Goal: Task Accomplishment & Management: Use online tool/utility

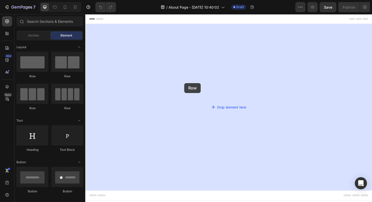
drag, startPoint x: 105, startPoint y: 75, endPoint x: 190, endPoint y: 87, distance: 85.4
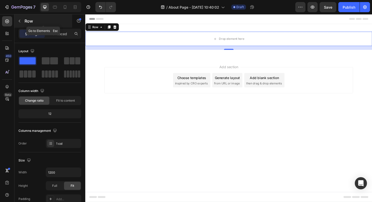
click at [22, 21] on button "button" at bounding box center [19, 21] width 8 height 8
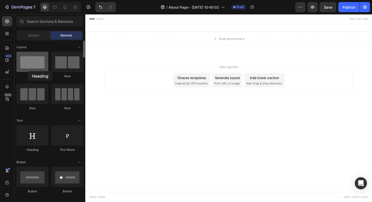
drag, startPoint x: 32, startPoint y: 136, endPoint x: 28, endPoint y: 71, distance: 65.0
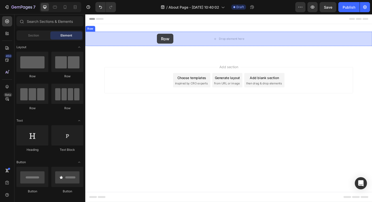
drag, startPoint x: 139, startPoint y: 85, endPoint x: 161, endPoint y: 35, distance: 54.6
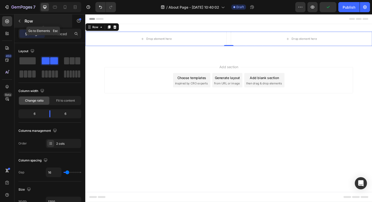
click at [22, 19] on button "button" at bounding box center [19, 21] width 8 height 8
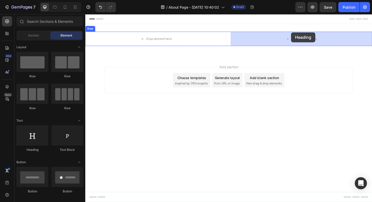
drag, startPoint x: 124, startPoint y: 149, endPoint x: 303, endPoint y: 33, distance: 213.9
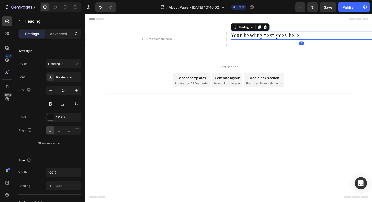
click at [290, 36] on h2 "Your heading text goes here" at bounding box center [314, 37] width 150 height 8
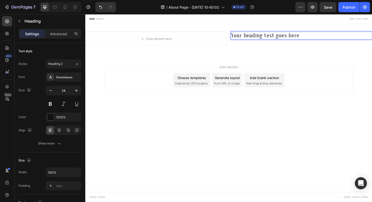
click at [290, 36] on p "Your heading text goes here" at bounding box center [314, 36] width 149 height 7
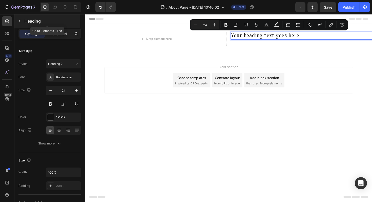
click at [18, 19] on icon "button" at bounding box center [19, 21] width 4 height 4
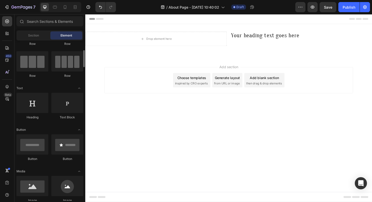
scroll to position [40, 0]
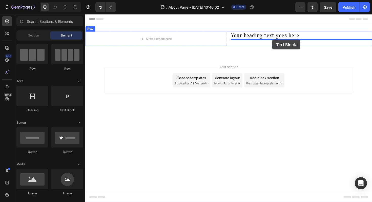
drag, startPoint x: 150, startPoint y: 111, endPoint x: 283, endPoint y: 41, distance: 150.8
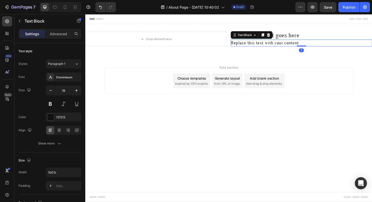
click at [286, 45] on div "Replace this text with your content" at bounding box center [314, 44] width 150 height 7
click at [286, 45] on p "Replace this text with your content" at bounding box center [314, 45] width 149 height 6
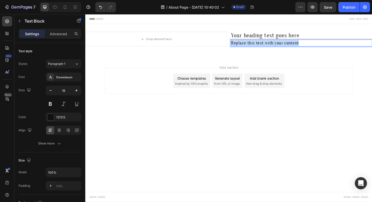
click at [286, 45] on p "Replace this text with your content" at bounding box center [314, 45] width 149 height 6
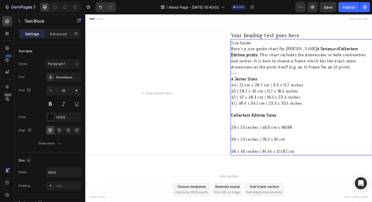
click at [248, 46] on p "Size Guide" at bounding box center [314, 45] width 149 height 6
click at [267, 36] on p "Your heading text goes here" at bounding box center [314, 36] width 149 height 7
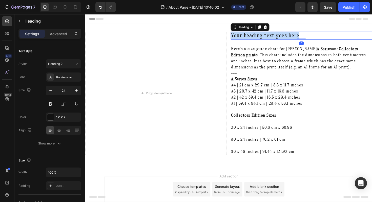
click at [267, 36] on p "Your heading text goes here" at bounding box center [314, 36] width 149 height 7
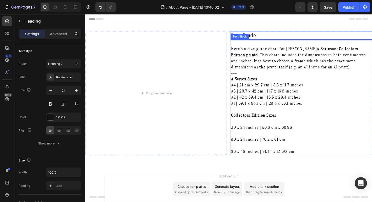
click at [249, 44] on p "Rich Text Editor. Editing area: main" at bounding box center [314, 45] width 149 height 6
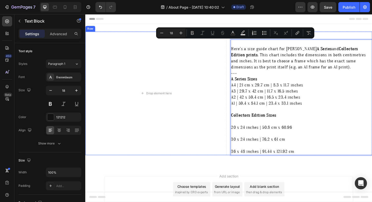
click at [239, 67] on div "Drop element here Size Guide Heading Here's a size guide chart for Amelia Jayne…" at bounding box center [237, 98] width 304 height 131
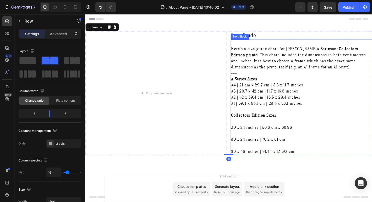
click at [257, 122] on strong "Collectors Edition Sizes" at bounding box center [264, 121] width 48 height 5
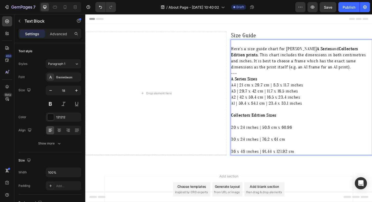
click at [251, 127] on p "A1 | 59.4 x 84.1 cm | 23.4 x 33.1 inches Collectors Edition Sizes 20 x 24 inche…" at bounding box center [314, 133] width 149 height 57
click at [251, 127] on p "A1 | 59.4 x 84.1 cm | 23.4 x 33.1 inches Collectors Edition Sizes ⁠⁠⁠⁠⁠⁠⁠ 20 x …" at bounding box center [314, 133] width 149 height 57
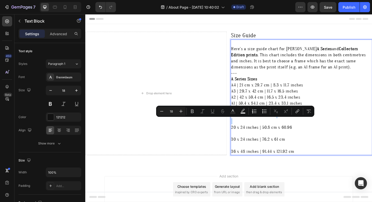
click at [251, 127] on p "A1 | 59.4 x 84.1 cm | 23.4 x 33.1 inches Collectors Edition Sizes 20 x 24 inche…" at bounding box center [314, 133] width 149 height 57
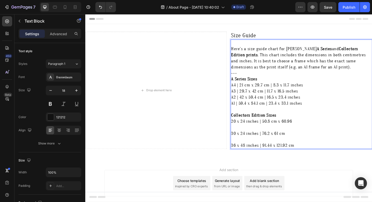
click at [250, 132] on p "A1 | 59.4 x 84.1 cm | 23.4 x 33.1 inches Collectors Edition Sizes 20 x 24 inche…" at bounding box center [314, 130] width 149 height 51
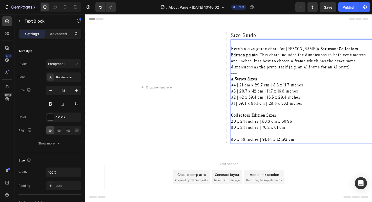
click at [250, 141] on p "A1 | 59.4 x 84.1 cm | 23.4 x 33.1 inches Collectors Edition Sizes 20 x 24 inche…" at bounding box center [314, 127] width 149 height 45
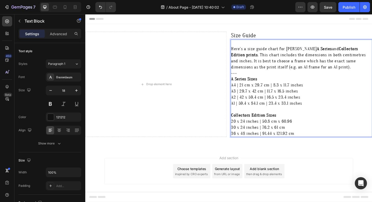
click at [263, 157] on div "Add section Choose templates inspired by CRO experts Generate layout from URL o…" at bounding box center [237, 187] width 304 height 62
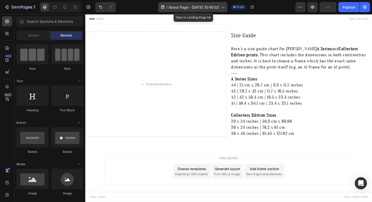
click at [202, 7] on span "About Page - Sep 29, 10:40:02" at bounding box center [194, 7] width 51 height 5
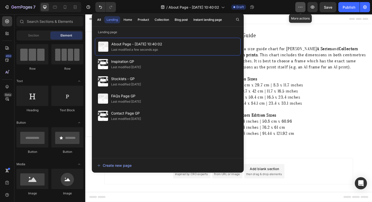
click at [302, 4] on button "button" at bounding box center [301, 7] width 10 height 10
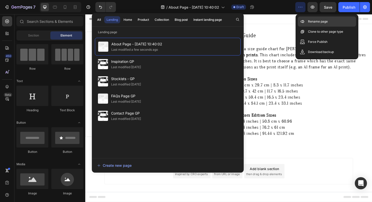
click at [311, 24] on p "Rename page" at bounding box center [318, 21] width 20 height 5
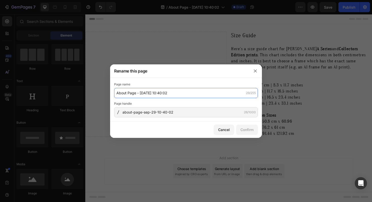
drag, startPoint x: 201, startPoint y: 94, endPoint x: 201, endPoint y: 82, distance: 11.9
click at [201, 82] on div "Page name About Page - Sep 29, 10:40:02 29/255" at bounding box center [186, 90] width 144 height 16
click at [194, 91] on input "About Page - Sep 29, 10:40:02" at bounding box center [186, 93] width 144 height 10
click at [193, 91] on input "About Page - Sep 29, 10:40:02" at bounding box center [186, 93] width 144 height 10
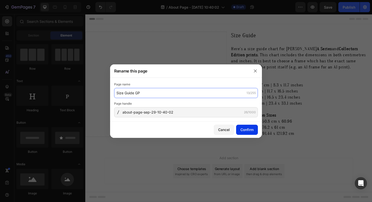
type input "Size Guide GP"
click at [251, 130] on div "Confirm" at bounding box center [247, 129] width 13 height 5
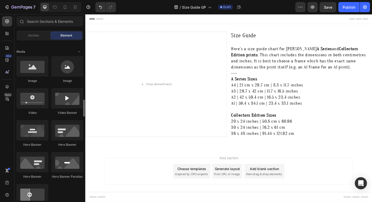
scroll to position [143, 0]
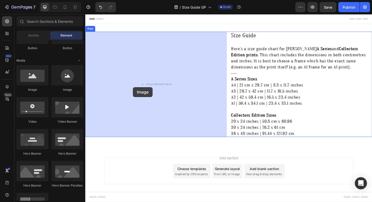
drag, startPoint x: 113, startPoint y: 90, endPoint x: 98, endPoint y: 83, distance: 16.3
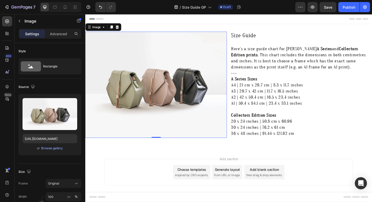
scroll to position [7, 0]
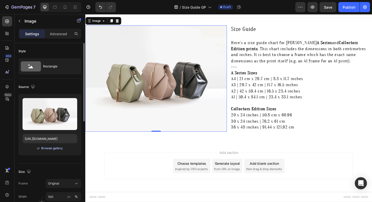
click at [50, 148] on div "Browse gallery" at bounding box center [52, 148] width 22 height 5
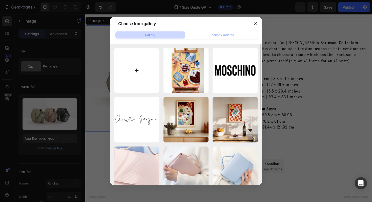
click at [141, 69] on input "file" at bounding box center [136, 70] width 45 height 45
type input "C:\fakepath\SPICY MARG NIGHT .jpg"
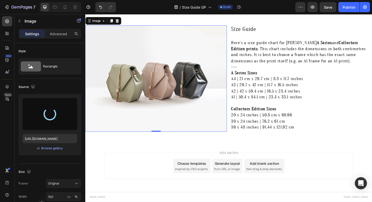
type input "https://cdn.shopify.com/s/files/1/0938/4027/7878/files/gempages_585877496067523…"
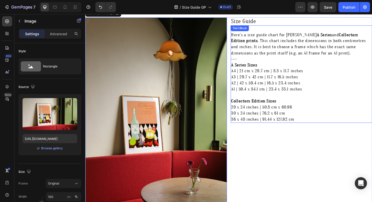
scroll to position [7, 0]
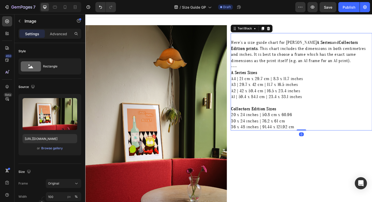
click at [283, 83] on p "A4 | 21 cm x 29.7 cm | 8.3 x 11.7 inches" at bounding box center [314, 82] width 149 height 6
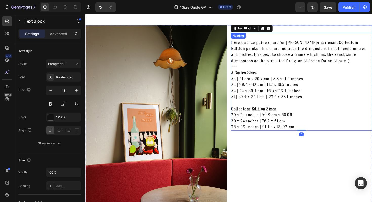
click at [294, 30] on p "Size Guide" at bounding box center [314, 29] width 149 height 7
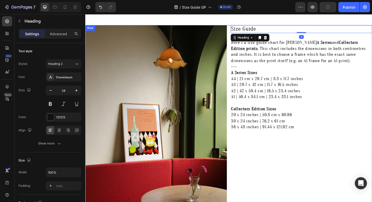
click at [236, 38] on div "Image Size Guide Heading 0 Here's a size guide chart for Amelia Jayne’s A Serie…" at bounding box center [237, 138] width 304 height 225
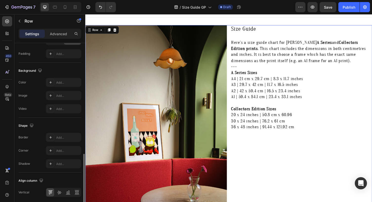
scroll to position [193, 0]
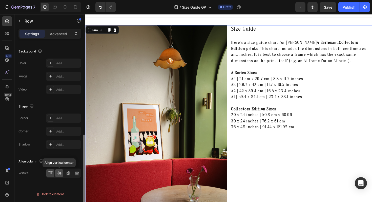
click at [57, 175] on icon at bounding box center [59, 172] width 5 height 5
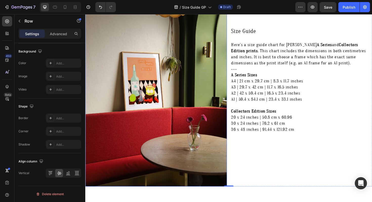
scroll to position [0, 0]
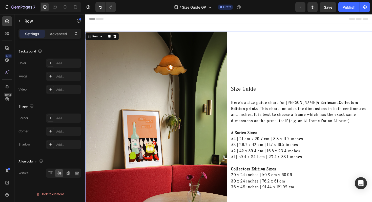
click at [279, 69] on div "Size Guide Heading Here's a size guide chart for Amelia Jayne’s A Series and Co…" at bounding box center [314, 145] width 150 height 225
click at [280, 85] on div "Size Guide Heading Here's a size guide chart for Amelia Jayne’s A Series and Co…" at bounding box center [314, 145] width 150 height 225
click at [258, 50] on div "Size Guide Heading Here's a size guide chart for Amelia Jayne’s A Series and Co…" at bounding box center [314, 145] width 150 height 225
click at [250, 42] on div "Size Guide Heading Here's a size guide chart for Amelia Jayne’s A Series and Co…" at bounding box center [314, 145] width 150 height 225
click at [343, 8] on div "Publish" at bounding box center [349, 7] width 13 height 5
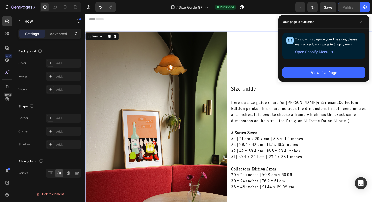
click at [0, 6] on div "7" at bounding box center [19, 7] width 38 height 10
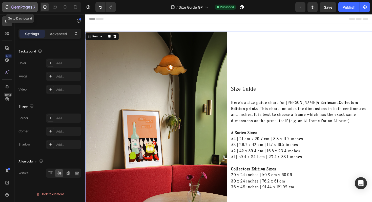
click at [4, 6] on button "7" at bounding box center [20, 7] width 36 height 10
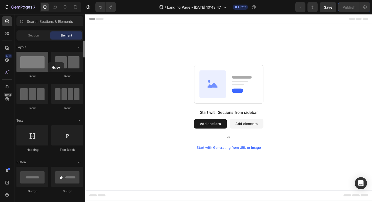
drag, startPoint x: 67, startPoint y: 61, endPoint x: 48, endPoint y: 62, distance: 19.8
click at [48, 62] on div "Row Row Row Row" at bounding box center [49, 83] width 67 height 63
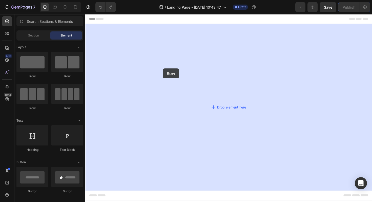
drag, startPoint x: 122, startPoint y: 78, endPoint x: 167, endPoint y: 72, distance: 46.3
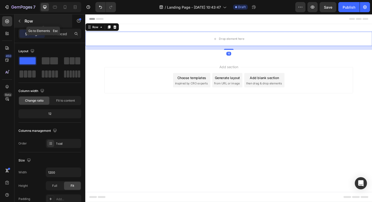
click at [21, 18] on button "button" at bounding box center [19, 21] width 8 height 8
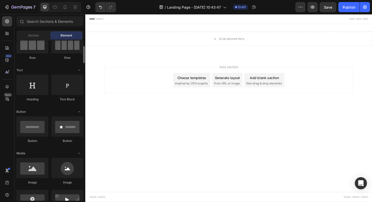
scroll to position [51, 0]
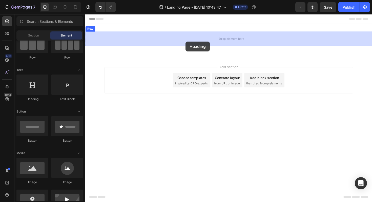
drag, startPoint x: 124, startPoint y: 98, endPoint x: 191, endPoint y: 43, distance: 87.3
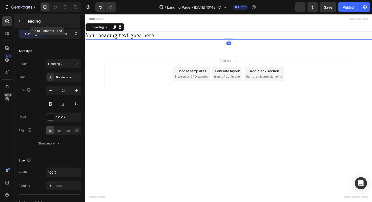
click at [20, 17] on div "Heading" at bounding box center [47, 20] width 66 height 13
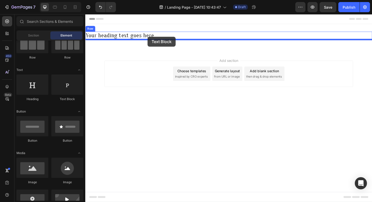
drag, startPoint x: 152, startPoint y: 105, endPoint x: 151, endPoint y: 38, distance: 67.4
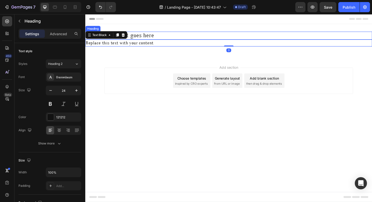
click at [150, 37] on h2 "Your heading text goes here" at bounding box center [237, 37] width 304 height 8
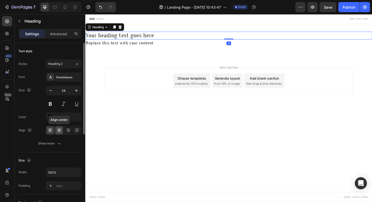
click at [59, 130] on icon at bounding box center [59, 130] width 4 height 1
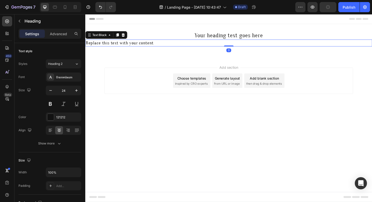
click at [134, 45] on div "Replace this text with your content" at bounding box center [237, 44] width 304 height 7
click at [59, 133] on div at bounding box center [59, 130] width 8 height 8
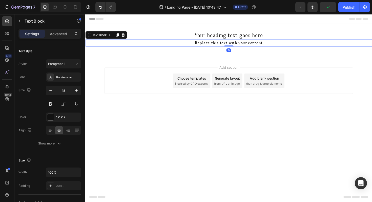
click at [252, 43] on div "Replace this text with your content" at bounding box center [237, 44] width 304 height 7
click at [252, 43] on p "Replace this text with your content" at bounding box center [237, 45] width 303 height 6
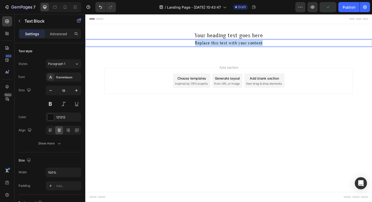
click at [252, 43] on p "Replace this text with your content" at bounding box center [237, 45] width 303 height 6
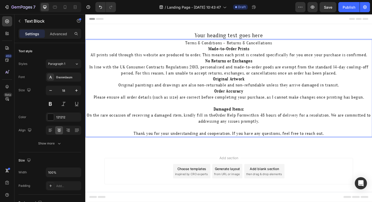
click at [248, 45] on p "Terms & Conditions – Returns & Cancellations" at bounding box center [237, 45] width 303 height 6
click at [242, 37] on h2 "Your heading text goes here" at bounding box center [237, 37] width 304 height 8
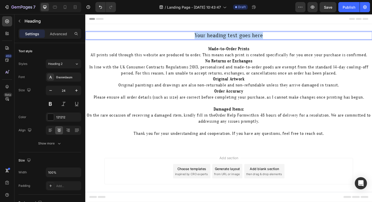
click at [242, 37] on p "Your heading text goes here" at bounding box center [237, 36] width 303 height 7
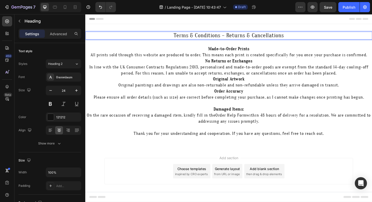
click at [242, 37] on p "Terms & Conditions – Returns & Cancellations" at bounding box center [237, 36] width 303 height 7
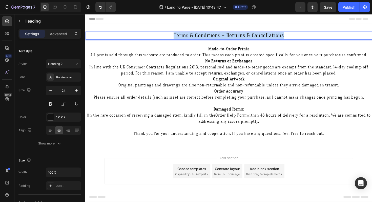
click at [242, 37] on p "Terms & Conditions – Returns & Cancellations" at bounding box center [237, 36] width 303 height 7
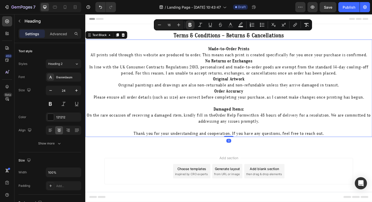
click at [240, 57] on p "Made-to-Order Prints All prints sold through this website are produced to order…" at bounding box center [237, 54] width 303 height 13
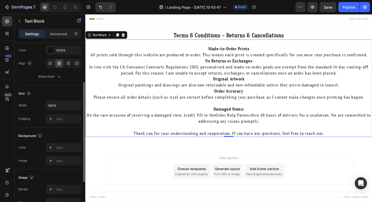
scroll to position [67, 0]
click at [58, 118] on div "Add..." at bounding box center [68, 118] width 24 height 5
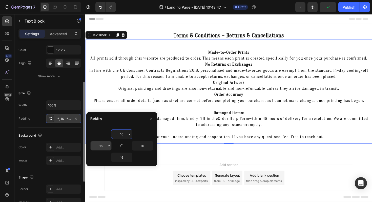
click at [103, 143] on input "16" at bounding box center [101, 145] width 21 height 9
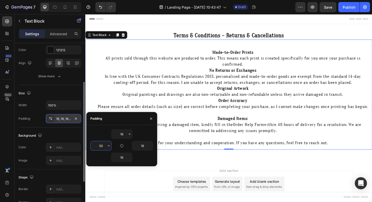
type input "5"
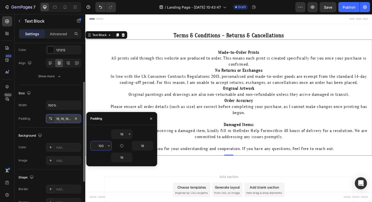
type input "100"
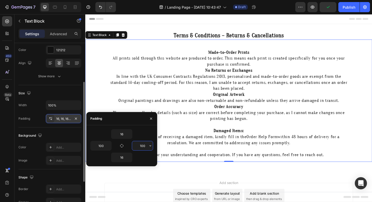
click at [141, 146] on input "100" at bounding box center [142, 145] width 21 height 9
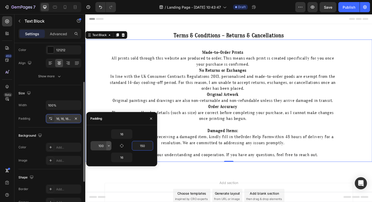
type input "150"
click at [107, 147] on icon "button" at bounding box center [109, 146] width 4 height 4
click at [101, 146] on input "100" at bounding box center [101, 145] width 21 height 9
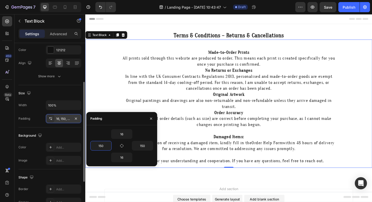
type input "150"
click at [277, 65] on p "Made-to-Order Prints All prints sold through this website are produced to order…" at bounding box center [237, 60] width 228 height 19
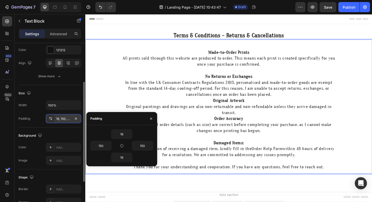
click at [297, 100] on p "No Returns or Exchanges In line with the UK Consumer Contracts Regulations 2013…" at bounding box center [237, 90] width 228 height 26
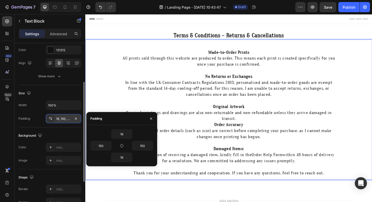
click at [274, 124] on p "Original Artwork Original paintings and drawings are also non-returnable and no…" at bounding box center [237, 118] width 228 height 19
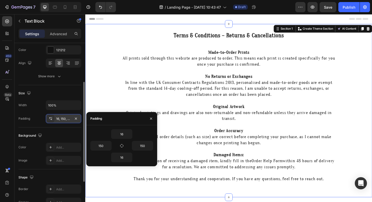
click at [325, 202] on div "⁠⁠⁠⁠⁠⁠⁠ Terms & Conditions – Returns & Cancellations Heading Made-to-Order Prin…" at bounding box center [237, 116] width 304 height 183
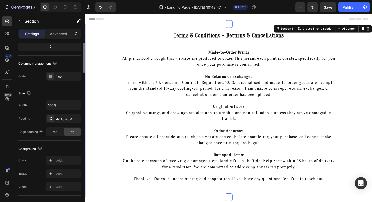
scroll to position [0, 0]
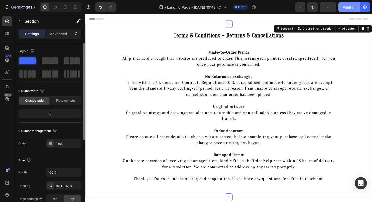
click at [351, 5] on div "Publish" at bounding box center [349, 7] width 13 height 5
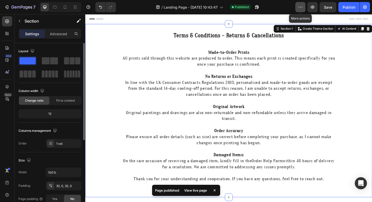
click at [297, 7] on button "button" at bounding box center [301, 7] width 10 height 10
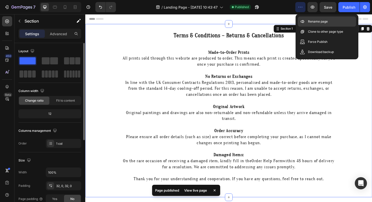
click at [311, 20] on p "Rename page" at bounding box center [318, 21] width 20 height 5
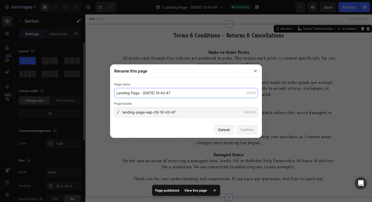
click at [224, 95] on input "Landing Page - Sep 29, 10:43:47" at bounding box center [186, 93] width 144 height 10
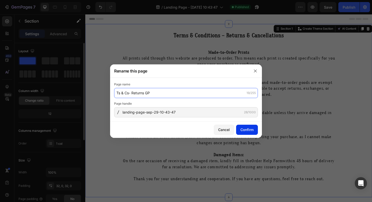
type input "Ts & Cs- Returns GP"
click at [250, 130] on div "Confirm" at bounding box center [247, 129] width 13 height 5
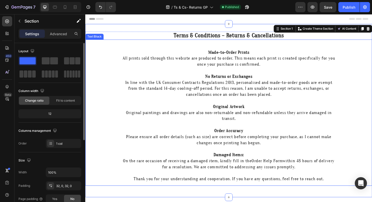
scroll to position [68, 0]
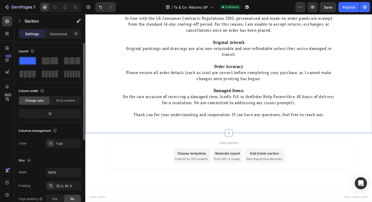
click at [202, 166] on span "inspired by CRO experts" at bounding box center [197, 167] width 35 height 5
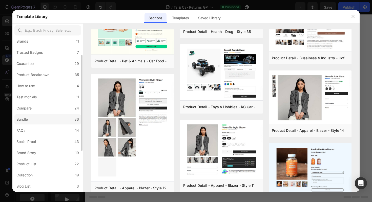
scroll to position [24, 0]
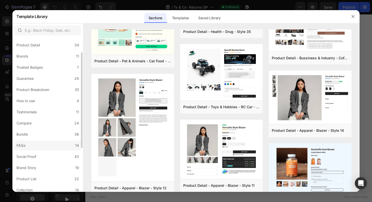
click at [52, 142] on label "FAQs 14" at bounding box center [47, 145] width 67 height 10
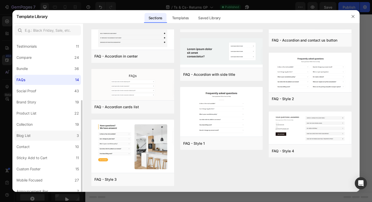
scroll to position [94, 0]
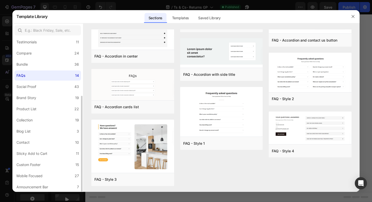
click at [50, 147] on div "All Sections 446 Hero Section 76 Product Detail 34 Brands 11 Trusted Badges 7 G…" at bounding box center [47, 68] width 71 height 248
click at [50, 143] on label "Contact 10" at bounding box center [47, 142] width 67 height 10
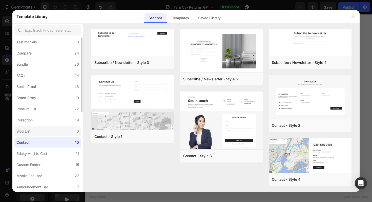
scroll to position [0, 0]
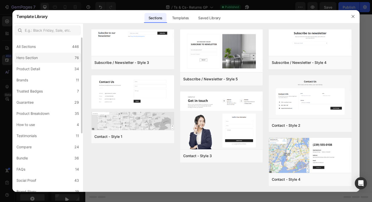
click at [48, 53] on label "Hero Section 76" at bounding box center [47, 58] width 67 height 10
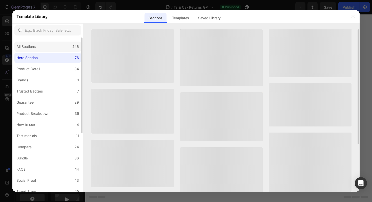
click at [48, 42] on div "All Sections 446" at bounding box center [47, 47] width 67 height 10
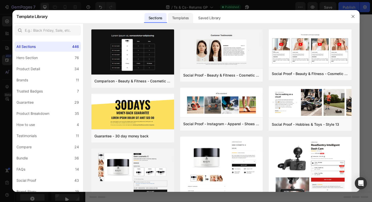
click at [172, 21] on div "Templates" at bounding box center [180, 18] width 25 height 10
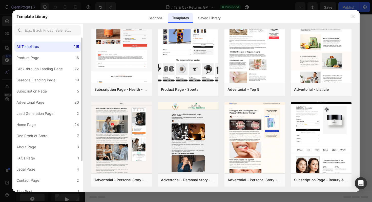
scroll to position [188, 0]
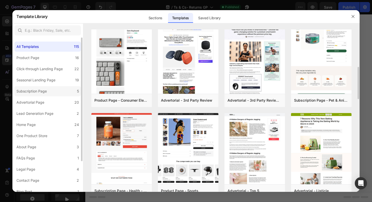
click at [42, 86] on label "Subscription Page 5" at bounding box center [47, 91] width 67 height 10
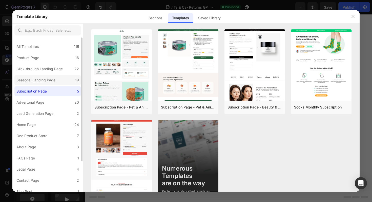
click at [46, 77] on div "Seasonal Landing Page" at bounding box center [35, 80] width 39 height 6
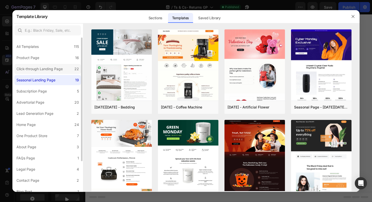
click at [46, 69] on div "Click-through Landing Page" at bounding box center [39, 69] width 46 height 6
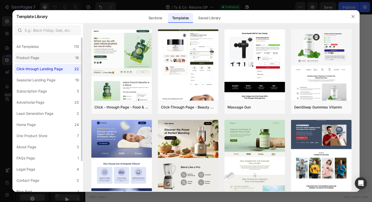
click at [49, 55] on label "Product Page 16" at bounding box center [47, 58] width 67 height 10
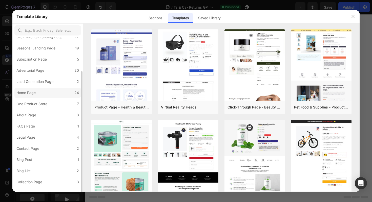
scroll to position [37, 0]
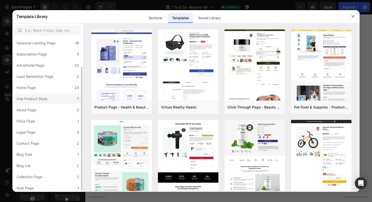
click at [49, 101] on div "One Product Store" at bounding box center [32, 99] width 33 height 6
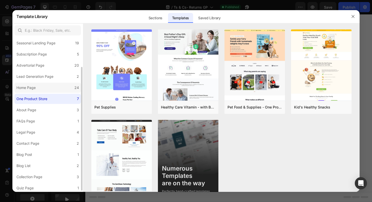
click at [51, 83] on label "Home Page 24" at bounding box center [47, 88] width 67 height 10
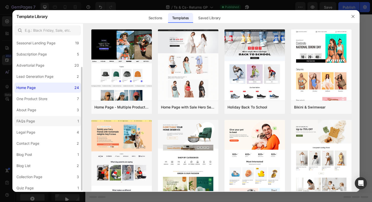
click at [56, 116] on label "FAQs Page 1" at bounding box center [47, 121] width 67 height 10
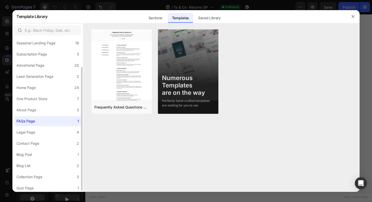
click at [55, 104] on div "All Templates 115 Product Page 16 Click-through Landing Page 22 Seasonal Landin…" at bounding box center [47, 97] width 71 height 192
click at [55, 110] on label "About Page 3" at bounding box center [47, 110] width 67 height 10
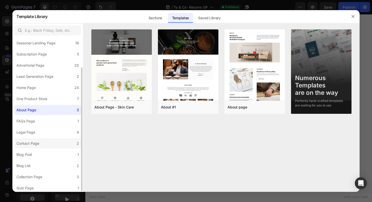
scroll to position [38, 0]
click at [61, 145] on label "Contact Page 2" at bounding box center [47, 142] width 67 height 10
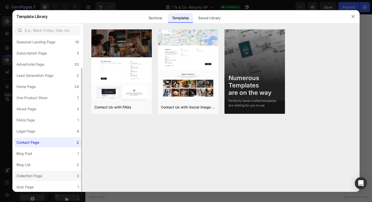
click at [59, 177] on label "Collection Page 3" at bounding box center [47, 176] width 67 height 10
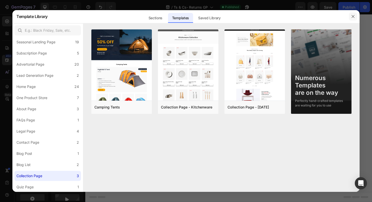
click at [356, 15] on button "button" at bounding box center [353, 16] width 8 height 8
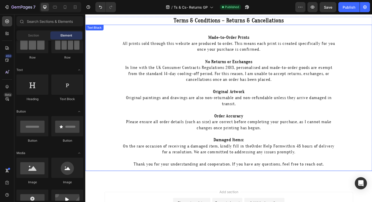
scroll to position [0, 0]
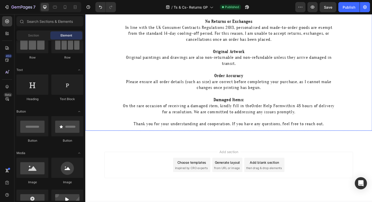
click at [268, 51] on p "Original Artwork Original paintings and drawings are also non-returnable and no…" at bounding box center [237, 60] width 228 height 19
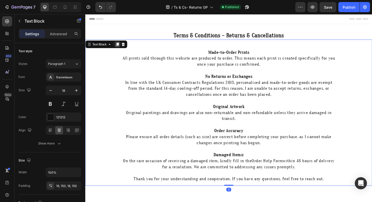
click at [119, 45] on icon at bounding box center [119, 46] width 3 height 4
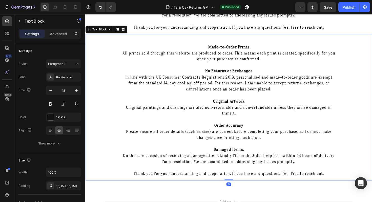
scroll to position [164, 0]
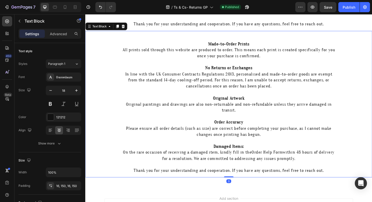
click at [235, 82] on p "No Returns or Exchanges In line with the UK Consumer Contracts Regulations 2013…" at bounding box center [237, 81] width 228 height 26
click at [214, 45] on p "Made-to-Order Prints All prints sold through this website are produced to order…" at bounding box center [237, 52] width 228 height 19
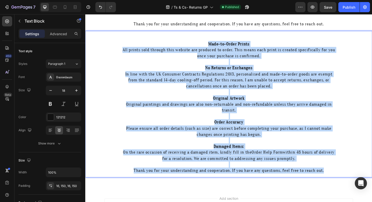
drag, startPoint x: 214, startPoint y: 44, endPoint x: 330, endPoint y: 201, distance: 195.2
click at [330, 201] on div "Header ⁠⁠⁠⁠⁠⁠⁠ Terms & Conditions – Returns & Cancellations Heading Made-to-Ord…" at bounding box center [237, 61] width 304 height 422
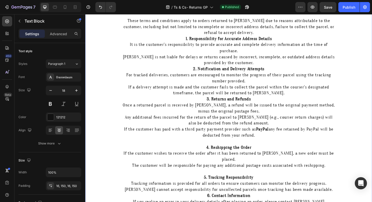
scroll to position [148, 0]
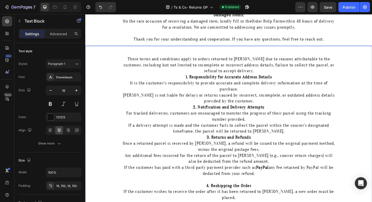
click at [278, 75] on p "These terms and conditions apply to orders returned to Amelia Jayne due to reas…" at bounding box center [237, 67] width 228 height 19
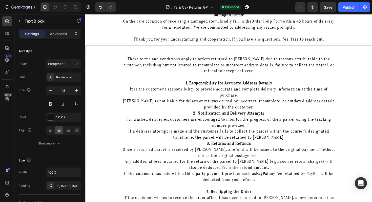
click at [280, 109] on p "Amelia Jayne is not liable for delays or returns caused by incorrect, incomplet…" at bounding box center [237, 109] width 228 height 13
click at [280, 110] on p "Amelia Jayne is not liable for delays or returns caused by incorrect, incomplet…" at bounding box center [237, 109] width 228 height 13
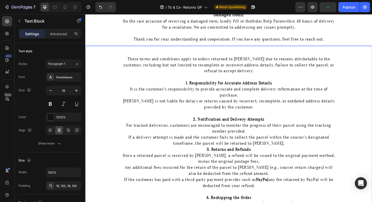
click at [312, 152] on p "If a delivery attempt is made and the customer fails to collect the parcel with…" at bounding box center [237, 147] width 228 height 13
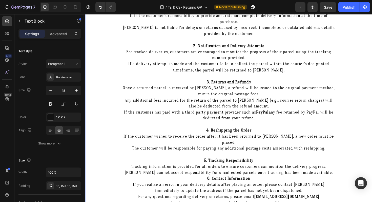
scroll to position [269, 0]
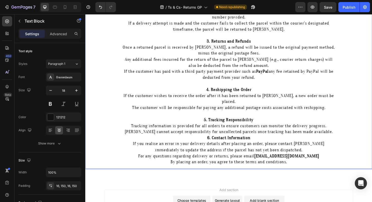
click at [279, 141] on p "Amelia Jayne cannot accept responsibility for uncollected parcels once tracking…" at bounding box center [237, 138] width 228 height 6
click at [364, 137] on div "These terms and conditions apply to orders returned to Amelia Jayne due to reas…" at bounding box center [237, 52] width 304 height 251
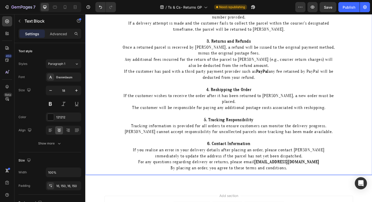
click at [319, 163] on p "If you realise an error in your delivery details after placing an order, please…" at bounding box center [237, 161] width 228 height 13
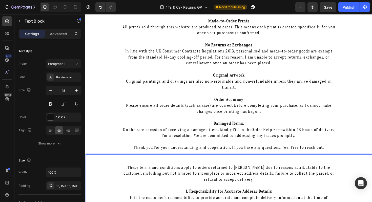
scroll to position [0, 0]
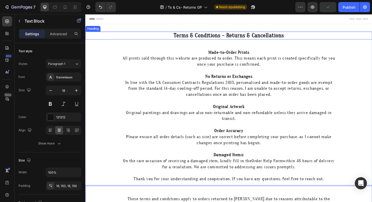
click at [267, 37] on strong "Terms & Conditions – Returns & Cancellations" at bounding box center [237, 36] width 117 height 7
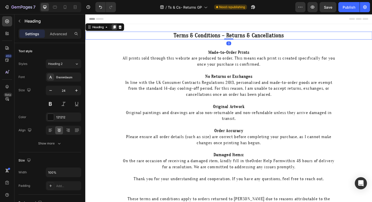
click at [117, 28] on icon at bounding box center [116, 28] width 3 height 4
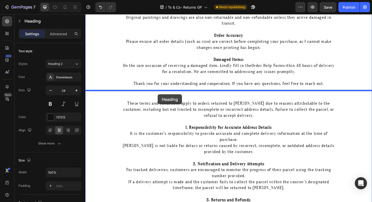
drag, startPoint x: 91, startPoint y: 37, endPoint x: 162, endPoint y: 99, distance: 94.4
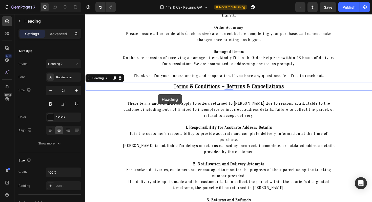
scroll to position [101, 0]
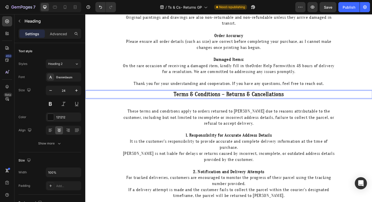
click at [221, 97] on strong "Terms & Conditions – Returns & Cancellations" at bounding box center [237, 98] width 117 height 7
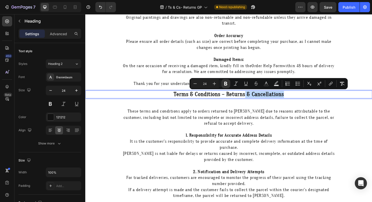
drag, startPoint x: 254, startPoint y: 100, endPoint x: 297, endPoint y: 102, distance: 43.1
click at [297, 102] on p "Terms & Conditions – Returns & Cancellations" at bounding box center [237, 98] width 303 height 7
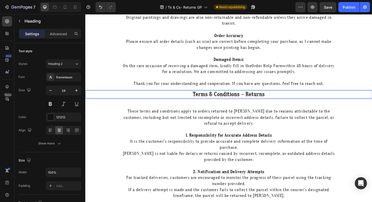
click at [254, 100] on strong "Terms & Conditions – Returns" at bounding box center [237, 98] width 76 height 7
click at [296, 100] on p "Terms & Conditions for Returns" at bounding box center [237, 98] width 303 height 7
click at [356, 90] on div "Made-to-Order Prints All prints sold through this website are produced to order…" at bounding box center [237, 17] width 304 height 155
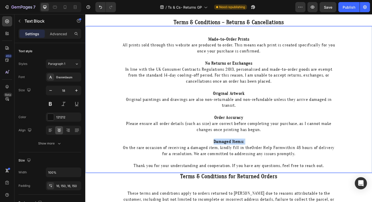
scroll to position [4, 0]
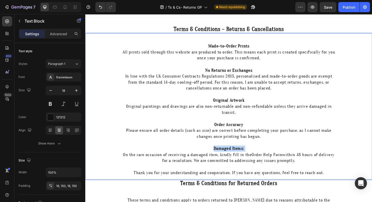
click at [338, 89] on div "Made-to-Order Prints All prints sold through this website are produced to order…" at bounding box center [237, 111] width 304 height 155
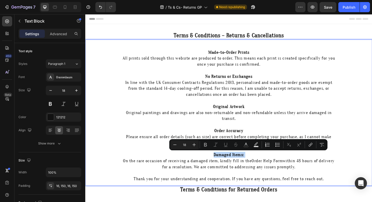
scroll to position [44, 0]
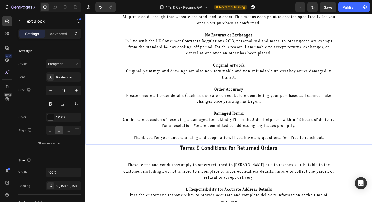
click at [300, 145] on p "Order Accuracy Please ensure all order details (such as size) are correct befor…" at bounding box center [237, 119] width 228 height 57
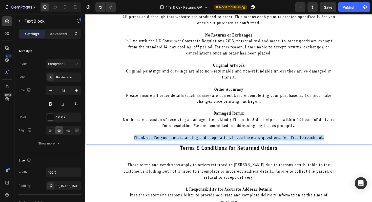
click at [300, 145] on p "Order Accuracy Please ensure all order details (such as size) are correct befor…" at bounding box center [237, 119] width 228 height 57
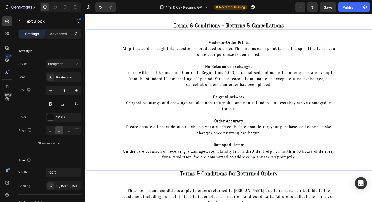
scroll to position [11, 0]
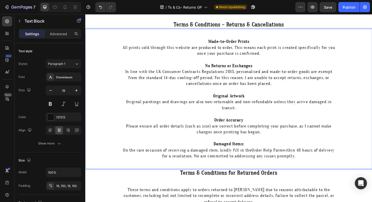
click at [246, 35] on p "Rich Text Editor. Editing area: main" at bounding box center [237, 37] width 228 height 6
click at [212, 42] on p "Made-to-Order Prints All prints sold through this website are produced to order…" at bounding box center [237, 49] width 228 height 19
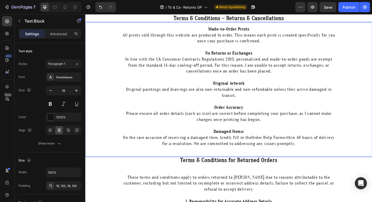
scroll to position [18, 0]
click at [238, 106] on p "Rich Text Editor. Editing area: main" at bounding box center [237, 106] width 228 height 6
click at [243, 84] on p "Original Artwork Original paintings and drawings are also non-returnable and no…" at bounding box center [237, 93] width 228 height 19
click at [241, 82] on p "Rich Text Editor. Editing area: main" at bounding box center [237, 80] width 228 height 6
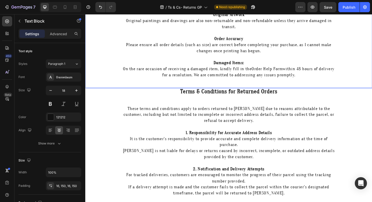
scroll to position [98, 0]
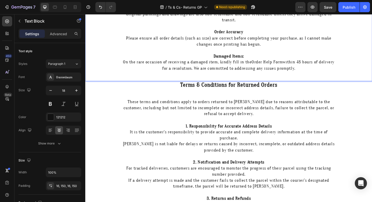
click at [262, 83] on div "Made-to-Order Prints All prints sold through this website are produced to order…" at bounding box center [237, 14] width 304 height 142
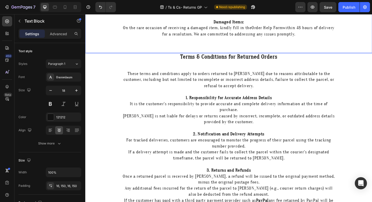
scroll to position [154, 0]
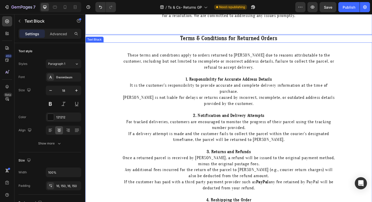
click at [245, 50] on p "Rich Text Editor. Editing area: main" at bounding box center [237, 51] width 228 height 6
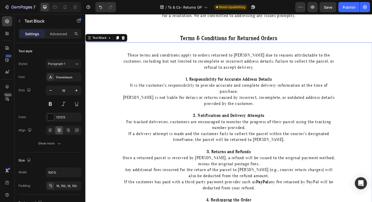
click at [120, 61] on div "These terms and conditions apply to orders returned to Amelia Jayne due to reas…" at bounding box center [237, 175] width 304 height 263
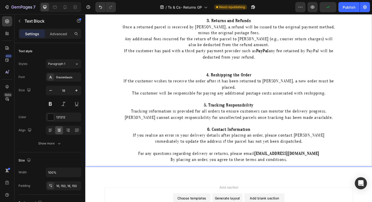
scroll to position [286, 0]
click at [280, 68] on p "If the customer has paid with a third party payment provider such as PayPal any…" at bounding box center [237, 62] width 228 height 26
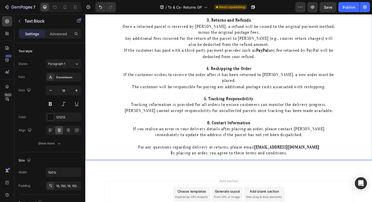
click at [280, 68] on p "If the customer has paid with a third party payment provider such as PayPal any…" at bounding box center [237, 58] width 228 height 19
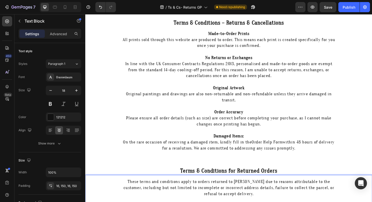
scroll to position [0, 0]
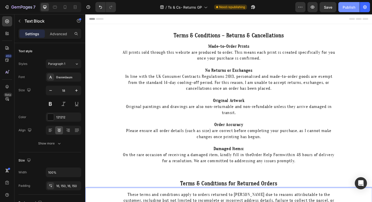
click at [344, 6] on div "Publish" at bounding box center [349, 7] width 13 height 5
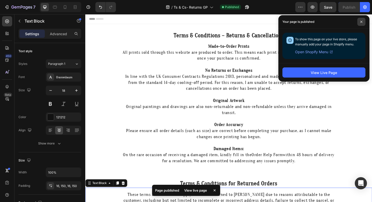
click at [363, 18] on span at bounding box center [362, 22] width 8 height 8
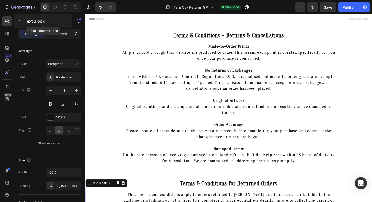
click at [19, 19] on icon "button" at bounding box center [19, 21] width 4 height 4
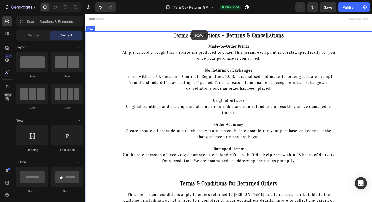
drag, startPoint x: 147, startPoint y: 77, endPoint x: 197, endPoint y: 31, distance: 67.7
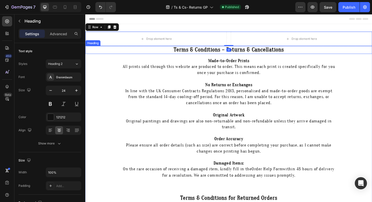
click at [198, 51] on strong "Terms & Conditions – Returns & Cancellations" at bounding box center [237, 51] width 117 height 7
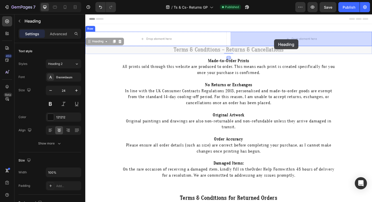
drag, startPoint x: 91, startPoint y: 44, endPoint x: 285, endPoint y: 41, distance: 194.5
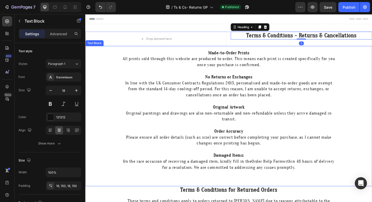
click at [203, 64] on p "Made-to-Order Prints All prints sold through this website are produced to order…" at bounding box center [237, 61] width 228 height 19
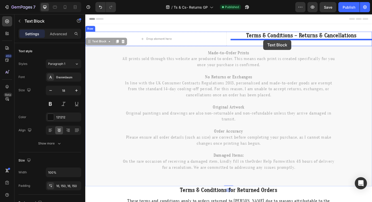
drag, startPoint x: 91, startPoint y: 44, endPoint x: 274, endPoint y: 42, distance: 183.4
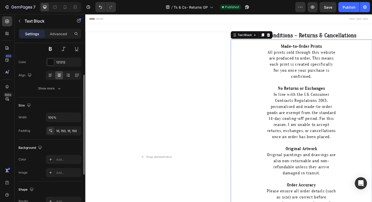
scroll to position [56, 0]
click at [67, 129] on div "16, 150, 16, 150" at bounding box center [63, 129] width 15 height 5
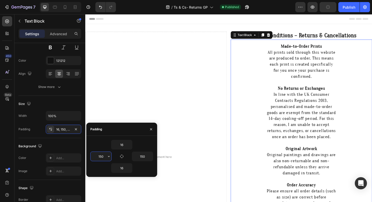
click at [106, 158] on input "150" at bounding box center [101, 156] width 21 height 9
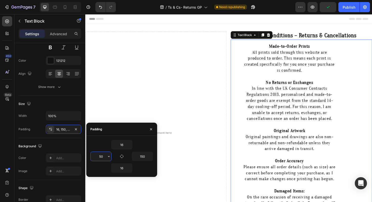
type input "50"
click at [142, 160] on input "150" at bounding box center [142, 156] width 21 height 9
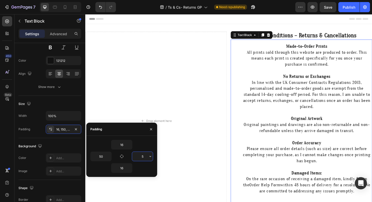
type input "50"
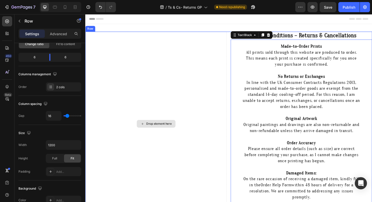
click at [224, 70] on div "Drop element here" at bounding box center [160, 130] width 150 height 195
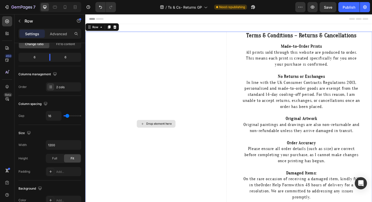
scroll to position [0, 0]
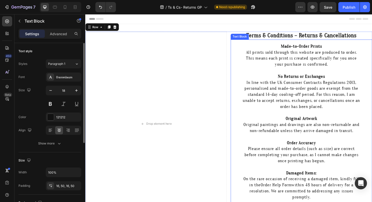
click at [270, 79] on p "No Returns or Exchanges In line with the UK Consumer Contracts Regulations 2013…" at bounding box center [314, 96] width 125 height 38
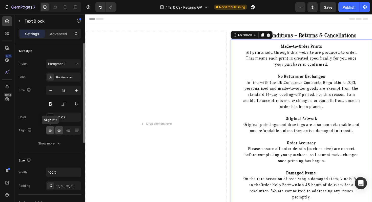
click at [48, 131] on icon at bounding box center [50, 130] width 5 height 5
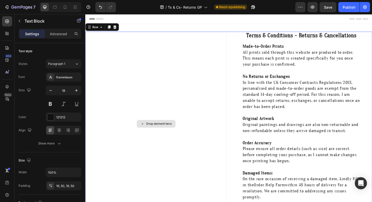
click at [219, 98] on div "Drop element here" at bounding box center [160, 130] width 150 height 195
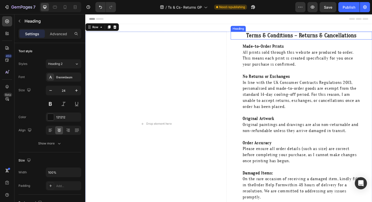
click at [273, 37] on strong "Terms & Conditions – Returns & Cancellations" at bounding box center [314, 36] width 117 height 7
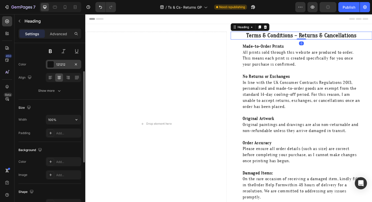
scroll to position [53, 0]
click at [57, 133] on div "Add..." at bounding box center [68, 133] width 24 height 5
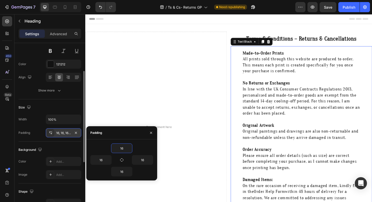
click at [278, 79] on p at bounding box center [314, 81] width 125 height 6
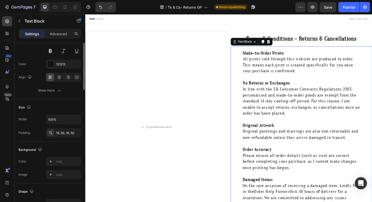
scroll to position [0, 0]
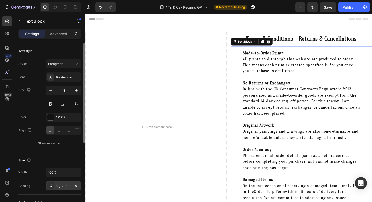
click at [56, 186] on div "16, 50, 16, 50" at bounding box center [63, 186] width 15 height 5
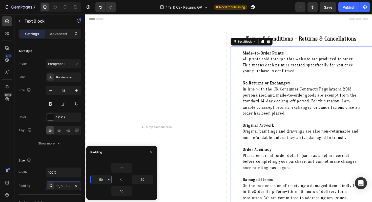
click at [103, 178] on input "50" at bounding box center [101, 179] width 21 height 9
type input "2"
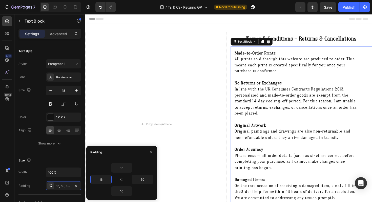
type input "16"
click at [245, 146] on p "Original Artwork Original paintings and drawings are also non-returnable and no…" at bounding box center [309, 138] width 133 height 19
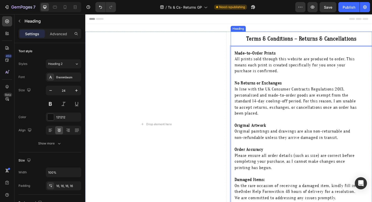
click at [279, 41] on strong "Terms & Conditions – Returns & Cancellations" at bounding box center [314, 40] width 117 height 7
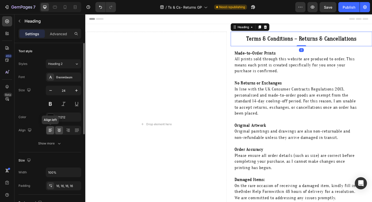
click at [49, 132] on icon at bounding box center [50, 130] width 5 height 5
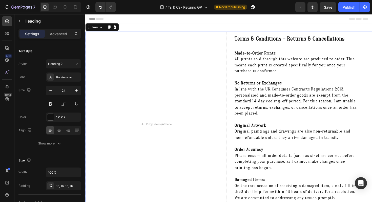
click at [237, 49] on div "Drop element here Terms & Conditions – Returns & Cancellations Heading Made-to-…" at bounding box center [237, 131] width 304 height 196
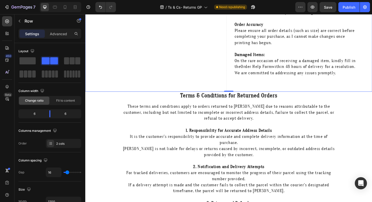
scroll to position [15, 0]
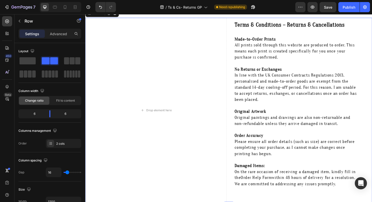
click at [237, 49] on div "Drop element here Terms & Conditions – Returns & Cancellations Heading Made-to-…" at bounding box center [237, 116] width 304 height 196
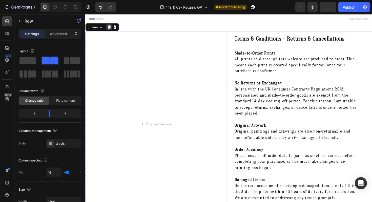
click at [111, 27] on icon at bounding box center [110, 28] width 3 height 4
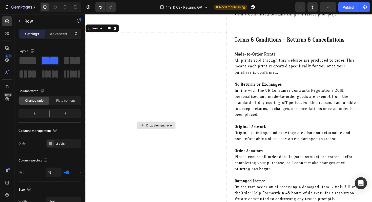
scroll to position [196, 0]
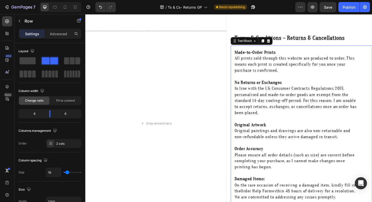
click at [260, 52] on strong "Made-to-Order Prints" at bounding box center [265, 54] width 44 height 5
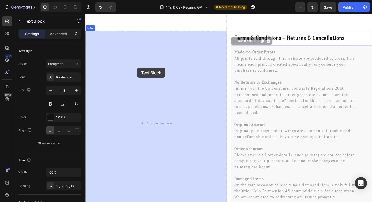
drag, startPoint x: 245, startPoint y: 44, endPoint x: 140, endPoint y: 71, distance: 108.2
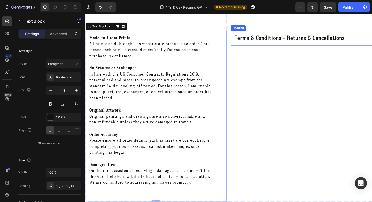
click at [246, 41] on strong "Terms & Conditions – Returns & Cancellations" at bounding box center [301, 39] width 117 height 7
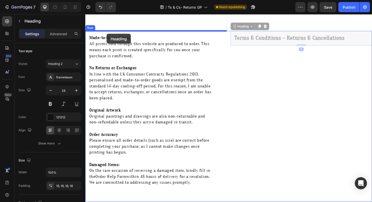
drag, startPoint x: 244, startPoint y: 29, endPoint x: 108, endPoint y: 35, distance: 136.1
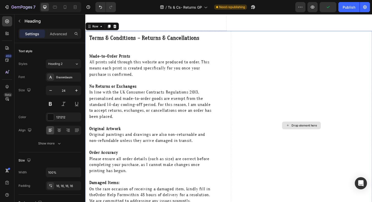
click at [240, 42] on div "Drop element here" at bounding box center [314, 132] width 150 height 200
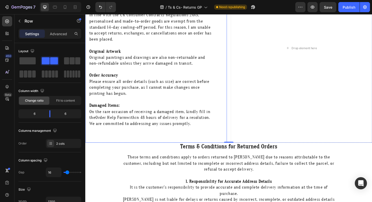
scroll to position [129, 0]
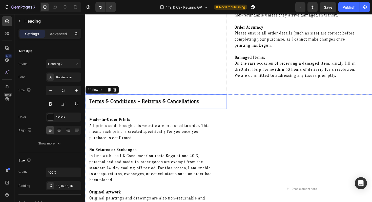
click at [188, 109] on strong "Terms & Conditions – Returns & Cancellations" at bounding box center [147, 106] width 117 height 7
click at [121, 93] on icon at bounding box center [122, 94] width 3 height 4
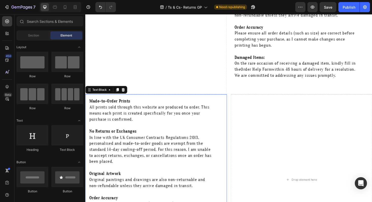
click at [134, 107] on p "Made-to-Order Prints All prints sold through this website are produced to order…" at bounding box center [155, 116] width 133 height 26
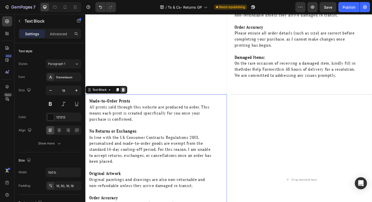
click at [126, 95] on icon at bounding box center [125, 94] width 3 height 4
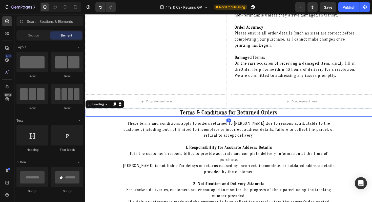
click at [194, 121] on strong "Terms & Conditions for Returned Orders" at bounding box center [237, 118] width 103 height 7
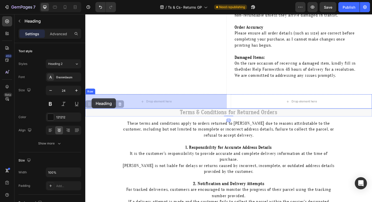
drag, startPoint x: 90, startPoint y: 111, endPoint x: 92, endPoint y: 103, distance: 8.2
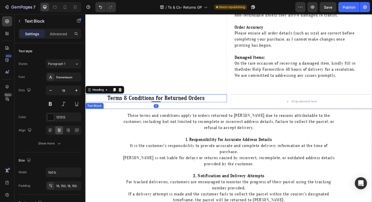
click at [148, 129] on p "These terms and conditions apply to orders returned to Amelia Jayne due to reas…" at bounding box center [237, 127] width 228 height 19
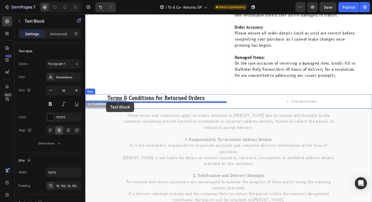
drag, startPoint x: 91, startPoint y: 110, endPoint x: 107, endPoint y: 107, distance: 16.4
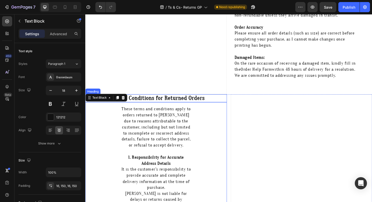
click at [153, 102] on strong "Terms & Conditions for Returned Orders" at bounding box center [160, 103] width 103 height 7
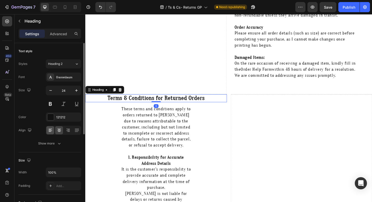
click at [49, 129] on icon at bounding box center [50, 130] width 5 height 5
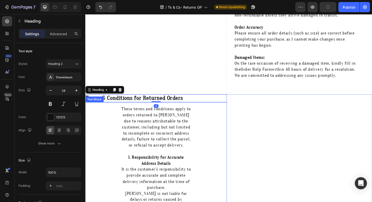
click at [169, 129] on p "These terms and conditions apply to orders returned to Amelia Jayne due to reas…" at bounding box center [160, 133] width 74 height 45
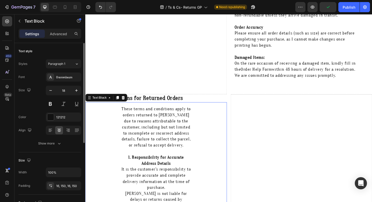
click at [46, 131] on div at bounding box center [63, 130] width 35 height 9
click at [50, 131] on icon at bounding box center [50, 131] width 3 height 1
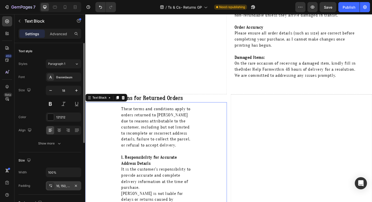
click at [58, 188] on div "16, 150, 16, 150" at bounding box center [63, 185] width 35 height 9
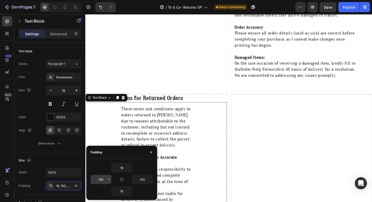
click at [105, 179] on input "150" at bounding box center [101, 179] width 21 height 9
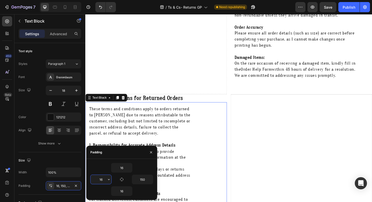
type input "16"
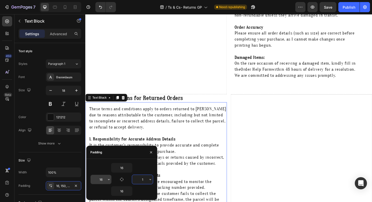
type input "16"
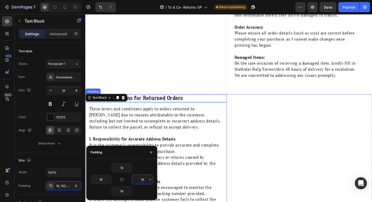
click at [155, 102] on strong "Terms & Conditions for Returned Orders" at bounding box center [137, 103] width 103 height 7
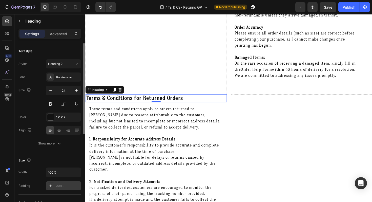
click at [60, 185] on div "Add..." at bounding box center [68, 186] width 24 height 5
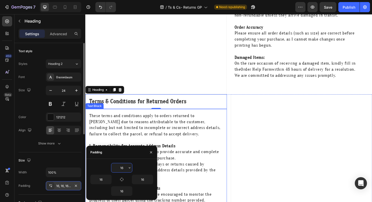
click at [112, 121] on p "These terms and conditions apply to orders returned to Amelia Jayne due to reas…" at bounding box center [160, 132] width 142 height 26
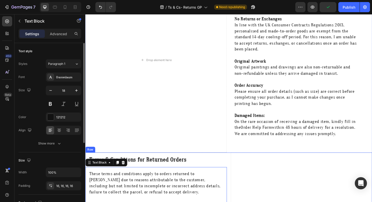
scroll to position [0, 0]
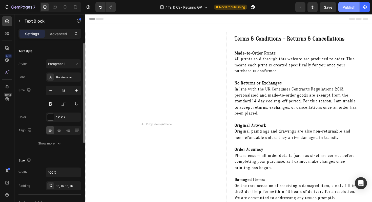
click at [348, 8] on div "Publish" at bounding box center [349, 7] width 13 height 5
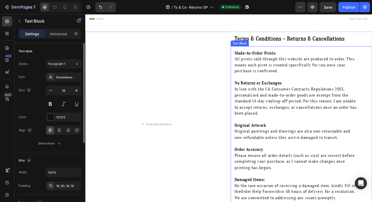
click at [258, 92] on p "No Returns or Exchanges In line with the UK Consumer Contracts Regulations 2013…" at bounding box center [309, 103] width 133 height 38
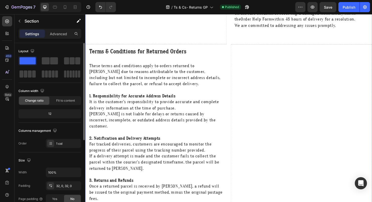
scroll to position [182, 0]
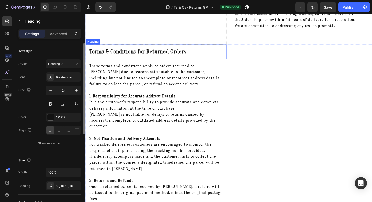
click at [140, 55] on strong "Terms & Conditions for Returned Orders" at bounding box center [140, 53] width 103 height 7
drag, startPoint x: 150, startPoint y: 54, endPoint x: 90, endPoint y: 54, distance: 60.0
click at [90, 54] on strong "Terms & Conditions for Returned Orders" at bounding box center [140, 53] width 103 height 7
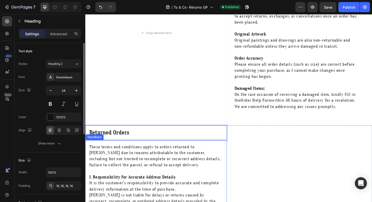
scroll to position [0, 0]
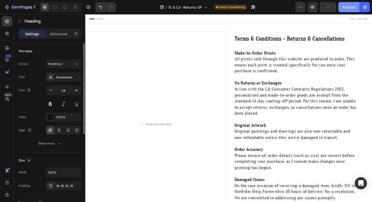
click at [351, 10] on button "Publish" at bounding box center [349, 7] width 21 height 10
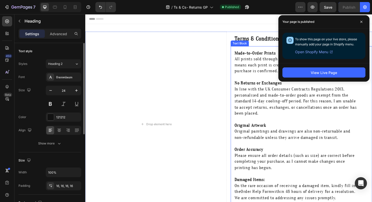
click at [256, 68] on p "Made-to-Order Prints All prints sold through this website are produced to order…" at bounding box center [309, 65] width 133 height 26
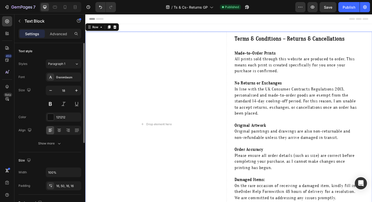
click at [237, 60] on div "Drop element here Terms & Conditions – Returns & Cancellations Heading Made-to-…" at bounding box center [237, 131] width 304 height 196
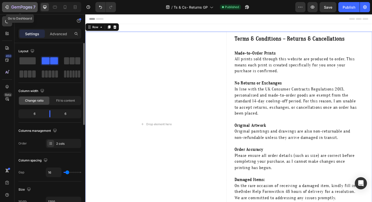
click at [22, 6] on icon "button" at bounding box center [21, 7] width 21 height 4
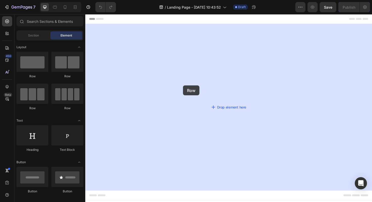
drag, startPoint x: 152, startPoint y: 77, endPoint x: 189, endPoint y: 90, distance: 38.9
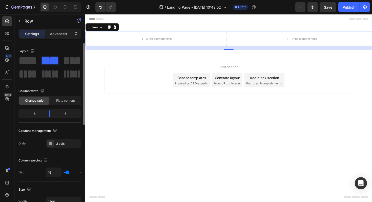
click at [37, 116] on div "6" at bounding box center [32, 113] width 26 height 7
click at [35, 113] on div "6" at bounding box center [32, 113] width 26 height 7
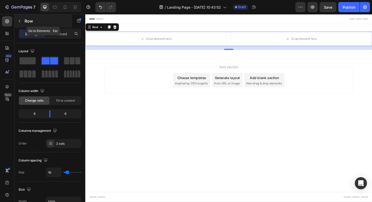
click at [26, 20] on p "Row" at bounding box center [46, 21] width 43 height 6
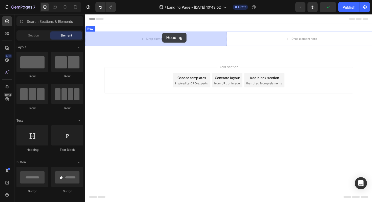
drag, startPoint x: 119, startPoint y: 147, endPoint x: 167, endPoint y: 34, distance: 123.0
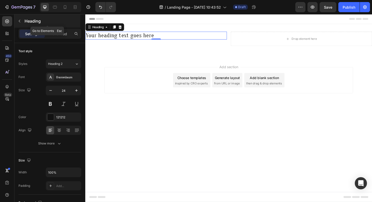
click at [19, 21] on icon "button" at bounding box center [19, 21] width 4 height 4
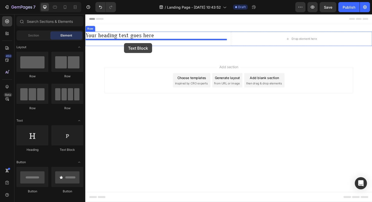
drag, startPoint x: 154, startPoint y: 155, endPoint x: 126, endPoint y: 45, distance: 113.7
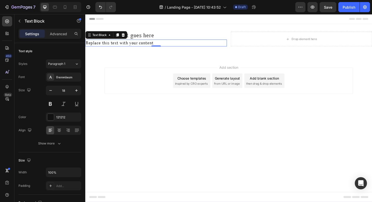
click at [113, 47] on div "Replace this text with your content" at bounding box center [160, 44] width 150 height 7
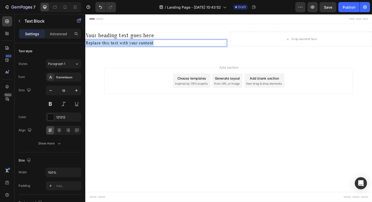
click at [113, 47] on p "Replace this text with your content" at bounding box center [160, 45] width 149 height 6
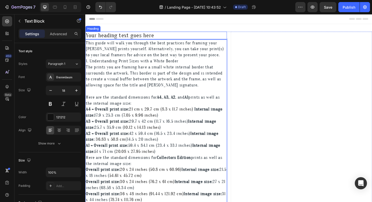
click at [118, 37] on h2 "Your heading text goes here" at bounding box center [160, 37] width 150 height 8
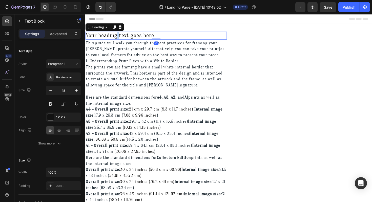
click at [118, 37] on h2 "Your heading text goes here" at bounding box center [160, 37] width 150 height 8
click at [118, 37] on p "Your heading text goes here" at bounding box center [160, 36] width 149 height 7
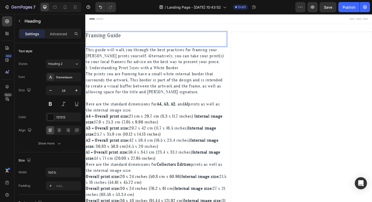
click at [118, 38] on span "Framing Guide" at bounding box center [104, 36] width 37 height 7
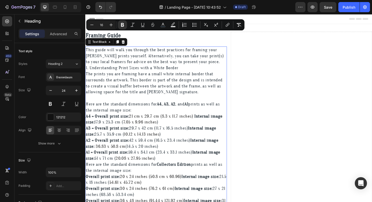
click at [143, 55] on span "This guide will walk you through the best practices for framing your Amelia Jay…" at bounding box center [159, 58] width 146 height 18
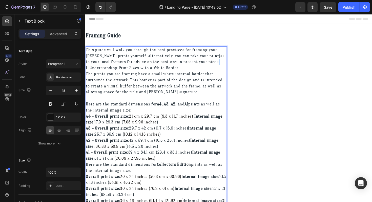
click at [228, 65] on p "This guide will walk you through the best practices for framing your Amelia Jay…" at bounding box center [160, 58] width 149 height 19
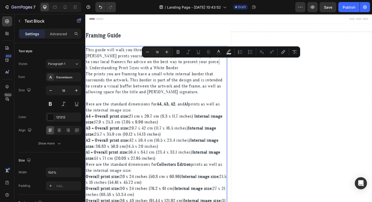
click at [228, 65] on p "This guide will walk you through the best practices for framing your Amelia Jay…" at bounding box center [160, 58] width 149 height 19
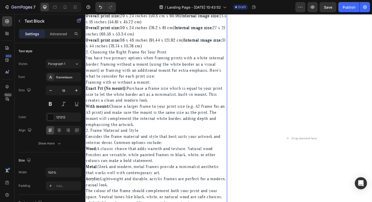
scroll to position [178, 0]
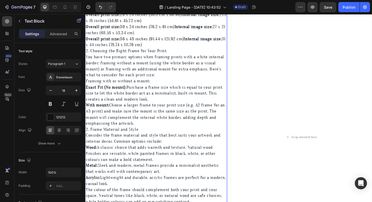
click at [142, 128] on p "With mount: Choose a larger frame to your print size (e.g. A2 frame for an A3 p…" at bounding box center [160, 120] width 149 height 26
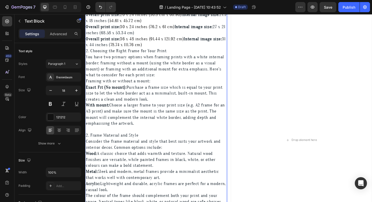
click at [124, 140] on span "2. Frame Material and Style" at bounding box center [114, 142] width 56 height 5
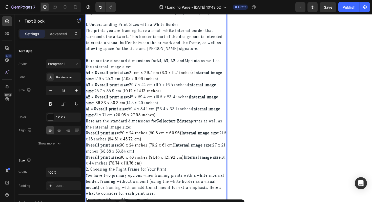
scroll to position [40, 0]
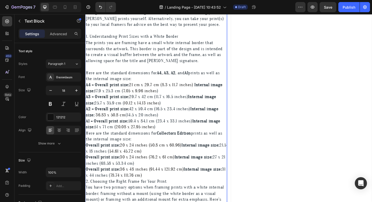
click at [108, 38] on span "1. Understanding Print Sizes with a White Border" at bounding box center [135, 37] width 98 height 5
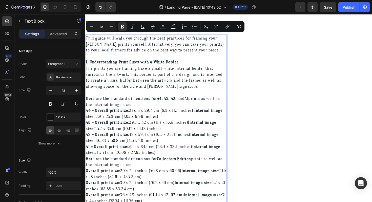
scroll to position [0, 0]
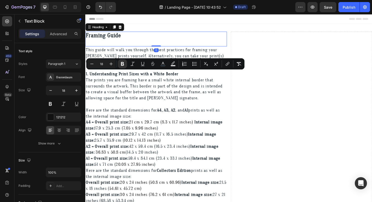
click at [167, 35] on p "⁠⁠⁠⁠⁠⁠⁠ Framing Guide" at bounding box center [160, 40] width 149 height 15
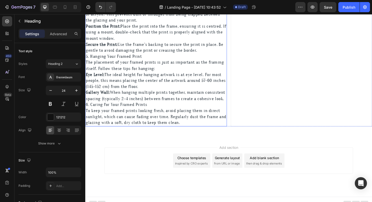
click at [125, 113] on span "6. Caring for Your Framed Prints" at bounding box center [118, 109] width 65 height 5
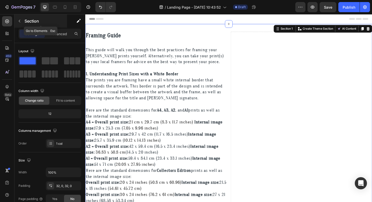
click at [17, 18] on button "button" at bounding box center [19, 21] width 8 height 8
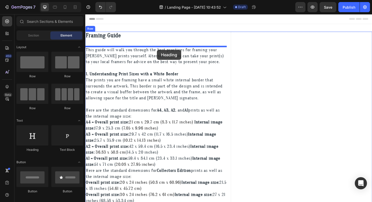
drag, startPoint x: 115, startPoint y: 148, endPoint x: 161, endPoint y: 52, distance: 107.1
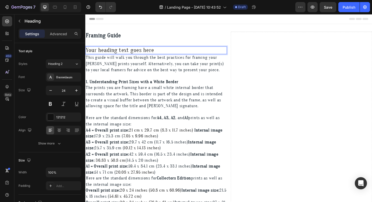
click at [139, 53] on h2 "Your heading text goes here" at bounding box center [160, 52] width 150 height 8
click at [139, 53] on p "Your heading text goes here" at bounding box center [160, 52] width 149 height 7
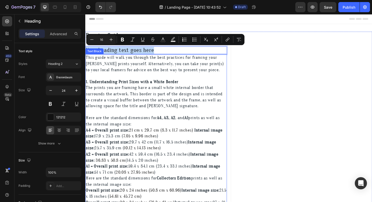
click at [135, 84] on strong "1. Understanding Print Sizes with a White Border" at bounding box center [135, 85] width 98 height 5
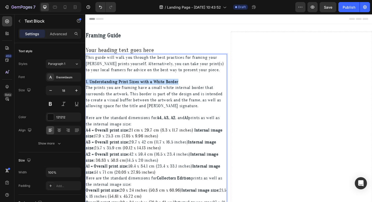
click at [135, 84] on strong "1. Understanding Print Sizes with a White Border" at bounding box center [135, 85] width 98 height 5
click at [114, 57] on p "This guide will walk you through the best practices for framing your Amelia Jay…" at bounding box center [160, 66] width 149 height 19
click at [114, 45] on p "⁠⁠⁠⁠⁠⁠⁠ Framing Guide" at bounding box center [160, 40] width 149 height 15
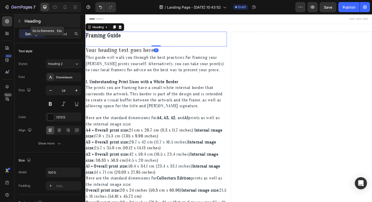
click at [19, 20] on icon "button" at bounding box center [19, 21] width 4 height 4
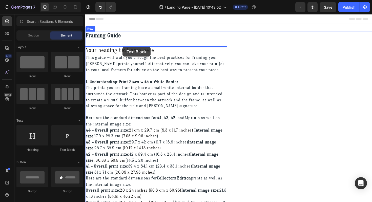
drag, startPoint x: 156, startPoint y: 150, endPoint x: 125, endPoint y: 49, distance: 106.5
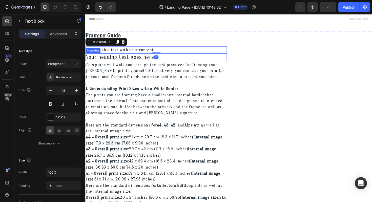
click at [121, 74] on span "This guide will walk you through the best practices for framing your Amelia Jay…" at bounding box center [159, 74] width 146 height 18
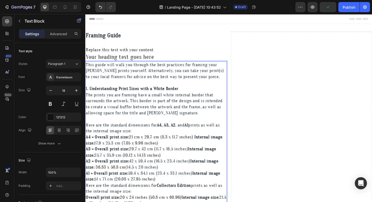
click at [121, 74] on span "This guide will walk you through the best practices for framing your Amelia Jay…" at bounding box center [159, 74] width 146 height 18
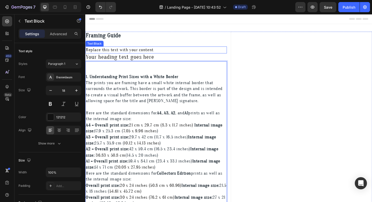
click at [120, 52] on div "Replace this text with your content" at bounding box center [160, 51] width 150 height 7
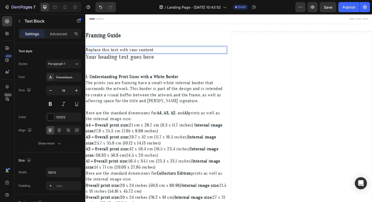
click at [120, 52] on div "Replace this text with your content" at bounding box center [160, 51] width 150 height 7
click at [120, 52] on p "Replace this text with your content" at bounding box center [160, 52] width 149 height 6
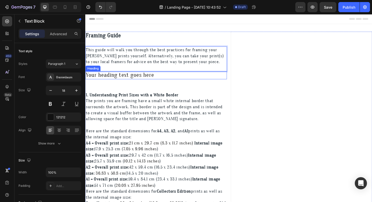
click at [142, 81] on p "Your heading text goes here" at bounding box center [160, 78] width 149 height 7
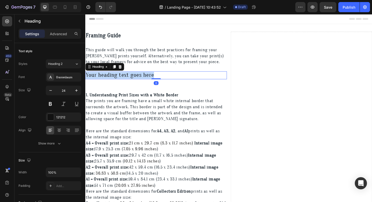
click at [142, 81] on p "Your heading text goes here" at bounding box center [160, 78] width 149 height 7
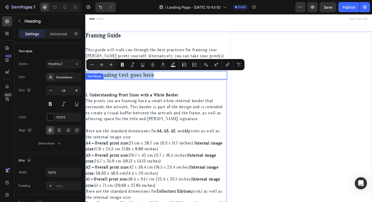
click at [139, 99] on strong "1. Understanding Print Sizes with a White Border" at bounding box center [135, 99] width 98 height 5
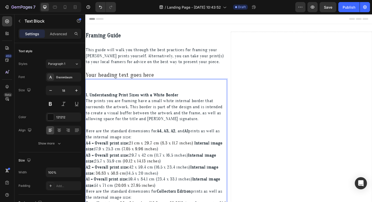
click at [139, 99] on strong "1. Understanding Print Sizes with a White Border" at bounding box center [135, 99] width 98 height 5
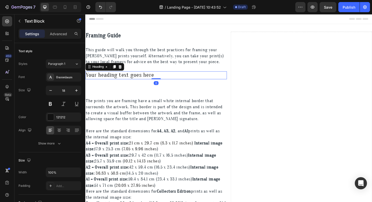
click at [134, 80] on p "Your heading text goes here" at bounding box center [160, 78] width 149 height 7
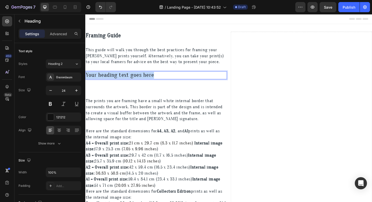
click at [134, 80] on p "Your heading text goes here" at bounding box center [160, 78] width 149 height 7
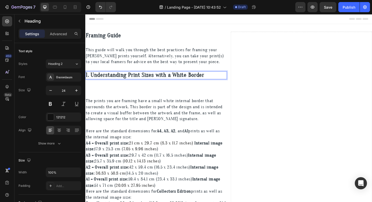
click at [134, 80] on strong "1. Understanding Print Sizes with a White Border" at bounding box center [149, 78] width 126 height 7
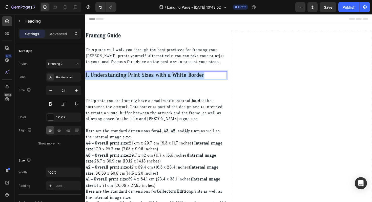
click at [134, 80] on strong "1. Understanding Print Sizes with a White Border" at bounding box center [149, 78] width 126 height 7
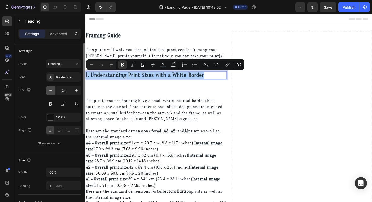
click at [49, 90] on icon "button" at bounding box center [50, 90] width 5 height 5
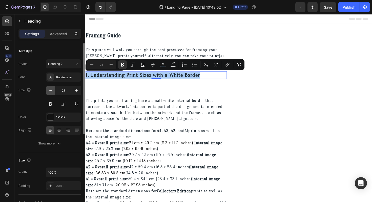
click at [49, 90] on icon "button" at bounding box center [50, 90] width 5 height 5
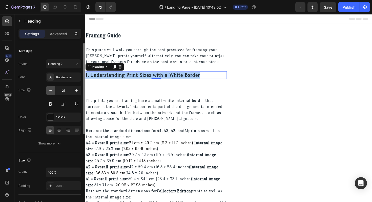
click at [49, 90] on icon "button" at bounding box center [50, 90] width 5 height 5
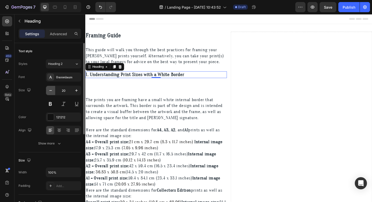
click at [49, 90] on icon "button" at bounding box center [50, 90] width 5 height 5
type input "18"
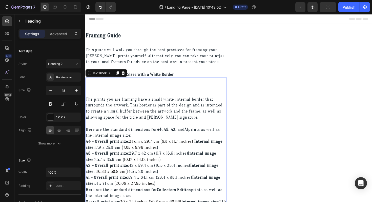
click at [151, 108] on p "The prints you are framing have a small white internal border that surrounds th…" at bounding box center [160, 123] width 149 height 45
click at [116, 93] on p "Rich Text Editor. Editing area: main" at bounding box center [160, 91] width 149 height 6
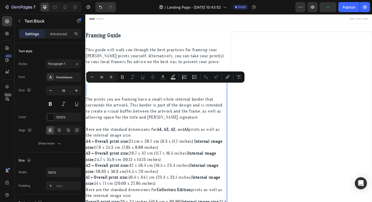
click at [97, 99] on p "Rich Text Editor. Editing area: main" at bounding box center [160, 97] width 149 height 6
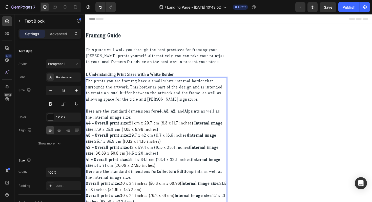
click at [194, 89] on span "The prints you are framing have a small white internal border that surrounds th…" at bounding box center [158, 94] width 145 height 25
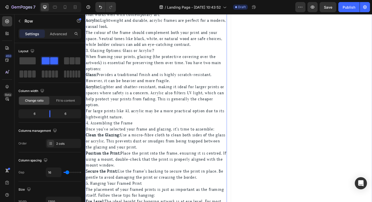
scroll to position [497, 0]
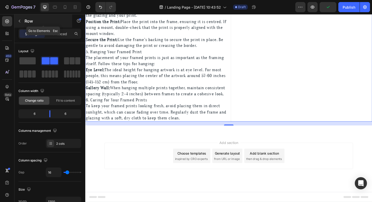
click at [19, 23] on icon "button" at bounding box center [19, 21] width 4 height 4
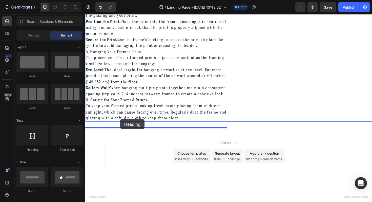
drag, startPoint x: 137, startPoint y: 149, endPoint x: 122, endPoint y: 126, distance: 27.8
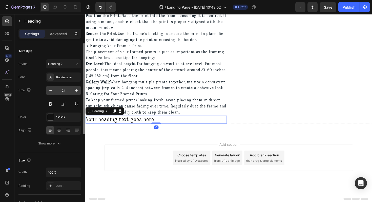
click at [65, 91] on input "24" at bounding box center [63, 90] width 17 height 9
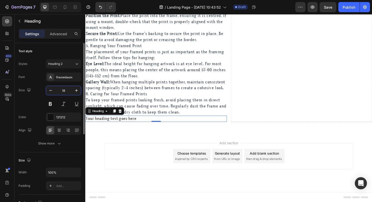
type input "18"
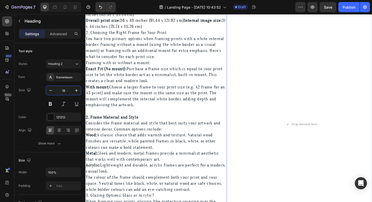
scroll to position [195, 0]
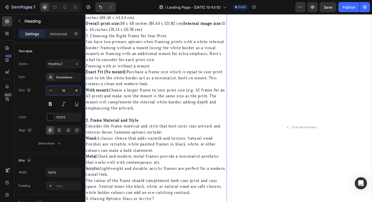
click at [106, 126] on strong "2. Frame Material and Style" at bounding box center [114, 126] width 56 height 5
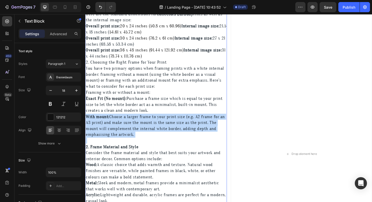
click at [106, 126] on div "The prints you are framing have a small white internal border that surrounds th…" at bounding box center [160, 183] width 150 height 537
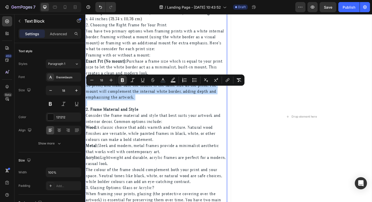
scroll to position [213, 0]
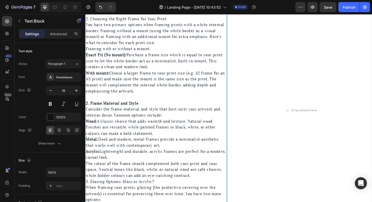
click at [105, 109] on strong "2. Frame Material and Style" at bounding box center [114, 108] width 56 height 5
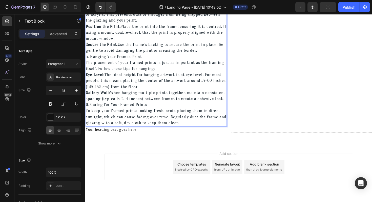
scroll to position [487, 0]
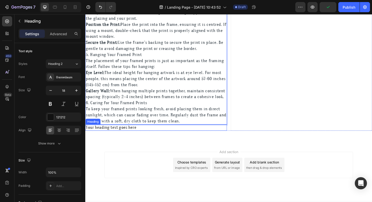
click at [114, 137] on h2 "Your heading text goes here" at bounding box center [160, 134] width 150 height 7
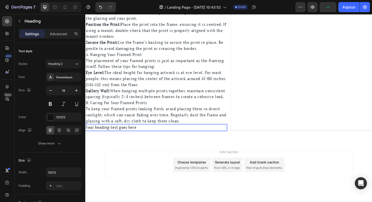
click at [114, 137] on h2 "Your heading text goes here" at bounding box center [160, 134] width 150 height 7
click at [114, 137] on p "Your heading text goes here" at bounding box center [160, 134] width 149 height 6
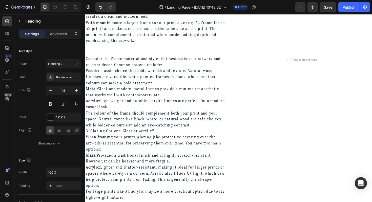
scroll to position [266, 0]
click at [104, 47] on p "Rich Text Editor. Editing area: main" at bounding box center [160, 49] width 149 height 6
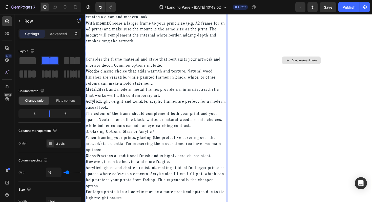
click at [298, 84] on div "Drop element here" at bounding box center [314, 63] width 150 height 592
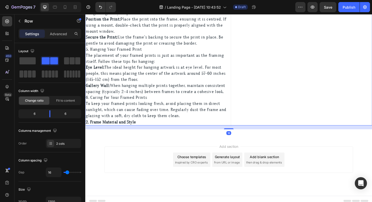
scroll to position [498, 0]
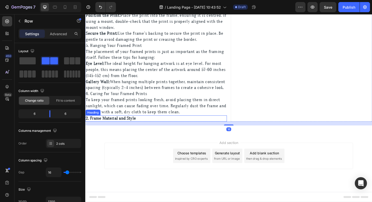
click at [138, 127] on strong "2. Frame Material and Style" at bounding box center [112, 124] width 53 height 5
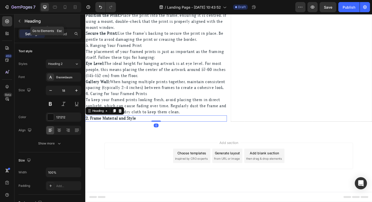
click at [18, 20] on icon "button" at bounding box center [19, 21] width 4 height 4
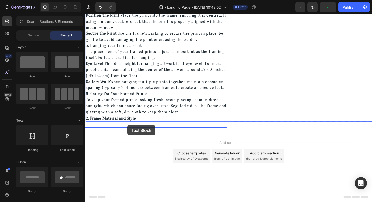
drag, startPoint x: 156, startPoint y: 155, endPoint x: 130, endPoint y: 132, distance: 34.6
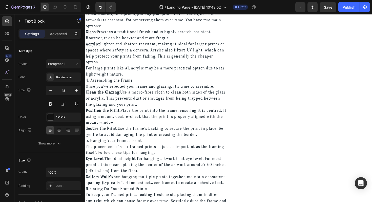
scroll to position [398, 0]
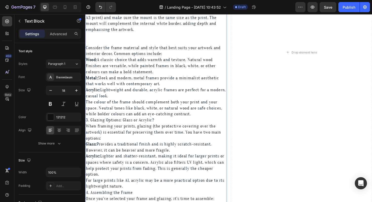
click at [120, 95] on span "Acrylic: Lightweight and durable, acrylic frames are perfect for a modern, casu…" at bounding box center [160, 98] width 148 height 12
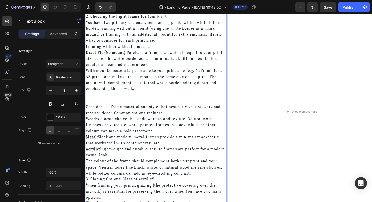
scroll to position [249, 0]
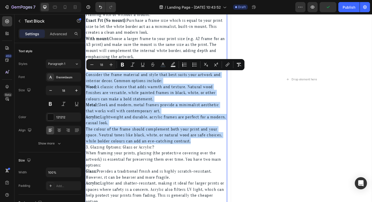
drag, startPoint x: 205, startPoint y: 150, endPoint x: 87, endPoint y: 79, distance: 138.0
click at [87, 79] on div "The prints you are framing have a small white internal border that surrounds th…" at bounding box center [160, 100] width 150 height 537
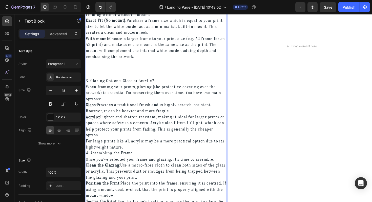
click at [91, 84] on span "3. Glazing Options: Glass or Acrylic?" at bounding box center [122, 84] width 72 height 5
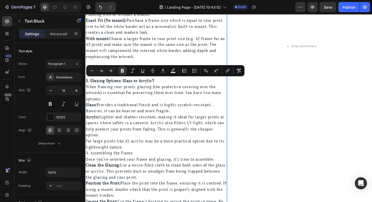
scroll to position [441, 0]
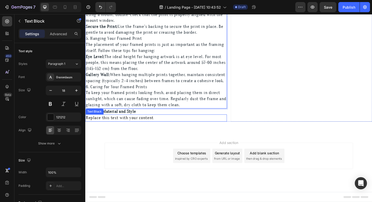
click at [119, 122] on div "Replace this text with your content" at bounding box center [160, 123] width 150 height 7
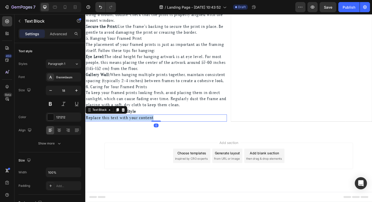
click at [119, 122] on p "Replace this text with your content" at bounding box center [160, 124] width 149 height 6
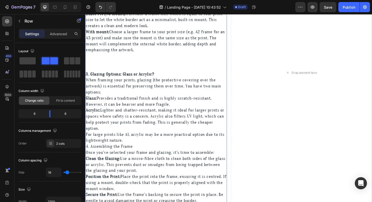
scroll to position [258, 0]
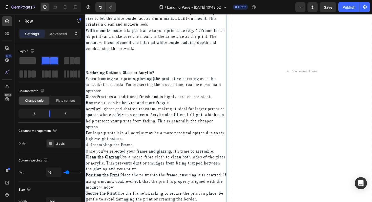
click at [116, 73] on p "3. Glazing Options: Glass or Acrylic?" at bounding box center [160, 76] width 149 height 6
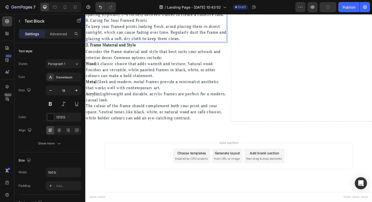
scroll to position [511, 0]
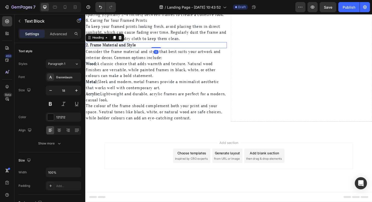
click at [110, 49] on strong "2. Frame Material and Style" at bounding box center [112, 46] width 53 height 5
click at [117, 40] on icon at bounding box center [116, 39] width 3 height 4
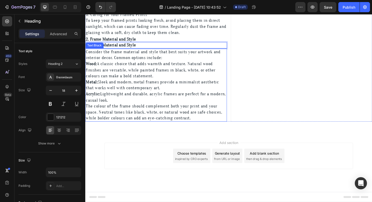
drag, startPoint x: 89, startPoint y: 53, endPoint x: 105, endPoint y: 129, distance: 77.2
drag, startPoint x: 112, startPoint y: 95, endPoint x: 113, endPoint y: 74, distance: 20.6
click at [112, 95] on p "Metal: Sleek and modern, metal frames provide a minimalist aesthetic that works…" at bounding box center [160, 89] width 149 height 13
click at [143, 50] on p "⁠⁠⁠⁠⁠⁠⁠ 2. Frame Material and Style" at bounding box center [160, 47] width 149 height 6
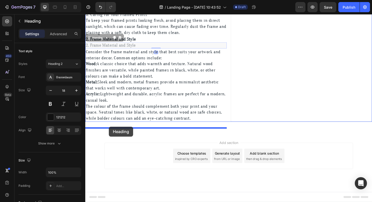
drag, startPoint x: 90, startPoint y: 46, endPoint x: 110, endPoint y: 133, distance: 89.5
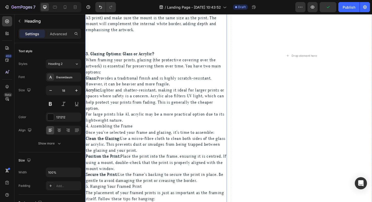
click at [109, 54] on strong "3. Glazing Options: Glass or Acrylic?" at bounding box center [122, 56] width 72 height 5
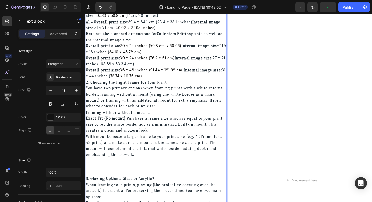
click at [109, 54] on div "The prints you are framing have a small white internal border that surrounds th…" at bounding box center [160, 169] width 150 height 467
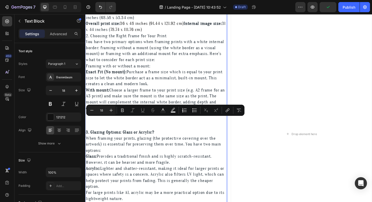
scroll to position [203, 0]
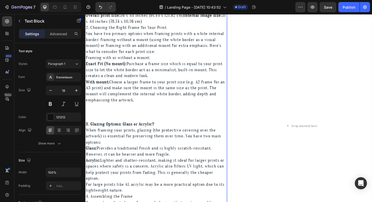
click at [118, 127] on p "3. Glazing Options: Glass or Acrylic?" at bounding box center [160, 130] width 149 height 6
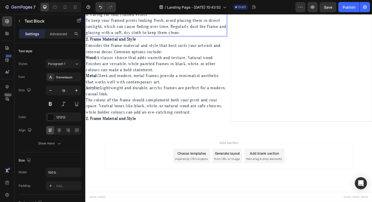
scroll to position [517, 0]
click at [113, 125] on strong "2. Frame Material and Style" at bounding box center [112, 124] width 53 height 5
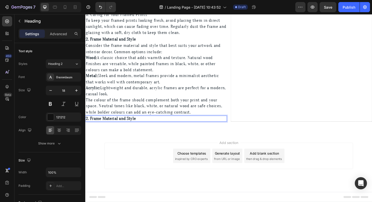
click at [113, 125] on strong "2. Frame Material and Style" at bounding box center [112, 124] width 53 height 5
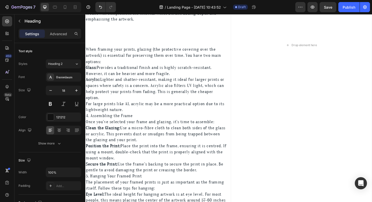
scroll to position [283, 0]
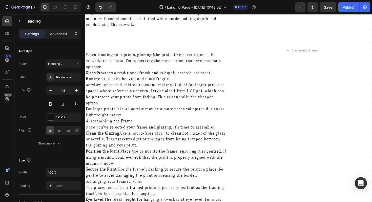
click at [115, 121] on span "For large prints like A1, acrylic may be a more practical option due to its lig…" at bounding box center [159, 118] width 147 height 12
click at [137, 121] on p "For large prints like A1, acrylic may be a more practical option due to its lig…" at bounding box center [160, 117] width 149 height 13
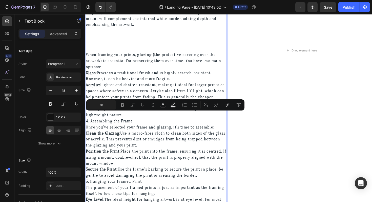
click at [127, 120] on p "For large prints like A1, acrylic may be a more practical option due to its lig…" at bounding box center [160, 117] width 149 height 13
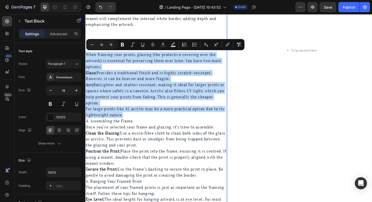
drag, startPoint x: 140, startPoint y: 120, endPoint x: 87, endPoint y: 59, distance: 80.6
click at [87, 59] on div "The prints you are framing have a small white internal border that surrounds th…" at bounding box center [160, 31] width 150 height 467
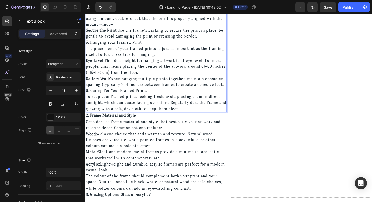
scroll to position [453, 0]
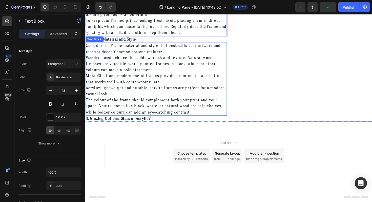
click at [118, 109] on span "The colour of the frame should complement both your print and your space. Neutr…" at bounding box center [158, 111] width 144 height 18
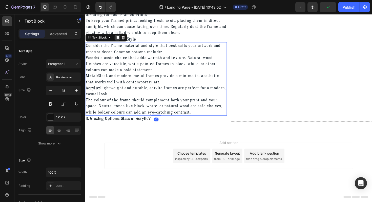
click at [120, 41] on icon at bounding box center [119, 39] width 4 height 4
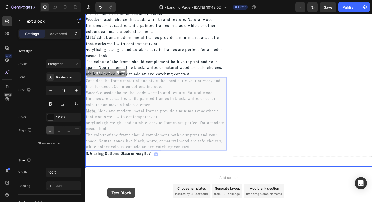
scroll to position [531, 0]
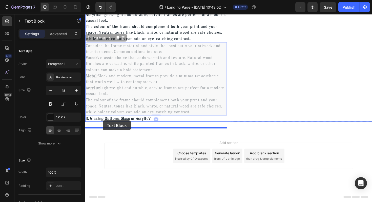
drag, startPoint x: 91, startPoint y: 116, endPoint x: 103, endPoint y: 127, distance: 16.2
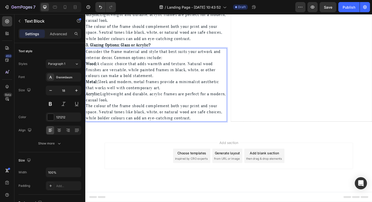
click at [108, 96] on span "Acrylic: Lightweight and durable, acrylic frames are perfect for a modern, casu…" at bounding box center [160, 102] width 148 height 12
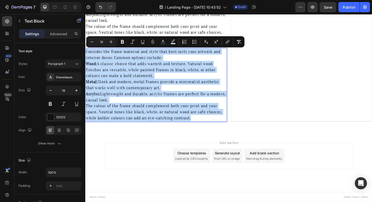
drag, startPoint x: 199, startPoint y: 126, endPoint x: 86, endPoint y: 55, distance: 133.9
click at [86, 55] on div "Consider the frame material and style that best suits your artwork and interior…" at bounding box center [160, 88] width 150 height 77
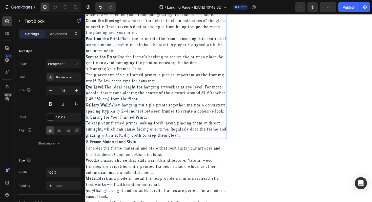
scroll to position [464, 0]
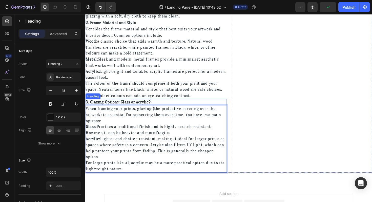
click at [103, 110] on strong "3. Glazing Options: Glass or Acrylic?" at bounding box center [120, 107] width 69 height 5
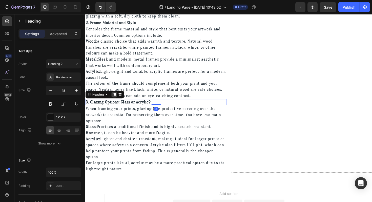
click at [116, 101] on icon at bounding box center [116, 99] width 3 height 4
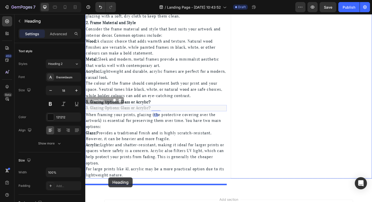
drag, startPoint x: 89, startPoint y: 113, endPoint x: 109, endPoint y: 187, distance: 76.0
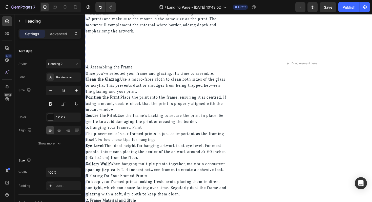
scroll to position [279, 0]
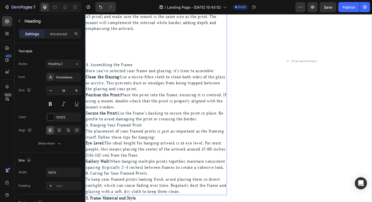
click at [102, 70] on p "4. Assembling the Frame" at bounding box center [160, 68] width 149 height 6
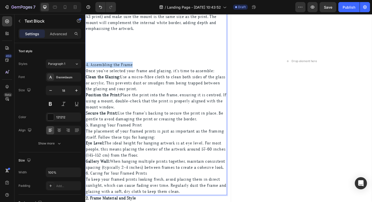
click at [102, 70] on p "4. Assembling the Frame" at bounding box center [160, 68] width 149 height 6
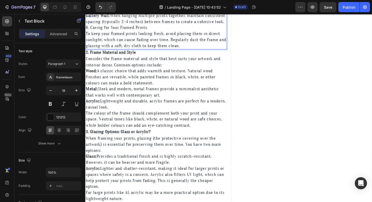
scroll to position [527, 0]
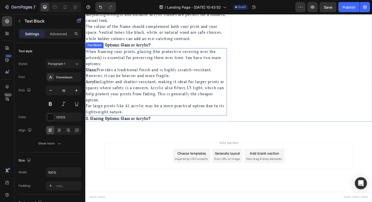
click at [110, 127] on strong "3. Glazing Options: Glass or Acrylic?" at bounding box center [120, 124] width 69 height 5
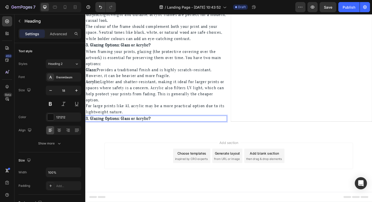
click at [110, 127] on strong "3. Glazing Options: Glass or Acrylic?" at bounding box center [120, 124] width 69 height 5
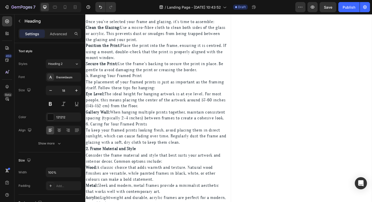
scroll to position [328, 0]
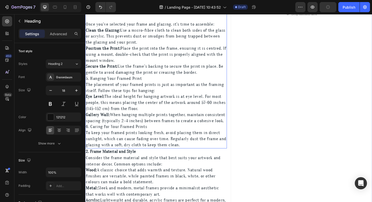
click at [102, 69] on strong "Secure the Print:" at bounding box center [103, 69] width 34 height 5
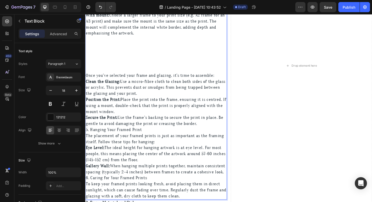
scroll to position [274, 0]
click at [206, 133] on p "5. Hanging Your Framed Print" at bounding box center [160, 136] width 149 height 6
drag, startPoint x: 218, startPoint y: 129, endPoint x: 86, endPoint y: 78, distance: 141.7
click at [86, 78] on div "The prints you are framing have a small white internal border that surrounds th…" at bounding box center [160, 8] width 150 height 403
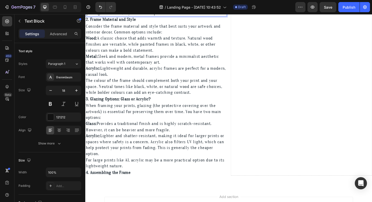
scroll to position [480, 0]
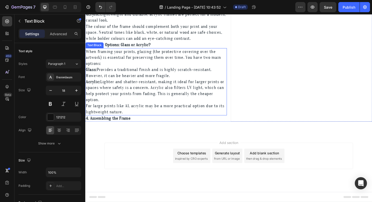
click at [118, 92] on span "Acrylic: Lighter and shatter-resistant, making it ideal for larger prints or sp…" at bounding box center [159, 95] width 147 height 25
click at [120, 45] on icon at bounding box center [119, 46] width 3 height 4
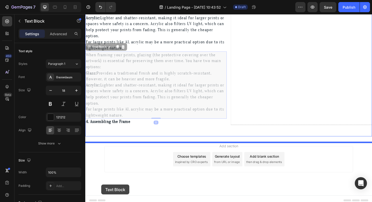
scroll to position [545, 0]
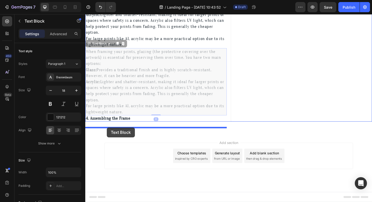
drag, startPoint x: 89, startPoint y: 117, endPoint x: 108, endPoint y: 134, distance: 25.1
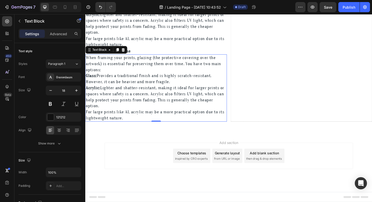
click at [108, 113] on span "Acrylic: Lighter and shatter-resistant, making it ideal for larger prints or sp…" at bounding box center [159, 102] width 147 height 25
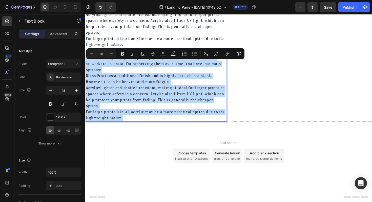
drag, startPoint x: 128, startPoint y: 132, endPoint x: 86, endPoint y: 64, distance: 80.1
click at [86, 64] on div "When framing your prints, glazing (the protective covering over the artwork) is…" at bounding box center [160, 92] width 150 height 71
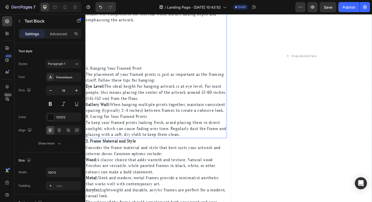
scroll to position [488, 0]
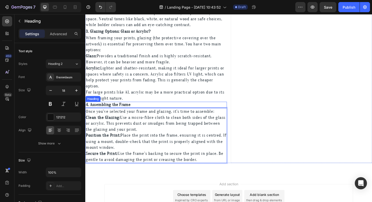
click at [125, 113] on strong "4. Assembling the Frame" at bounding box center [109, 109] width 47 height 5
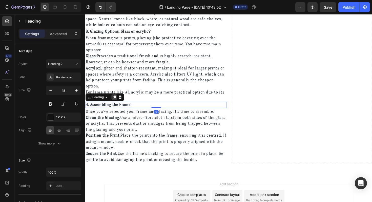
click at [118, 104] on icon at bounding box center [116, 102] width 4 height 4
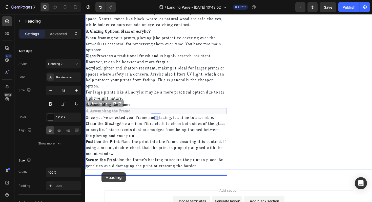
drag, startPoint x: 89, startPoint y: 116, endPoint x: 103, endPoint y: 182, distance: 67.2
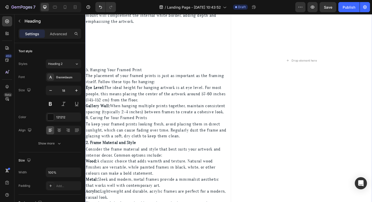
scroll to position [286, 0]
click at [99, 81] on span "The placement of your framed prints is just as important as the framing itself.…" at bounding box center [159, 83] width 146 height 12
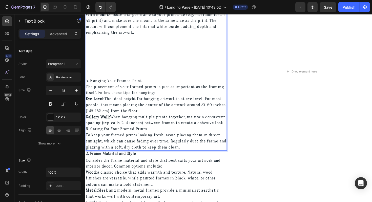
scroll to position [275, 0]
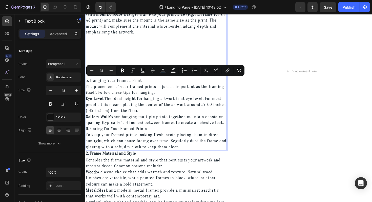
drag, startPoint x: 115, startPoint y: 135, endPoint x: 86, endPoint y: 84, distance: 58.9
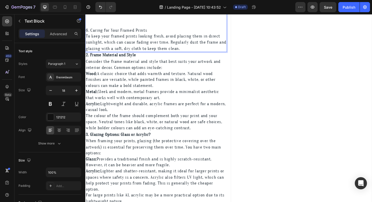
scroll to position [494, 0]
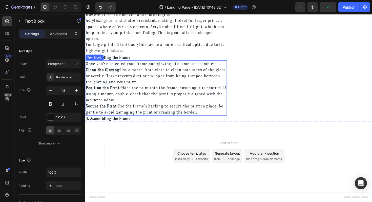
click at [113, 105] on span "Position the Print: Place the print into the frame, ensuring it is centred. If …" at bounding box center [160, 99] width 149 height 18
click at [90, 57] on icon at bounding box center [90, 58] width 4 height 4
click at [90, 59] on icon at bounding box center [90, 58] width 4 height 4
click at [119, 60] on icon at bounding box center [119, 58] width 3 height 4
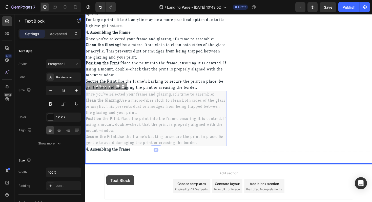
scroll to position [522, 0]
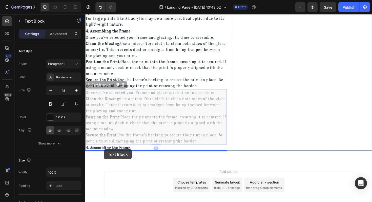
drag, startPoint x: 89, startPoint y: 116, endPoint x: 105, endPoint y: 157, distance: 44.0
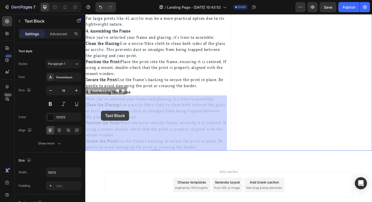
drag, startPoint x: 216, startPoint y: 156, endPoint x: 104, endPoint y: 117, distance: 119.2
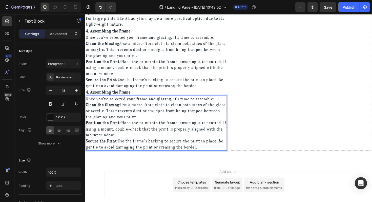
drag, startPoint x: 87, startPoint y: 104, endPoint x: 212, endPoint y: 159, distance: 136.4
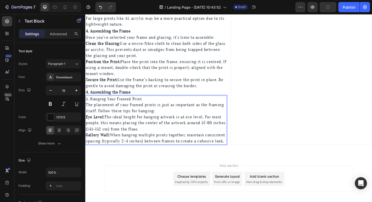
click at [108, 104] on span "5. Hanging Your Framed Print" at bounding box center [115, 103] width 59 height 5
click at [106, 98] on strong "4. Assembling the Frame" at bounding box center [109, 96] width 47 height 5
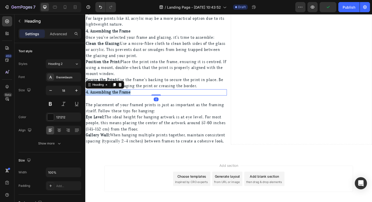
click at [106, 98] on strong "4. Assembling the Frame" at bounding box center [109, 96] width 47 height 5
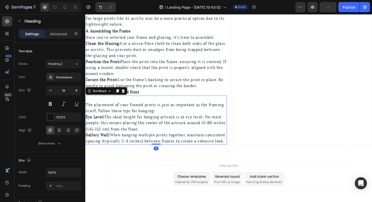
click at [105, 106] on p "Rich Text Editor. Editing area: main" at bounding box center [160, 104] width 149 height 6
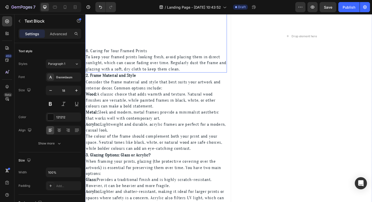
click at [101, 59] on span "To keep your framed prints looking fresh, avoid placing them in direct sunlight…" at bounding box center [160, 66] width 149 height 18
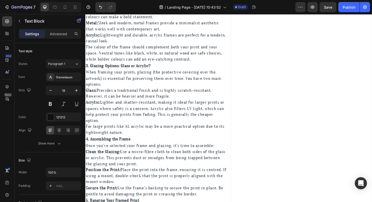
scroll to position [524, 0]
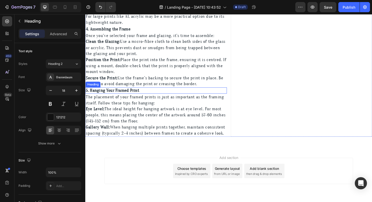
click at [111, 96] on strong "5. Hanging Your Framed Print" at bounding box center [114, 94] width 56 height 5
click at [116, 85] on icon at bounding box center [116, 87] width 3 height 4
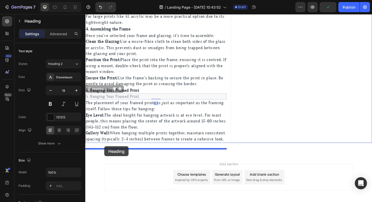
drag, startPoint x: 89, startPoint y: 95, endPoint x: 105, endPoint y: 154, distance: 61.3
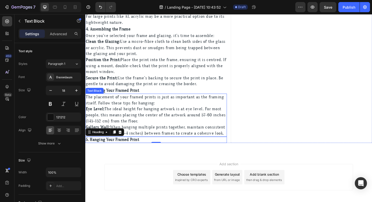
click at [99, 114] on strong "Eye Level:" at bounding box center [96, 114] width 20 height 5
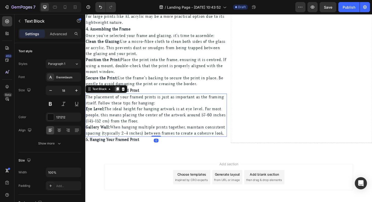
click at [119, 93] on icon at bounding box center [119, 94] width 3 height 4
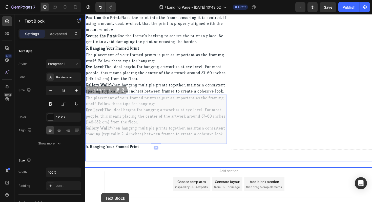
scroll to position [604, 0]
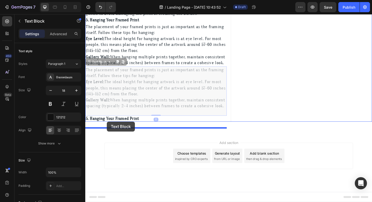
drag, startPoint x: 91, startPoint y: 146, endPoint x: 108, endPoint y: 128, distance: 25.1
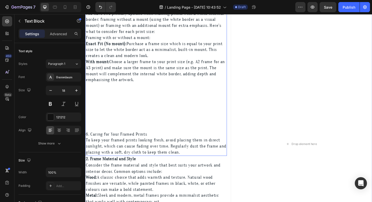
click at [111, 152] on span "To keep your framed prints looking fresh, avoid placing them in direct sunlight…" at bounding box center [160, 154] width 149 height 18
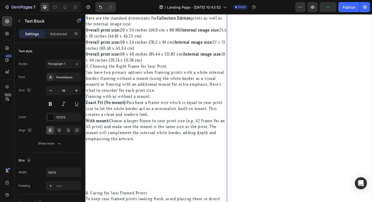
scroll to position [253, 0]
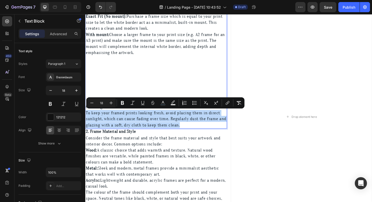
drag, startPoint x: 200, startPoint y: 130, endPoint x: 86, endPoint y: 120, distance: 114.1
click at [86, 120] on p "To keep your framed prints looking fresh, avoid placing them in direct sunlight…" at bounding box center [160, 124] width 149 height 19
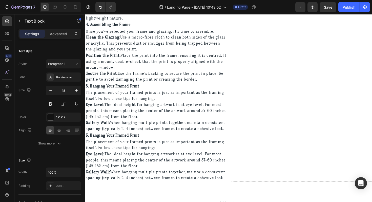
scroll to position [592, 0]
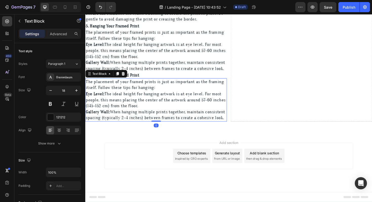
click at [109, 115] on strong "Gallery Wall:" at bounding box center [99, 117] width 26 height 5
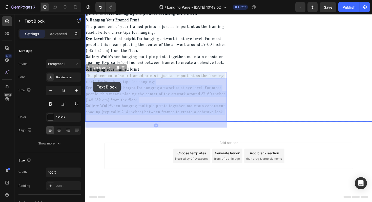
drag, startPoint x: 119, startPoint y: 124, endPoint x: 93, endPoint y: 86, distance: 46.0
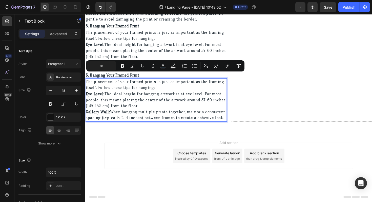
drag, startPoint x: 87, startPoint y: 80, endPoint x: 122, endPoint y: 126, distance: 57.2
click at [122, 126] on div "The placement of your framed prints is just as important as the framing itself.…" at bounding box center [160, 105] width 150 height 46
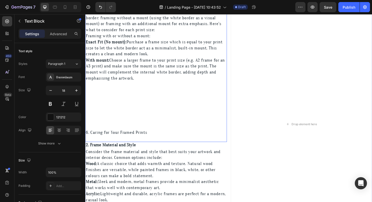
click at [117, 139] on span "6. Caring for Your Framed Prints" at bounding box center [118, 139] width 65 height 5
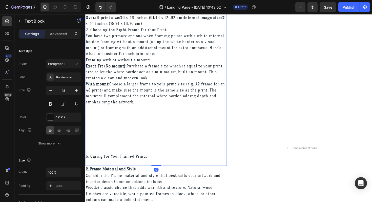
click at [117, 139] on div "The prints you are framing have a small white internal border that surrounds th…" at bounding box center [160, 27] width 150 height 294
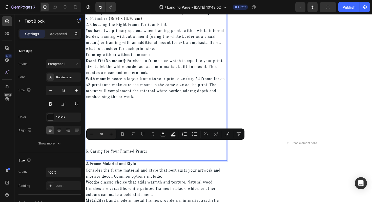
scroll to position [211, 0]
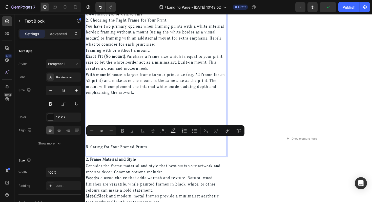
click at [110, 155] on span "6. Caring for Your Framed Prints" at bounding box center [118, 154] width 65 height 5
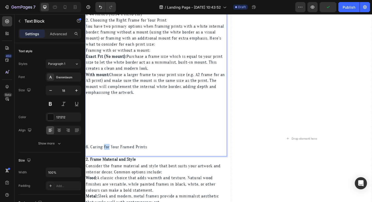
click at [110, 155] on span "6. Caring for Your Framed Prints" at bounding box center [118, 154] width 65 height 5
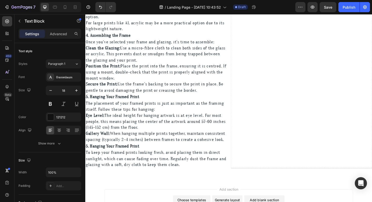
scroll to position [502, 0]
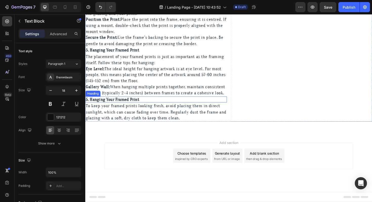
click at [104, 106] on strong "5. Hanging Your Framed Print" at bounding box center [114, 104] width 56 height 5
click at [136, 104] on span "6. Caring for Your Framed Prints" at bounding box center [117, 104] width 62 height 5
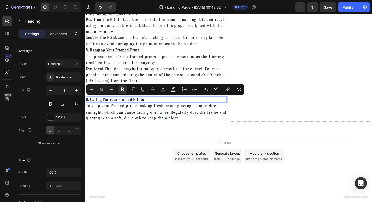
click at [129, 105] on strong "6. Caring for Your Framed Prints" at bounding box center [117, 104] width 62 height 5
click at [162, 113] on span "To keep your framed prints looking fresh, avoid placing them in direct sunlight…" at bounding box center [160, 118] width 149 height 18
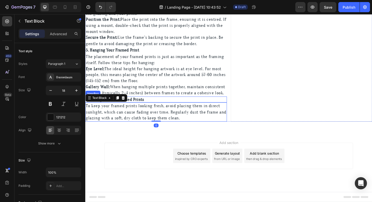
click at [153, 101] on div "The placement of your framed prints is just as important as the framing itself.…" at bounding box center [160, 78] width 150 height 46
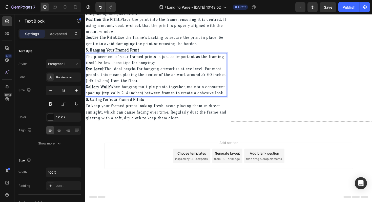
click at [145, 96] on p "Gallery Wall: When hanging multiple prints together, maintain consistent spacin…" at bounding box center [160, 94] width 149 height 13
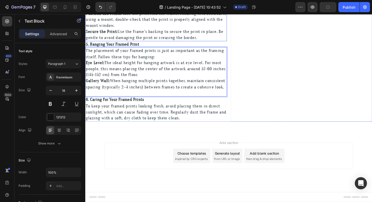
click at [218, 37] on p "Secure the Print: Use the frame’s backing to secure the print in place. Be gent…" at bounding box center [160, 35] width 149 height 13
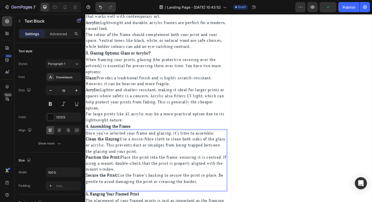
scroll to position [317, 0]
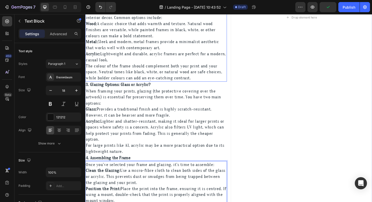
click at [207, 82] on p "The colour of the frame should complement both your print and your space. Neutr…" at bounding box center [160, 75] width 149 height 19
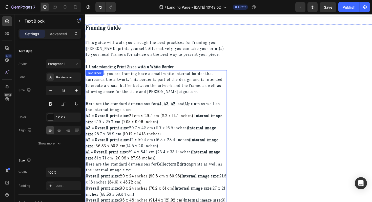
scroll to position [0, 0]
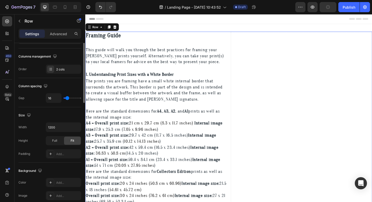
scroll to position [122, 0]
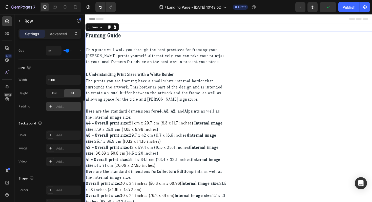
click at [68, 109] on div "Add..." at bounding box center [63, 106] width 35 height 9
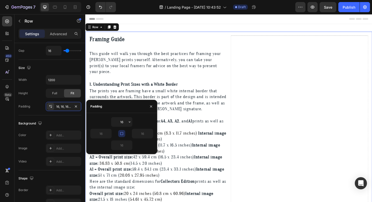
click at [102, 124] on div "16" at bounding box center [121, 122] width 63 height 10
click at [108, 110] on div "Padding" at bounding box center [121, 106] width 71 height 13
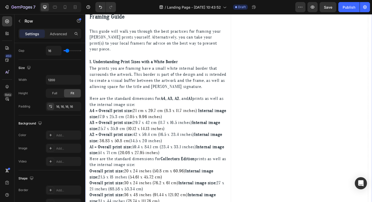
scroll to position [95, 0]
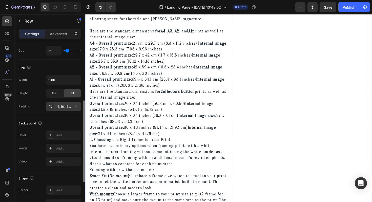
click at [57, 107] on div "16, 16, 16, 16" at bounding box center [63, 106] width 15 height 5
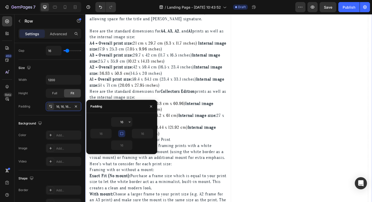
click at [122, 134] on icon "button" at bounding box center [122, 133] width 4 height 4
click at [104, 133] on input "16" at bounding box center [101, 133] width 21 height 9
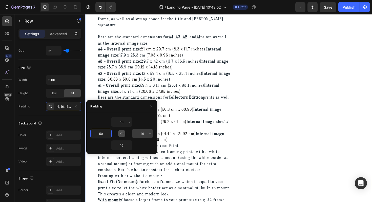
type input "50"
click at [139, 131] on input "16" at bounding box center [142, 133] width 21 height 9
type input "50"
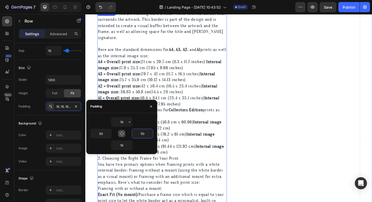
scroll to position [0, 0]
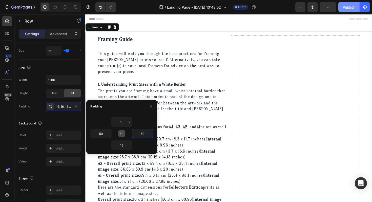
click at [349, 9] on div "Publish" at bounding box center [349, 7] width 13 height 5
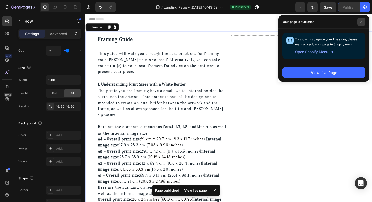
click at [362, 24] on span at bounding box center [362, 22] width 8 height 8
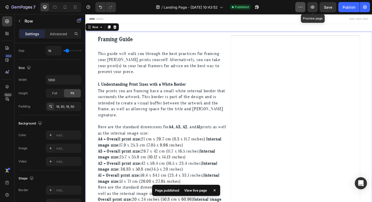
click at [302, 5] on icon "button" at bounding box center [300, 7] width 5 height 5
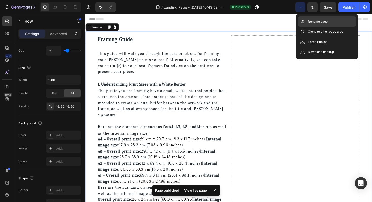
click at [304, 21] on icon at bounding box center [303, 22] width 1 height 2
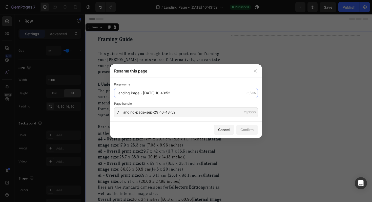
drag, startPoint x: 228, startPoint y: 92, endPoint x: 228, endPoint y: 76, distance: 16.0
click at [228, 76] on div "Rename this page Page name Landing Page - Sep 29, 10:43:52 31/255 Page handle l…" at bounding box center [186, 100] width 152 height 73
click at [204, 91] on input "Landing Page - Sep 29, 10:43:52" at bounding box center [186, 93] width 144 height 10
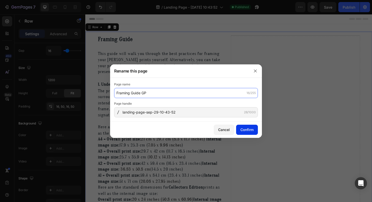
type input "Framing Guide GP"
click at [248, 128] on div "Confirm" at bounding box center [247, 129] width 13 height 5
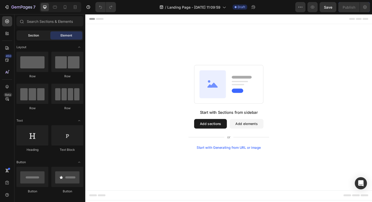
click at [26, 34] on div "Section" at bounding box center [33, 35] width 32 height 8
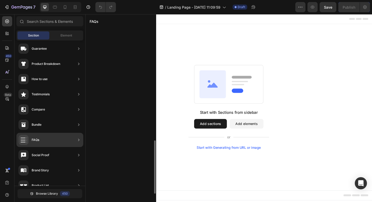
scroll to position [376, 0]
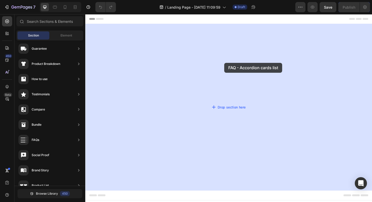
drag, startPoint x: 208, startPoint y: 92, endPoint x: 232, endPoint y: 66, distance: 35.7
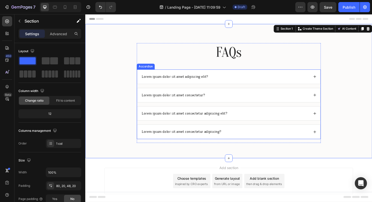
click at [163, 75] on div "Lorem ipsum dolor sit amet adipiscing elit?" at bounding box center [237, 80] width 194 height 15
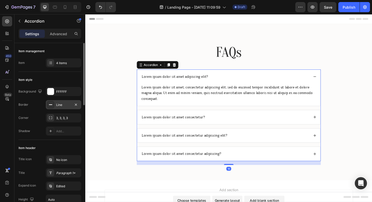
click at [69, 108] on div "Line" at bounding box center [63, 104] width 35 height 9
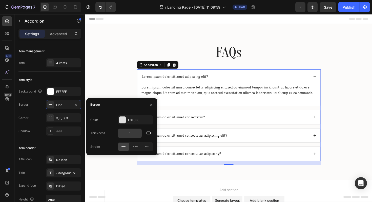
click at [129, 132] on input "1" at bounding box center [130, 133] width 24 height 9
type input "0"
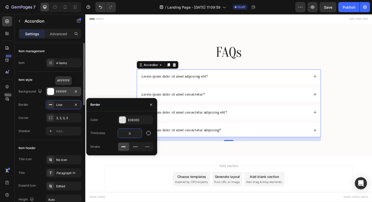
click at [66, 92] on div "FFFFFF" at bounding box center [63, 91] width 15 height 5
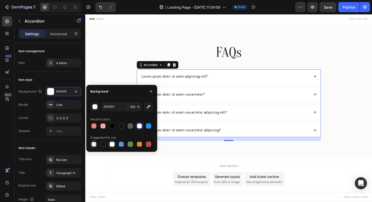
click at [93, 142] on div at bounding box center [93, 144] width 5 height 5
type input "000000"
type input "0"
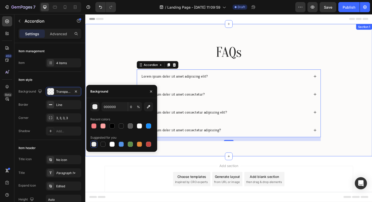
click at [91, 56] on div "FAQs Heading Lorem ipsum dolor sit amet adipiscing elit? Lorem ipsum dolor sit …" at bounding box center [237, 99] width 294 height 108
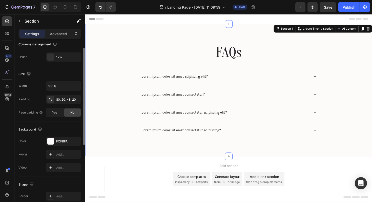
scroll to position [123, 0]
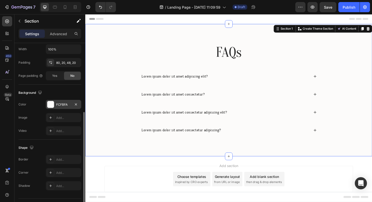
click at [60, 106] on div "FCFBFA" at bounding box center [63, 104] width 15 height 5
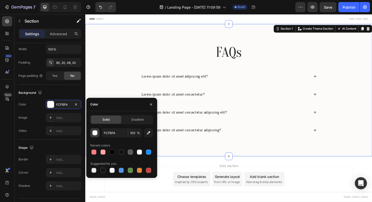
click at [94, 135] on div "button" at bounding box center [95, 132] width 5 height 5
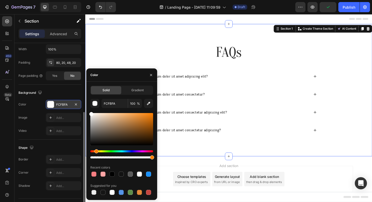
drag, startPoint x: 91, startPoint y: 114, endPoint x: 71, endPoint y: 104, distance: 22.0
click at [71, 105] on div "450 Beta Sections(18) Elements(83) Section Element Hero Section Product Detail …" at bounding box center [42, 108] width 85 height 188
type input "FFFFFF"
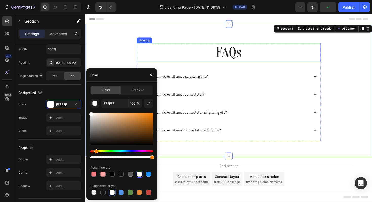
click at [140, 55] on h2 "FAQs" at bounding box center [237, 55] width 195 height 20
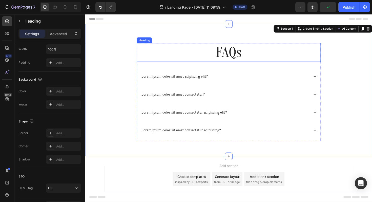
scroll to position [0, 0]
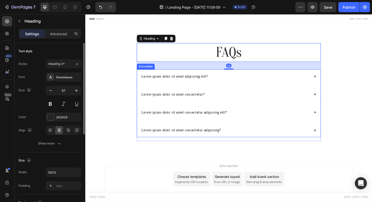
click at [159, 93] on div "Lorem ipsum dolor sit amet consectetur?" at bounding box center [237, 99] width 194 height 15
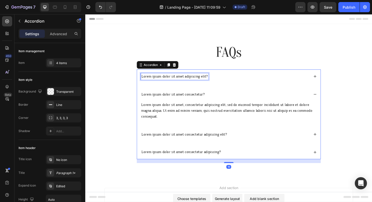
click at [166, 82] on p "Lorem ipsum dolor sit amet adipiscing elit?" at bounding box center [180, 79] width 70 height 5
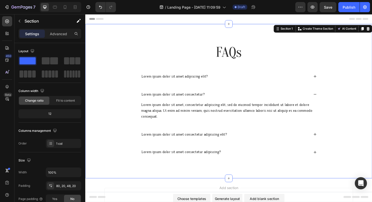
click at [125, 46] on div "FAQs Heading Lorem ipsum dolor sit amet adipiscing elit? Lorem ipsum dolor sit …" at bounding box center [237, 110] width 294 height 131
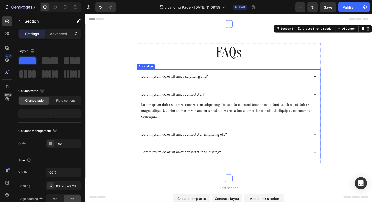
click at [164, 82] on p "Lorem ipsum dolor sit amet adipiscing elit?" at bounding box center [180, 79] width 70 height 5
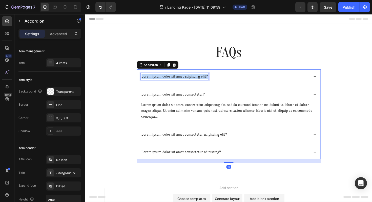
click at [164, 82] on p "Lorem ipsum dolor sit amet adipiscing elit?" at bounding box center [180, 79] width 70 height 5
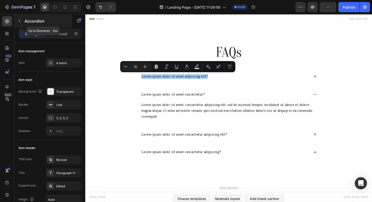
click at [19, 22] on icon "button" at bounding box center [19, 21] width 4 height 4
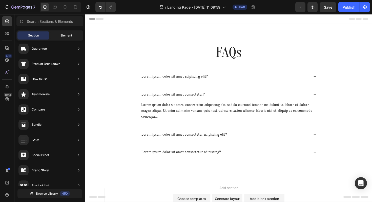
click at [61, 34] on span "Element" at bounding box center [67, 35] width 12 height 5
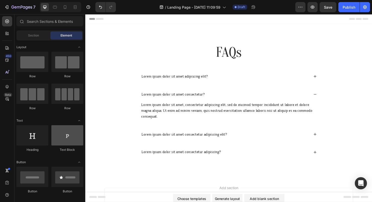
scroll to position [2, 0]
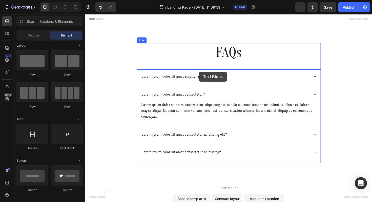
drag, startPoint x: 150, startPoint y: 153, endPoint x: 206, endPoint y: 75, distance: 95.8
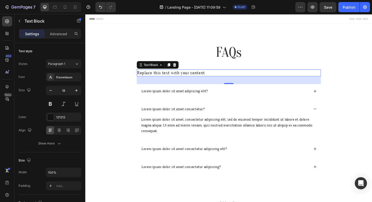
click at [175, 78] on div "Replace this text with your content" at bounding box center [237, 76] width 195 height 7
click at [175, 78] on p "Replace this text with your content" at bounding box center [237, 76] width 194 height 6
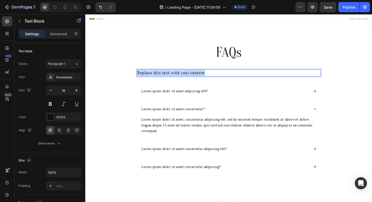
click at [175, 78] on p "Replace this text with your content" at bounding box center [237, 76] width 194 height 6
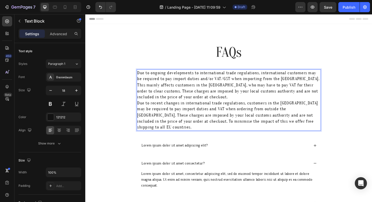
click at [257, 100] on p "Due to ongoing developments to international trade regulations, international c…" at bounding box center [237, 89] width 194 height 32
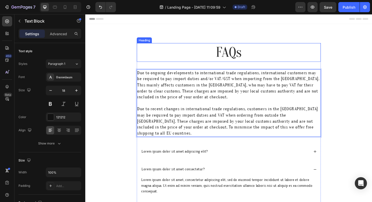
click at [244, 47] on h2 "FAQs" at bounding box center [237, 55] width 195 height 20
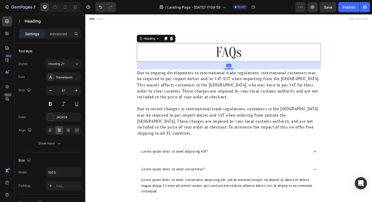
click at [244, 47] on h2 "FAQs" at bounding box center [237, 55] width 195 height 20
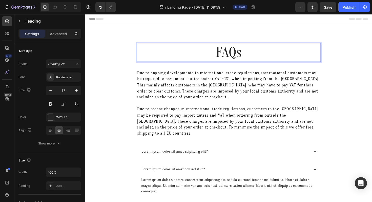
click at [244, 47] on p "FAQs" at bounding box center [237, 54] width 194 height 19
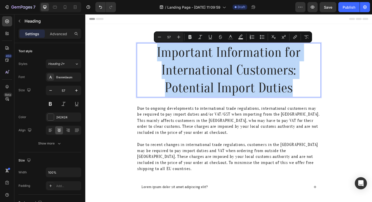
drag, startPoint x: 315, startPoint y: 89, endPoint x: 162, endPoint y: 51, distance: 158.0
click at [162, 51] on p "Important Information for International Customers: Potential Import Duties" at bounding box center [237, 73] width 194 height 56
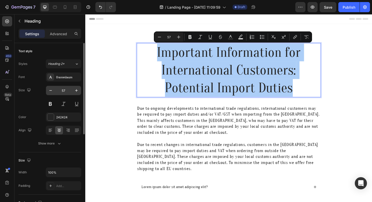
click at [68, 92] on input "57" at bounding box center [63, 90] width 17 height 9
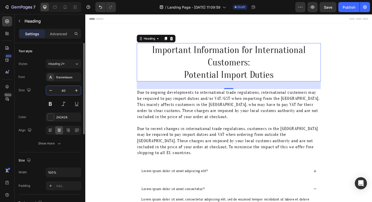
click at [67, 93] on input "40" at bounding box center [63, 90] width 17 height 9
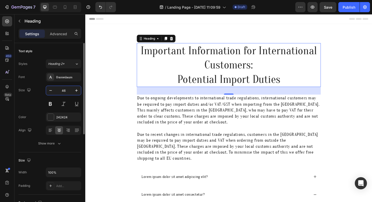
type input "4"
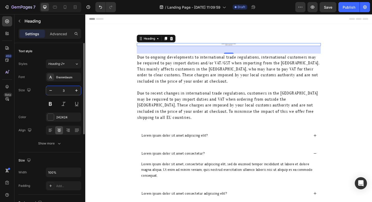
type input "36"
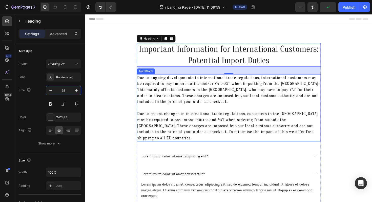
click at [202, 91] on p "Due to ongoing developments to international trade regulations, international c…" at bounding box center [237, 94] width 194 height 32
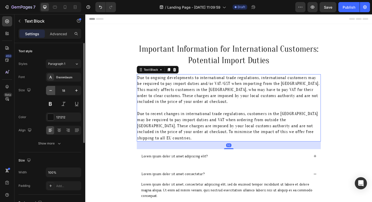
click at [49, 91] on icon "button" at bounding box center [50, 90] width 5 height 5
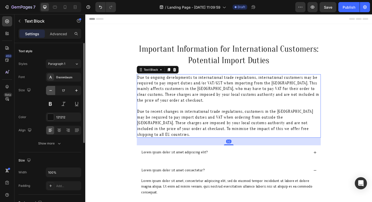
click at [49, 91] on icon "button" at bounding box center [50, 90] width 5 height 5
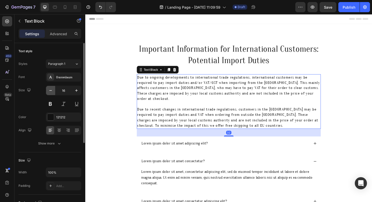
click at [49, 91] on icon "button" at bounding box center [50, 90] width 5 height 5
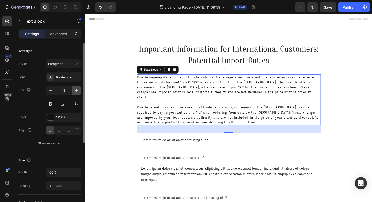
click at [76, 92] on icon "button" at bounding box center [76, 90] width 5 height 5
type input "16"
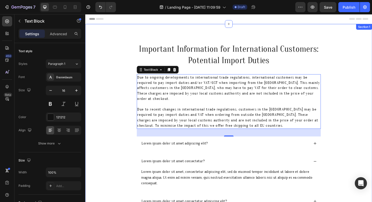
click at [124, 94] on div "Important Information for International Customers: Potential Import Duties Head…" at bounding box center [237, 146] width 294 height 202
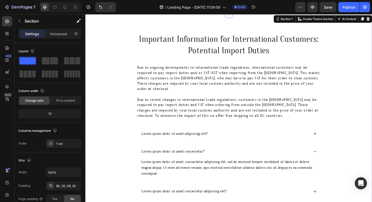
scroll to position [11, 0]
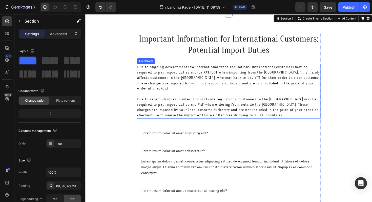
click at [178, 96] on p "Rich Text Editor. Editing area: main" at bounding box center [237, 99] width 194 height 6
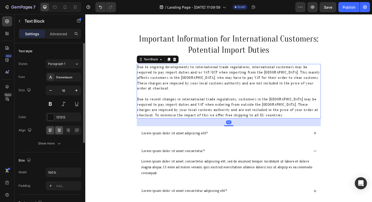
click at [59, 129] on icon at bounding box center [59, 130] width 5 height 5
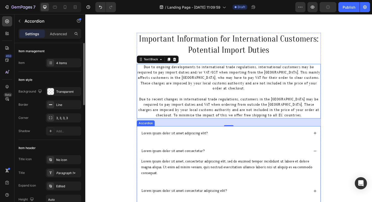
click at [178, 133] on div "Lorem ipsum dolor sit amet adipiscing elit?" at bounding box center [237, 140] width 194 height 15
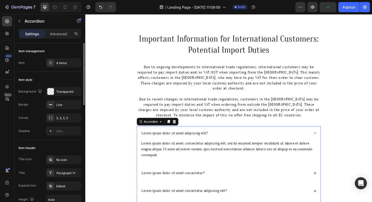
click at [146, 133] on div "Lorem ipsum dolor sit amet adipiscing elit?" at bounding box center [237, 140] width 194 height 15
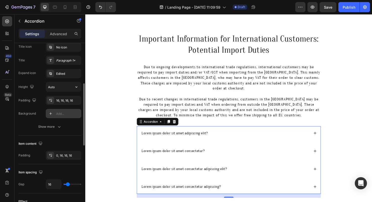
scroll to position [107, 0]
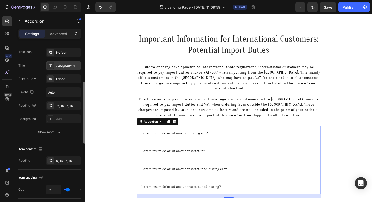
click at [63, 67] on div "Paragraph 1*" at bounding box center [68, 66] width 24 height 5
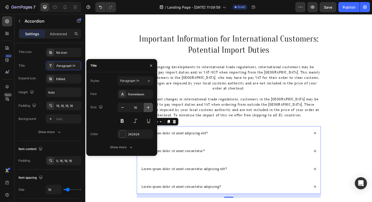
click at [149, 108] on icon "button" at bounding box center [148, 107] width 5 height 5
type input "18"
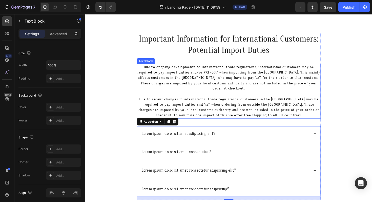
click at [199, 85] on p "Due to ongoing developments to international trade regulations, international c…" at bounding box center [237, 81] width 194 height 28
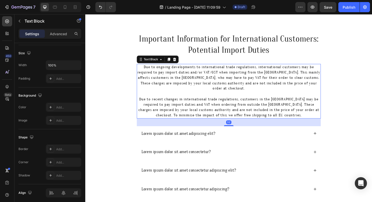
scroll to position [0, 0]
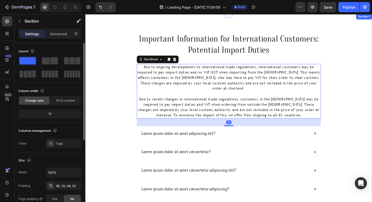
click at [91, 89] on div "Important Information for International Customers: Potential Import Duties Head…" at bounding box center [237, 124] width 294 height 181
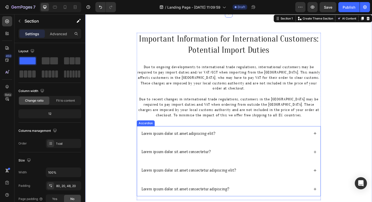
click at [204, 137] on p "Lorem ipsum dolor sit amet adipiscing elit?" at bounding box center [184, 140] width 78 height 6
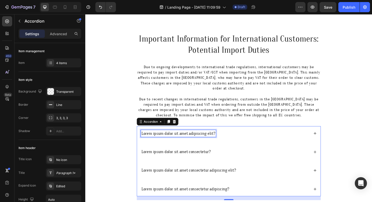
click at [189, 137] on p "Lorem ipsum dolor sit amet adipiscing elit?" at bounding box center [184, 140] width 78 height 6
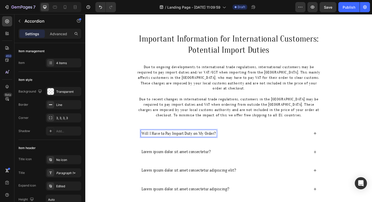
click at [325, 134] on div "Will I Have to Pay Import Duty on My Order?" at bounding box center [237, 140] width 194 height 15
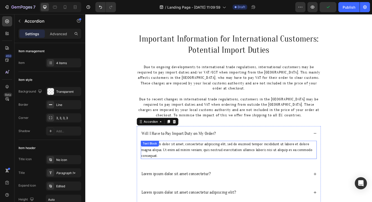
click at [200, 150] on div "Lorem ipsum dolor sit amet, consectetur adipiscing elit, sed do eiusmod tempor …" at bounding box center [237, 157] width 186 height 19
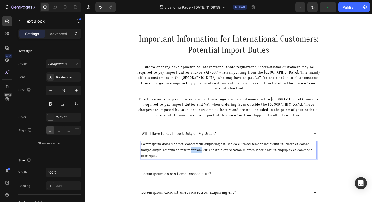
click at [200, 150] on div "Lorem ipsum dolor sit amet, consectetur adipiscing elit, sed do eiusmod tempor …" at bounding box center [237, 157] width 186 height 19
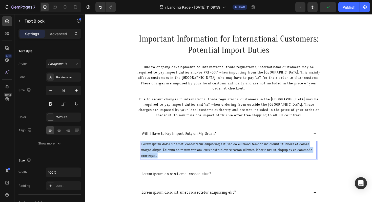
click at [200, 150] on p "Lorem ipsum dolor sit amet, consectetur adipiscing elit, sed do eiusmod tempor …" at bounding box center [237, 158] width 185 height 18
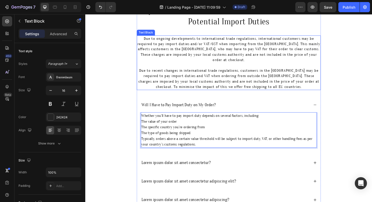
scroll to position [42, 0]
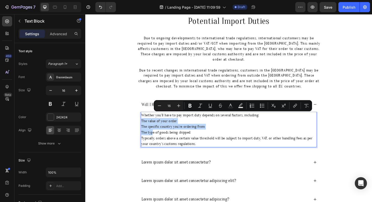
drag, startPoint x: 145, startPoint y: 122, endPoint x: 156, endPoint y: 135, distance: 17.4
click at [156, 135] on div "Whether you’ll have to pay import duty depends on several factors, including: T…" at bounding box center [237, 135] width 186 height 37
click at [260, 104] on icon "Editor contextual toolbar" at bounding box center [260, 104] width 1 height 1
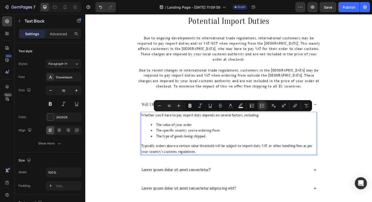
click at [205, 150] on p "Typically, orders above a certain value threshold will be subject to import dut…" at bounding box center [237, 156] width 185 height 12
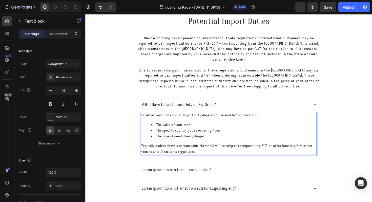
click at [126, 140] on div "Important Information for International Customers: Potential Import Duties Head…" at bounding box center [237, 118] width 294 height 231
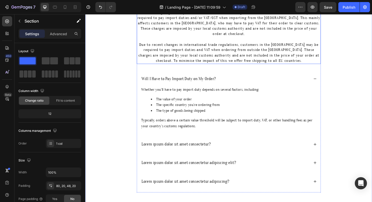
scroll to position [70, 0]
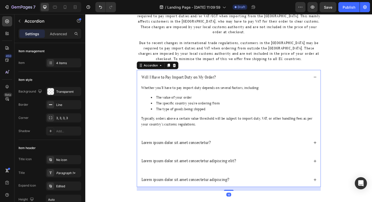
click at [189, 147] on p "Lorem ipsum dolor sit amet consectetur?" at bounding box center [181, 150] width 73 height 6
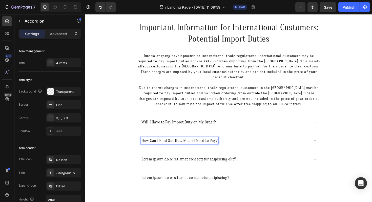
scroll to position [21, 0]
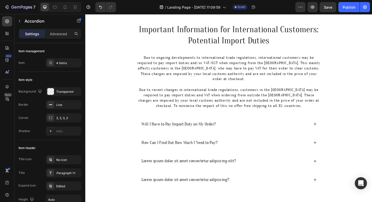
click at [326, 143] on div "How Can I Find Out How Much I Need to Pay?" at bounding box center [237, 149] width 194 height 15
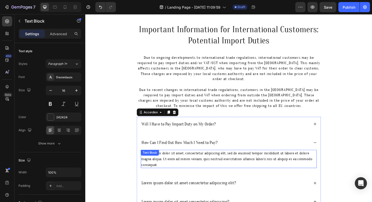
click at [180, 158] on div "Lorem ipsum dolor sit amet, consectetur adipiscing elit, sed do eiusmod tempor …" at bounding box center [237, 167] width 186 height 19
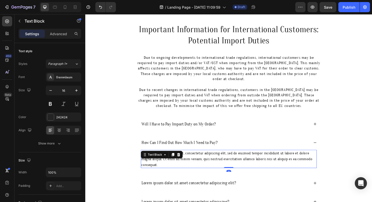
click at [180, 161] on icon at bounding box center [178, 163] width 4 height 4
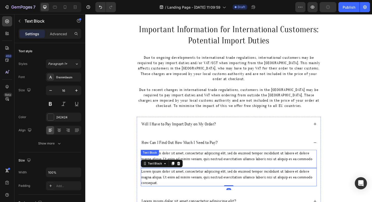
click at [200, 161] on div "Lorem ipsum dolor sit amet, consectetur adipiscing elit, sed do eiusmod tempor …" at bounding box center [237, 167] width 186 height 19
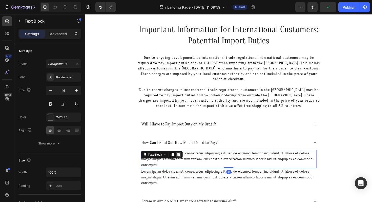
click at [185, 161] on icon at bounding box center [184, 163] width 4 height 4
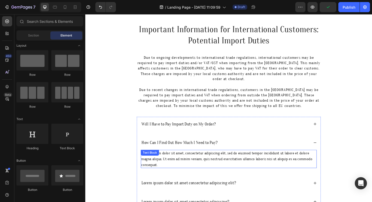
click at [183, 160] on div "Lorem ipsum dolor sit amet, consectetur adipiscing elit, sed do eiusmod tempor …" at bounding box center [237, 167] width 186 height 19
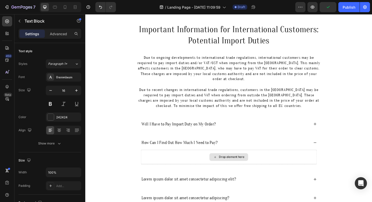
click at [183, 160] on div "Drop element here" at bounding box center [237, 165] width 186 height 15
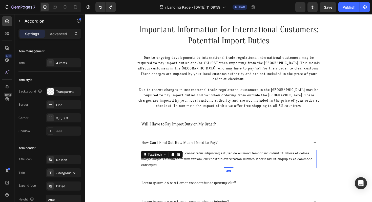
click at [195, 160] on div "Lorem ipsum dolor sit amet, consectetur adipiscing elit, sed do eiusmod tempor …" at bounding box center [237, 167] width 186 height 19
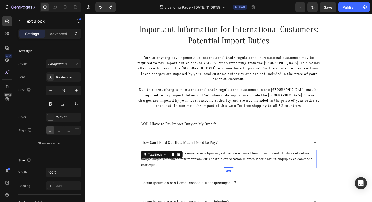
click at [195, 160] on p "Lorem ipsum dolor sit amet, consectetur adipiscing elit, sed do eiusmod tempor …" at bounding box center [237, 167] width 185 height 18
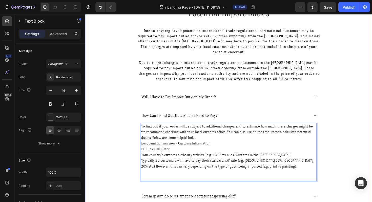
scroll to position [61, 0]
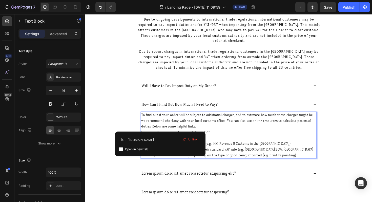
click at [165, 137] on link "European Commission - Customs Information" at bounding box center [181, 139] width 73 height 5
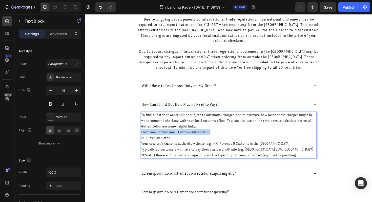
click at [165, 137] on link "European Commission - Customs Information" at bounding box center [181, 139] width 73 height 5
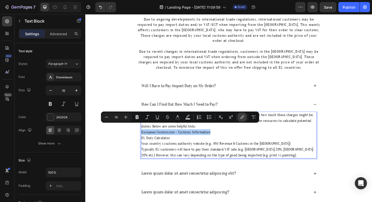
click at [242, 117] on icon "Editor contextual toolbar" at bounding box center [242, 116] width 5 height 5
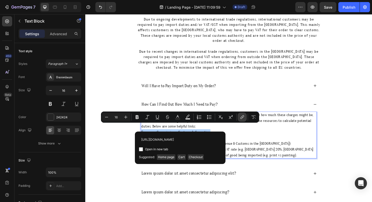
scroll to position [0, 12]
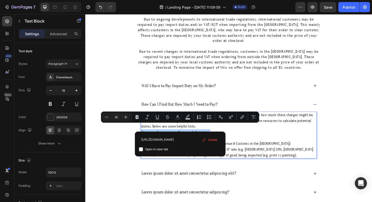
type input "https://taxation-customs.ec.europa.eu/index_en"
click at [147, 151] on span "Open in new tab" at bounding box center [156, 149] width 23 height 6
checkbox input "true"
click at [264, 142] on p "EU Duty Calculator" at bounding box center [237, 145] width 185 height 6
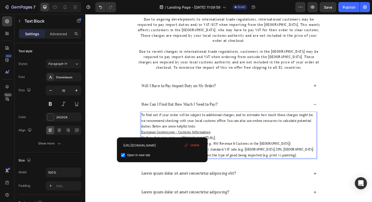
click at [167, 143] on link "EU Duty Calculatorhttps://www.simplyduty.com/import-calculator/" at bounding box center [184, 145] width 78 height 5
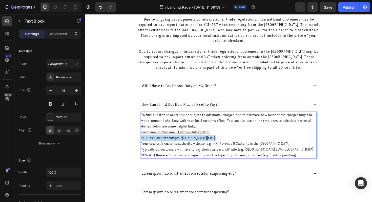
click at [167, 143] on link "EU Duty Calculatorhttps://www.simplyduty.com/import-calculator/" at bounding box center [184, 145] width 78 height 5
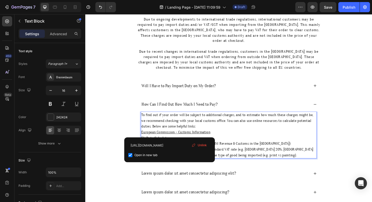
click at [167, 143] on link "EU Duty Calculator" at bounding box center [160, 145] width 30 height 5
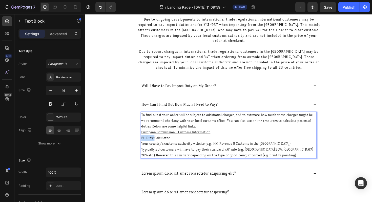
click at [167, 143] on link "EU Duty Calculator" at bounding box center [160, 145] width 30 height 5
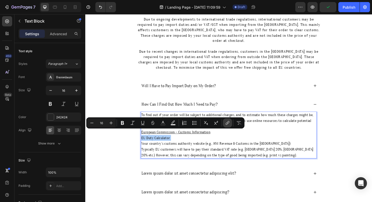
click at [228, 125] on icon "Editor contextual toolbar" at bounding box center [227, 122] width 5 height 5
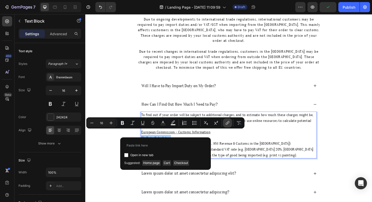
type input "https://www.simplyduty.com/import-calculator/"
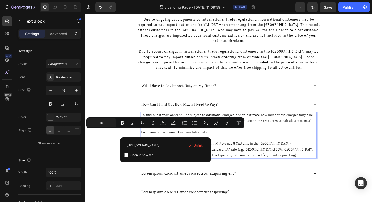
click at [236, 155] on p "Typically EU customers will have to pay their standard VAT rate (e.g. Germany 2…" at bounding box center [237, 160] width 185 height 12
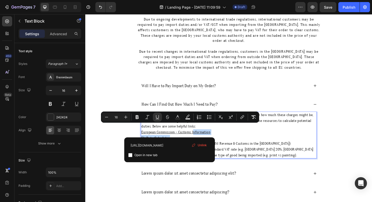
drag, startPoint x: 189, startPoint y: 139, endPoint x: 199, endPoint y: 133, distance: 10.8
click at [199, 133] on div "To find out if your order will be subject to additional charges, and to estimat…" at bounding box center [237, 142] width 186 height 50
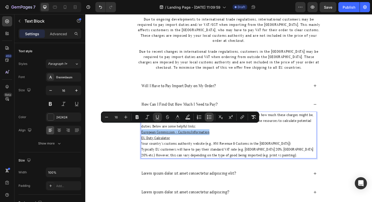
click at [211, 116] on icon "Editor contextual toolbar" at bounding box center [209, 116] width 5 height 5
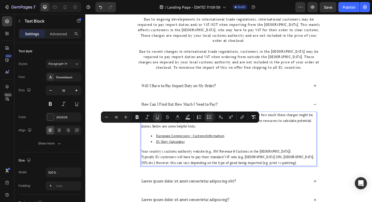
click at [234, 150] on div "To find out if your order will be subject to additional charges, and to estimat…" at bounding box center [237, 146] width 186 height 58
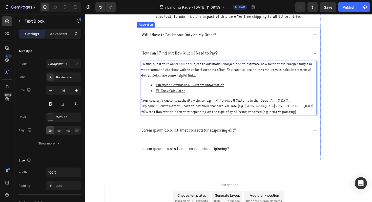
scroll to position [115, 0]
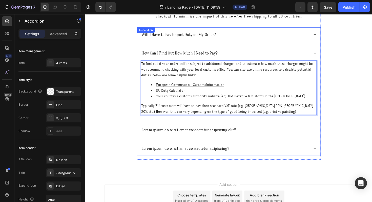
click at [252, 133] on div "Lorem ipsum dolor sit amet consectetur adipiscing elit?" at bounding box center [233, 136] width 179 height 7
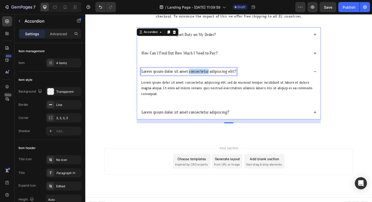
click at [196, 72] on p "Lorem ipsum dolor sit amet consectetur adipiscing elit?" at bounding box center [195, 75] width 100 height 6
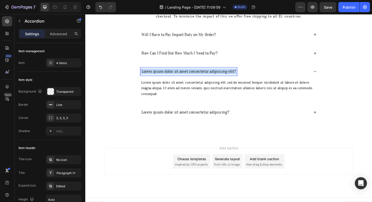
click at [196, 72] on p "Lorem ipsum dolor sit amet consectetur adipiscing elit?" at bounding box center [195, 75] width 100 height 6
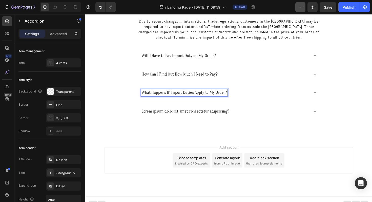
scroll to position [92, 0]
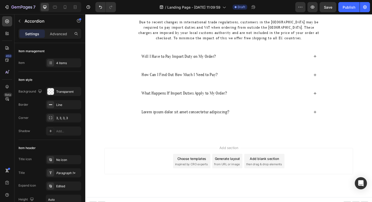
click at [300, 94] on div "What Happens If Import Duties Apply to My Order?" at bounding box center [233, 97] width 179 height 7
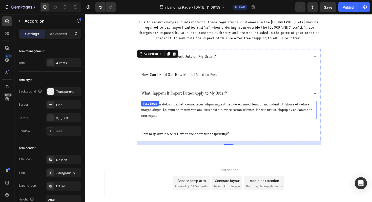
click at [198, 106] on div "Lorem ipsum dolor sit amet, consectetur adipiscing elit, sed do eiusmod tempor …" at bounding box center [237, 115] width 186 height 19
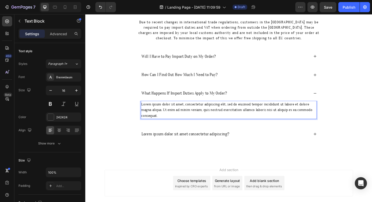
click at [198, 106] on div "Lorem ipsum dolor sit amet, consectetur adipiscing elit, sed do eiusmod tempor …" at bounding box center [237, 115] width 186 height 19
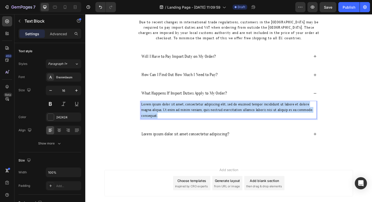
click at [198, 106] on p "Lorem ipsum dolor sit amet, consectetur adipiscing elit, sed do eiusmod tempor …" at bounding box center [237, 115] width 185 height 18
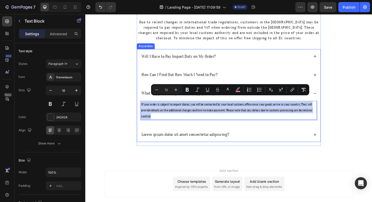
drag, startPoint x: 187, startPoint y: 117, endPoint x: 145, endPoint y: 97, distance: 46.1
click at [145, 97] on div "What Happens If Import Duties Apply to My Order? If your order is subject to im…" at bounding box center [237, 110] width 194 height 40
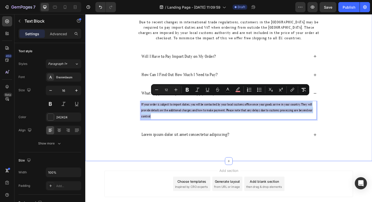
click at [114, 104] on div "Important Information for International Customers: Potential Import Duties Head…" at bounding box center [237, 54] width 294 height 205
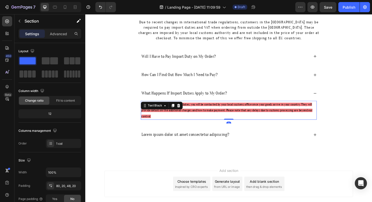
click at [159, 113] on p "If your order is subject to import duties, you will be contacted by your local …" at bounding box center [237, 115] width 185 height 19
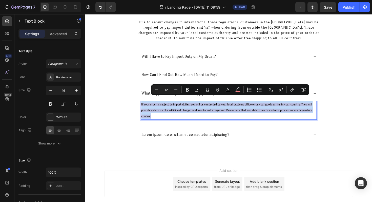
drag, startPoint x: 156, startPoint y: 117, endPoint x: 145, endPoint y: 102, distance: 18.4
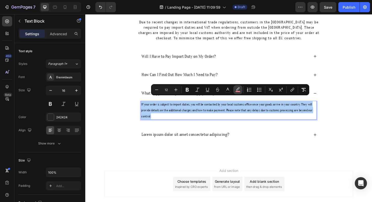
click at [239, 90] on icon "Editor contextual toolbar" at bounding box center [237, 89] width 5 height 5
type input "F67E82"
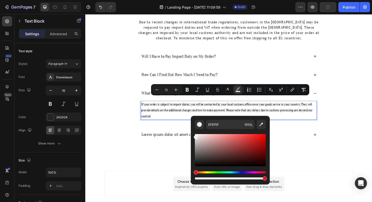
drag, startPoint x: 284, startPoint y: 150, endPoint x: 164, endPoint y: 116, distance: 124.1
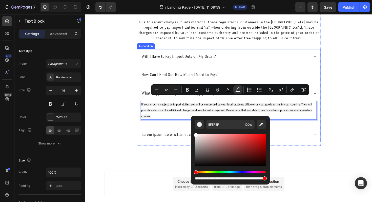
drag, startPoint x: 282, startPoint y: 150, endPoint x: 191, endPoint y: 132, distance: 92.4
type input "FFFFFF"
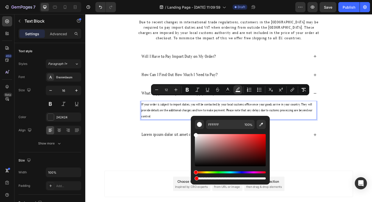
type input "1"
drag, startPoint x: 350, startPoint y: 193, endPoint x: 178, endPoint y: 188, distance: 172.5
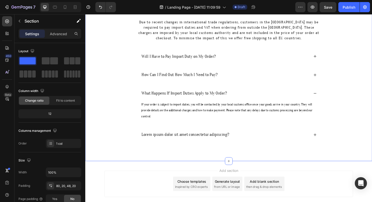
click at [125, 129] on div "Important Information for International Customers: Potential Import Duties Head…" at bounding box center [237, 54] width 294 height 205
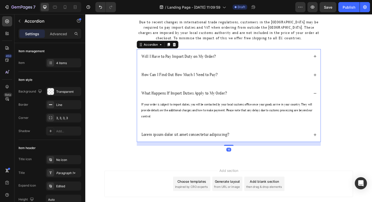
click at [182, 139] on p "Lorem ipsum dolor sit amet consectetur adipiscing?" at bounding box center [191, 142] width 93 height 6
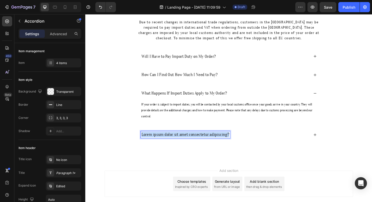
click at [182, 139] on p "Lorem ipsum dolor sit amet consectetur adipiscing?" at bounding box center [191, 142] width 93 height 6
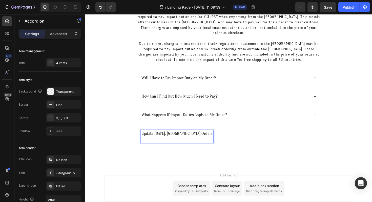
scroll to position [68, 0]
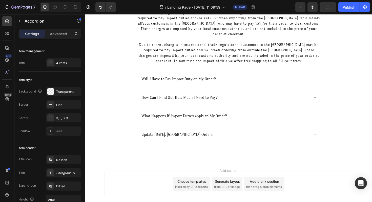
click at [237, 138] on div "Update Sept 2024: USA Orders" at bounding box center [233, 141] width 179 height 7
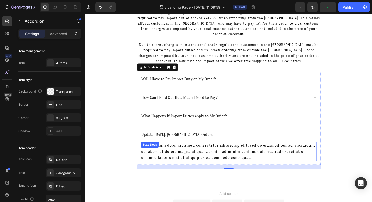
click at [189, 155] on div "Lorem ipsum dolor sit amet, consectetur adipiscing elit, sed do eiusmod tempor …" at bounding box center [237, 159] width 186 height 20
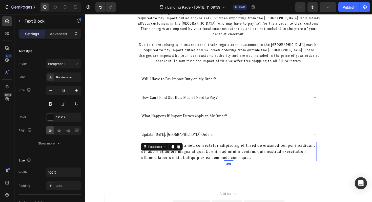
click at [189, 155] on div "Lorem ipsum dolor sit amet, consectetur adipiscing elit, sed do eiusmod tempor …" at bounding box center [237, 159] width 186 height 20
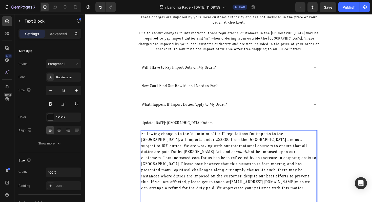
scroll to position [81, 0]
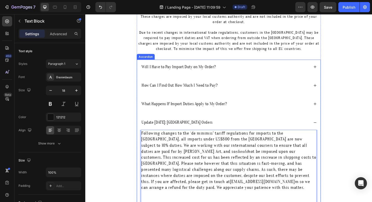
click at [238, 107] on div "What Happens If Import Duties Apply to My Order?" at bounding box center [233, 108] width 179 height 7
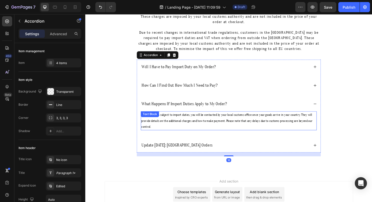
click at [232, 119] on span "If your order is subject to import duties, you will be contacted by your local …" at bounding box center [235, 127] width 181 height 16
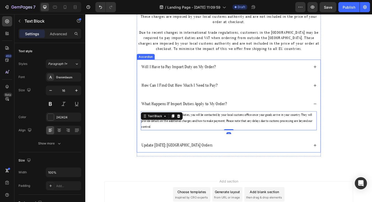
click at [250, 145] on div "Update Sept 2024: USA Orders" at bounding box center [237, 152] width 194 height 15
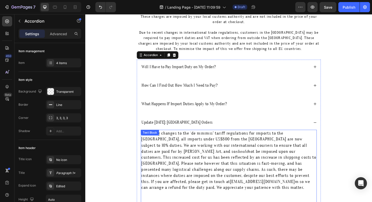
click at [232, 143] on p "Following changes to the ‘de minimis’ tariff regulations for imports to the USA…" at bounding box center [237, 169] width 185 height 64
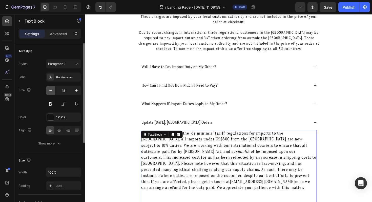
click at [53, 90] on icon "button" at bounding box center [50, 90] width 5 height 5
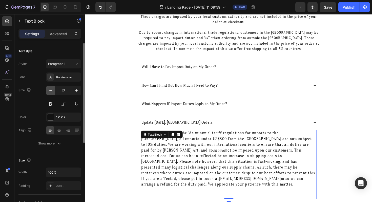
click at [53, 90] on icon "button" at bounding box center [50, 90] width 5 height 5
type input "16"
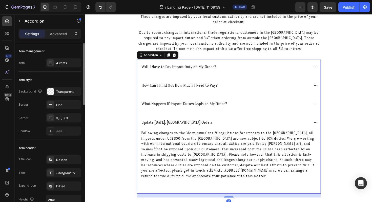
click at [263, 105] on div "What Happens If Import Duties Apply to My Order?" at bounding box center [233, 108] width 179 height 7
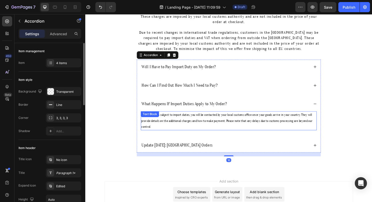
click at [228, 117] on p "If your order is subject to import duties, you will be contacted by your local …" at bounding box center [237, 126] width 185 height 19
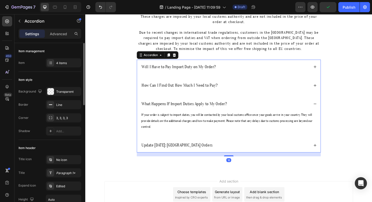
click at [217, 149] on div "Update Sept 2024: USA Orders" at bounding box center [233, 152] width 179 height 7
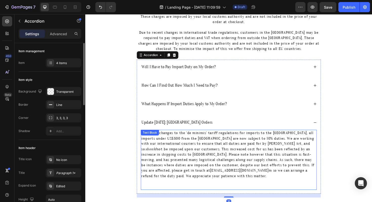
click at [215, 155] on p "Following changes to the ‘de minimis’ tariff regulations for imports to the USA…" at bounding box center [237, 162] width 185 height 51
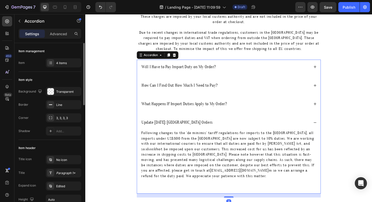
click at [204, 106] on p "What Happens If Import Duties Apply to My Order?" at bounding box center [190, 109] width 90 height 6
click at [281, 105] on div "What Happens If Import Duties Apply to My Order?" at bounding box center [233, 108] width 179 height 7
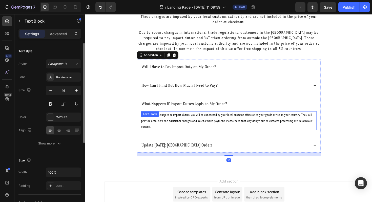
click at [200, 121] on span "If your order is subject to import duties, you will be contacted by your local …" at bounding box center [235, 127] width 181 height 16
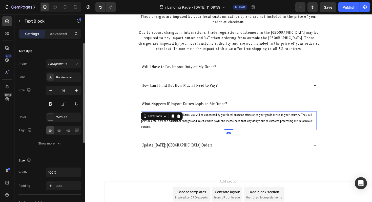
click at [200, 121] on span "If your order is subject to import duties, you will be contacted by your local …" at bounding box center [235, 127] width 181 height 16
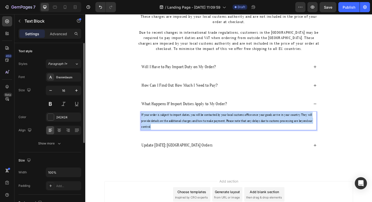
click at [200, 121] on span "If your order is subject to import duties, you will be contacted by your local …" at bounding box center [235, 127] width 181 height 16
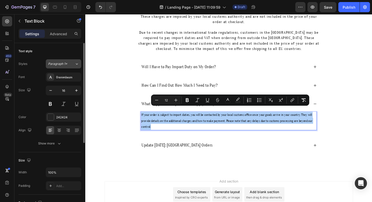
click at [68, 63] on div "Paragraph 1*" at bounding box center [58, 64] width 21 height 5
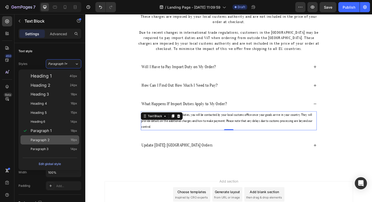
click at [62, 141] on div "Paragraph 2 16px" at bounding box center [54, 139] width 47 height 5
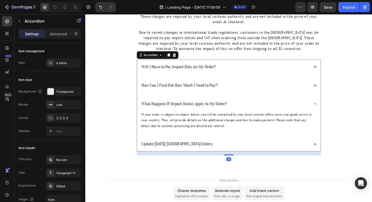
click at [245, 86] on div "How Can I Find Out How Much I Need to Pay?" at bounding box center [233, 89] width 179 height 7
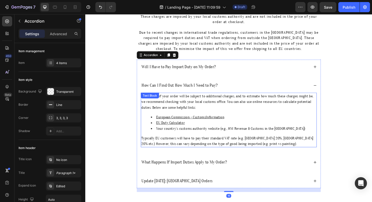
click at [224, 108] on p "To find out if your order will be subject to additional charges, and to estimat…" at bounding box center [237, 107] width 185 height 18
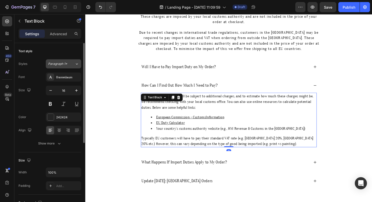
click at [62, 64] on span "Paragraph 1*" at bounding box center [57, 64] width 19 height 5
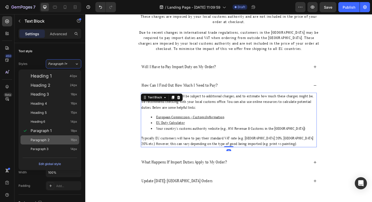
click at [54, 141] on div "Paragraph 2 16px" at bounding box center [54, 139] width 47 height 5
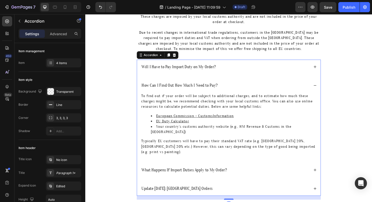
click at [268, 175] on div "What Happens If Import Duties Apply to My Order?" at bounding box center [233, 178] width 179 height 7
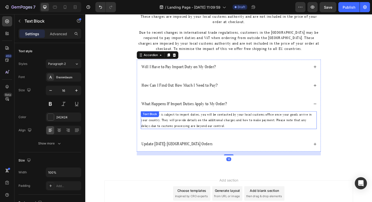
click at [229, 119] on span "If your order is subject to import duties, you will be contacted by your local …" at bounding box center [235, 126] width 181 height 15
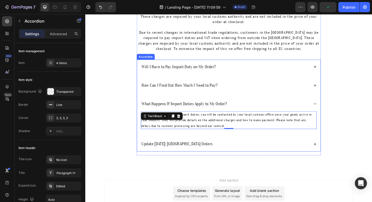
click at [244, 82] on div "How Can I Find Out How Much I Need to Pay?" at bounding box center [237, 89] width 194 height 15
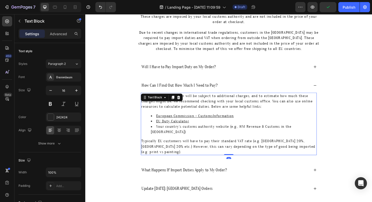
click at [242, 105] on p "To find out if your order will be subject to additional charges, and to estimat…" at bounding box center [237, 106] width 185 height 17
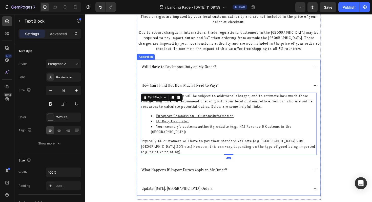
click at [249, 66] on div "Will I Have to Pay Import Duty on My Order?" at bounding box center [233, 69] width 179 height 7
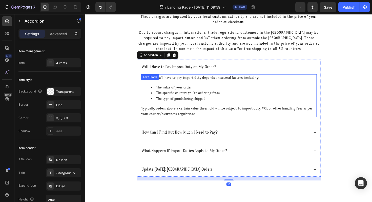
click at [233, 81] on div "Whether you’ll have to pay import duty depends on several factors, including: T…" at bounding box center [237, 101] width 186 height 46
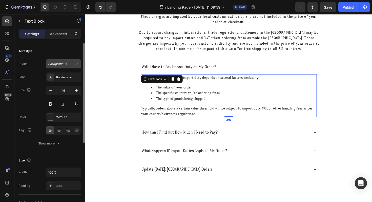
click at [66, 66] on span "Paragraph 1*" at bounding box center [57, 64] width 19 height 5
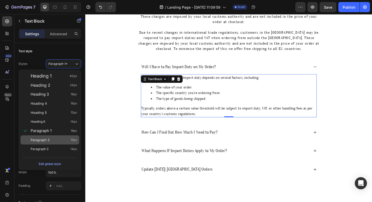
click at [56, 137] on div "Paragraph 2 16px" at bounding box center [50, 139] width 59 height 9
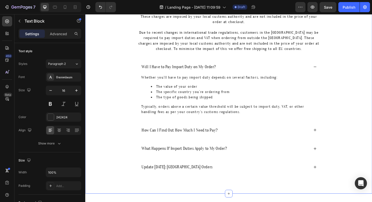
click at [116, 96] on div "Important Information for International Customers: Potential Import Duties Head…" at bounding box center [237, 78] width 294 height 228
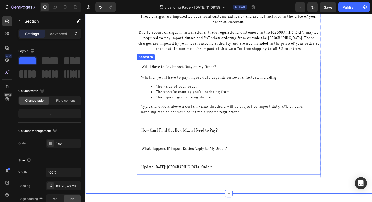
click at [251, 153] on div "What Happens If Import Duties Apply to My Order?" at bounding box center [233, 156] width 179 height 7
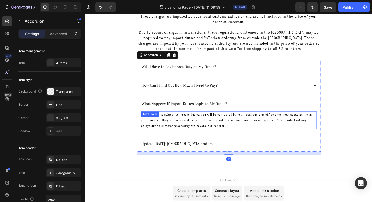
click at [194, 117] on p "If your order is subject to import duties, you will be contacted by your local …" at bounding box center [237, 126] width 185 height 18
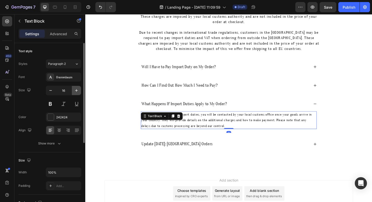
click at [76, 91] on icon "button" at bounding box center [76, 90] width 5 height 5
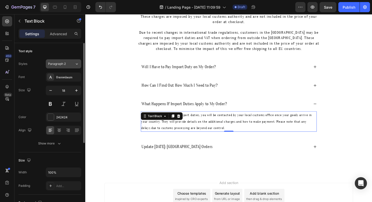
click at [72, 62] on div "Paragraph 2" at bounding box center [61, 64] width 27 height 5
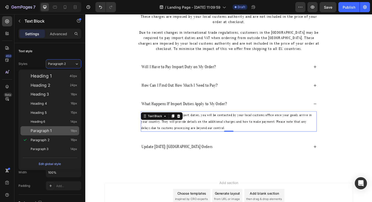
click at [56, 132] on div "Paragraph 1 18px" at bounding box center [54, 130] width 47 height 5
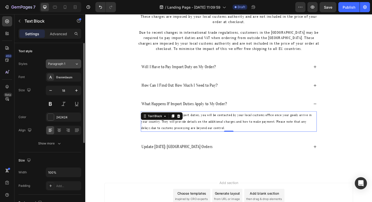
click at [62, 64] on span "Paragraph 1" at bounding box center [56, 64] width 17 height 5
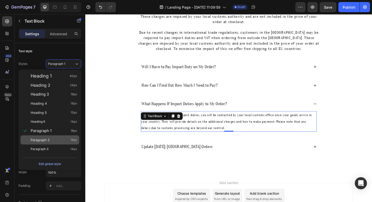
click at [59, 139] on div "Paragraph 2 16px" at bounding box center [54, 139] width 47 height 5
type input "16"
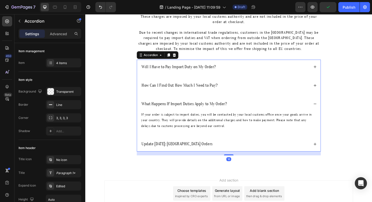
click at [217, 101] on div "What Happens If Import Duties Apply to My Order?" at bounding box center [237, 108] width 194 height 15
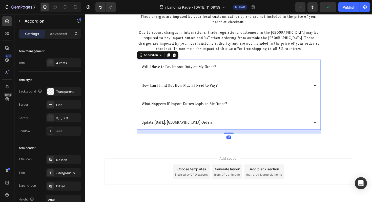
click at [234, 88] on div "How Can I Find Out How Much I Need to Pay?" at bounding box center [237, 89] width 194 height 15
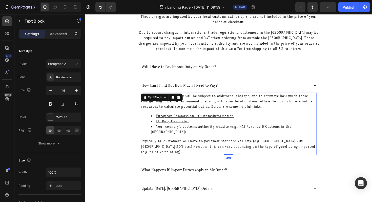
click at [177, 98] on div "To find out if your order will be subject to additional charges, and to estimat…" at bounding box center [237, 130] width 186 height 66
click at [177, 101] on icon at bounding box center [178, 103] width 3 height 4
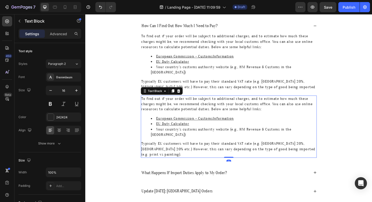
scroll to position [145, 0]
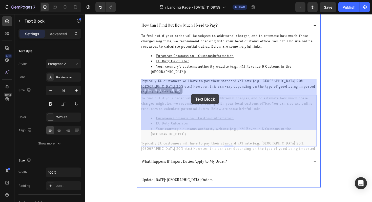
drag, startPoint x: 148, startPoint y: 78, endPoint x: 198, endPoint y: 99, distance: 54.0
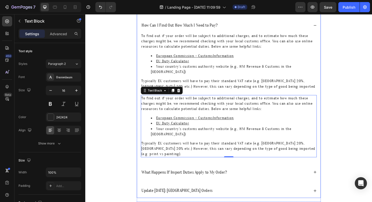
click at [188, 179] on p "What Happens If Import Duties Apply to My Order?" at bounding box center [190, 182] width 90 height 6
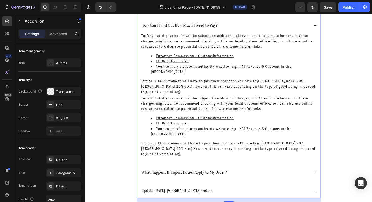
click at [254, 178] on div "What Happens If Import Duties Apply to My Order?" at bounding box center [233, 181] width 179 height 7
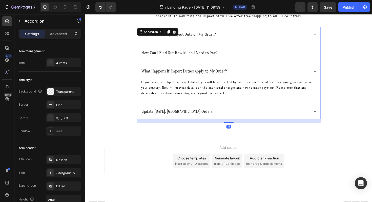
scroll to position [115, 0]
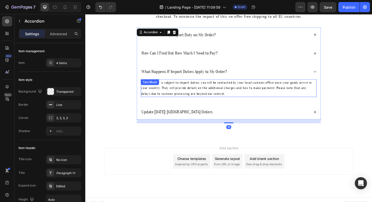
click at [205, 89] on p "If your order is subject to import duties, you will be contacted by your local …" at bounding box center [237, 93] width 185 height 18
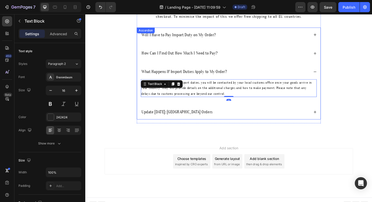
click at [259, 48] on div "How Can I Find Out How Much I Need to Pay?" at bounding box center [237, 55] width 194 height 15
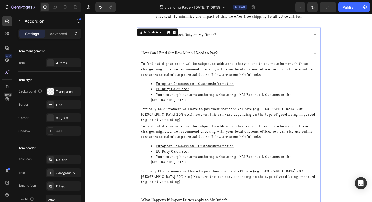
scroll to position [145, 0]
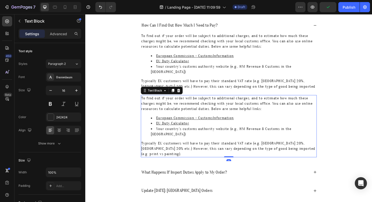
click at [192, 100] on p "To find out if your order will be subject to additional charges, and to estimat…" at bounding box center [237, 108] width 185 height 17
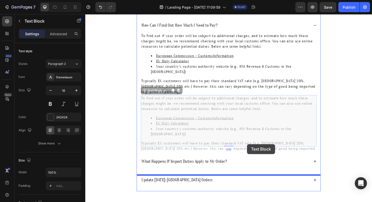
drag, startPoint x: 149, startPoint y: 78, endPoint x: 257, endPoint y: 152, distance: 130.3
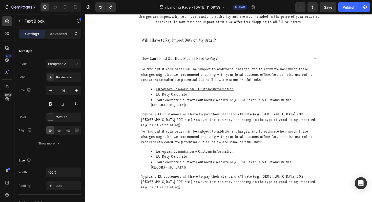
scroll to position [101, 0]
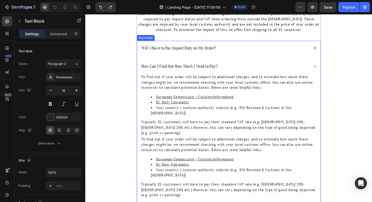
click at [246, 66] on div "How Can I Find Out How Much I Need to Pay?" at bounding box center [233, 69] width 179 height 7
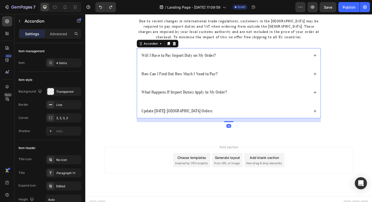
scroll to position [92, 0]
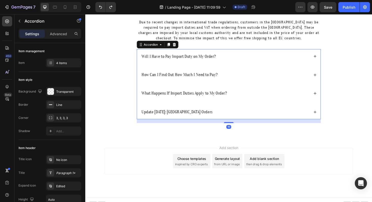
click at [249, 78] on div "How Can I Find Out How Much I Need to Pay?" at bounding box center [237, 78] width 194 height 15
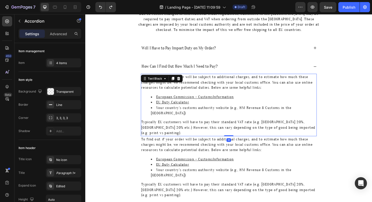
click at [194, 105] on u "EU Duty Calculator" at bounding box center [177, 107] width 35 height 5
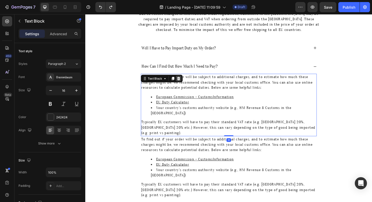
click at [184, 80] on icon at bounding box center [184, 82] width 4 height 4
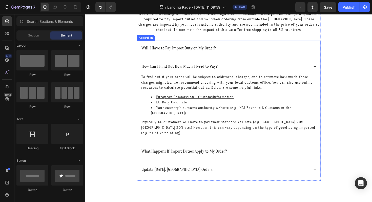
click at [244, 62] on div "How Can I Find Out How Much I Need to Pay?" at bounding box center [237, 69] width 194 height 15
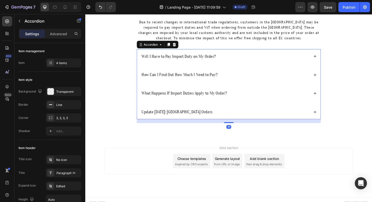
click at [240, 56] on div "Will I Have to Pay Import Duty on My Order?" at bounding box center [233, 58] width 179 height 7
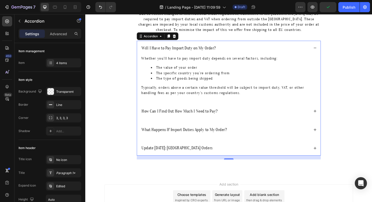
click at [250, 109] on div "How Can I Find Out How Much I Need to Pay?" at bounding box center [237, 116] width 194 height 15
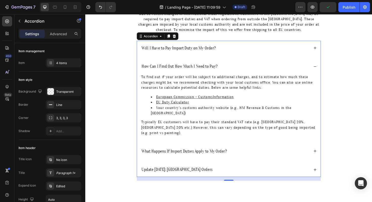
click at [249, 155] on div "What Happens If Import Duties Apply to My Order?" at bounding box center [233, 158] width 179 height 7
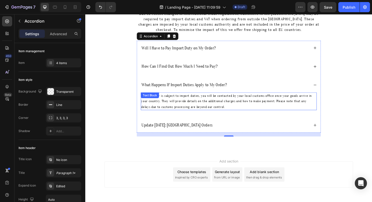
click at [202, 100] on span "If your order is subject to import duties, you will be contacted by your local …" at bounding box center [235, 106] width 181 height 15
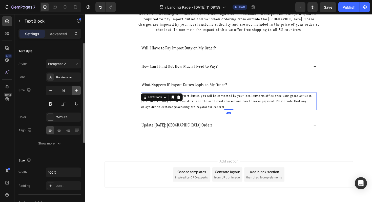
click at [74, 89] on icon "button" at bounding box center [76, 90] width 5 height 5
type input "18"
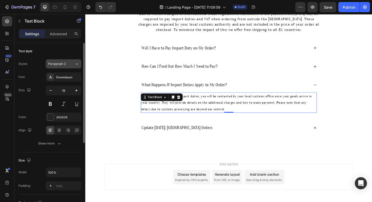
click at [73, 62] on div "Paragraph 2" at bounding box center [61, 64] width 27 height 5
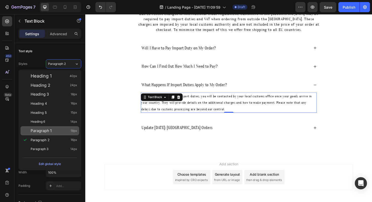
click at [58, 129] on div "Paragraph 1 18px" at bounding box center [54, 130] width 47 height 5
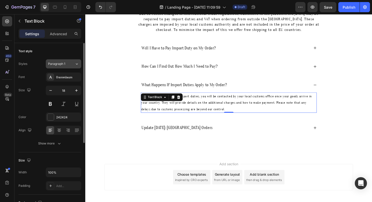
click at [70, 63] on div "Paragraph 1" at bounding box center [61, 64] width 27 height 5
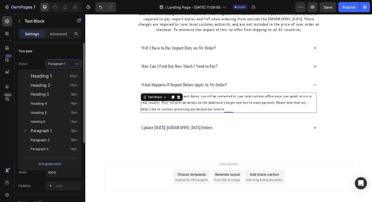
click at [68, 54] on div "Text style" at bounding box center [49, 51] width 63 height 8
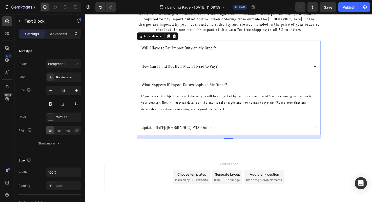
click at [250, 66] on div "How Can I Find Out How Much I Need to Pay?" at bounding box center [233, 69] width 179 height 7
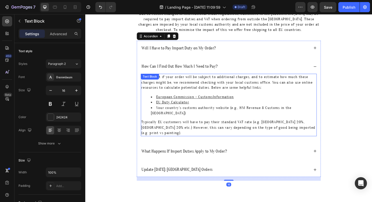
click at [198, 84] on p "To find out if your order will be subject to additional charges, and to estimat…" at bounding box center [237, 86] width 185 height 17
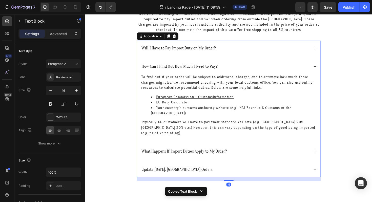
click at [265, 155] on div "What Happens If Import Duties Apply to My Order?" at bounding box center [233, 158] width 179 height 7
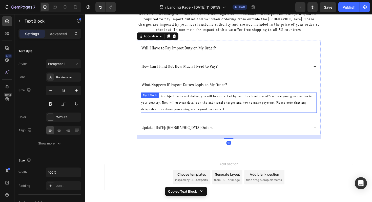
click at [222, 100] on span "If your order is subject to import duties, you will be contacted by your local …" at bounding box center [235, 107] width 181 height 17
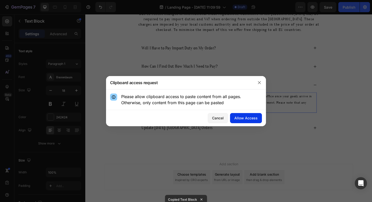
click at [241, 119] on div "Allow Access" at bounding box center [245, 117] width 23 height 5
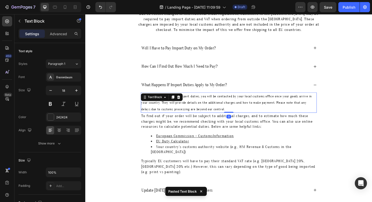
click at [213, 105] on p "If your order is subject to import duties, you will be contacted by your local …" at bounding box center [237, 107] width 185 height 21
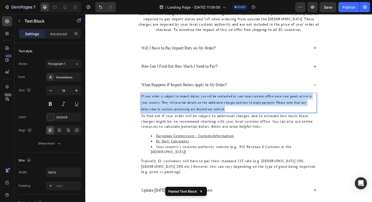
click at [213, 105] on p "If your order is subject to import duties, you will be contacted by your local …" at bounding box center [237, 107] width 185 height 21
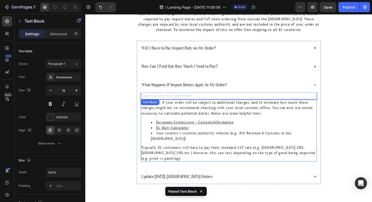
click at [229, 106] on p "To find out if your order will be subject to additional charges, and to estimat…" at bounding box center [237, 113] width 185 height 17
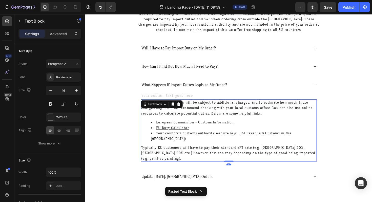
click at [229, 106] on p "To find out if your order will be subject to additional charges, and to estimat…" at bounding box center [237, 113] width 185 height 17
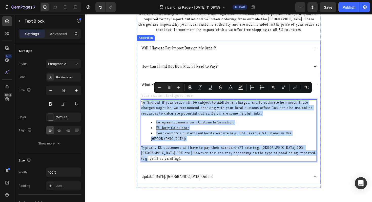
drag, startPoint x: 146, startPoint y: 101, endPoint x: 219, endPoint y: 165, distance: 97.1
click at [219, 165] on div "Will I Have to Pay Import Duty on My Order? How Can I Find Out How Much I Need …" at bounding box center [237, 118] width 195 height 152
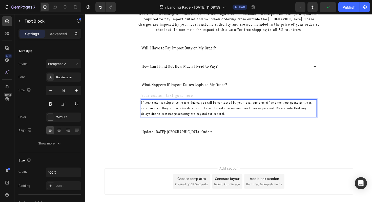
click at [194, 106] on span "If your order is subject to import duties, you will be contacted by your local …" at bounding box center [235, 113] width 181 height 15
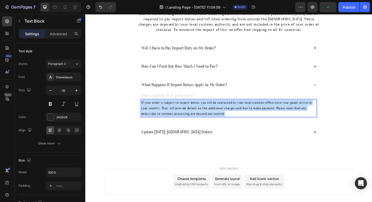
click at [194, 106] on span "If your order is subject to import duties, you will be contacted by your local …" at bounding box center [235, 113] width 181 height 15
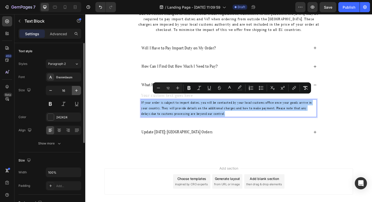
click at [78, 91] on icon "button" at bounding box center [76, 90] width 5 height 5
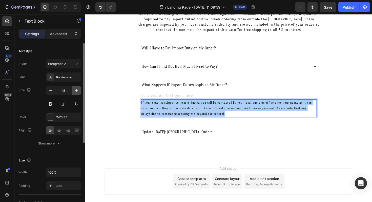
click at [78, 91] on icon "button" at bounding box center [76, 90] width 5 height 5
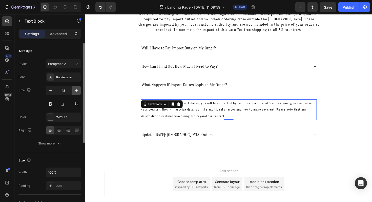
type input "19"
type input "16"
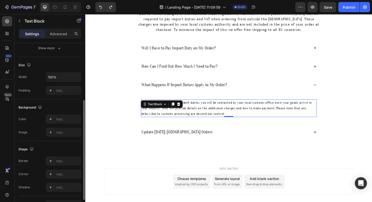
scroll to position [127, 0]
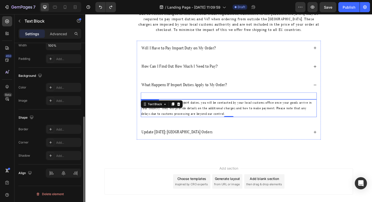
click at [190, 97] on p "Rich Text Editor. Editing area: main" at bounding box center [237, 100] width 185 height 6
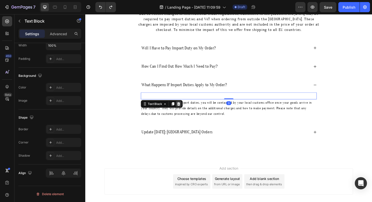
click at [185, 107] on icon at bounding box center [184, 109] width 3 height 4
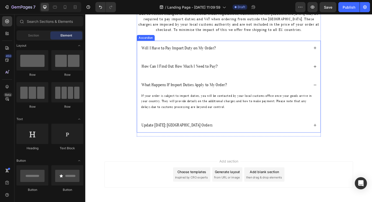
click at [215, 70] on div "How Can I Find Out How Much I Need to Pay?" at bounding box center [237, 69] width 194 height 15
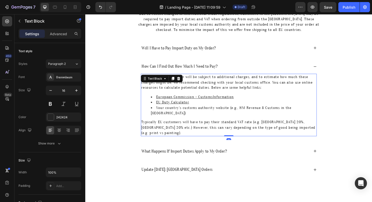
click at [206, 80] on p "To find out if your order will be subject to additional charges, and to estimat…" at bounding box center [237, 86] width 185 height 17
click at [59, 69] on div "Styles Paragraph 2 Font Oranienbaum Size 16 Color 242424 Align Show more" at bounding box center [49, 103] width 63 height 89
click at [59, 66] on span "Paragraph 2" at bounding box center [57, 64] width 18 height 5
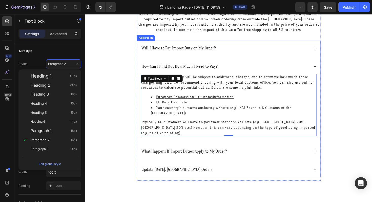
click at [189, 156] on p "What Happens If Import Duties Apply to My Order?" at bounding box center [190, 159] width 90 height 6
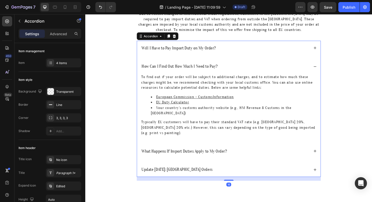
click at [272, 155] on div "What Happens If Import Duties Apply to My Order?" at bounding box center [233, 158] width 179 height 7
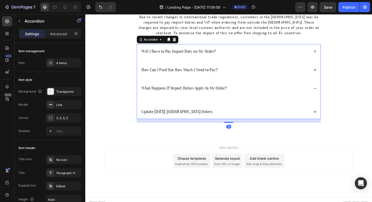
scroll to position [97, 0]
click at [183, 101] on div "Will I Have to Pay Import Duty on My Order? How Can I Find Out How Much I Need …" at bounding box center [237, 86] width 195 height 80
click at [190, 93] on div "What Happens If Import Duties Apply to My Order?" at bounding box center [237, 92] width 194 height 15
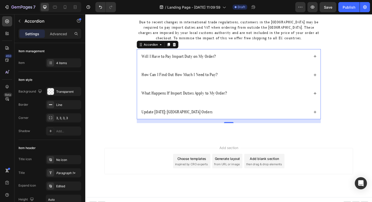
click at [258, 94] on div "What Happens If Import Duties Apply to My Order?" at bounding box center [233, 97] width 179 height 7
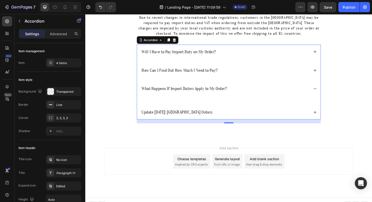
scroll to position [101, 0]
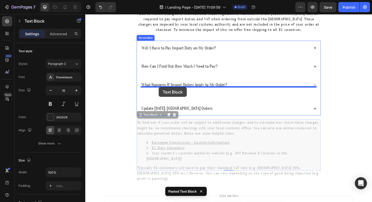
drag, startPoint x: 145, startPoint y: 115, endPoint x: 163, endPoint y: 91, distance: 30.5
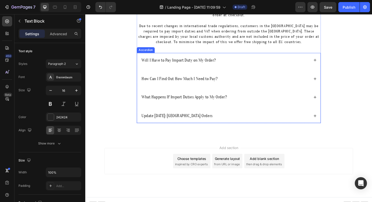
click at [262, 98] on div "What Happens If Import Duties Apply to My Order?" at bounding box center [233, 101] width 179 height 7
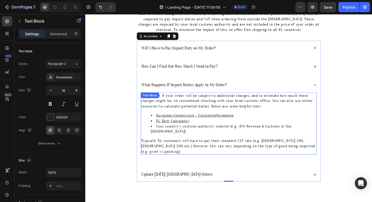
click at [185, 102] on p "To find out if your order will be subject to additional charges, and to estimat…" at bounding box center [237, 105] width 185 height 17
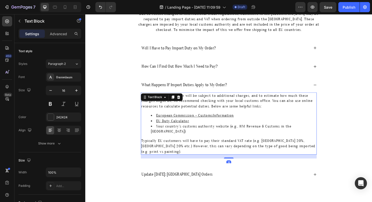
click at [319, 145] on p "Typically EU customers will have to pay their standard VAT rate (e.g. Germany 2…" at bounding box center [237, 153] width 185 height 17
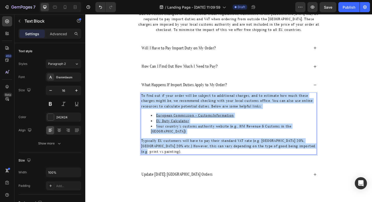
drag, startPoint x: 319, startPoint y: 142, endPoint x: 145, endPoint y: 95, distance: 179.6
click at [145, 97] on div "To find out if your order will be subject to additional charges, and to estimat…" at bounding box center [237, 130] width 186 height 66
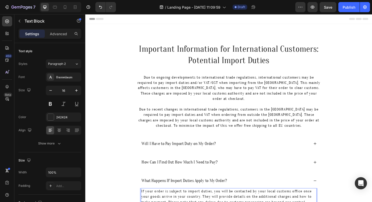
scroll to position [101, 0]
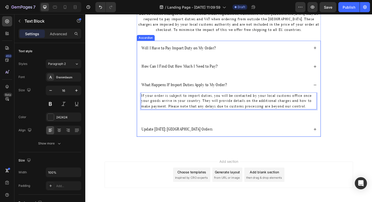
click at [213, 115] on div "If your order is subject to import duties, you will be contacted by your local …" at bounding box center [237, 110] width 194 height 27
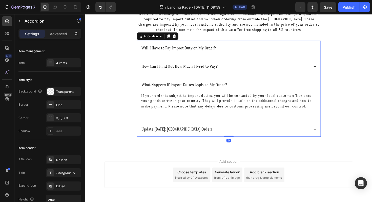
click at [191, 120] on div "Will I Have to Pay Import Duty on My Order? How Can I Find Out How Much I Need …" at bounding box center [237, 93] width 195 height 102
click at [263, 85] on div "What Happens If Import Duties Apply to My Order?" at bounding box center [233, 88] width 179 height 7
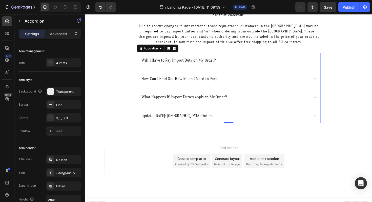
click at [238, 118] on div "Update [DATE]: [GEOGRAPHIC_DATA] Orders" at bounding box center [233, 121] width 179 height 7
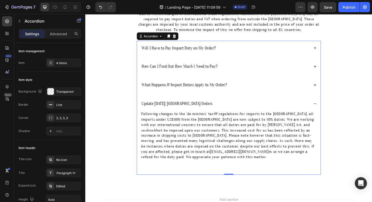
click at [219, 105] on div "Update [DATE]: [GEOGRAPHIC_DATA] Orders" at bounding box center [233, 108] width 179 height 7
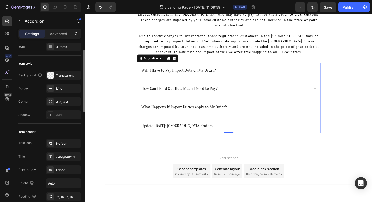
scroll to position [14, 0]
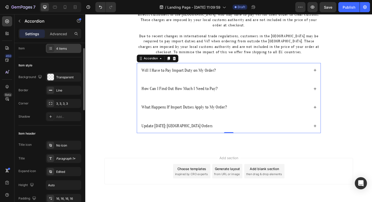
click at [59, 51] on div "4 items" at bounding box center [63, 48] width 35 height 9
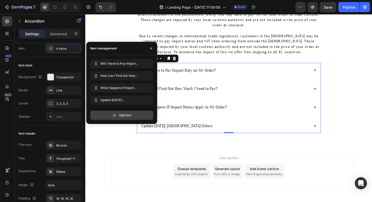
click at [122, 118] on div "Add item" at bounding box center [121, 115] width 63 height 9
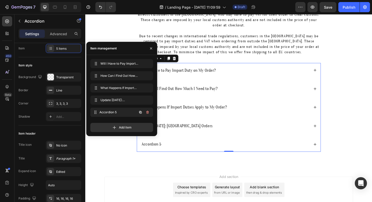
click at [125, 112] on span "Accordion 5" at bounding box center [118, 112] width 37 height 5
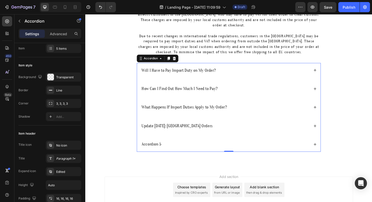
click at [163, 148] on div "Accordion 5" at bounding box center [155, 151] width 22 height 7
click at [163, 149] on p "Accordion 5" at bounding box center [155, 152] width 21 height 6
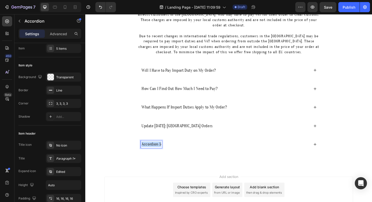
click at [163, 149] on p "Accordion 5" at bounding box center [155, 152] width 21 height 6
click at [197, 148] on div "Need More Help?" at bounding box center [233, 151] width 179 height 7
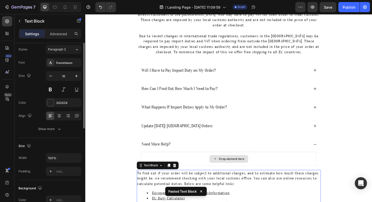
scroll to position [0, 0]
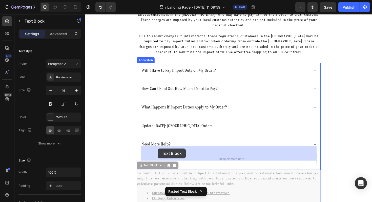
drag, startPoint x: 144, startPoint y: 169, endPoint x: 162, endPoint y: 156, distance: 22.3
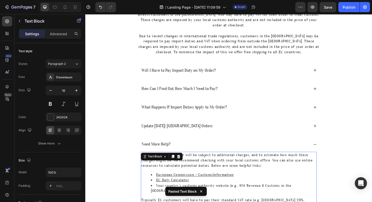
click at [211, 164] on p "To find out if your order will be subject to additional charges, and to estimat…" at bounding box center [237, 168] width 185 height 17
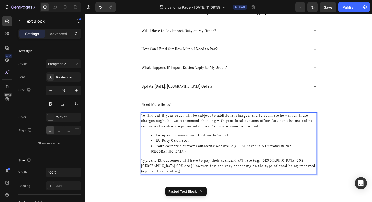
scroll to position [130, 0]
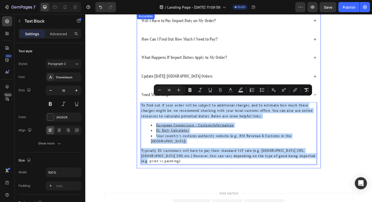
drag, startPoint x: 320, startPoint y: 153, endPoint x: 141, endPoint y: 107, distance: 184.4
click at [141, 107] on div "To find out if your order will be subject to additional charges, and to estimat…" at bounding box center [237, 142] width 194 height 70
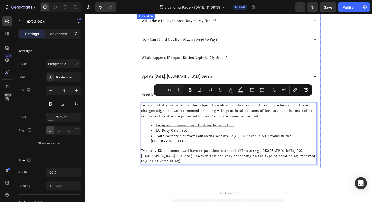
scroll to position [124, 0]
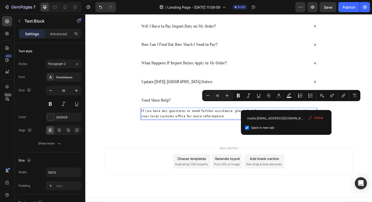
drag, startPoint x: 298, startPoint y: 111, endPoint x: 280, endPoint y: 111, distance: 18.2
click at [280, 114] on link "contact us" at bounding box center [286, 116] width 19 height 5
click at [344, 95] on icon "Editor contextual toolbar" at bounding box center [343, 95] width 5 height 5
type input "contact"
click at [263, 117] on input "contact" at bounding box center [281, 118] width 83 height 8
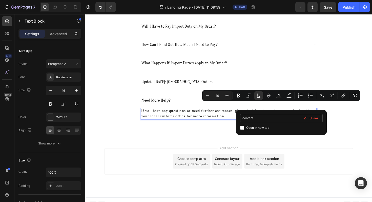
click at [263, 117] on input "contact" at bounding box center [281, 118] width 83 height 8
type input "contact"
click at [271, 118] on input "contact" at bounding box center [281, 118] width 83 height 8
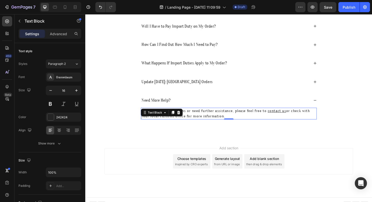
click at [286, 114] on u "contact us" at bounding box center [288, 116] width 19 height 5
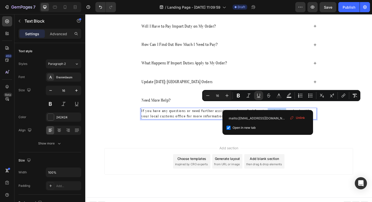
drag, startPoint x: 280, startPoint y: 111, endPoint x: 299, endPoint y: 111, distance: 19.0
click at [299, 114] on p "If you have any questions or need further assistance, please feel free to conta…" at bounding box center [237, 119] width 185 height 11
click at [274, 118] on input "mailto:[EMAIL_ADDRESS][DOMAIN_NAME]?subject=Custom%20Fees%20Query" at bounding box center [268, 118] width 83 height 8
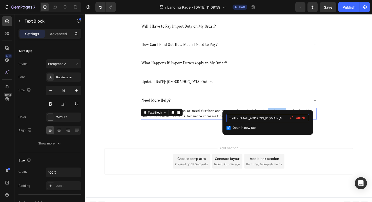
click at [261, 118] on input "mailto:[EMAIL_ADDRESS][DOMAIN_NAME]?subject=Custom%20Fees%20Query" at bounding box center [268, 118] width 83 height 8
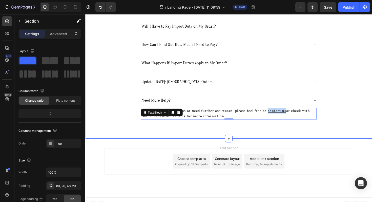
click at [345, 98] on div "Important Information for International Customers: Potential Import Duties Head…" at bounding box center [237, 26] width 294 height 213
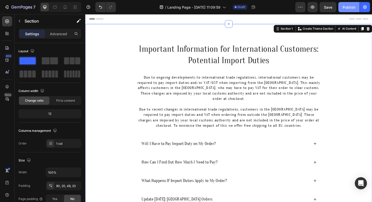
click at [353, 8] on div "Publish" at bounding box center [349, 7] width 13 height 5
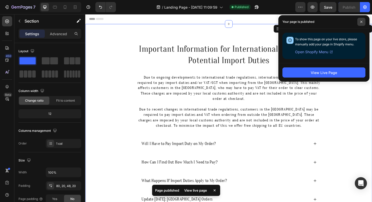
click at [360, 21] on icon at bounding box center [361, 22] width 3 height 3
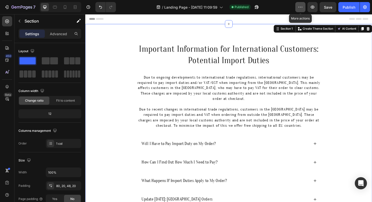
click at [299, 10] on button "button" at bounding box center [301, 7] width 10 height 10
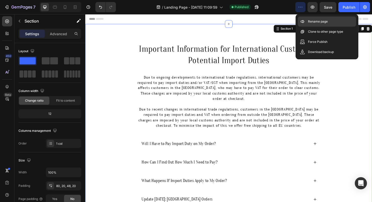
click at [302, 26] on div "Rename page" at bounding box center [327, 21] width 58 height 10
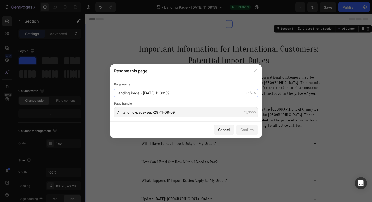
click at [223, 93] on input "Landing Page - [DATE] 11:09:59" at bounding box center [186, 93] width 144 height 10
type input "Import Duties"
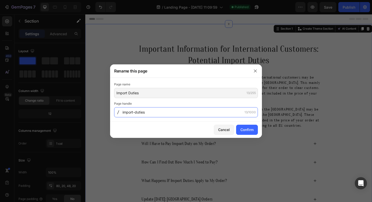
type input "import-duties"
click at [187, 99] on div "Page name Import Duties 13/255 Page handle import-duties 13/1000" at bounding box center [186, 99] width 144 height 35
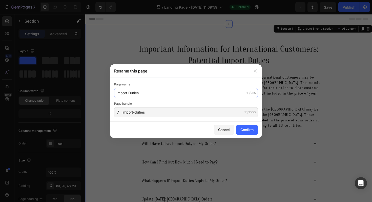
click at [187, 94] on input "Import Duties" at bounding box center [186, 93] width 144 height 10
type input "Import Duties GP"
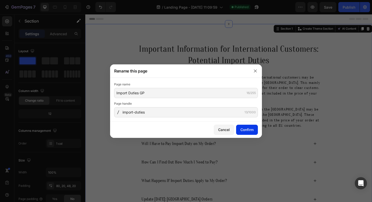
click at [254, 130] on button "Confirm" at bounding box center [247, 130] width 22 height 10
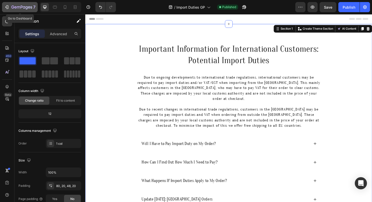
click at [9, 9] on icon "button" at bounding box center [6, 7] width 5 height 5
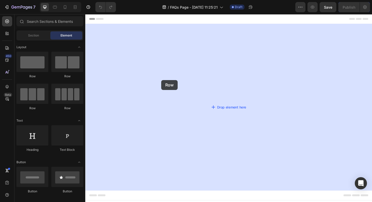
drag, startPoint x: 122, startPoint y: 82, endPoint x: 166, endPoint y: 84, distance: 44.3
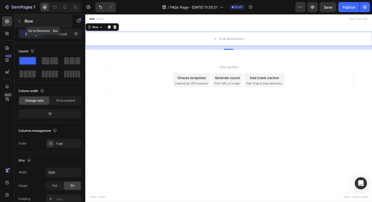
click at [20, 21] on icon "button" at bounding box center [19, 21] width 4 height 4
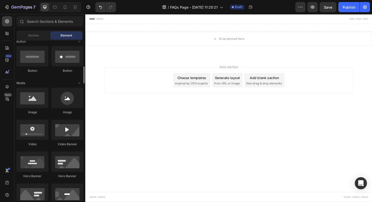
scroll to position [133, 0]
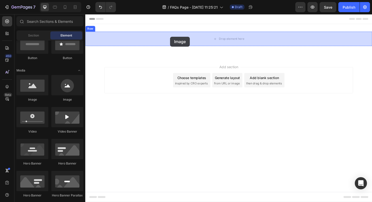
drag, startPoint x: 121, startPoint y: 100, endPoint x: 175, endPoint y: 38, distance: 82.2
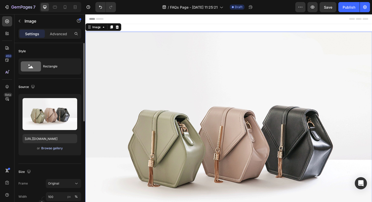
click at [57, 149] on div "Browse gallery" at bounding box center [52, 148] width 22 height 5
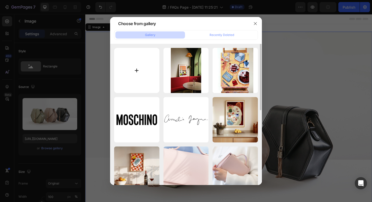
click at [133, 75] on input "file" at bounding box center [136, 70] width 45 height 45
type input "C:\fakepath\FRONT DESIGN.png"
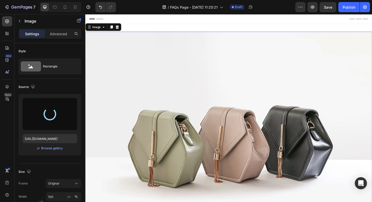
type input "[URL][DOMAIN_NAME]"
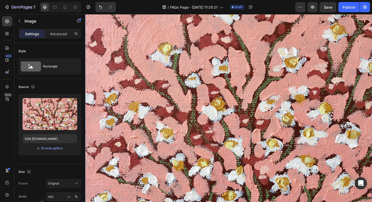
scroll to position [0, 0]
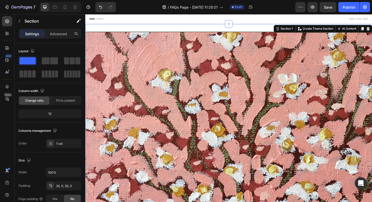
click at [310, 25] on div "Image Row Section 1 You can create reusable sections Create Theme Section AI Co…" at bounding box center [237, 143] width 304 height 236
click at [21, 21] on icon "button" at bounding box center [19, 21] width 4 height 4
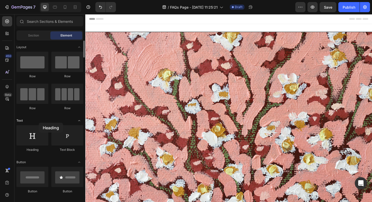
drag, startPoint x: 35, startPoint y: 138, endPoint x: 39, endPoint y: 123, distance: 15.9
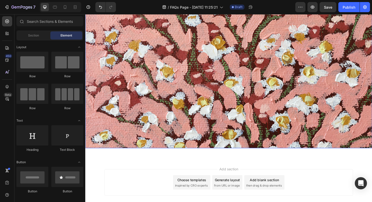
scroll to position [121, 0]
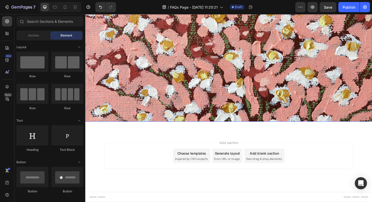
click at [146, 56] on img at bounding box center [237, 20] width 304 height 216
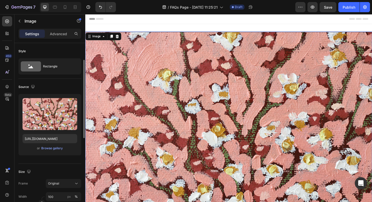
scroll to position [209, 0]
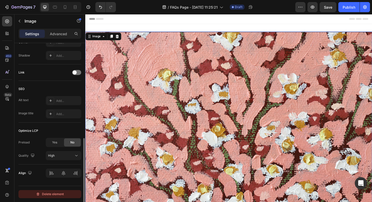
click at [43, 195] on div "Delete element" at bounding box center [50, 194] width 28 height 6
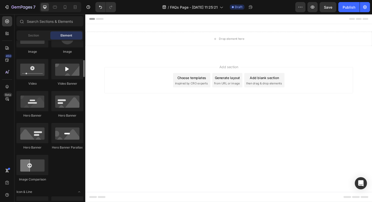
scroll to position [183, 0]
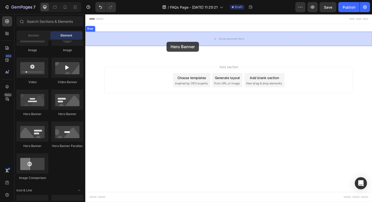
drag, startPoint x: 120, startPoint y: 110, endPoint x: 171, endPoint y: 43, distance: 84.6
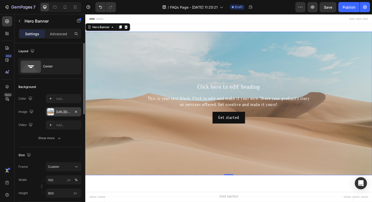
click at [68, 110] on div "[URL][DOMAIN_NAME]" at bounding box center [63, 112] width 15 height 5
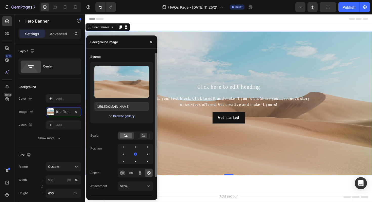
click at [114, 117] on div "Browse gallery" at bounding box center [124, 116] width 22 height 5
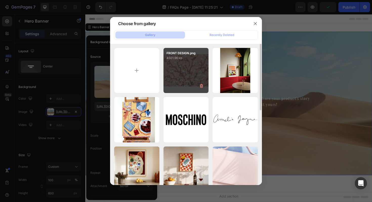
click at [172, 69] on div "FRONT DESIGN.png 4501.96 kb" at bounding box center [186, 70] width 45 height 45
type input "[URL][DOMAIN_NAME]"
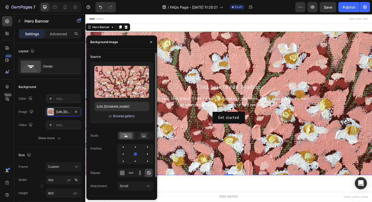
click at [115, 117] on div "Browse gallery" at bounding box center [124, 116] width 22 height 5
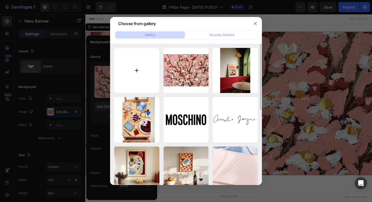
click at [145, 68] on input "file" at bounding box center [136, 70] width 45 height 45
type input "C:\fakepath\imgi_1_unsplash-image-zP1rH8NjjUo.jpeg"
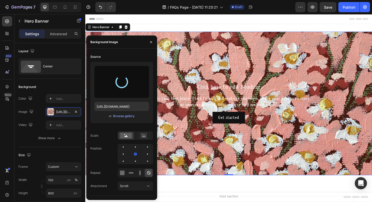
type input "[URL][DOMAIN_NAME]"
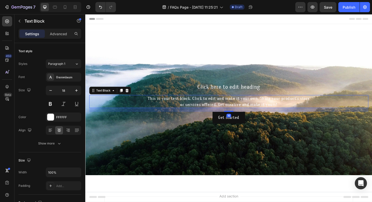
click at [229, 104] on div "This is your text block. Click to edit and make it your own. Share your product…" at bounding box center [237, 107] width 296 height 14
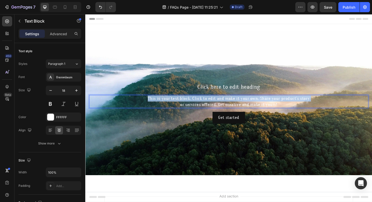
click at [229, 104] on p "This is your text block. Click to edit and make it your own. Share your product…" at bounding box center [237, 106] width 295 height 13
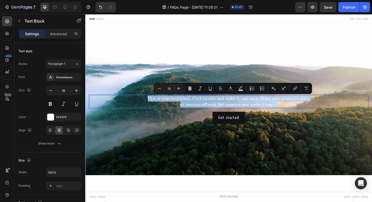
drag, startPoint x: 296, startPoint y: 110, endPoint x: 146, endPoint y: 103, distance: 150.1
click at [146, 103] on p "This is your text block. Click to edit and make it your own. Share your product…" at bounding box center [237, 106] width 295 height 13
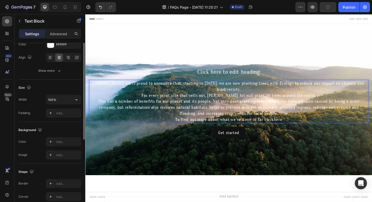
scroll to position [73, 0]
click at [66, 114] on div "Add..." at bounding box center [68, 113] width 24 height 5
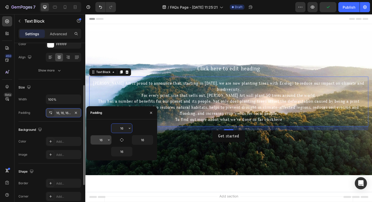
click at [100, 140] on input "16" at bounding box center [101, 139] width 21 height 9
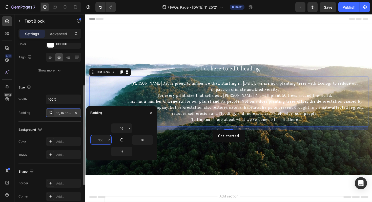
type input "150"
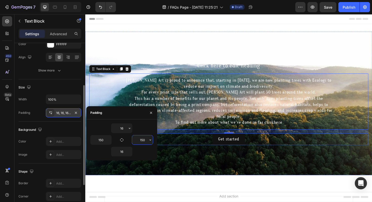
click at [290, 147] on div "Get started Button" at bounding box center [237, 146] width 296 height 12
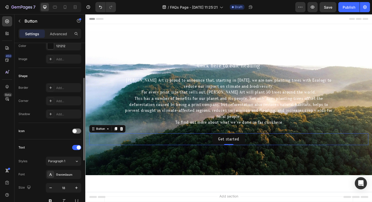
scroll to position [0, 0]
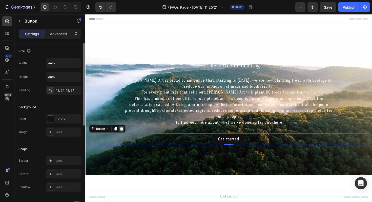
click at [124, 136] on icon at bounding box center [123, 135] width 3 height 4
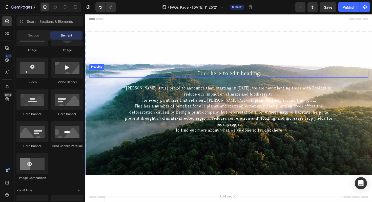
click at [238, 78] on h2 "Click here to edit heading" at bounding box center [237, 77] width 296 height 8
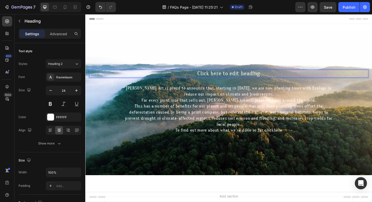
click at [238, 78] on h2 "Click here to edit heading" at bounding box center [237, 77] width 296 height 8
click at [238, 78] on p "Click here to edit heading" at bounding box center [237, 76] width 295 height 7
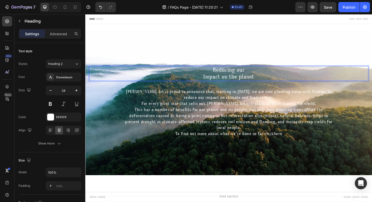
click at [225, 77] on span "Impact on the planet" at bounding box center [237, 80] width 54 height 7
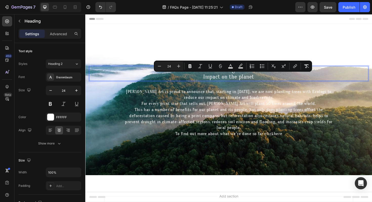
click at [217, 76] on p "Reducing our Impact on the planet" at bounding box center [237, 77] width 295 height 15
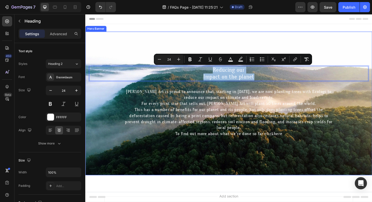
drag, startPoint x: 214, startPoint y: 74, endPoint x: 295, endPoint y: 87, distance: 82.3
click at [295, 87] on div "Reducing our Impact on the planet Heading 16 Amelia Jayne Art is proud to annou…" at bounding box center [237, 108] width 296 height 79
click at [172, 61] on input "24" at bounding box center [169, 59] width 10 height 6
click at [169, 58] on input "24" at bounding box center [169, 59] width 10 height 6
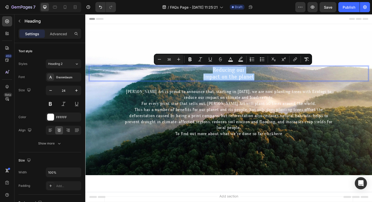
type input "36"
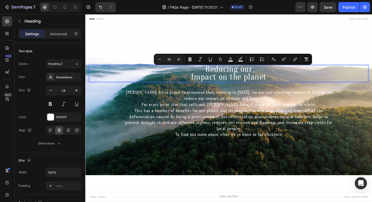
click at [194, 78] on p "Reducing our Impact on the planet" at bounding box center [237, 77] width 295 height 17
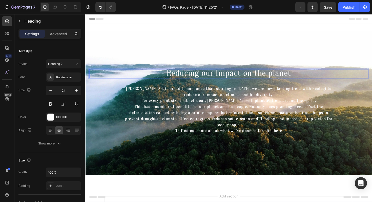
click at [211, 77] on span "Reducing our Impact on the planet" at bounding box center [237, 76] width 132 height 10
click at [258, 76] on span "Reducing Our Impact on the planet" at bounding box center [237, 76] width 133 height 10
click at [269, 76] on span "Reducing Our Impact On the planet" at bounding box center [237, 76] width 134 height 10
click at [285, 75] on span "Reducing Our Impact On The planet" at bounding box center [237, 76] width 135 height 10
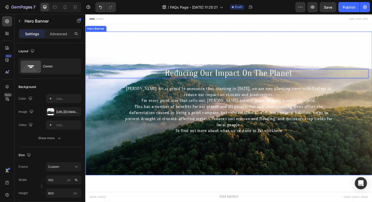
click at [332, 154] on div "Background Image" at bounding box center [237, 109] width 304 height 152
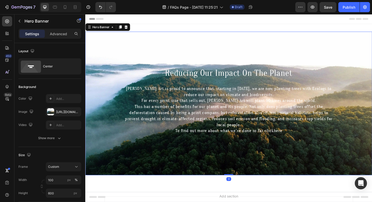
click at [286, 146] on div "⁠⁠⁠⁠⁠⁠⁠ Reducing Our Impact On The Planet Heading Amelia Jayne Art is proud to …" at bounding box center [237, 108] width 304 height 74
click at [58, 30] on div "Advanced" at bounding box center [58, 34] width 25 height 8
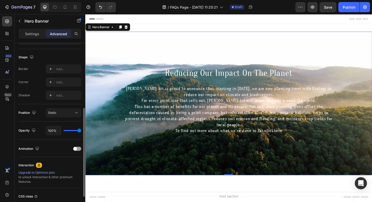
scroll to position [125, 0]
click at [72, 130] on div "100%" at bounding box center [63, 130] width 35 height 10
type input "57%"
type input "57"
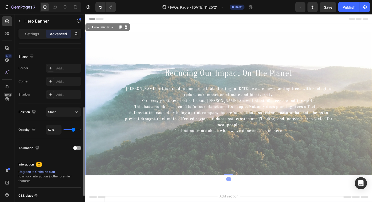
type input "56%"
type input "56"
type input "55%"
type input "55"
type input "54%"
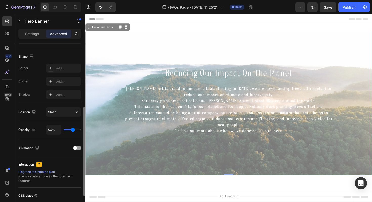
type input "54"
click at [73, 129] on input "range" at bounding box center [73, 129] width 18 height 1
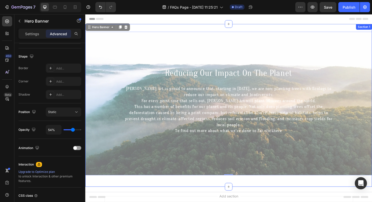
click at [166, 27] on div "⁠⁠⁠⁠⁠⁠⁠ Reducing Our Impact On The Planet Heading Amelia Jayne Art is proud to …" at bounding box center [237, 111] width 304 height 172
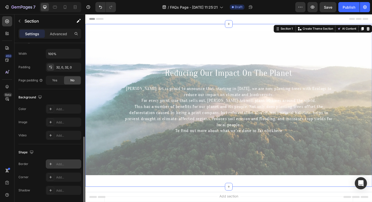
scroll to position [136, 0]
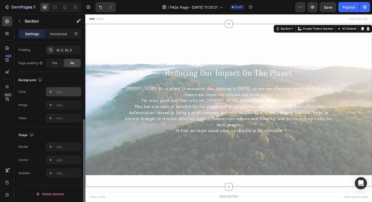
click at [59, 90] on div "Add..." at bounding box center [68, 92] width 24 height 5
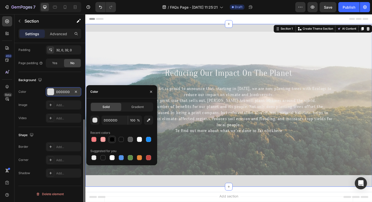
click at [111, 141] on div at bounding box center [112, 139] width 5 height 5
type input "000000"
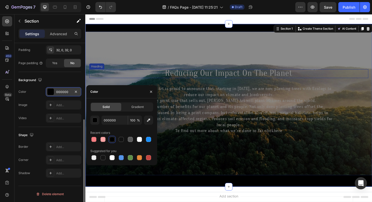
click at [124, 75] on p "⁠⁠⁠⁠⁠⁠⁠ Reducing Our Impact On The Planet" at bounding box center [237, 77] width 295 height 8
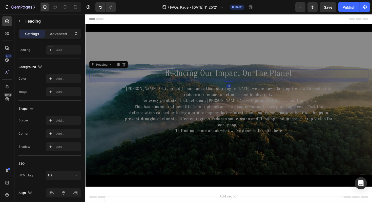
scroll to position [0, 0]
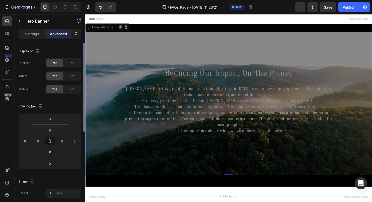
click at [130, 45] on div "Background Image" at bounding box center [237, 109] width 304 height 152
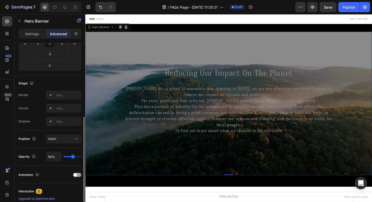
scroll to position [113, 0]
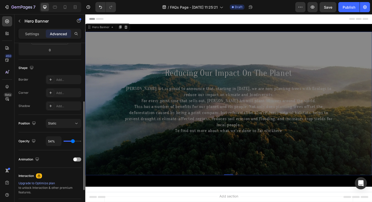
type input "65%"
type input "65"
type input "67%"
type input "67"
type input "70%"
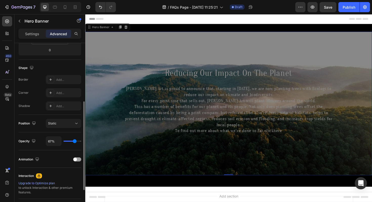
type input "70"
type input "71%"
type input "71"
type input "73%"
type input "73"
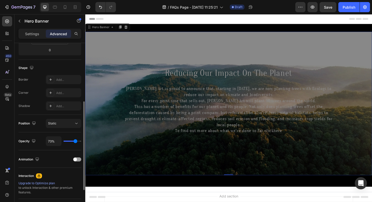
type input "74%"
type input "74"
type input "75%"
type input "75"
type input "76%"
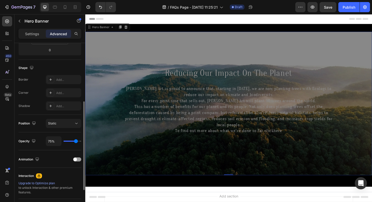
type input "76"
type input "77%"
type input "77"
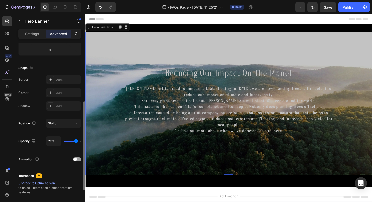
type input "78%"
type input "78"
type input "80%"
type input "80"
type input "82%"
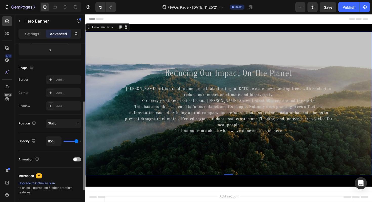
type input "82"
type input "85%"
type input "85"
type input "88%"
type input "88"
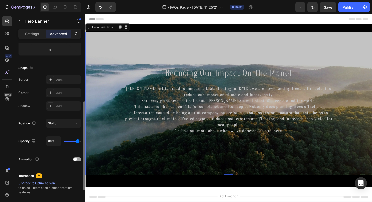
type input "89%"
type input "89"
type input "91%"
type input "91"
type input "92%"
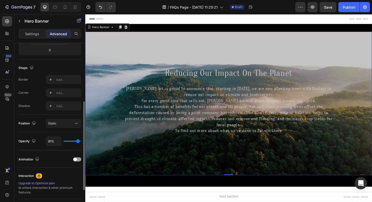
type input "92"
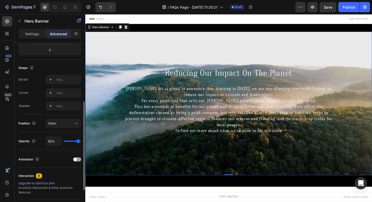
type input "91%"
type input "91"
type input "90%"
type input "90"
type input "89%"
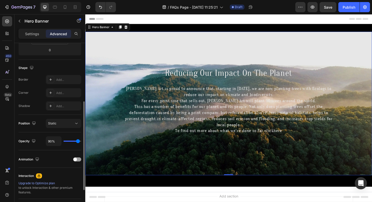
type input "89"
type input "88%"
type input "88"
type input "87%"
type input "87"
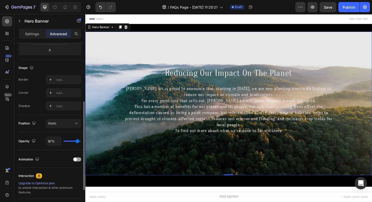
type input "86%"
type input "86"
type input "85%"
type input "85"
type input "84%"
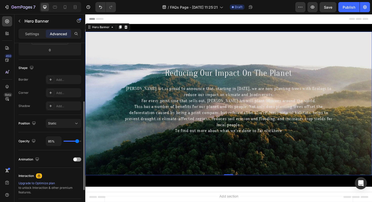
type input "84"
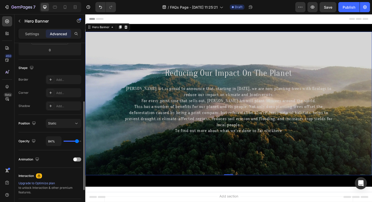
type input "83%"
type input "83"
type input "84%"
type input "84"
type input "85%"
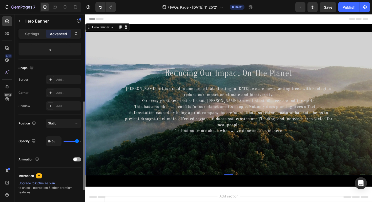
type input "85"
type input "86%"
type input "86"
type input "87%"
type input "87"
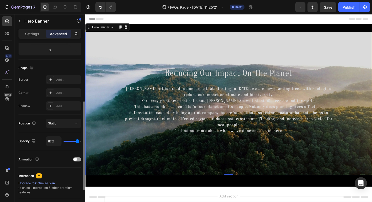
type input "88%"
type input "88"
type input "89%"
drag, startPoint x: 74, startPoint y: 142, endPoint x: 77, endPoint y: 142, distance: 3.4
type input "89"
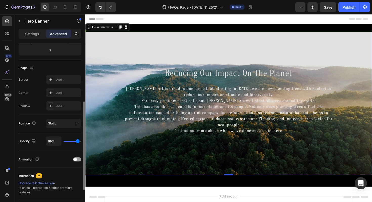
click at [77, 142] on input "range" at bounding box center [73, 141] width 18 height 1
click at [160, 44] on div "Background Image" at bounding box center [237, 109] width 304 height 152
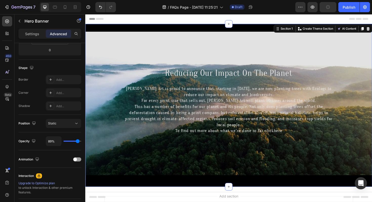
click at [164, 26] on div "⁠⁠⁠⁠⁠⁠⁠ Reducing Our Impact On The Planet Heading Amelia Jayne Art is proud to …" at bounding box center [237, 111] width 304 height 172
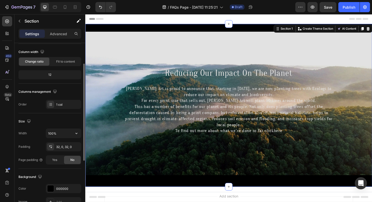
scroll to position [39, 0]
click at [62, 146] on div "32, 0, 32, 0" at bounding box center [63, 146] width 15 height 5
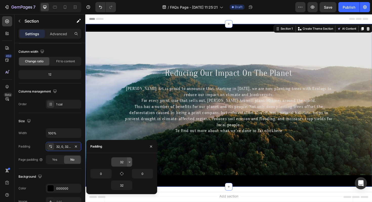
click at [130, 165] on button "button" at bounding box center [129, 161] width 5 height 9
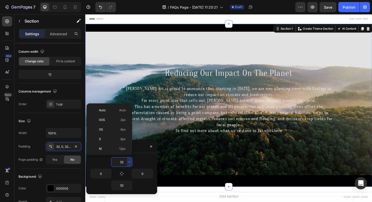
scroll to position [36, 0]
click at [124, 163] on input "32" at bounding box center [121, 161] width 21 height 9
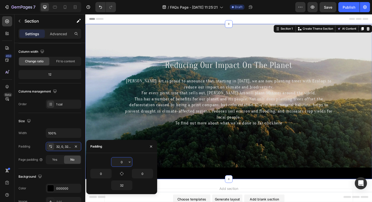
type input "0"
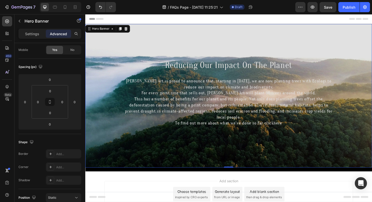
click at [219, 159] on div "Background Image" at bounding box center [237, 101] width 304 height 152
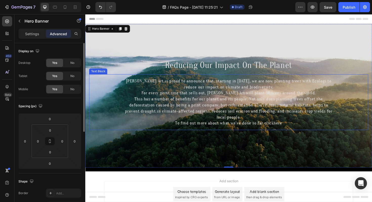
click at [223, 99] on span "For every print size that sells out, [PERSON_NAME] Art will plant 50 trees arou…" at bounding box center [237, 97] width 185 height 5
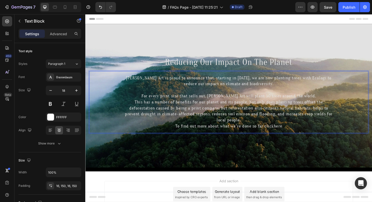
click at [272, 127] on p "This has a number of benefits for our planet and its people. Not only does plan…" at bounding box center [237, 117] width 220 height 26
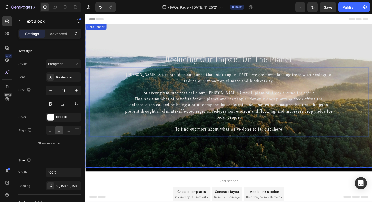
click at [206, 170] on div "Background Image" at bounding box center [237, 101] width 304 height 152
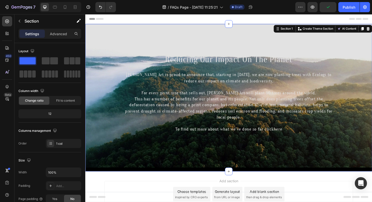
click at [145, 178] on div "⁠⁠⁠⁠⁠⁠⁠ Reducing Our Impact On The Planet Heading Amelia Jayne Art is proud to …" at bounding box center [237, 103] width 304 height 156
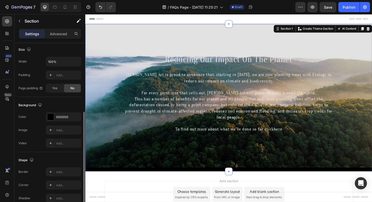
scroll to position [110, 0]
click at [107, 178] on div "⁠⁠⁠⁠⁠⁠⁠ Reducing Our Impact On The Planet Heading Amelia Jayne Art is proud to …" at bounding box center [237, 103] width 304 height 156
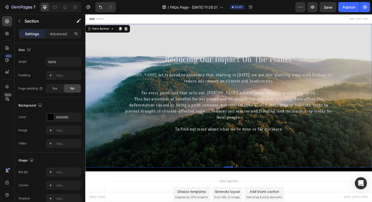
click at [110, 164] on div "Background Image" at bounding box center [237, 101] width 304 height 152
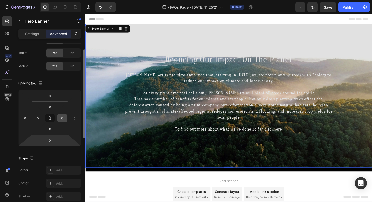
scroll to position [0, 0]
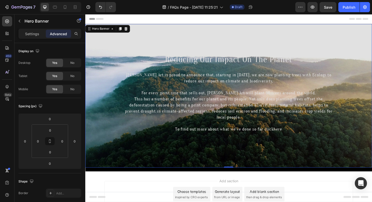
click at [168, 36] on div "Background Image" at bounding box center [237, 101] width 304 height 152
click at [291, 135] on span "here" at bounding box center [289, 135] width 9 height 5
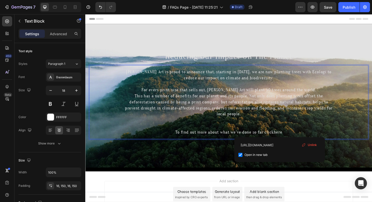
click at [290, 141] on span "here" at bounding box center [289, 138] width 9 height 5
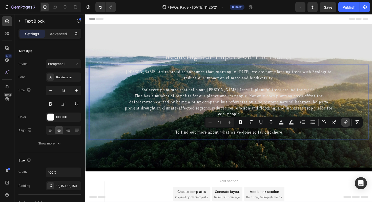
click at [345, 122] on icon "Editor contextual toolbar" at bounding box center [345, 122] width 5 height 5
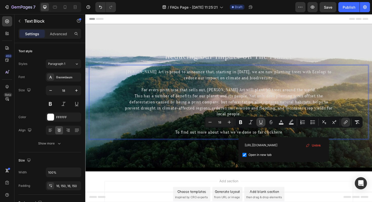
click at [261, 123] on icon "Editor contextual toolbar" at bounding box center [261, 122] width 5 height 5
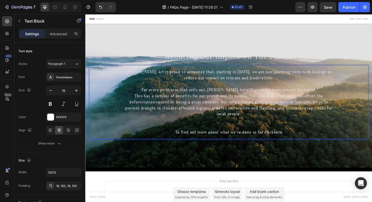
click at [372, 108] on div "Amelia Jayne Art is proud to announce that, starting in September 2025, we are …" at bounding box center [237, 107] width 296 height 78
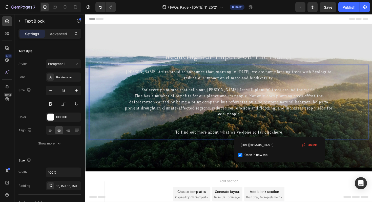
click at [290, 138] on span "here" at bounding box center [289, 138] width 9 height 5
click at [293, 140] on span "here" at bounding box center [289, 138] width 9 height 5
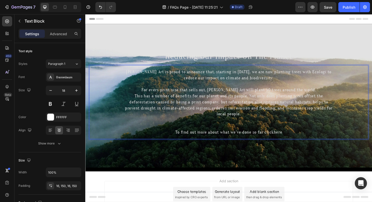
click at [293, 140] on span "here" at bounding box center [289, 138] width 9 height 5
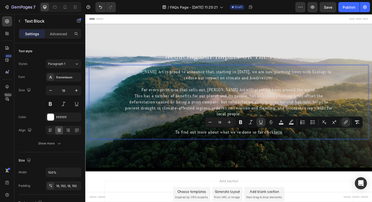
click at [346, 106] on p "This has a number of benefits for our planet and its people. Not only does plan…" at bounding box center [237, 111] width 220 height 26
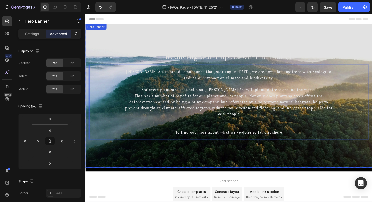
click at [361, 39] on div "Background Image" at bounding box center [237, 101] width 304 height 152
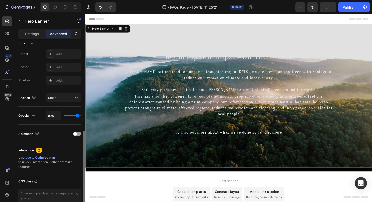
scroll to position [165, 0]
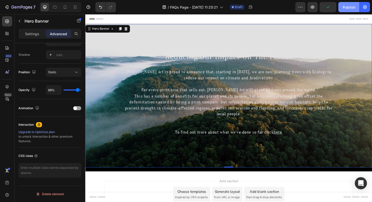
click at [345, 8] on div "Publish" at bounding box center [349, 7] width 13 height 5
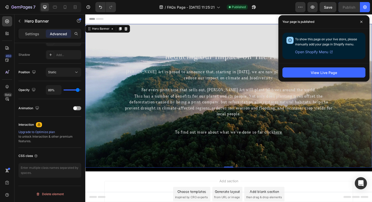
click at [145, 40] on div "Background Image" at bounding box center [237, 101] width 304 height 152
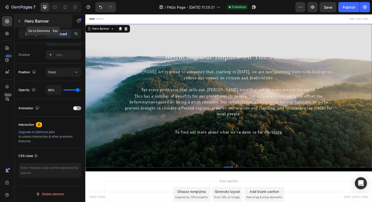
click at [21, 19] on button "button" at bounding box center [19, 21] width 8 height 8
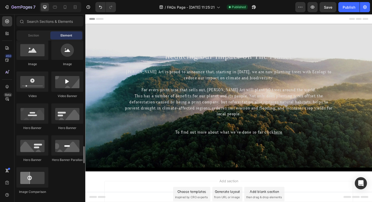
scroll to position [0, 0]
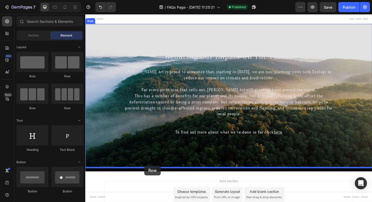
drag, startPoint x: 152, startPoint y: 77, endPoint x: 148, endPoint y: 174, distance: 96.8
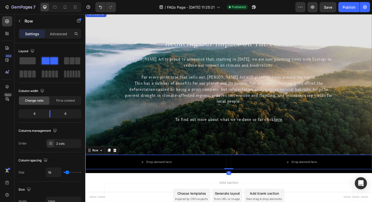
scroll to position [20, 0]
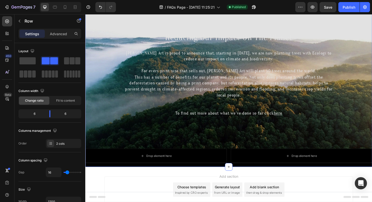
click at [146, 174] on div "⁠⁠⁠⁠⁠⁠⁠ Reducing Our Impact On The Planet Heading Amelia Jayne Art is proud to …" at bounding box center [237, 90] width 304 height 171
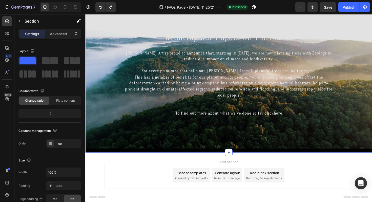
click at [153, 158] on div "⁠⁠⁠⁠⁠⁠⁠ Reducing Our Impact On The Planet Heading Amelia Jayne Art is proud to …" at bounding box center [237, 83] width 304 height 156
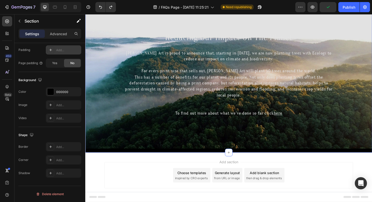
scroll to position [0, 0]
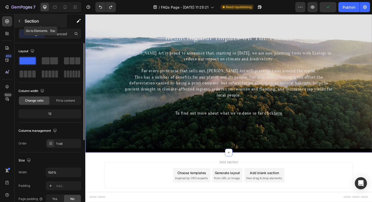
click at [21, 22] on icon "button" at bounding box center [19, 21] width 4 height 4
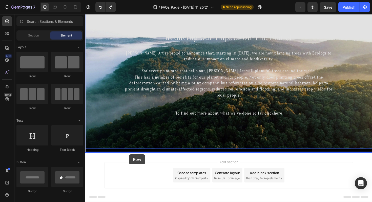
drag, startPoint x: 147, startPoint y: 77, endPoint x: 131, endPoint y: 163, distance: 87.3
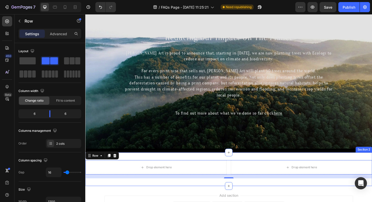
click at [181, 165] on div "Drop element here Drop element here Row 16 Section 2" at bounding box center [237, 178] width 304 height 35
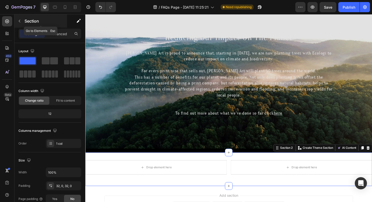
click at [18, 19] on icon "button" at bounding box center [19, 21] width 4 height 4
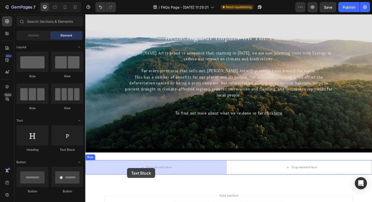
drag, startPoint x: 154, startPoint y: 155, endPoint x: 130, endPoint y: 177, distance: 32.3
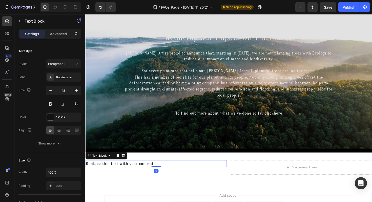
click at [130, 171] on div "Replace this text with your content" at bounding box center [160, 172] width 150 height 7
click at [130, 171] on p "Replace this text with your content" at bounding box center [160, 172] width 149 height 6
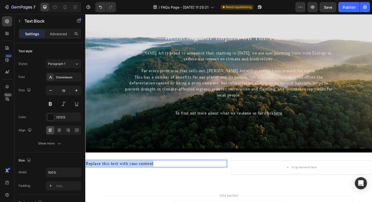
click at [130, 171] on p "Replace this text with your content" at bounding box center [160, 172] width 149 height 6
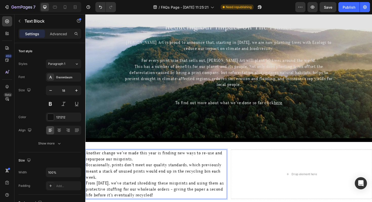
scroll to position [32, 0]
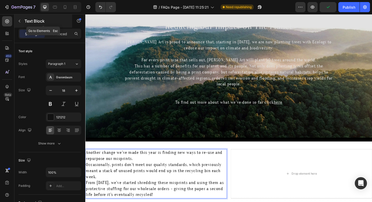
click at [21, 22] on icon "button" at bounding box center [19, 21] width 4 height 4
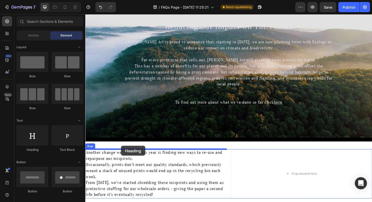
drag, startPoint x: 117, startPoint y: 151, endPoint x: 123, endPoint y: 154, distance: 7.0
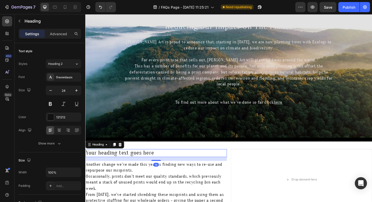
click at [126, 162] on h2 "Your heading text goes here" at bounding box center [160, 161] width 150 height 8
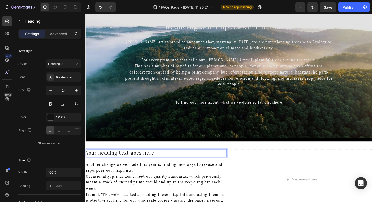
click at [126, 162] on p "Your heading text goes here" at bounding box center [160, 161] width 149 height 7
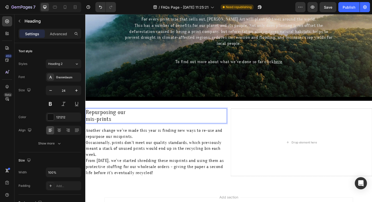
scroll to position [76, 0]
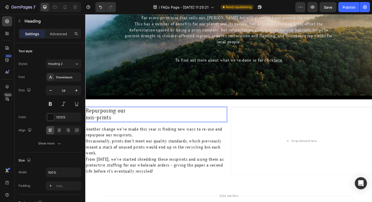
click at [86, 124] on p "Repurposing our mis-prints" at bounding box center [160, 120] width 149 height 15
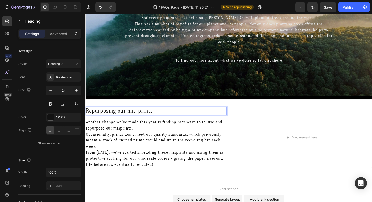
click at [133, 118] on p "Repurposing our mis-prints" at bounding box center [160, 116] width 149 height 7
click at [133, 118] on p "Repurposing our is-prints" at bounding box center [160, 116] width 149 height 7
click at [121, 116] on p "Repurposing our Mis-prints" at bounding box center [160, 116] width 149 height 7
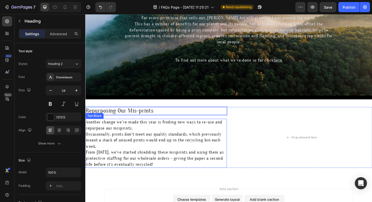
click at [180, 134] on p "Another change we’ve made this year is finding new ways to re-use and repurpose…" at bounding box center [160, 131] width 149 height 13
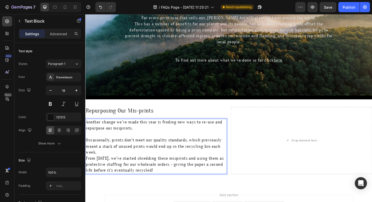
click at [171, 161] on p "Occasionally, prints don’t meet our quality standards, which previously meant a…" at bounding box center [160, 153] width 149 height 19
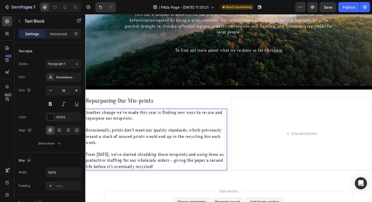
scroll to position [91, 0]
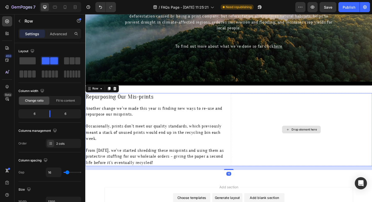
click at [288, 131] on div "Drop element here" at bounding box center [314, 136] width 150 height 77
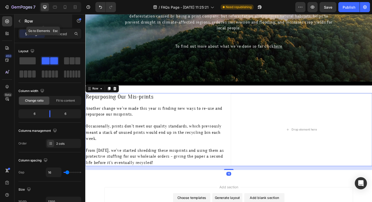
click at [19, 19] on icon "button" at bounding box center [19, 21] width 4 height 4
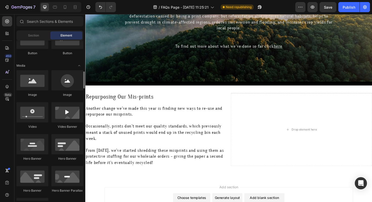
scroll to position [153, 0]
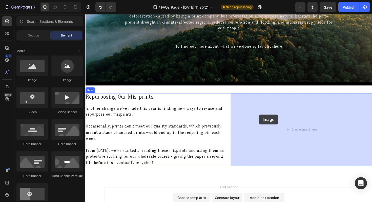
drag, startPoint x: 126, startPoint y: 83, endPoint x: 269, endPoint y: 120, distance: 148.4
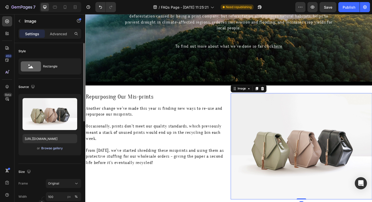
click at [49, 149] on div "Browse gallery" at bounding box center [52, 148] width 22 height 5
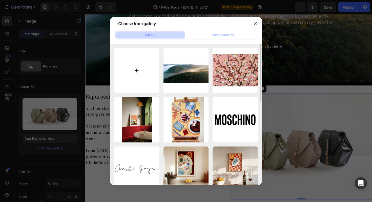
click at [139, 60] on input "file" at bounding box center [136, 70] width 45 height 45
type input "C:\fakepath\9849C557-D5E5-4FCF-811B-2D3B370F875A.JPG"
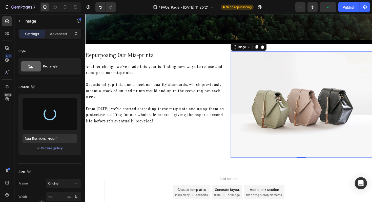
scroll to position [137, 0]
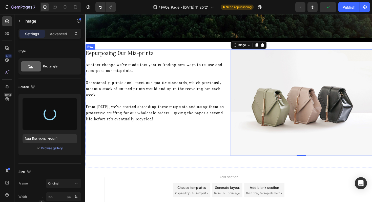
click at [188, 144] on div "Repurposing Our Mis-prints Heading Another change we’ve made this year is findi…" at bounding box center [160, 108] width 150 height 112
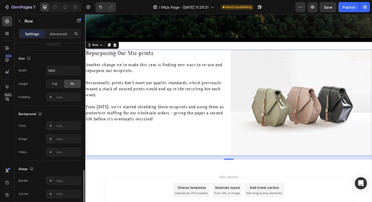
scroll to position [175, 0]
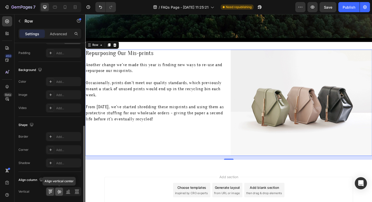
click at [58, 192] on icon at bounding box center [59, 191] width 5 height 5
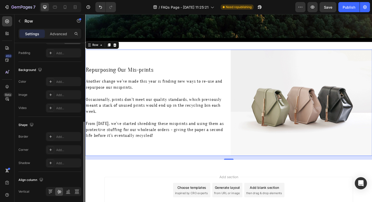
scroll to position [129, 0]
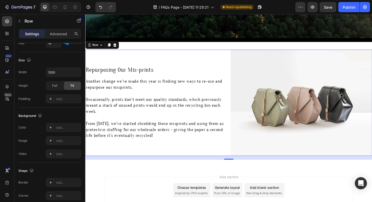
click at [131, 63] on div "Repurposing Our Mis-prints Heading Another change we’ve made this year is findi…" at bounding box center [160, 108] width 150 height 112
click at [124, 81] on div "Repurposing Our Mis-prints Heading Another change we’ve made this year is findi…" at bounding box center [160, 108] width 150 height 112
click at [125, 103] on p "Occasionally, prints don’t meet our quality standards, which previously meant a…" at bounding box center [160, 110] width 149 height 19
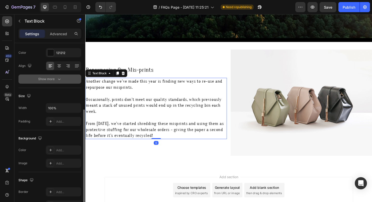
scroll to position [83, 0]
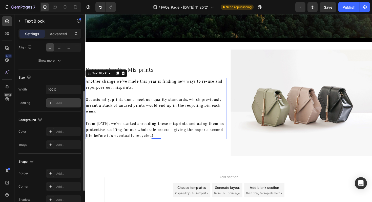
click at [63, 102] on div "Add..." at bounding box center [68, 103] width 24 height 5
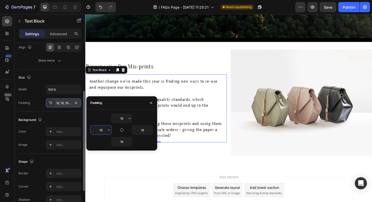
click at [99, 131] on input "16" at bounding box center [101, 129] width 21 height 9
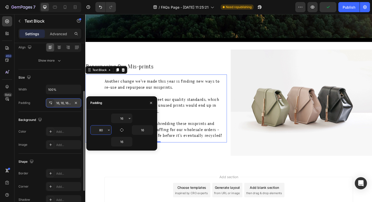
type input "8"
type input "50"
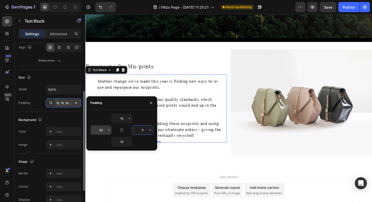
type input "50"
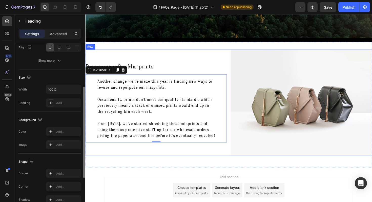
click at [163, 66] on p "Repurposing Our Mis-prints" at bounding box center [160, 69] width 149 height 7
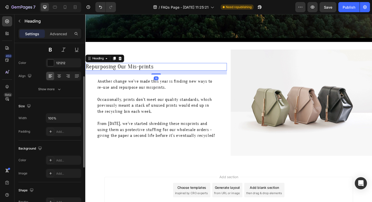
scroll to position [57, 0]
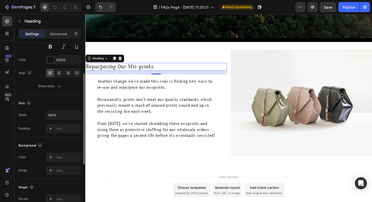
click at [64, 131] on div "Add..." at bounding box center [63, 128] width 35 height 9
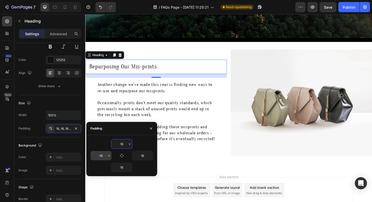
click at [104, 156] on input "16" at bounding box center [101, 155] width 21 height 9
type input "50"
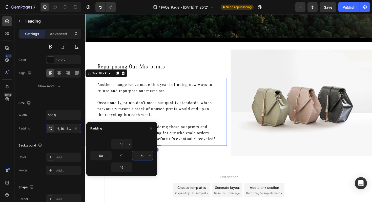
click at [230, 128] on div "Another change we’ve made this year is finding new ways to re-use and repurpose…" at bounding box center [160, 118] width 150 height 72
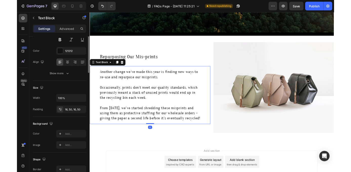
scroll to position [0, 0]
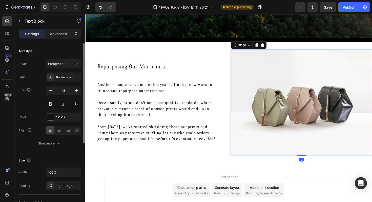
click at [280, 109] on img at bounding box center [314, 108] width 150 height 112
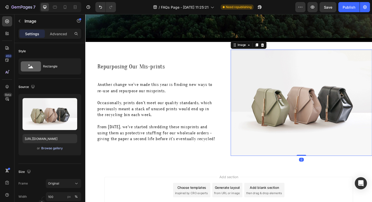
click at [57, 149] on div "Browse gallery" at bounding box center [52, 148] width 22 height 5
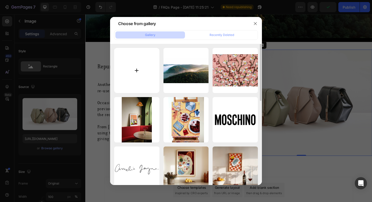
click at [150, 68] on input "file" at bounding box center [136, 70] width 45 height 45
type input "C:\fakepath\B934EBD9-A994-40DF-A9FC-EFD8765455AC.JPG"
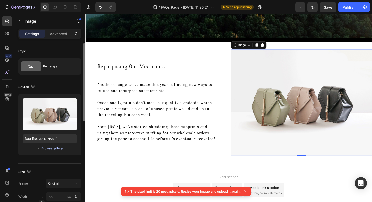
click at [53, 149] on div "Browse gallery" at bounding box center [52, 148] width 22 height 5
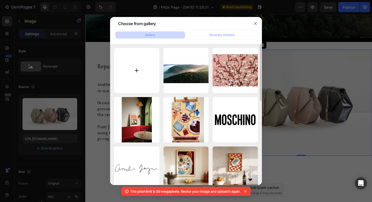
click at [139, 70] on input "file" at bounding box center [136, 70] width 45 height 45
type input "C:\fakepath\B934EBD9-A994-40DF-A9FC-EFD8765455AC.JPG"
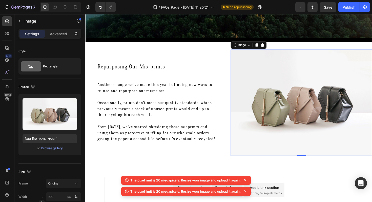
click at [248, 191] on icon at bounding box center [245, 191] width 5 height 5
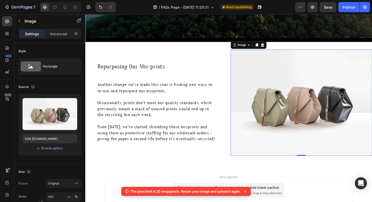
click at [246, 189] on icon at bounding box center [245, 191] width 5 height 5
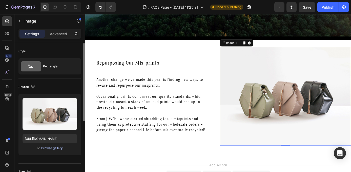
click at [42, 149] on div "Browse gallery" at bounding box center [52, 148] width 22 height 5
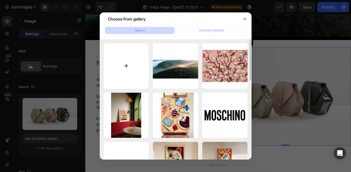
click at [133, 61] on input "file" at bounding box center [126, 65] width 45 height 45
type input "C:\fakepath\B934EBD9-A994-40DF-A9FC-EFD8765455AC.JPG"
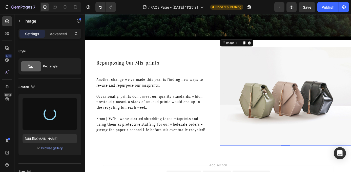
type input "https://cdn.shopify.com/s/files/1/0938/4027/7878/files/gempages_585877496067523…"
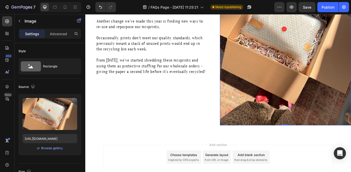
scroll to position [105, 0]
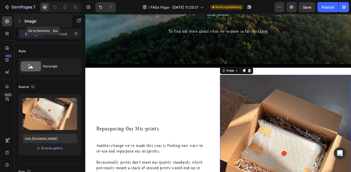
click at [19, 18] on button "button" at bounding box center [19, 21] width 8 height 8
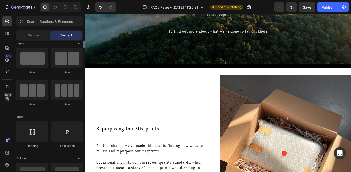
scroll to position [0, 0]
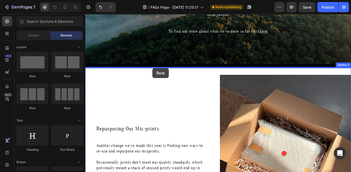
drag, startPoint x: 123, startPoint y: 109, endPoint x: 162, endPoint y: 75, distance: 52.1
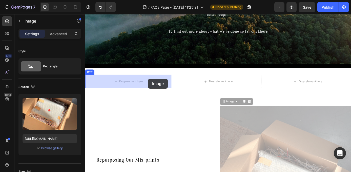
drag, startPoint x: 243, startPoint y: 115, endPoint x: 157, endPoint y: 88, distance: 90.4
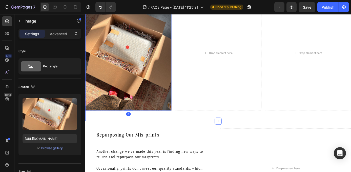
scroll to position [196, 0]
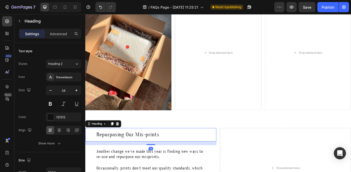
click at [109, 153] on h2 "Repurposing Our Mis-prints" at bounding box center [160, 151] width 150 height 15
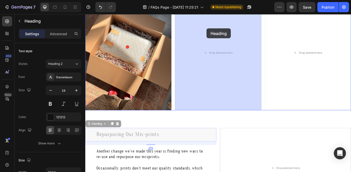
drag, startPoint x: 92, startPoint y: 141, endPoint x: 223, endPoint y: 33, distance: 169.3
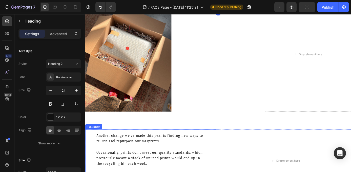
click at [108, 157] on p "Another change we’ve made this year is finding new ways to re-use and repurpose…" at bounding box center [160, 156] width 125 height 13
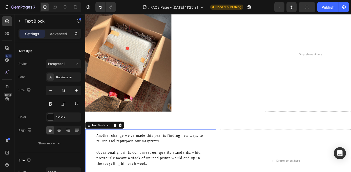
click at [98, 154] on p "Another change we’ve made this year is finding new ways to re-use and repurpose…" at bounding box center [160, 156] width 125 height 13
click at [103, 154] on p "Another change we’ve made this year is finding new ways to re-use and repurpose…" at bounding box center [160, 156] width 125 height 13
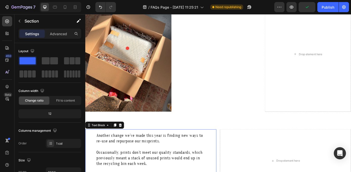
click at [101, 155] on p "Another change we’ve made this year is finding new ways to re-use and repurpose…" at bounding box center [160, 156] width 125 height 13
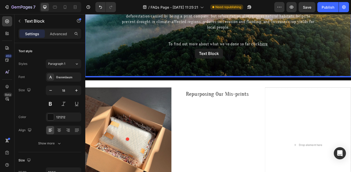
scroll to position [86, 0]
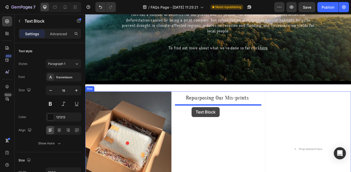
drag, startPoint x: 90, startPoint y: 143, endPoint x: 207, endPoint y: 120, distance: 118.6
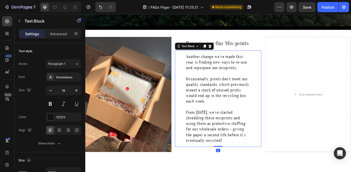
scroll to position [149, 0]
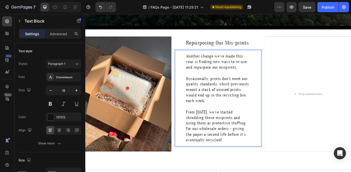
click at [227, 131] on p "From August 2025, we’ve started shredding these misprints and using them as pro…" at bounding box center [237, 142] width 73 height 38
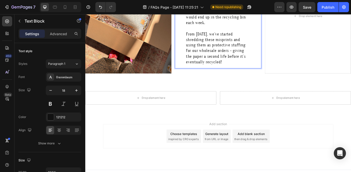
scroll to position [246, 0]
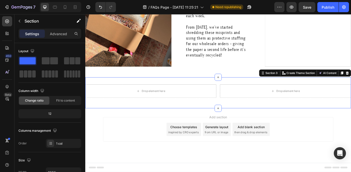
click at [192, 91] on div "Drop element here Drop element here Row Section 3 You can create reusable secti…" at bounding box center [237, 103] width 304 height 35
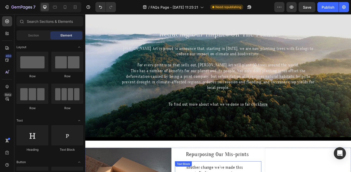
scroll to position [138, 0]
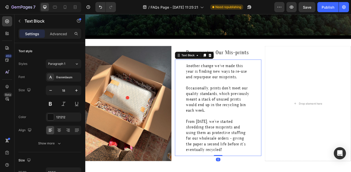
click at [230, 67] on div "Another change we’ve made this year is finding new ways to re-use and repurpose…" at bounding box center [237, 121] width 99 height 110
click at [60, 129] on icon at bounding box center [59, 129] width 4 height 1
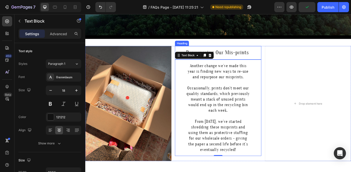
click at [251, 55] on h2 "Repurposing Our Mis-prints" at bounding box center [237, 57] width 99 height 15
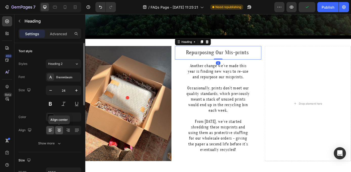
click at [59, 130] on icon at bounding box center [59, 130] width 3 height 1
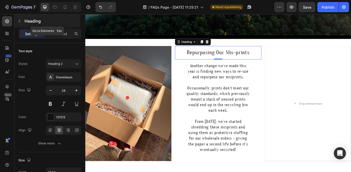
click at [18, 21] on icon "button" at bounding box center [19, 21] width 4 height 4
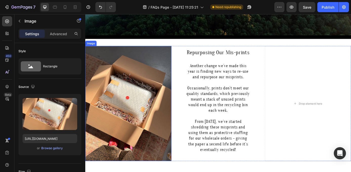
click at [123, 85] on img at bounding box center [134, 115] width 99 height 131
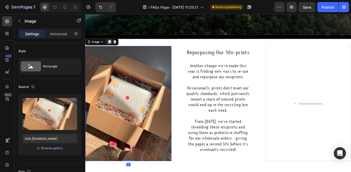
click at [115, 48] on div at bounding box center [113, 46] width 6 height 6
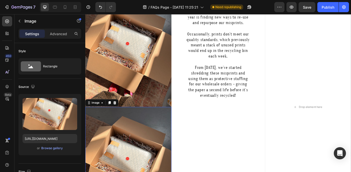
scroll to position [183, 0]
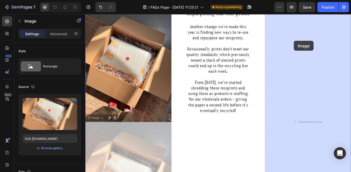
drag, startPoint x: 91, startPoint y: 134, endPoint x: 324, endPoint y: 45, distance: 249.0
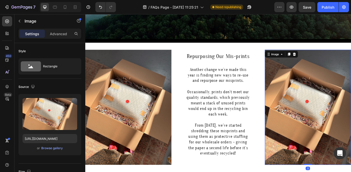
scroll to position [133, 0]
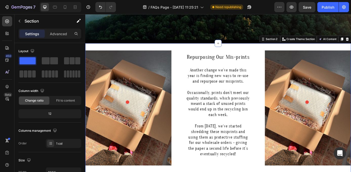
click at [277, 52] on div "Image Repurposing Our Mis-prints Heading Another change we’ve made this year is…" at bounding box center [237, 123] width 304 height 152
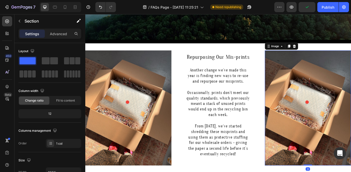
click at [335, 83] on img at bounding box center [340, 120] width 99 height 131
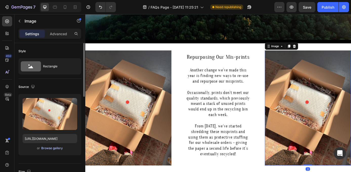
click at [57, 149] on div "Browse gallery" at bounding box center [52, 148] width 22 height 5
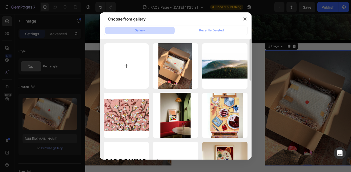
click at [124, 57] on input "file" at bounding box center [126, 65] width 45 height 45
type input "C:\fakepath\9849C557-D5E5-4FCF-811B-2D3B370F875A.JPG"
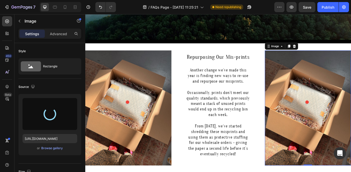
type input "https://cdn.shopify.com/s/files/1/0938/4027/7878/files/gempages_585877496067523…"
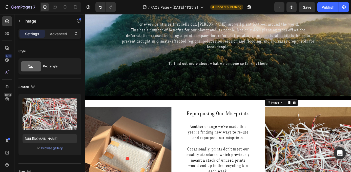
scroll to position [0, 0]
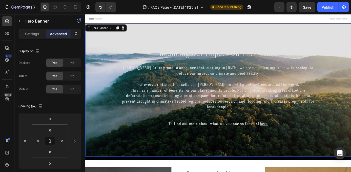
click at [252, 51] on div "Background Image" at bounding box center [237, 101] width 304 height 152
click at [111, 179] on div "Reducing Our Impact On The Planet Heading Amelia Jayne Art is proud to announce…" at bounding box center [237, 103] width 304 height 156
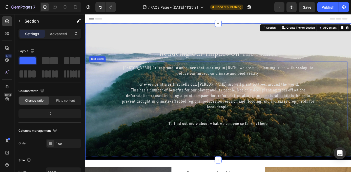
click at [183, 90] on p at bounding box center [237, 88] width 220 height 6
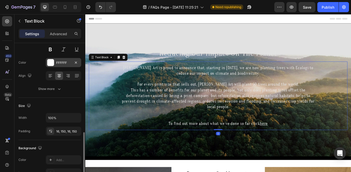
scroll to position [109, 0]
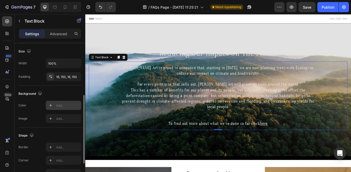
click at [61, 109] on div "Add..." at bounding box center [63, 105] width 35 height 9
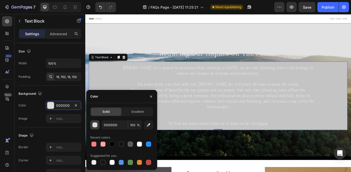
click at [94, 124] on div "button" at bounding box center [95, 125] width 5 height 5
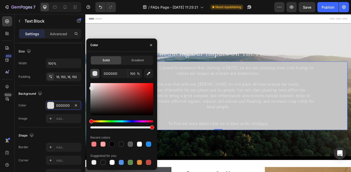
click at [94, 124] on div at bounding box center [121, 124] width 63 height 8
click at [113, 145] on div at bounding box center [112, 144] width 5 height 5
type input "000000"
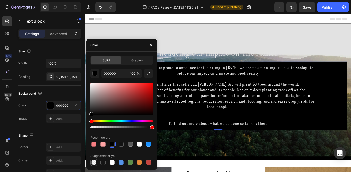
click at [93, 164] on div at bounding box center [93, 162] width 5 height 5
type input "0"
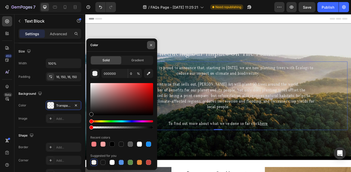
click at [149, 44] on icon "button" at bounding box center [151, 45] width 4 height 4
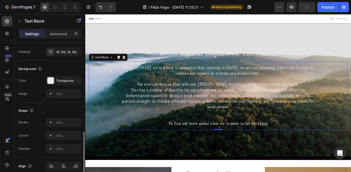
scroll to position [157, 0]
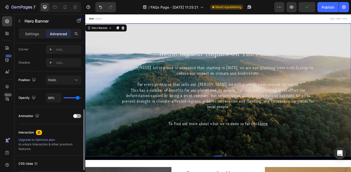
click at [178, 43] on div "Background Image" at bounding box center [237, 101] width 304 height 152
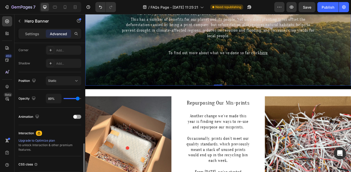
scroll to position [146, 0]
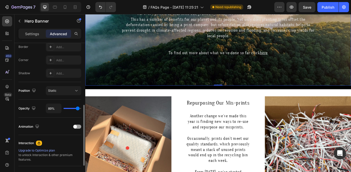
type input "94%"
type input "94"
type input "97%"
type input "97"
type input "100%"
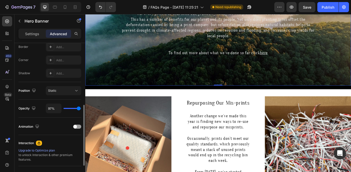
type input "100"
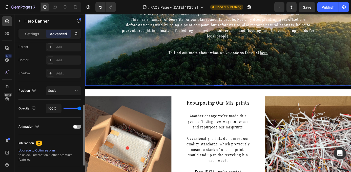
type input "71%"
type input "71"
type input "23%"
type input "23"
type input "0%"
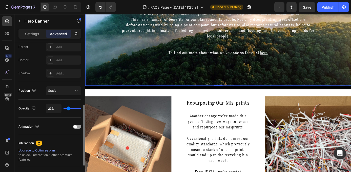
type input "0"
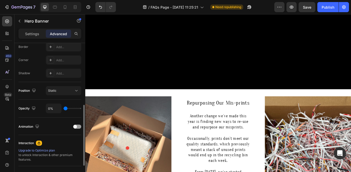
type input "2%"
type input "2"
type input "4%"
type input "4"
type input "6%"
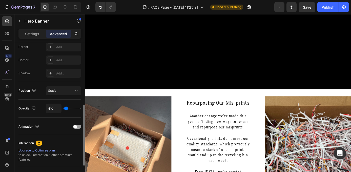
type input "6"
type input "7%"
type input "7"
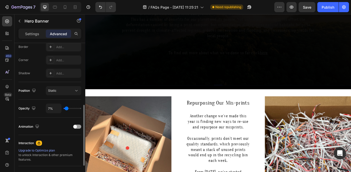
type input "8%"
type input "8"
type input "9%"
type input "9"
type input "10%"
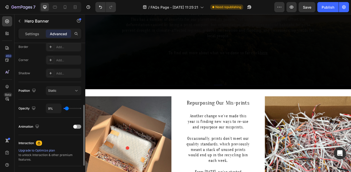
type input "10"
type input "11%"
type input "11"
type input "12%"
type input "12"
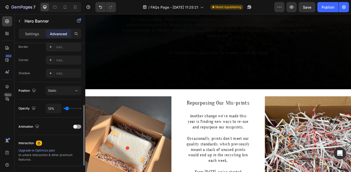
type input "15%"
type input "15"
type input "17%"
type input "17"
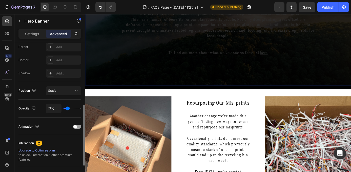
type input "19%"
type input "19"
type input "20%"
type input "20"
type input "21%"
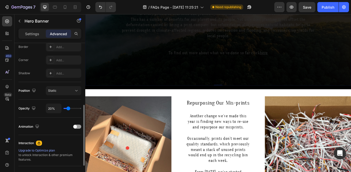
type input "21"
type input "22%"
type input "22"
type input "23%"
type input "23"
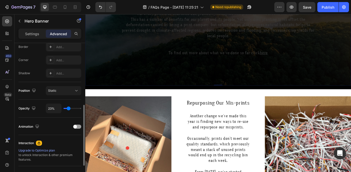
type input "24%"
drag, startPoint x: 78, startPoint y: 108, endPoint x: 69, endPoint y: 106, distance: 9.7
type input "24"
click at [69, 108] on input "range" at bounding box center [73, 108] width 18 height 1
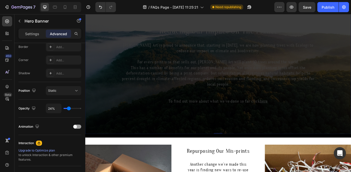
scroll to position [0, 0]
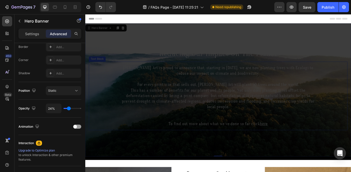
drag, startPoint x: 157, startPoint y: 123, endPoint x: 100, endPoint y: 123, distance: 56.5
type input "49%"
type input "49"
type input "88%"
type input "88"
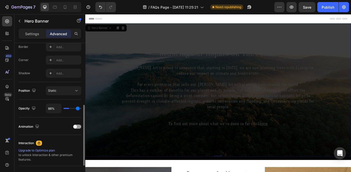
type input "100%"
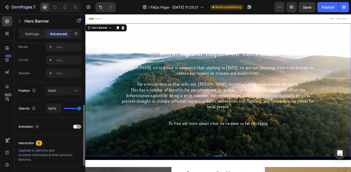
drag, startPoint x: 70, startPoint y: 109, endPoint x: 102, endPoint y: 109, distance: 32.2
type input "100"
click at [81, 109] on input "range" at bounding box center [73, 108] width 18 height 1
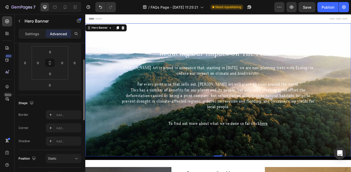
scroll to position [62, 0]
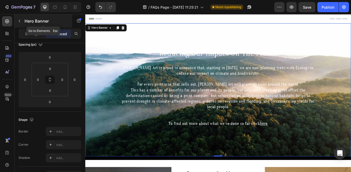
click at [22, 24] on button "button" at bounding box center [19, 21] width 8 height 8
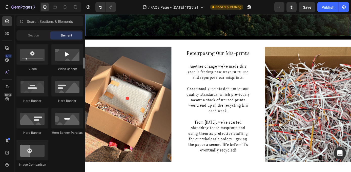
scroll to position [178, 0]
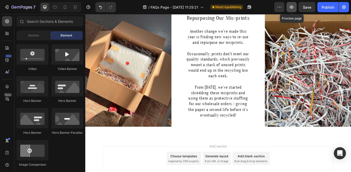
click at [290, 8] on icon "button" at bounding box center [291, 7] width 5 height 5
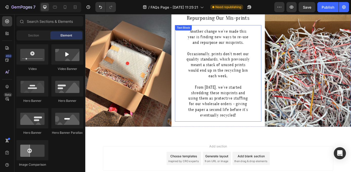
scroll to position [0, 0]
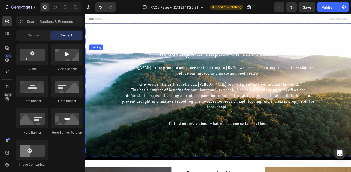
click at [106, 53] on div "Background Image" at bounding box center [237, 101] width 304 height 152
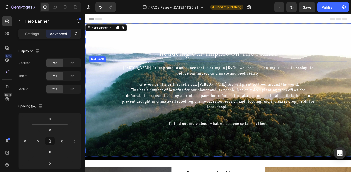
click at [202, 89] on p at bounding box center [237, 88] width 220 height 6
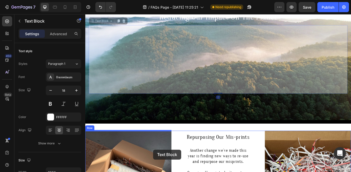
scroll to position [87, 0]
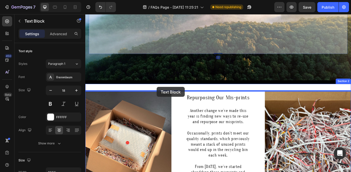
drag, startPoint x: 95, startPoint y: 63, endPoint x: 167, endPoint y: 97, distance: 79.5
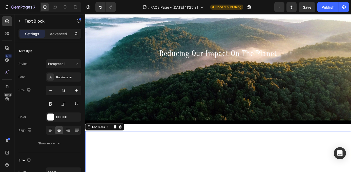
scroll to position [41, 0]
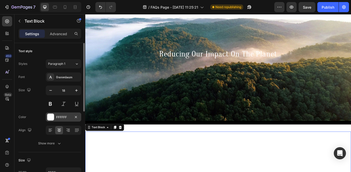
click at [52, 120] on div at bounding box center [50, 116] width 7 height 7
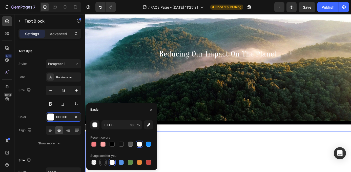
click at [104, 162] on div at bounding box center [103, 162] width 5 height 5
type input "151515"
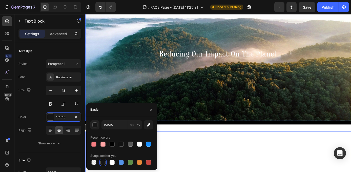
click at [190, 103] on div "Background Image" at bounding box center [237, 60] width 304 height 152
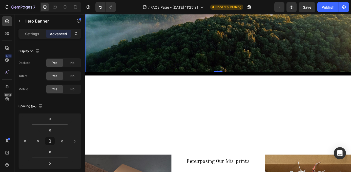
scroll to position [123, 0]
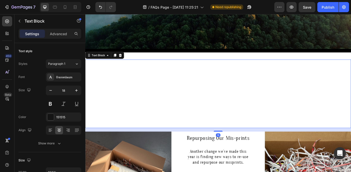
click at [190, 103] on span "This has a number of benefits for our planet and its people. Not only does plan…" at bounding box center [237, 108] width 227 height 25
click at [61, 119] on div "151515" at bounding box center [63, 117] width 15 height 5
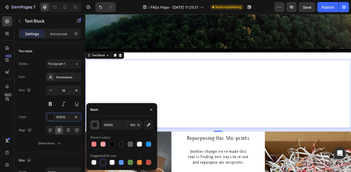
click at [95, 126] on div "button" at bounding box center [95, 125] width 5 height 5
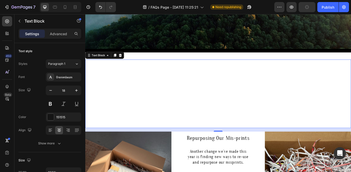
click at [189, 115] on p "This has a number of benefits for our planet and its people. Not only does plan…" at bounding box center [237, 108] width 228 height 26
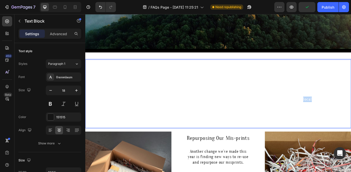
click at [189, 115] on p "This has a number of benefits for our planet and its people. Not only does plan…" at bounding box center [237, 108] width 228 height 26
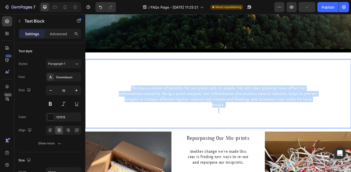
click at [189, 115] on p "This has a number of benefits for our planet and its people. Not only does plan…" at bounding box center [237, 108] width 228 height 26
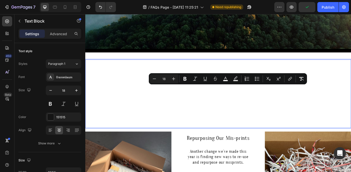
click at [110, 78] on div "Amelia Jayne Art is proud to announce that, starting in September 2025, we are …" at bounding box center [237, 105] width 304 height 78
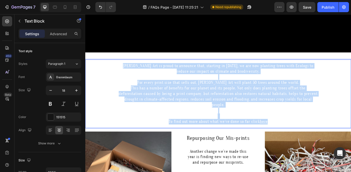
scroll to position [293, 0]
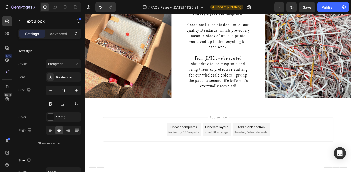
drag, startPoint x: 102, startPoint y: 67, endPoint x: 198, endPoint y: 150, distance: 126.8
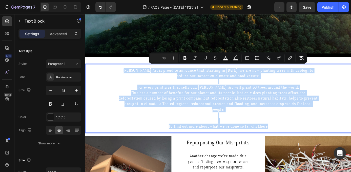
scroll to position [121, 0]
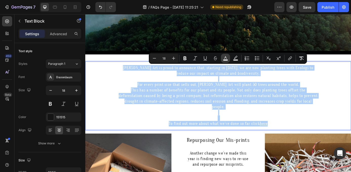
click at [225, 56] on icon "Editor contextual toolbar" at bounding box center [225, 58] width 5 height 5
type input "FFFFFF"
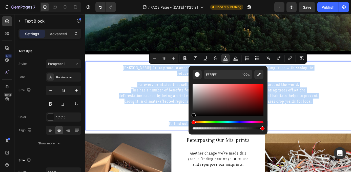
type input "000000"
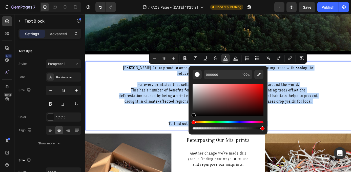
drag, startPoint x: 282, startPoint y: 126, endPoint x: 199, endPoint y: 142, distance: 85.3
click at [155, 120] on p "This has a number of benefits for our planet and its people. Not only does plan…" at bounding box center [237, 111] width 228 height 26
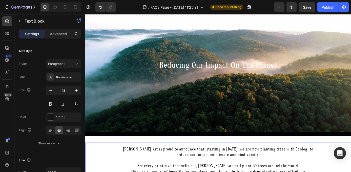
scroll to position [50, 0]
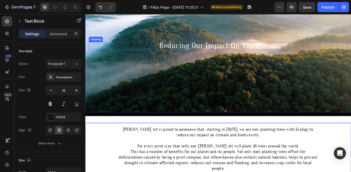
click at [185, 52] on span "Reducing Our Impact On The Planet" at bounding box center [237, 50] width 135 height 10
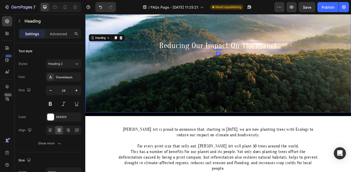
scroll to position [0, 0]
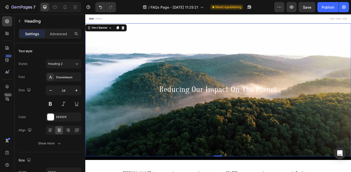
click at [131, 34] on div "Background Image" at bounding box center [237, 101] width 304 height 152
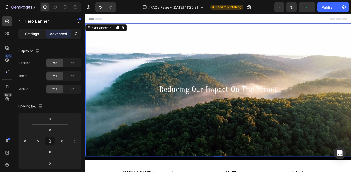
click at [24, 30] on div "Settings" at bounding box center [31, 34] width 25 height 8
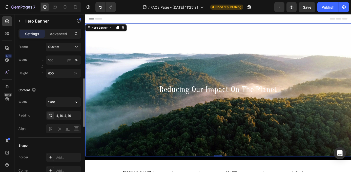
scroll to position [122, 0]
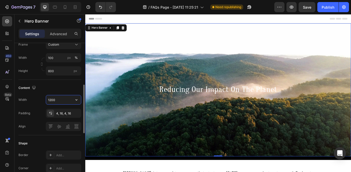
click at [62, 98] on input "1200" at bounding box center [63, 99] width 35 height 9
click at [78, 99] on icon "button" at bounding box center [76, 99] width 5 height 5
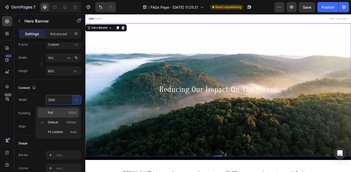
click at [69, 114] on span "100%" at bounding box center [72, 112] width 8 height 5
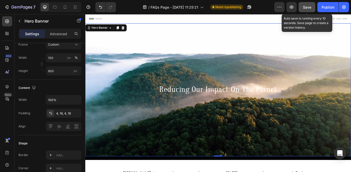
click at [307, 6] on span "Save" at bounding box center [307, 7] width 8 height 4
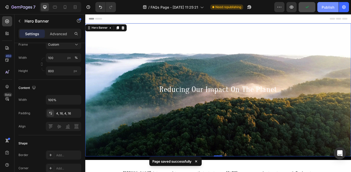
click at [326, 11] on button "Publish" at bounding box center [328, 7] width 21 height 10
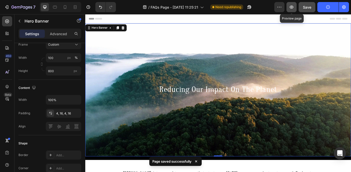
click at [295, 7] on button "button" at bounding box center [292, 7] width 10 height 10
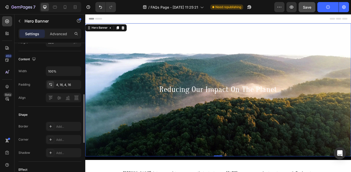
scroll to position [151, 0]
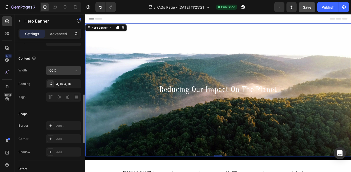
click at [59, 72] on input "100%" at bounding box center [63, 70] width 35 height 9
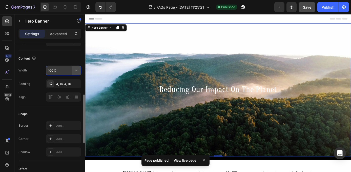
click at [75, 70] on icon "button" at bounding box center [76, 70] width 5 height 5
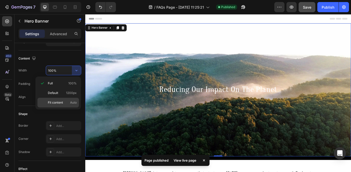
click at [72, 106] on div "Fit content Auto" at bounding box center [58, 103] width 42 height 10
type input "Auto"
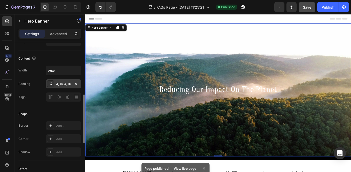
click at [66, 81] on div "4, 16, 4, 16" at bounding box center [63, 83] width 35 height 9
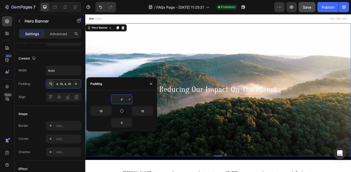
click at [121, 98] on input "4" at bounding box center [121, 99] width 21 height 9
type input "0"
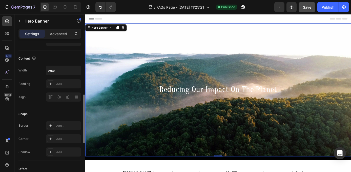
click at [76, 60] on div "Content" at bounding box center [49, 58] width 63 height 8
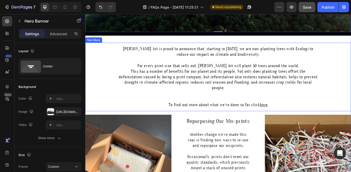
scroll to position [147, 0]
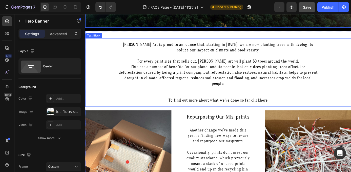
click at [147, 110] on p "To find out more about what we’ve done so far click here" at bounding box center [237, 112] width 228 height 6
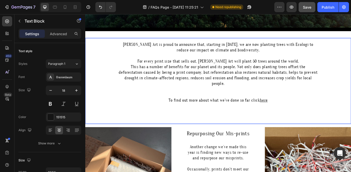
click at [127, 47] on p "Amelia Jayne Art is proud to announce that, starting in September 2025, we are …" at bounding box center [237, 52] width 228 height 13
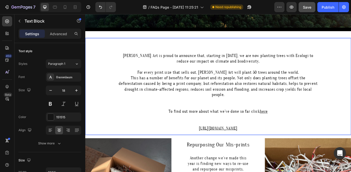
click at [224, 136] on p "Rich Text Editor. Editing area: main" at bounding box center [237, 138] width 228 height 6
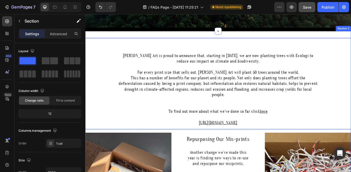
click at [181, 147] on div "Amelia Jayne Art is proud to announce that, starting in September 2025, we are …" at bounding box center [237, 163] width 304 height 243
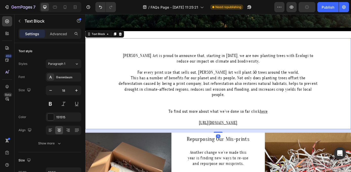
click at [188, 140] on p "https://ecologi.com/ameliajayneart" at bounding box center [237, 138] width 228 height 6
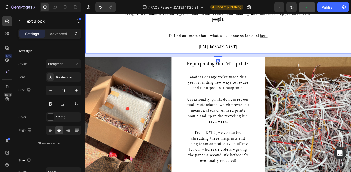
scroll to position [235, 0]
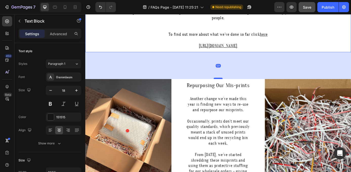
drag, startPoint x: 235, startPoint y: 61, endPoint x: 234, endPoint y: 87, distance: 26.1
click at [234, 87] on div at bounding box center [237, 88] width 10 height 2
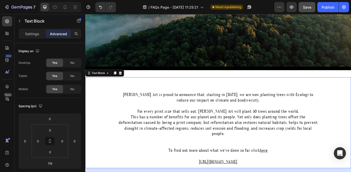
scroll to position [0, 0]
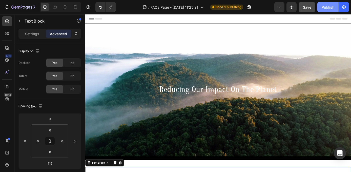
click at [330, 8] on div "Publish" at bounding box center [328, 7] width 13 height 5
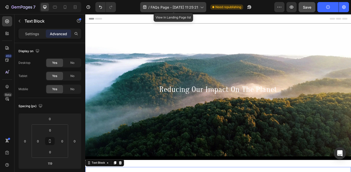
click at [204, 8] on icon at bounding box center [201, 7] width 5 height 5
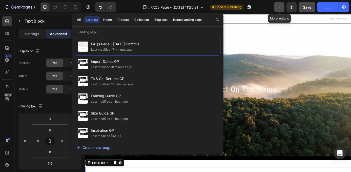
click at [279, 9] on icon "button" at bounding box center [279, 7] width 5 height 5
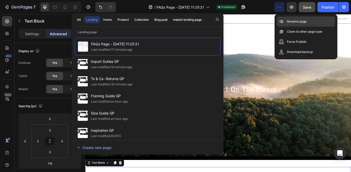
click at [279, 0] on div "Save Preview View live page View history Rename page Clone to other page type F…" at bounding box center [175, 0] width 351 height 0
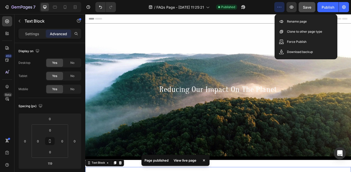
click at [281, 8] on icon "button" at bounding box center [279, 7] width 5 height 5
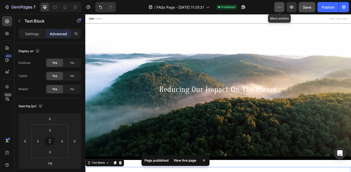
click at [281, 8] on icon "button" at bounding box center [279, 7] width 5 height 5
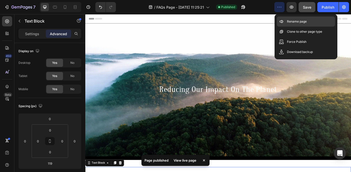
click at [283, 23] on icon at bounding box center [281, 21] width 5 height 5
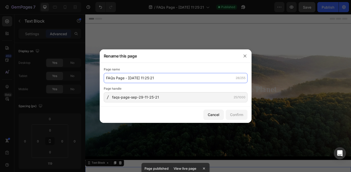
click at [182, 73] on input "FAQs Page - Sep 29, 11:25:21" at bounding box center [176, 78] width 144 height 10
click at [180, 78] on input "FAQs Page - Sep 29, 11:25:21" at bounding box center [176, 78] width 144 height 10
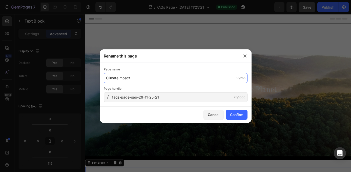
click at [118, 77] on input "ClimateImpact" at bounding box center [176, 78] width 144 height 10
type input "Climate Impact GP"
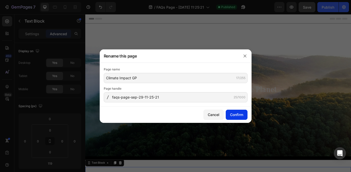
click at [244, 116] on button "Confirm" at bounding box center [237, 115] width 22 height 10
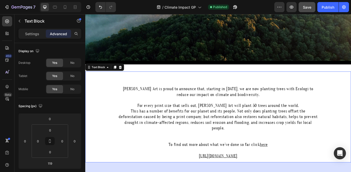
scroll to position [128, 0]
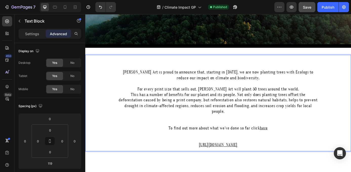
click at [264, 160] on p "Rich Text Editor. Editing area: main" at bounding box center [237, 154] width 228 height 13
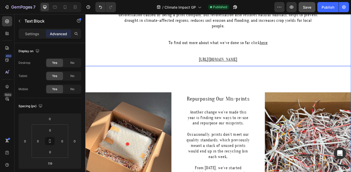
scroll to position [206, 0]
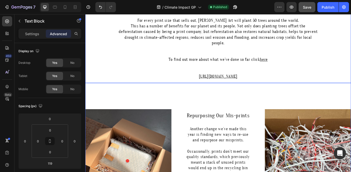
click at [211, 114] on div "Amelia Jayne Art is proud to announce that, starting in September 2025, we are …" at bounding box center [237, 120] width 304 height 276
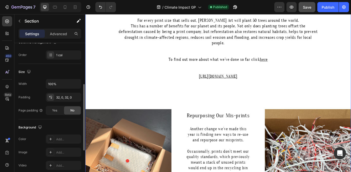
scroll to position [95, 0]
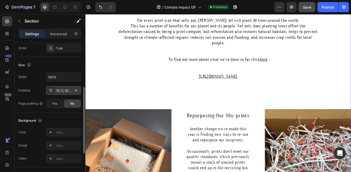
click at [66, 88] on div "32, 0, 32, 0" at bounding box center [63, 90] width 15 height 5
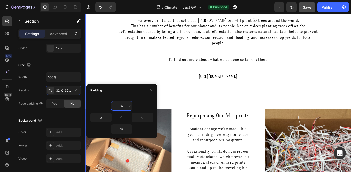
click at [127, 105] on input "32" at bounding box center [121, 105] width 21 height 9
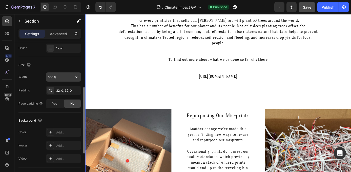
click at [73, 78] on button "button" at bounding box center [76, 76] width 9 height 9
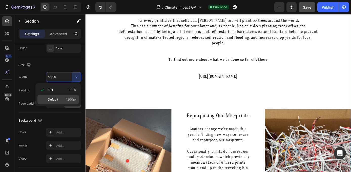
click at [61, 101] on p "Default 1200px" at bounding box center [62, 99] width 29 height 5
type input "1200"
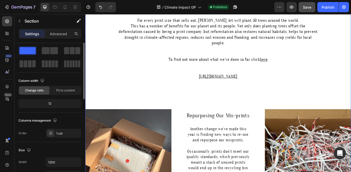
scroll to position [0, 0]
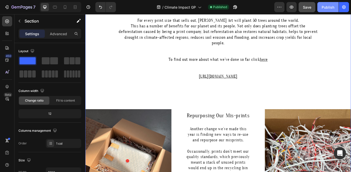
click at [327, 9] on div "Publish" at bounding box center [328, 7] width 13 height 5
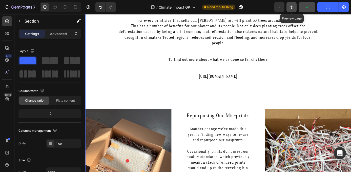
click at [289, 8] on button "button" at bounding box center [292, 7] width 10 height 10
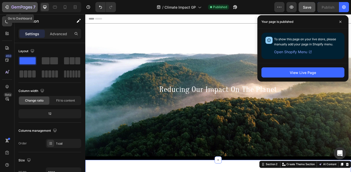
click at [11, 10] on div "7" at bounding box center [23, 7] width 24 height 6
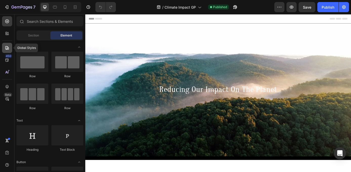
click at [6, 49] on icon at bounding box center [7, 47] width 5 height 5
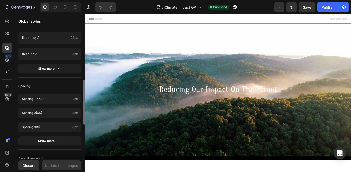
scroll to position [145, 0]
click at [61, 97] on p "Spacing 1 (xxs)" at bounding box center [46, 99] width 49 height 5
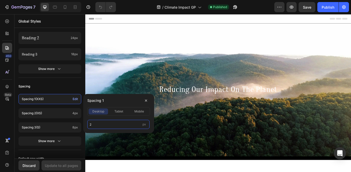
click at [124, 124] on input "2" at bounding box center [118, 124] width 62 height 9
type input "0"
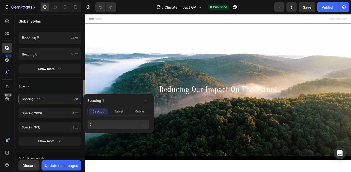
click at [72, 86] on div "Spacing" at bounding box center [49, 86] width 63 height 9
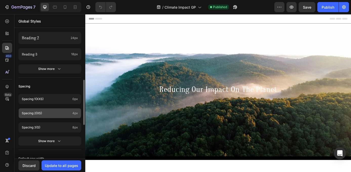
click at [68, 117] on div "Spacing 2 (xs) 4px" at bounding box center [49, 113] width 63 height 10
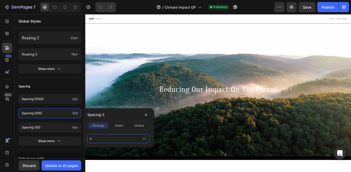
click at [105, 137] on input "4" at bounding box center [118, 138] width 62 height 9
type input "0"
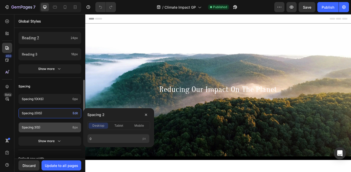
click at [51, 128] on p "Spacing 3 (s)" at bounding box center [46, 127] width 49 height 5
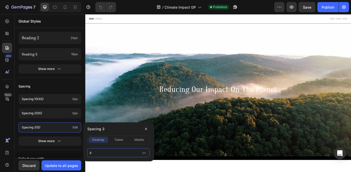
click at [94, 152] on input "8" at bounding box center [118, 152] width 62 height 9
type input "0"
click at [71, 87] on div "Spacing" at bounding box center [49, 86] width 63 height 9
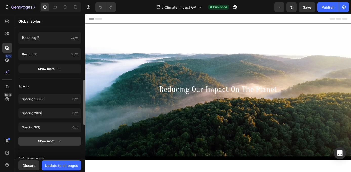
click at [63, 143] on button "Show more" at bounding box center [49, 140] width 63 height 9
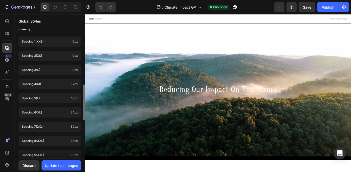
scroll to position [202, 0]
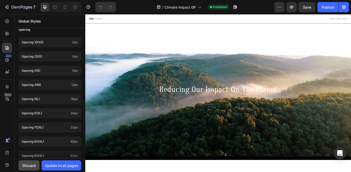
click at [33, 163] on div "Discard" at bounding box center [29, 165] width 13 height 5
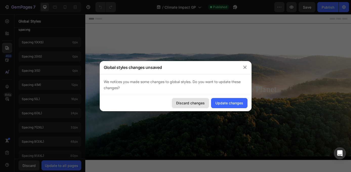
click at [193, 99] on button "Discard changes" at bounding box center [190, 103] width 37 height 10
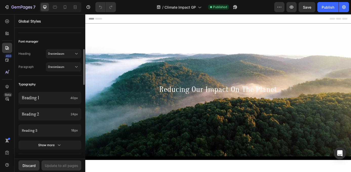
scroll to position [69, 0]
click at [58, 53] on span "Oranienbaum" at bounding box center [61, 54] width 26 height 5
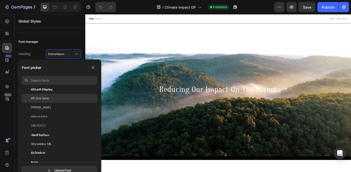
scroll to position [99, 0]
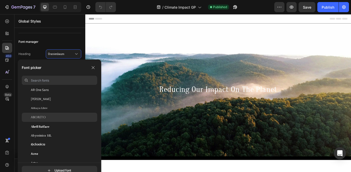
click at [51, 119] on div "Aboreto" at bounding box center [64, 117] width 66 height 5
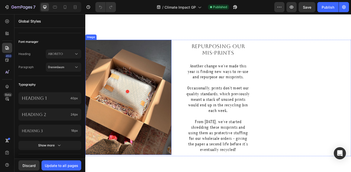
scroll to position [264, 0]
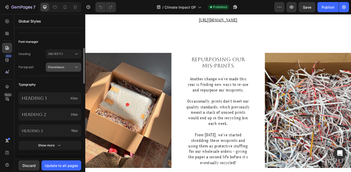
click at [70, 64] on button "Oranienbaum" at bounding box center [63, 67] width 35 height 9
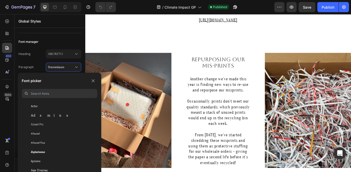
scroll to position [164, 0]
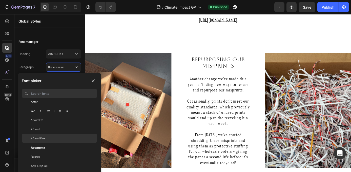
click at [66, 137] on div "Afacad Flux" at bounding box center [64, 138] width 66 height 5
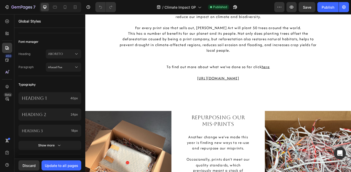
scroll to position [199, 0]
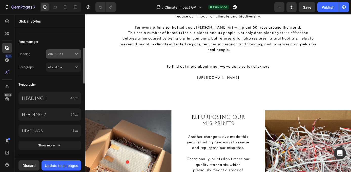
click at [55, 54] on span "Aboreto" at bounding box center [61, 54] width 26 height 5
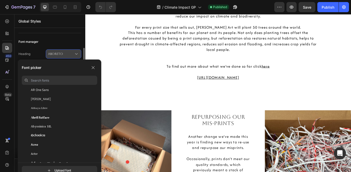
click at [55, 54] on span "Aboreto" at bounding box center [61, 54] width 26 height 5
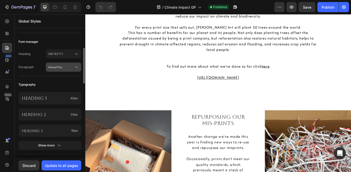
click at [55, 66] on span "Afacad Flux" at bounding box center [61, 67] width 26 height 5
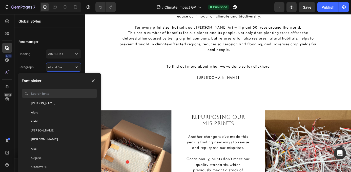
scroll to position [297, 0]
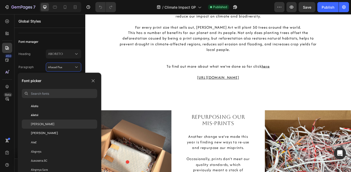
click at [55, 123] on div "[PERSON_NAME]" at bounding box center [64, 124] width 66 height 5
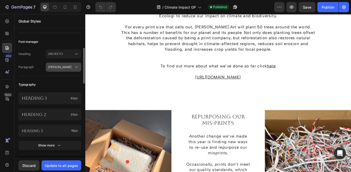
click at [59, 68] on span "[PERSON_NAME]" at bounding box center [61, 67] width 26 height 5
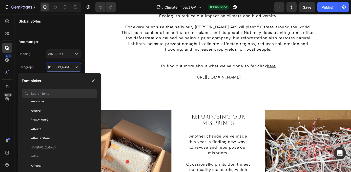
scroll to position [442, 0]
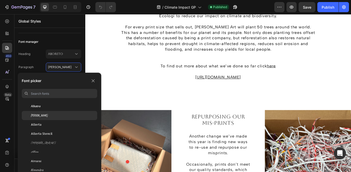
click at [56, 116] on div "[PERSON_NAME]" at bounding box center [64, 115] width 66 height 5
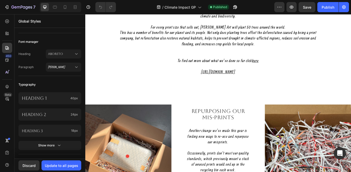
scroll to position [199, 0]
click at [61, 65] on span "[PERSON_NAME]" at bounding box center [61, 67] width 26 height 5
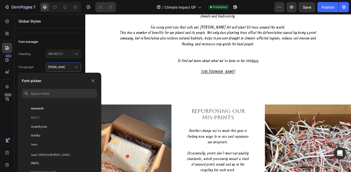
scroll to position [586, 0]
click at [60, 114] on div "Amatic SC" at bounding box center [64, 116] width 66 height 5
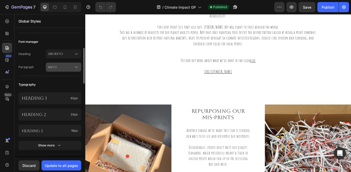
scroll to position [199, 0]
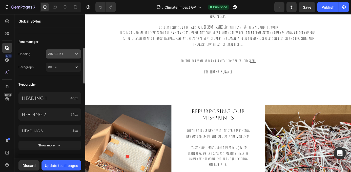
click at [59, 54] on span "Aboreto" at bounding box center [61, 54] width 26 height 5
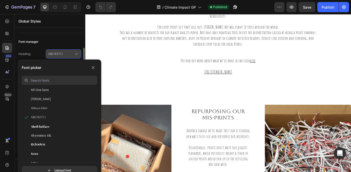
click at [57, 52] on span "Aboreto" at bounding box center [61, 54] width 26 height 5
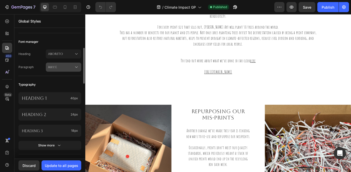
click at [58, 65] on div "Amatic SC" at bounding box center [63, 67] width 31 height 5
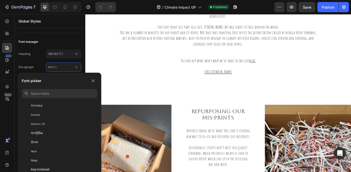
scroll to position [1037, 0]
click at [54, 110] on div "Arsenal" at bounding box center [59, 112] width 75 height 9
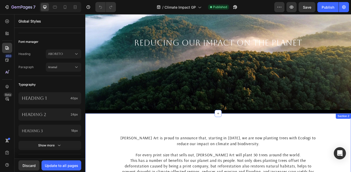
scroll to position [51, 0]
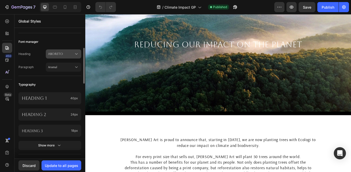
click at [63, 55] on span "Aboreto" at bounding box center [61, 54] width 26 height 5
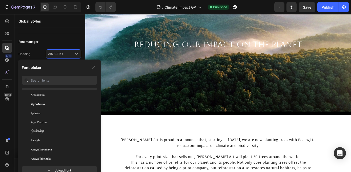
scroll to position [203, 0]
click at [43, 98] on div "Afacad Flux" at bounding box center [59, 95] width 75 height 9
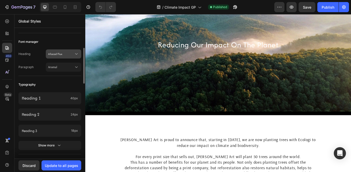
click at [51, 56] on span "Afacad Flux" at bounding box center [61, 54] width 26 height 5
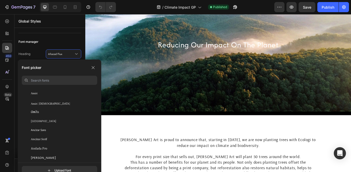
scroll to position [629, 0]
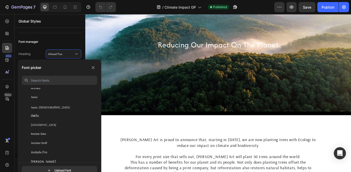
click at [52, 114] on div "Amita" at bounding box center [64, 115] width 66 height 5
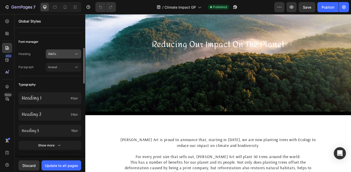
click at [54, 57] on button "Amita" at bounding box center [63, 53] width 35 height 9
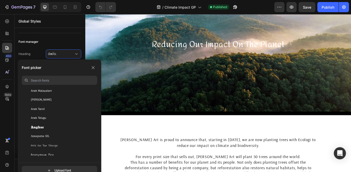
scroll to position [821, 0]
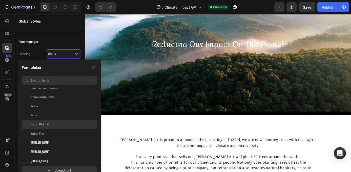
click at [51, 121] on div "Antic Didone" at bounding box center [59, 124] width 75 height 9
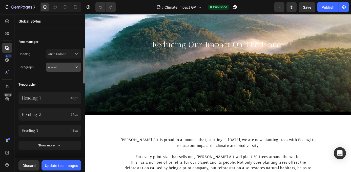
click at [51, 68] on span "Arsenal" at bounding box center [61, 67] width 26 height 5
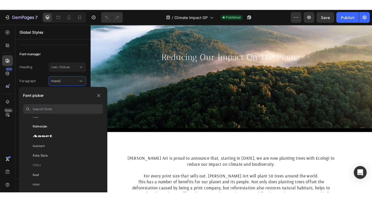
scroll to position [1121, 0]
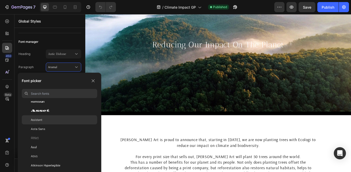
click at [45, 120] on div "Assistant" at bounding box center [64, 119] width 66 height 5
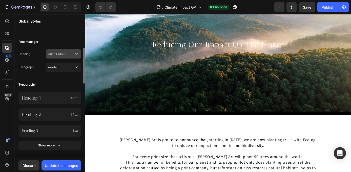
click at [64, 56] on span "Antic Didone" at bounding box center [61, 54] width 26 height 5
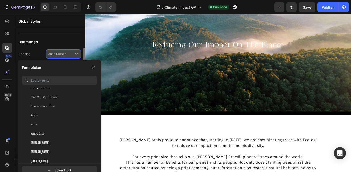
click at [64, 56] on span "Antic Didone" at bounding box center [61, 54] width 26 height 5
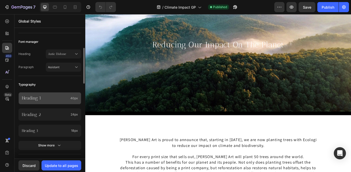
click at [61, 102] on div "Heading 1 40px" at bounding box center [49, 98] width 63 height 12
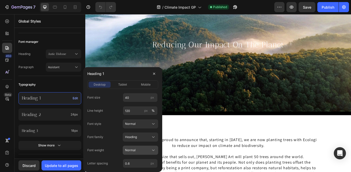
click at [131, 146] on button "Normal" at bounding box center [140, 150] width 35 height 9
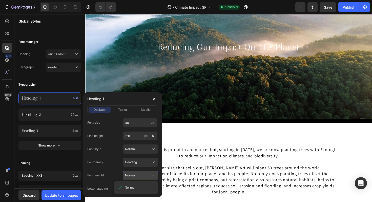
click at [129, 172] on button "Normal" at bounding box center [140, 175] width 35 height 9
click at [126, 160] on span "Heading" at bounding box center [131, 162] width 12 height 5
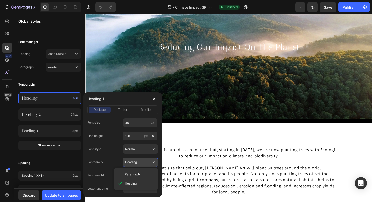
click at [126, 160] on span "Heading" at bounding box center [131, 162] width 12 height 5
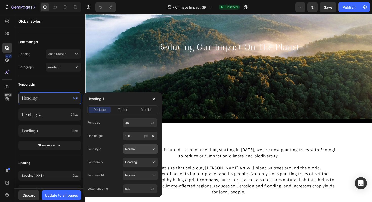
click at [126, 149] on span "Normal" at bounding box center [130, 149] width 11 height 5
click at [131, 171] on button "Normal" at bounding box center [140, 175] width 35 height 9
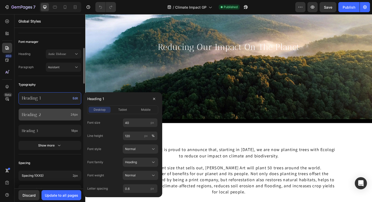
click at [45, 114] on p "Heading 2" at bounding box center [45, 114] width 47 height 5
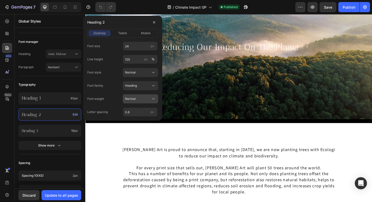
click at [132, 97] on span "Normal" at bounding box center [130, 98] width 11 height 5
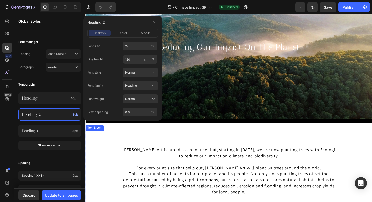
click at [122, 152] on div "[PERSON_NAME] Art is proud to announce that, starting in [DATE], we are now pla…" at bounding box center [237, 189] width 304 height 104
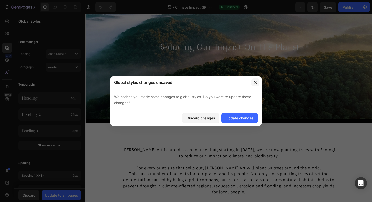
click at [259, 84] on button "button" at bounding box center [255, 82] width 8 height 8
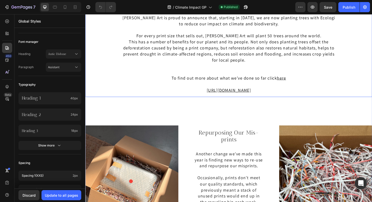
scroll to position [215, 0]
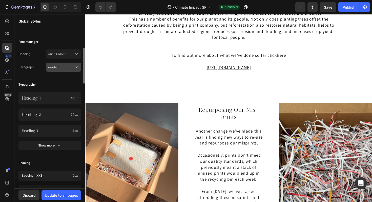
click at [56, 69] on span "Assistant" at bounding box center [61, 67] width 26 height 5
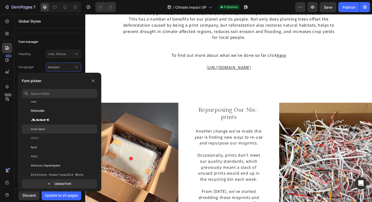
click at [49, 129] on div "Asta Sans" at bounding box center [64, 129] width 66 height 5
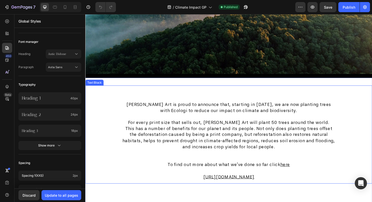
scroll to position [99, 0]
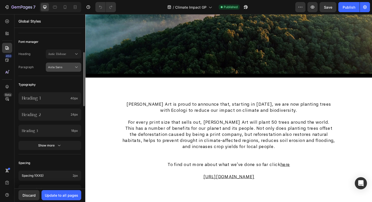
click at [55, 69] on span "Asta Sans" at bounding box center [61, 67] width 26 height 5
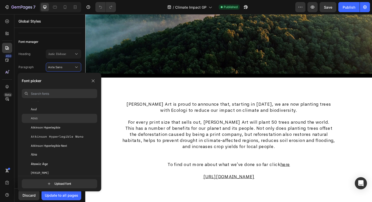
scroll to position [1161, 0]
click at [54, 114] on div "Athiti" at bounding box center [64, 116] width 66 height 5
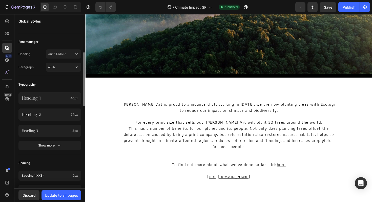
click at [55, 79] on div "Colors Button Text Background Line Accent Font manager Heading Antic Didone Par…" at bounding box center [49, 195] width 71 height 470
click at [55, 69] on span "Athiti" at bounding box center [61, 67] width 26 height 5
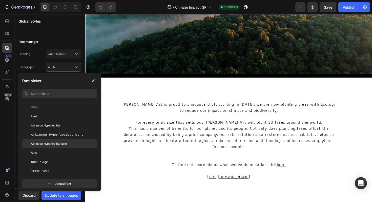
click at [57, 142] on span "Atkinson Hyperlegible Next" at bounding box center [49, 143] width 36 height 5
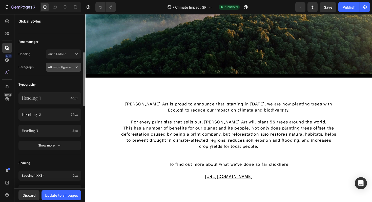
click at [55, 68] on span "Atkinson Hyperlegible Next" at bounding box center [61, 67] width 26 height 5
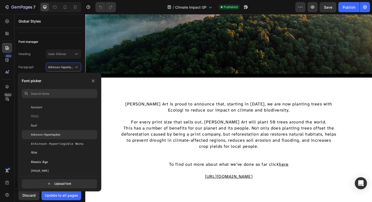
click at [49, 133] on span "Atkinson Hyperlegible" at bounding box center [45, 134] width 29 height 5
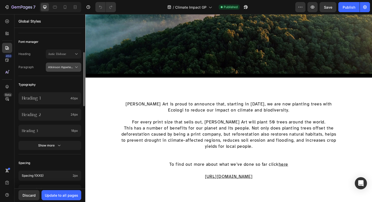
click at [55, 70] on button "Atkinson Hyperlegible" at bounding box center [63, 67] width 35 height 9
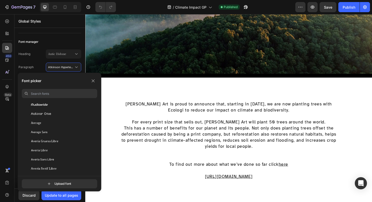
scroll to position [1239, 0]
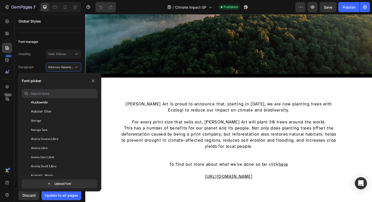
click at [55, 128] on div "Average Sans" at bounding box center [64, 129] width 66 height 5
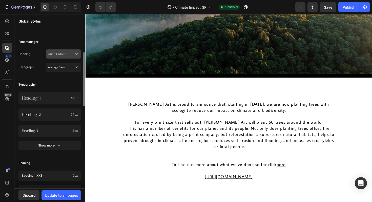
click at [54, 57] on button "Antic Didone" at bounding box center [63, 53] width 35 height 9
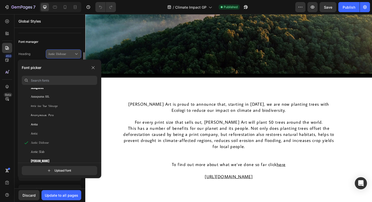
click at [52, 50] on button "Antic Didone" at bounding box center [63, 53] width 35 height 9
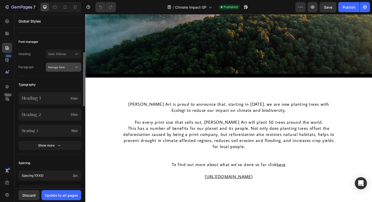
click at [52, 66] on span "Average Sans" at bounding box center [61, 67] width 26 height 5
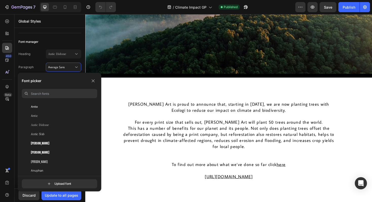
scroll to position [853, 0]
click at [51, 125] on div "Antic Didone" at bounding box center [64, 124] width 66 height 5
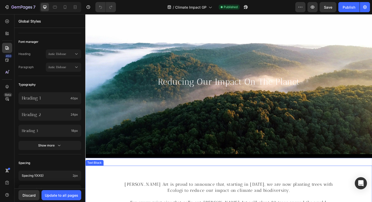
scroll to position [13, 0]
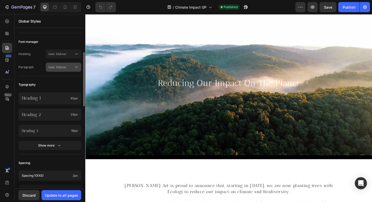
click at [62, 69] on div "Antic Didone" at bounding box center [63, 67] width 31 height 5
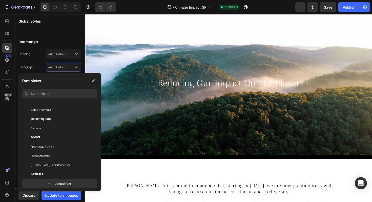
scroll to position [1548, 0]
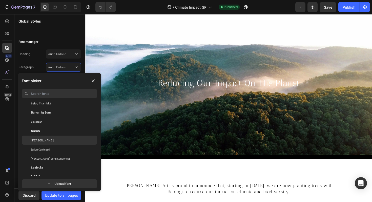
click at [58, 139] on div "[PERSON_NAME]" at bounding box center [64, 140] width 66 height 5
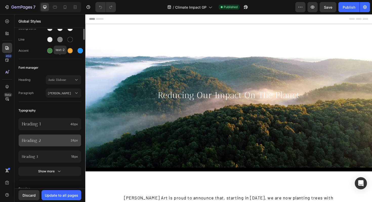
scroll to position [0, 0]
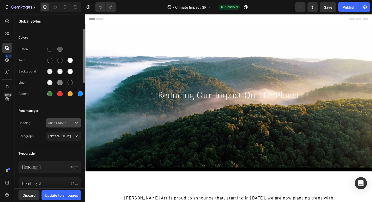
click at [55, 124] on span "Antic Didone" at bounding box center [61, 123] width 26 height 5
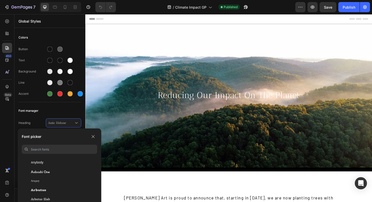
scroll to position [922, 0]
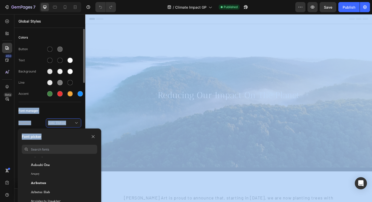
drag, startPoint x: 72, startPoint y: 136, endPoint x: 73, endPoint y: 100, distance: 36.2
click at [73, 0] on div "7 Version history / Climate Impact GP Published Preview Save Publish 450 Beta G…" at bounding box center [186, 0] width 372 height 0
click at [66, 135] on div "Font picker" at bounding box center [59, 136] width 75 height 8
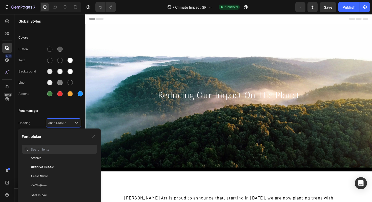
scroll to position [975, 0]
click at [65, 166] on div "Archivo Black" at bounding box center [64, 166] width 66 height 5
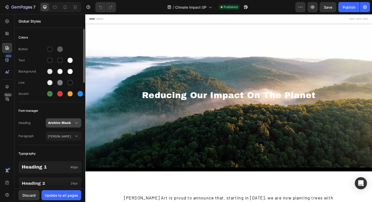
click at [63, 124] on span "Archivo Black" at bounding box center [61, 123] width 26 height 5
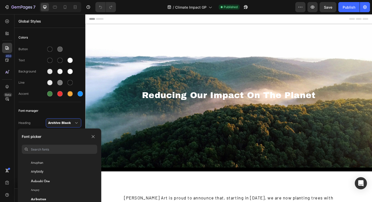
scroll to position [901, 0]
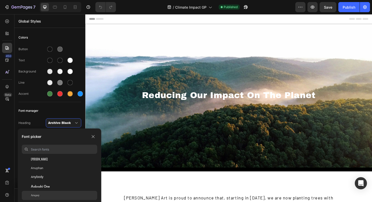
click at [56, 172] on div "Arapey" at bounding box center [59, 195] width 75 height 9
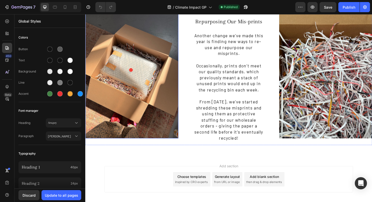
scroll to position [326, 0]
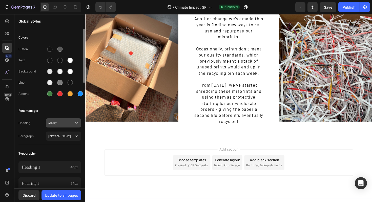
click at [53, 125] on div "Arapey" at bounding box center [63, 122] width 31 height 5
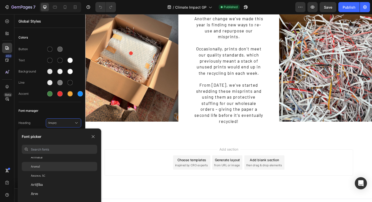
scroll to position [1048, 0]
click at [51, 164] on div "Arsenal" at bounding box center [64, 166] width 66 height 5
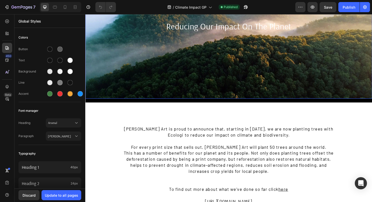
scroll to position [74, 0]
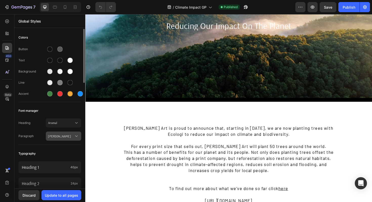
click at [56, 139] on button "[PERSON_NAME]" at bounding box center [63, 135] width 35 height 9
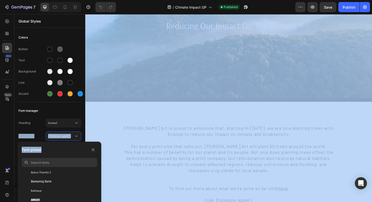
drag, startPoint x: 157, startPoint y: 160, endPoint x: 112, endPoint y: 54, distance: 115.4
click at [72, 137] on span "[PERSON_NAME]" at bounding box center [61, 136] width 26 height 5
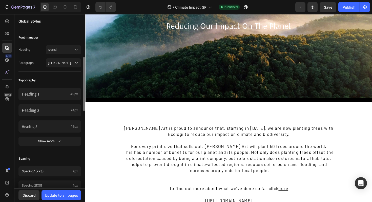
scroll to position [76, 0]
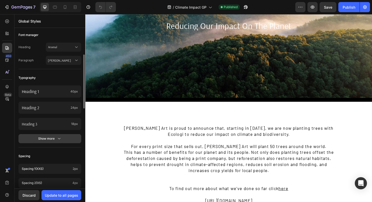
click at [55, 140] on div "Show more" at bounding box center [50, 138] width 24 height 5
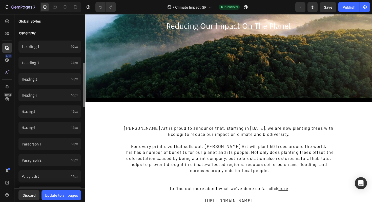
scroll to position [121, 0]
click at [55, 140] on div "Paragraph 1 18px" at bounding box center [49, 143] width 63 height 12
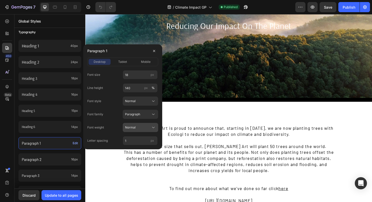
click at [136, 126] on div "Normal" at bounding box center [137, 127] width 25 height 5
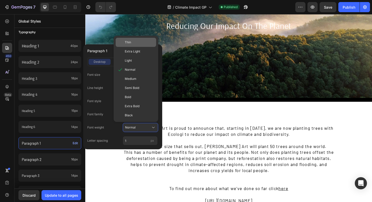
click at [136, 43] on div "Thin" at bounding box center [139, 42] width 29 height 5
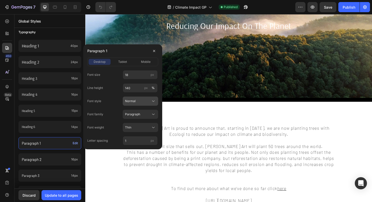
click at [134, 99] on span "Normal" at bounding box center [130, 101] width 11 height 5
click at [133, 138] on input "1" at bounding box center [140, 140] width 35 height 9
click at [133, 138] on input "0.5" at bounding box center [140, 140] width 35 height 9
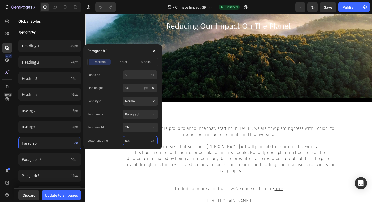
click at [133, 138] on input "0.5" at bounding box center [140, 140] width 35 height 9
type input "0.2"
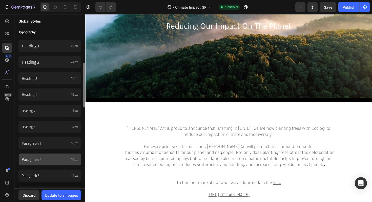
click at [75, 162] on div "Paragraph 2 16px" at bounding box center [49, 159] width 63 height 12
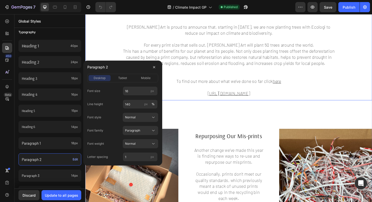
scroll to position [219, 0]
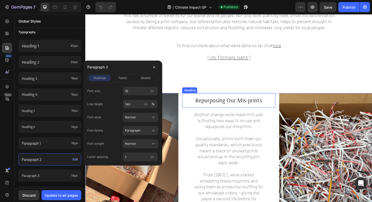
click at [248, 106] on h2 "Repurposing Our Mis-prints" at bounding box center [237, 105] width 99 height 15
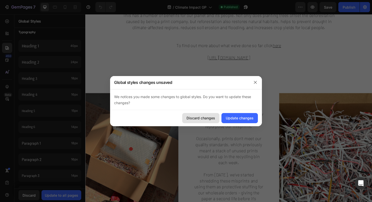
click at [204, 117] on div "Discard changes" at bounding box center [201, 117] width 29 height 5
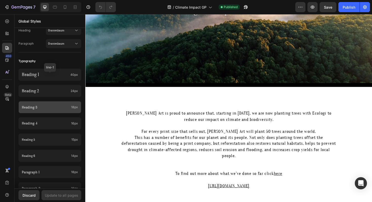
scroll to position [0, 0]
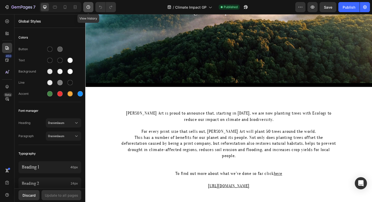
click at [90, 7] on icon "button" at bounding box center [88, 7] width 5 height 5
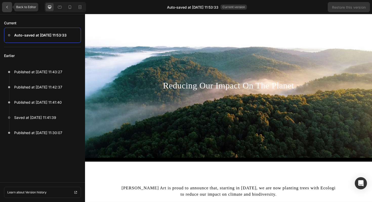
click at [8, 7] on icon at bounding box center [7, 7] width 4 height 4
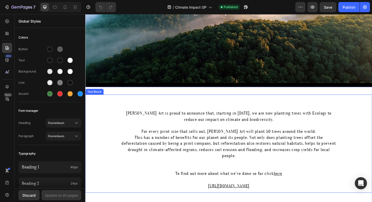
click at [172, 124] on p "[PERSON_NAME] Art is proud to announce that, starting in [DATE], we are now pla…" at bounding box center [237, 122] width 228 height 13
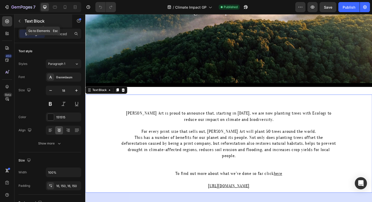
click at [19, 21] on icon "button" at bounding box center [19, 21] width 4 height 4
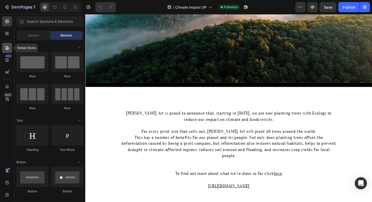
click at [6, 48] on icon at bounding box center [7, 47] width 5 height 5
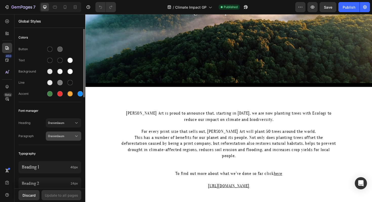
click at [52, 136] on span "Oranienbaum" at bounding box center [61, 136] width 26 height 5
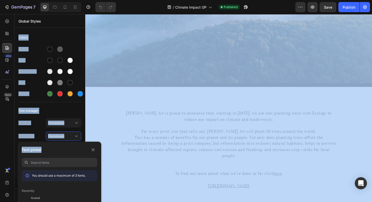
drag, startPoint x: 73, startPoint y: 149, endPoint x: 73, endPoint y: 28, distance: 120.5
click at [73, 0] on div "7 Version history / Climate Impact GP Published Preview Save Publish 450 Beta G…" at bounding box center [186, 0] width 372 height 0
click at [73, 135] on span "Oranienbaum" at bounding box center [61, 136] width 26 height 5
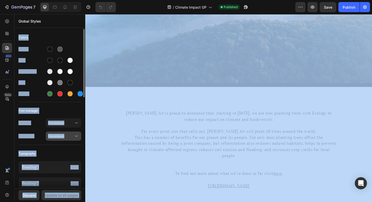
click at [73, 135] on span "Oranienbaum" at bounding box center [61, 136] width 26 height 5
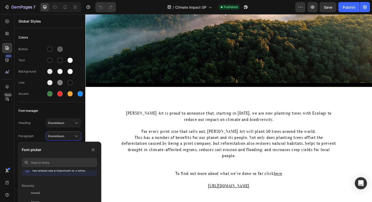
scroll to position [4, 0]
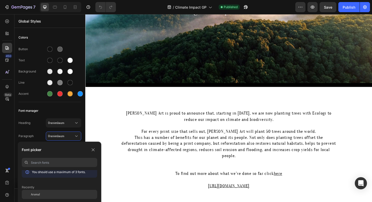
click at [62, 172] on div "Arsenal" at bounding box center [59, 194] width 75 height 9
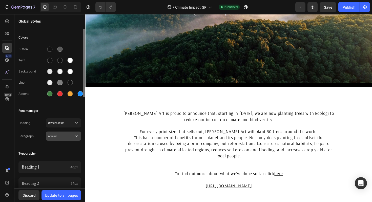
click at [63, 139] on button "Arsenal" at bounding box center [63, 135] width 35 height 9
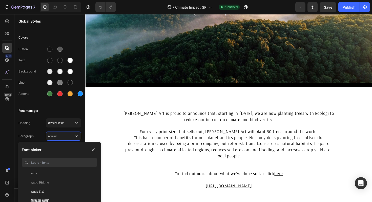
scroll to position [863, 0]
click at [54, 172] on div "Antic Didone" at bounding box center [64, 182] width 66 height 5
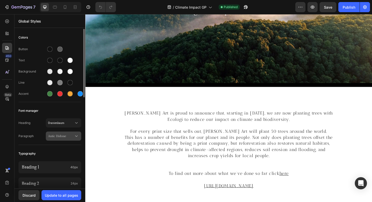
click at [56, 134] on span "Antic Didone" at bounding box center [61, 136] width 26 height 5
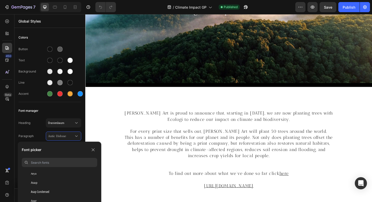
scroll to position [1082, 0]
click at [50, 172] on div "Arya" at bounding box center [59, 172] width 75 height 9
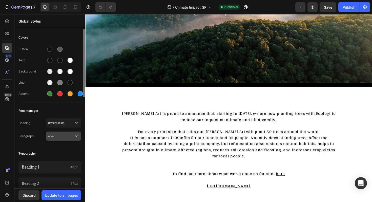
click at [54, 134] on span "Arya" at bounding box center [61, 136] width 26 height 5
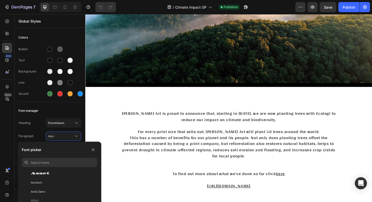
scroll to position [1129, 0]
click at [46, 172] on div "Assistant" at bounding box center [64, 180] width 66 height 5
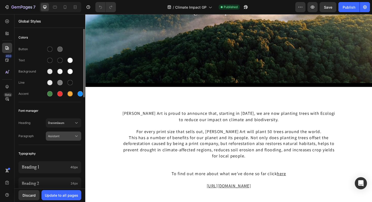
click at [54, 139] on button "Assistant" at bounding box center [63, 135] width 35 height 9
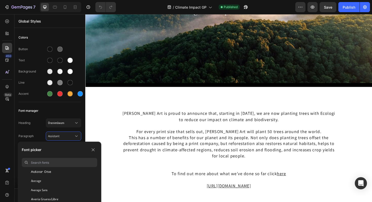
scroll to position [1251, 0]
click at [49, 172] on div "Average Sans" at bounding box center [64, 186] width 66 height 5
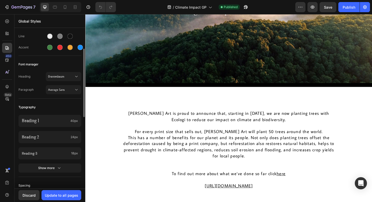
scroll to position [47, 0]
click at [56, 165] on div "Show more" at bounding box center [50, 167] width 24 height 5
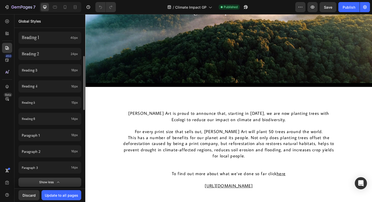
scroll to position [155, 0]
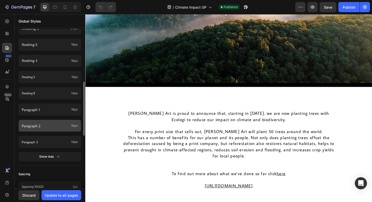
click at [56, 127] on p "Paragraph 2" at bounding box center [45, 125] width 47 height 5
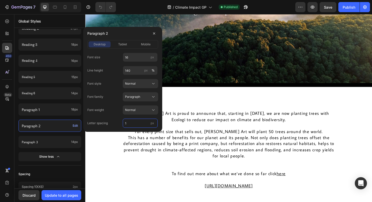
click at [137, 120] on input "1" at bounding box center [140, 123] width 35 height 9
type input "0.5"
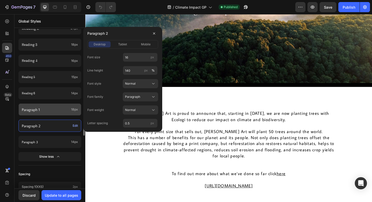
click at [59, 111] on p "Paragraph 1" at bounding box center [45, 109] width 47 height 5
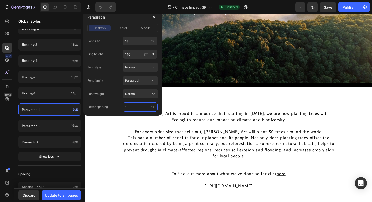
click at [138, 103] on input "1" at bounding box center [140, 106] width 35 height 9
type input "0.5"
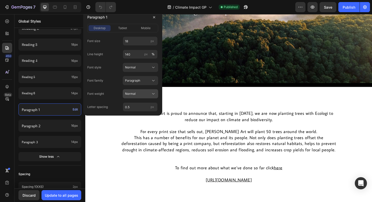
click at [133, 92] on span "Normal" at bounding box center [130, 93] width 11 height 5
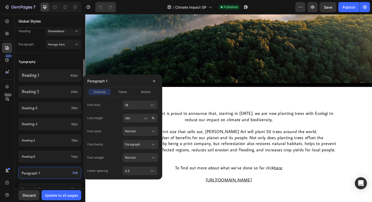
scroll to position [91, 0]
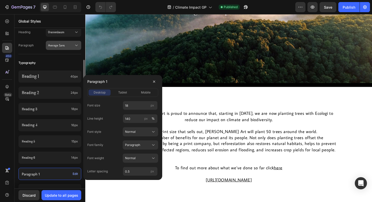
click at [56, 44] on span "Average Sans" at bounding box center [61, 45] width 26 height 5
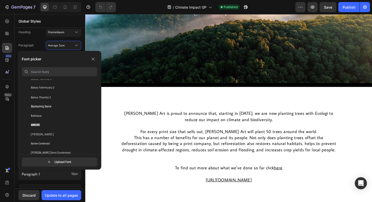
scroll to position [1535, 0]
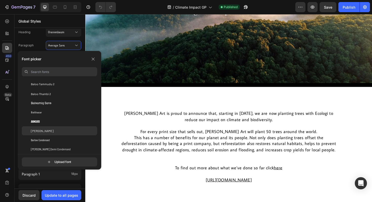
click at [52, 131] on div "[PERSON_NAME]" at bounding box center [64, 130] width 66 height 5
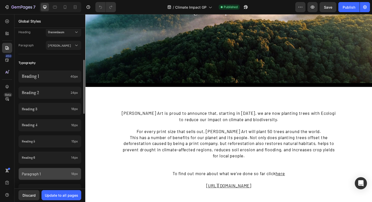
click at [47, 172] on p "Paragraph 1" at bounding box center [45, 173] width 47 height 5
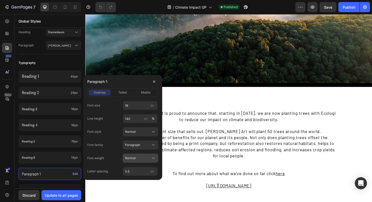
click at [133, 157] on span "Normal" at bounding box center [130, 158] width 11 height 5
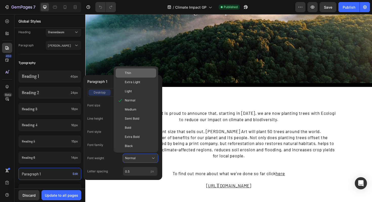
click at [129, 74] on span "Thin" at bounding box center [128, 73] width 6 height 5
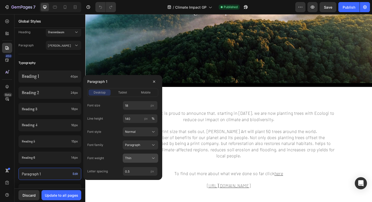
click at [128, 158] on span "Thin" at bounding box center [128, 158] width 6 height 5
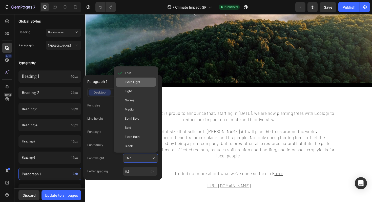
click at [134, 84] on span "Extra Light" at bounding box center [132, 82] width 15 height 5
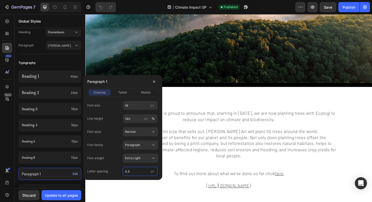
click at [133, 170] on input "0.5" at bounding box center [140, 171] width 35 height 9
type input "0.2"
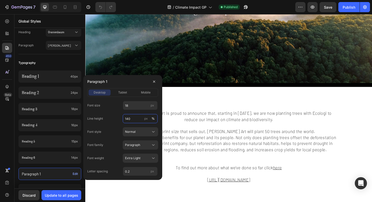
click at [133, 120] on input "140" at bounding box center [140, 118] width 35 height 9
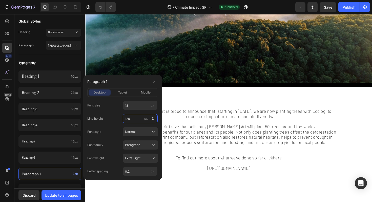
click at [133, 120] on input "120" at bounding box center [140, 118] width 35 height 9
type input "130"
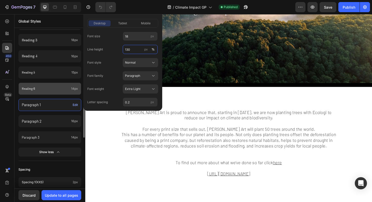
scroll to position [160, 0]
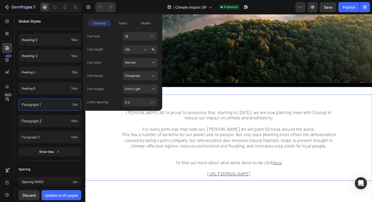
click at [127, 163] on p at bounding box center [237, 163] width 228 height 12
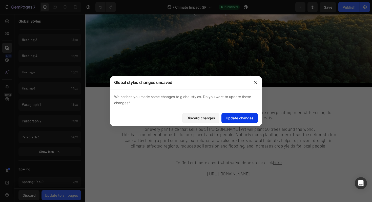
click at [231, 121] on button "Update changes" at bounding box center [240, 118] width 36 height 10
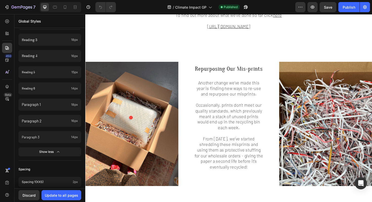
scroll to position [233, 0]
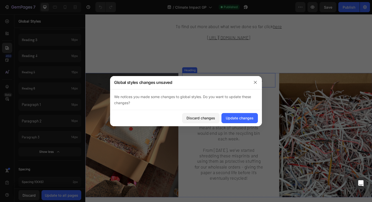
click at [235, 83] on h2 "Repurposing Our Mis-prints" at bounding box center [237, 83] width 99 height 15
click at [239, 115] on div "Update changes" at bounding box center [240, 117] width 28 height 5
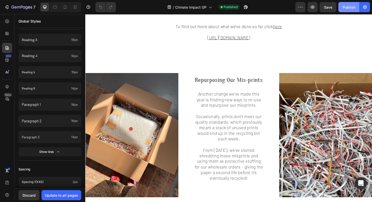
click at [346, 6] on div "Publish" at bounding box center [349, 7] width 13 height 5
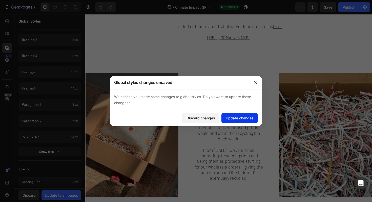
click at [238, 121] on button "Update changes" at bounding box center [240, 118] width 36 height 10
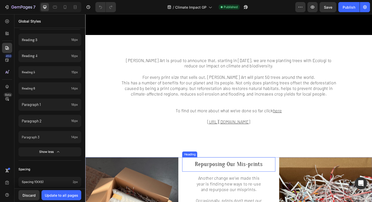
scroll to position [0, 0]
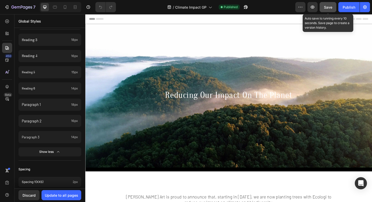
click at [330, 9] on span "Save" at bounding box center [328, 7] width 8 height 4
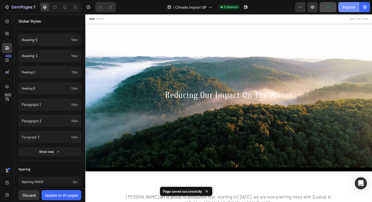
click at [351, 7] on div "Publish" at bounding box center [349, 7] width 13 height 5
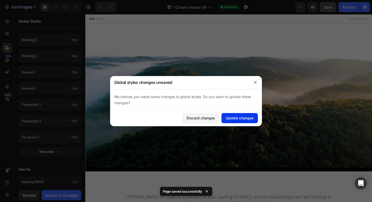
click at [232, 119] on div "Update changes" at bounding box center [240, 117] width 28 height 5
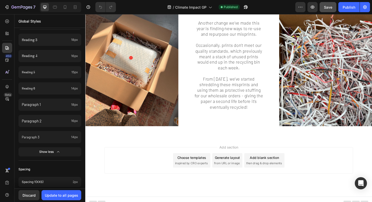
scroll to position [313, 0]
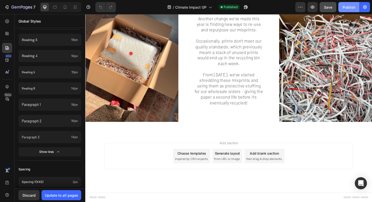
click at [345, 11] on button "Publish" at bounding box center [349, 7] width 21 height 10
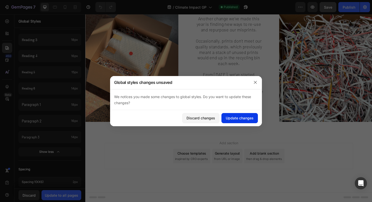
click at [237, 117] on div "Update changes" at bounding box center [240, 117] width 28 height 5
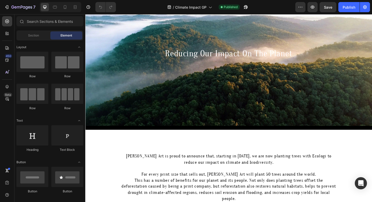
scroll to position [98, 0]
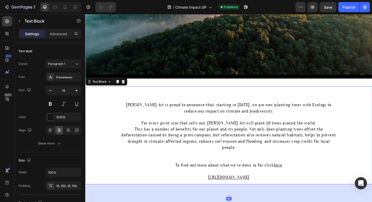
click at [231, 146] on span "This has a number of benefits for our planet and its people. Not only does plan…" at bounding box center [237, 145] width 227 height 25
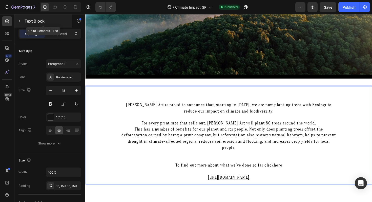
click at [18, 19] on icon "button" at bounding box center [19, 21] width 4 height 4
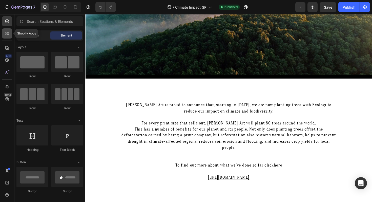
click at [2, 32] on div at bounding box center [7, 33] width 10 height 10
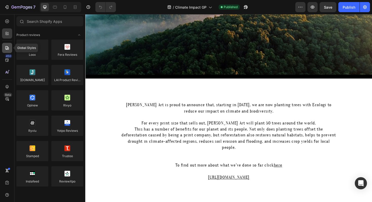
click at [11, 50] on div at bounding box center [7, 48] width 10 height 10
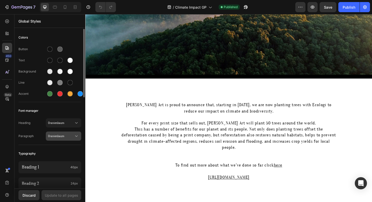
click at [56, 139] on button "Oranienbaum" at bounding box center [63, 135] width 35 height 9
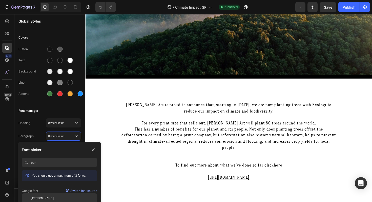
type input "bar"
click at [38, 198] on span "[PERSON_NAME]" at bounding box center [42, 197] width 23 height 5
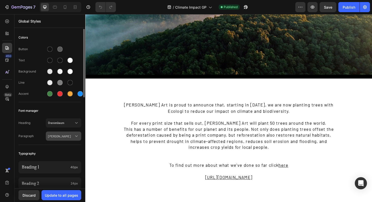
click at [61, 136] on span "[PERSON_NAME]" at bounding box center [61, 136] width 26 height 5
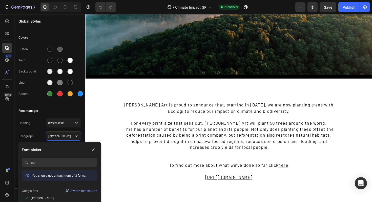
click at [63, 151] on div "Font picker" at bounding box center [59, 150] width 75 height 8
click at [69, 127] on button "Oranienbaum" at bounding box center [63, 122] width 35 height 9
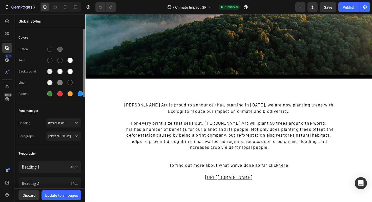
click at [67, 110] on div "Font manager" at bounding box center [49, 110] width 63 height 9
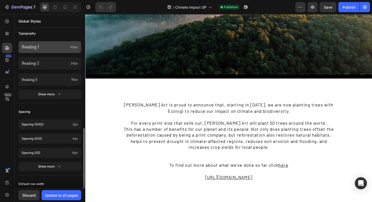
scroll to position [153, 0]
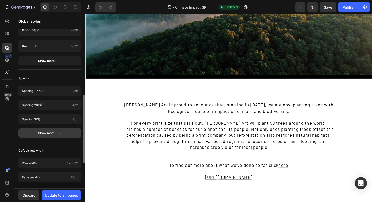
click at [42, 131] on div "Show more" at bounding box center [50, 132] width 24 height 5
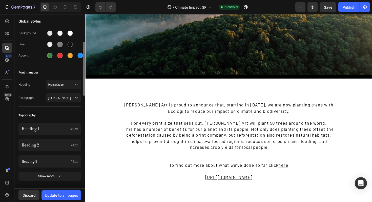
scroll to position [0, 0]
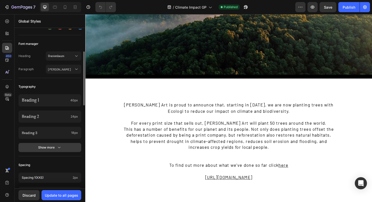
click at [37, 149] on button "Show more" at bounding box center [49, 147] width 63 height 9
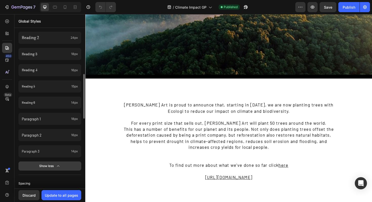
scroll to position [149, 0]
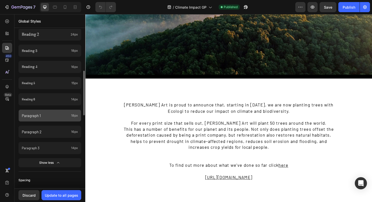
click at [38, 113] on p "Paragraph 1" at bounding box center [45, 115] width 47 height 5
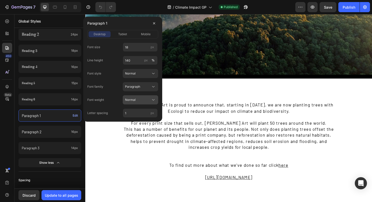
click at [130, 101] on span "Normal" at bounding box center [130, 99] width 11 height 5
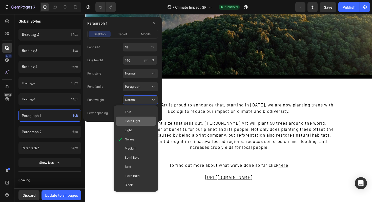
click at [129, 116] on div "Extra Light" at bounding box center [136, 120] width 41 height 9
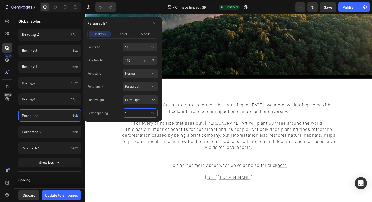
click at [129, 110] on input "1" at bounding box center [140, 112] width 35 height 9
type input "."
type input "0.3"
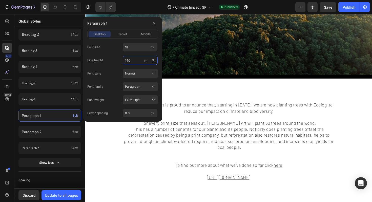
click at [134, 61] on input "140" at bounding box center [140, 60] width 35 height 9
type input "130"
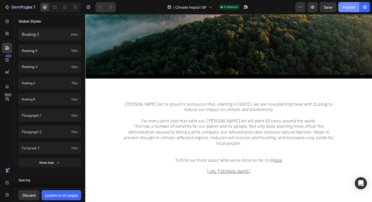
click at [348, 11] on button "Publish" at bounding box center [349, 7] width 21 height 10
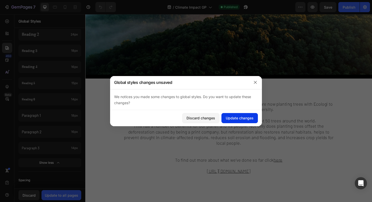
click at [251, 119] on div "Update changes" at bounding box center [240, 117] width 28 height 5
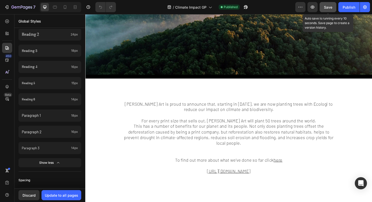
click at [328, 7] on span "Save" at bounding box center [328, 7] width 8 height 4
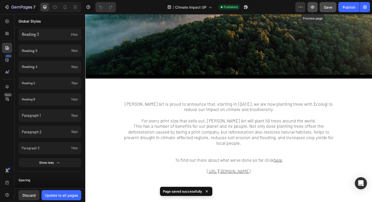
click at [312, 9] on icon "button" at bounding box center [312, 7] width 5 height 5
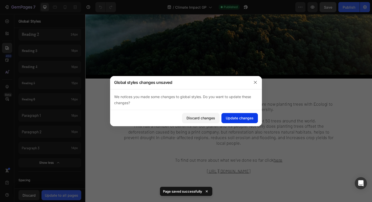
click at [229, 116] on div "Update changes" at bounding box center [240, 117] width 28 height 5
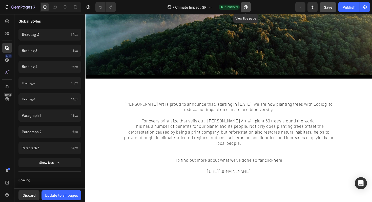
click at [246, 8] on icon "button" at bounding box center [246, 7] width 4 height 4
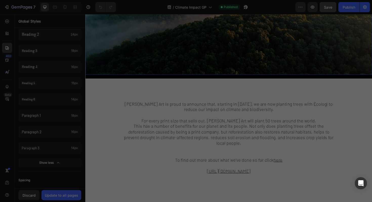
click at [294, 52] on div "Background Image" at bounding box center [237, 2] width 304 height 152
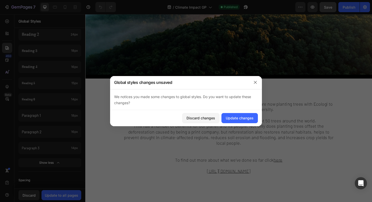
click at [218, 124] on div "Discard changes Update changes" at bounding box center [186, 118] width 152 height 16
click at [237, 120] on div "Update changes" at bounding box center [240, 117] width 28 height 5
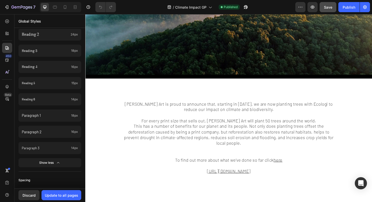
click at [246, 126] on span "For every print size that sells out, Amelia Jayne Art will plant 50 trees aroun…" at bounding box center [237, 127] width 185 height 6
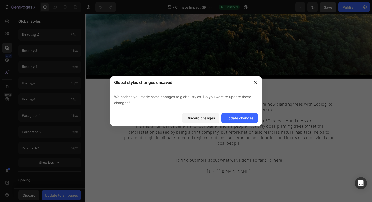
click at [237, 120] on div "Update changes" at bounding box center [240, 117] width 28 height 5
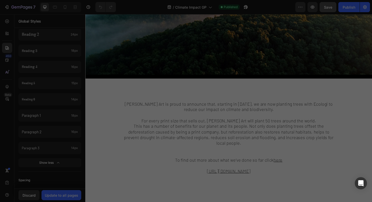
click at [237, 120] on div "Update changes" at bounding box center [240, 117] width 28 height 5
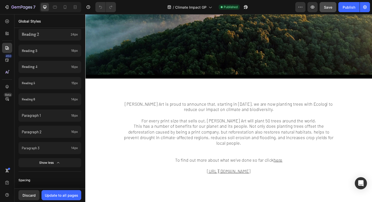
click at [246, 126] on span "For every print size that sells out, Amelia Jayne Art will plant 50 trees aroun…" at bounding box center [237, 127] width 185 height 6
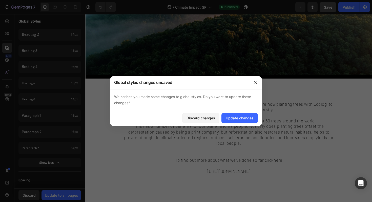
click at [237, 120] on div "Update changes" at bounding box center [240, 117] width 28 height 5
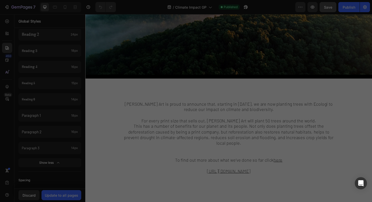
click at [246, 126] on span "For every print size that sells out, Amelia Jayne Art will plant 50 trees aroun…" at bounding box center [237, 127] width 185 height 6
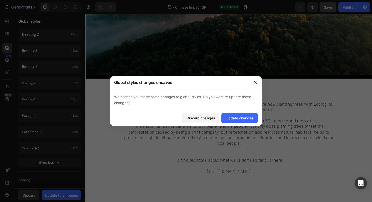
click at [237, 120] on div "Update changes" at bounding box center [240, 117] width 28 height 5
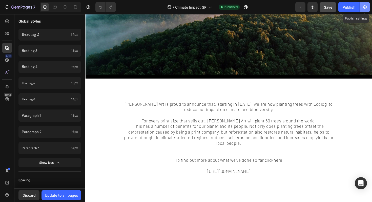
click at [362, 9] on button "button" at bounding box center [365, 7] width 10 height 10
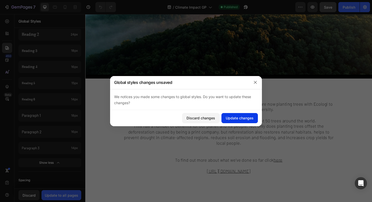
click at [233, 117] on div "Update changes" at bounding box center [240, 117] width 28 height 5
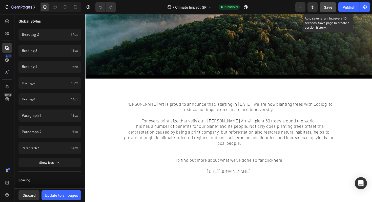
click at [322, 8] on button "Save" at bounding box center [328, 7] width 17 height 10
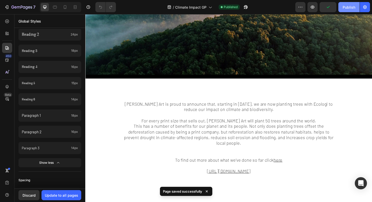
click at [351, 7] on div "Publish" at bounding box center [349, 7] width 13 height 5
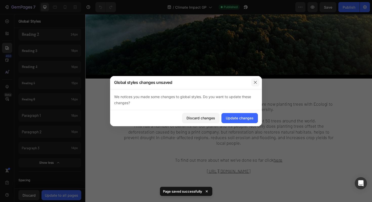
click at [256, 80] on button "button" at bounding box center [255, 82] width 8 height 8
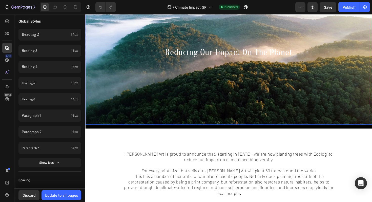
scroll to position [222, 0]
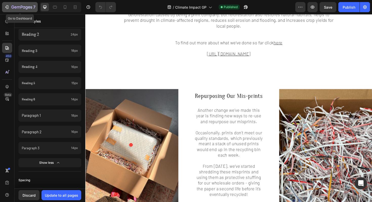
click at [9, 8] on icon "button" at bounding box center [6, 7] width 5 height 5
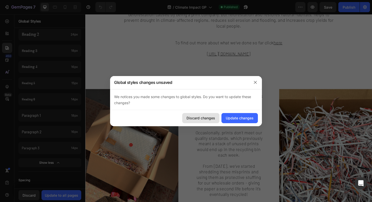
click at [215, 115] on button "Discard changes" at bounding box center [200, 118] width 37 height 10
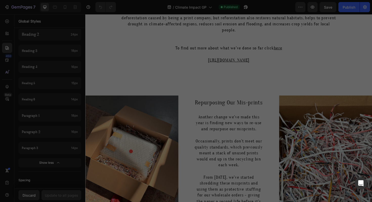
scroll to position [225, 0]
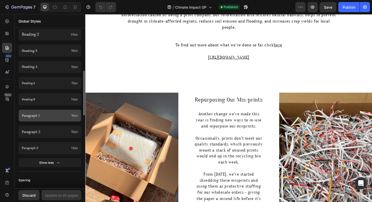
click at [40, 115] on p "Paragraph 1" at bounding box center [45, 115] width 47 height 5
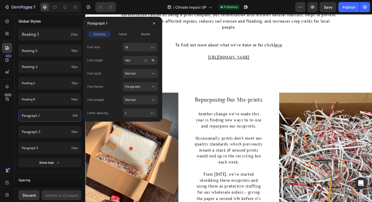
click at [79, 117] on div "Paragraph 1 Edit" at bounding box center [49, 115] width 63 height 12
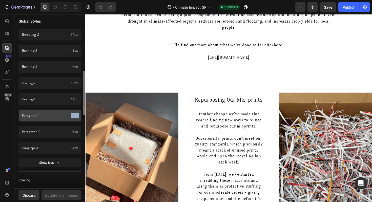
click at [79, 117] on div "Paragraph 1 18px" at bounding box center [49, 115] width 63 height 12
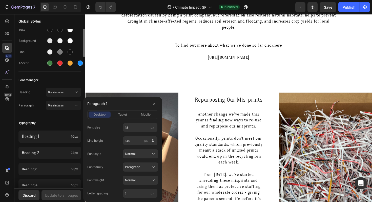
scroll to position [11, 0]
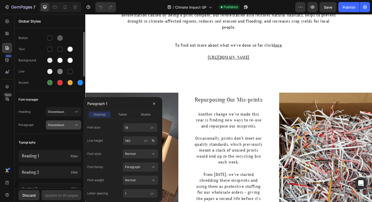
click at [57, 124] on span "Oranienbaum" at bounding box center [61, 125] width 26 height 5
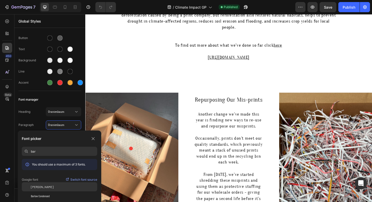
click at [37, 187] on span "[PERSON_NAME]" at bounding box center [42, 186] width 23 height 5
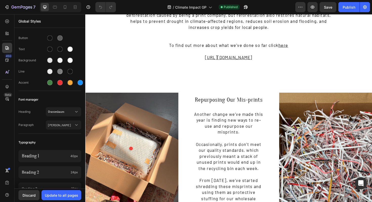
scroll to position [225, 0]
click at [58, 127] on button "[PERSON_NAME]" at bounding box center [63, 124] width 35 height 9
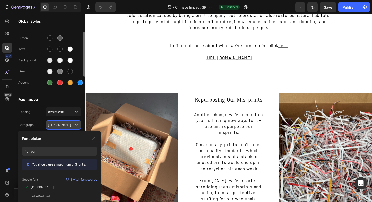
click at [58, 127] on button "[PERSON_NAME]" at bounding box center [63, 124] width 35 height 9
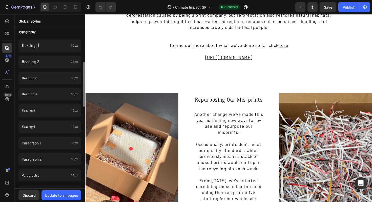
scroll to position [122, 0]
click at [55, 140] on p "Paragraph 1" at bounding box center [45, 142] width 47 height 5
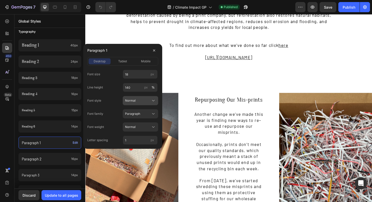
click at [131, 105] on button "Normal" at bounding box center [140, 100] width 35 height 9
click at [114, 96] on div "Font style Normal Normal Italic" at bounding box center [122, 100] width 71 height 9
click at [130, 127] on span "Normal" at bounding box center [130, 127] width 11 height 5
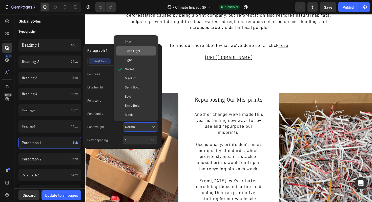
click at [136, 52] on span "Extra Light" at bounding box center [132, 51] width 15 height 5
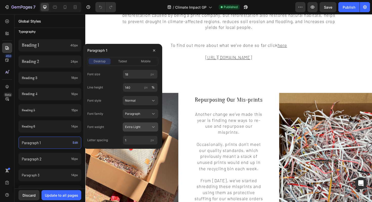
click at [132, 130] on button "Extra Light" at bounding box center [140, 126] width 35 height 9
click at [100, 83] on div "Font size 18 px Line height 140 px % Font style Normal Font family Paragraph Fo…" at bounding box center [122, 107] width 71 height 75
click at [133, 140] on input "1" at bounding box center [140, 139] width 35 height 9
type input "0.5"
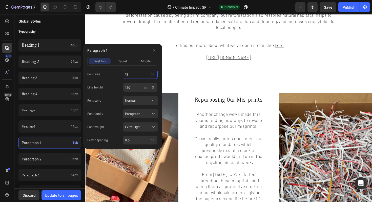
click at [135, 75] on input "18" at bounding box center [140, 74] width 35 height 9
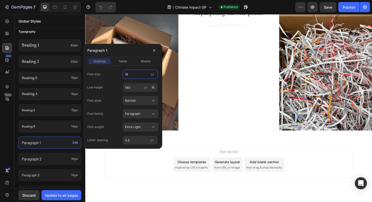
scroll to position [221, 0]
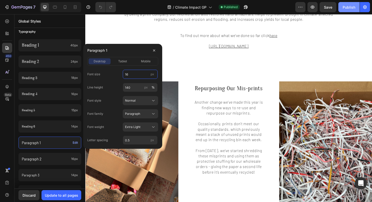
type input "16"
click at [349, 6] on div "Publish" at bounding box center [349, 7] width 13 height 5
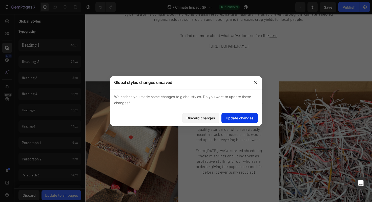
click at [241, 115] on button "Update changes" at bounding box center [240, 118] width 36 height 10
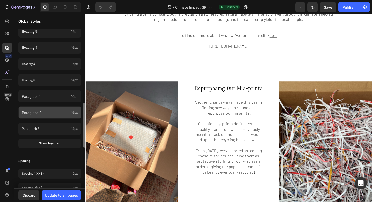
scroll to position [235, 0]
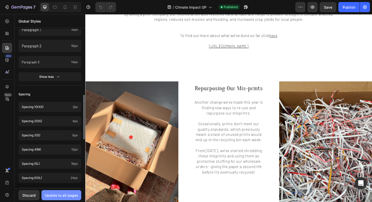
click at [59, 193] on div "Update to all pages" at bounding box center [61, 194] width 33 height 5
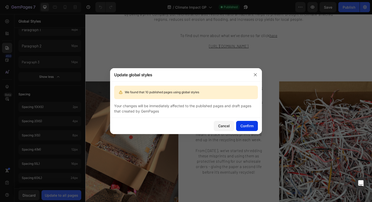
click at [247, 126] on div "Confirm" at bounding box center [247, 125] width 13 height 5
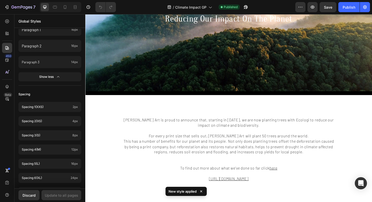
scroll to position [0, 0]
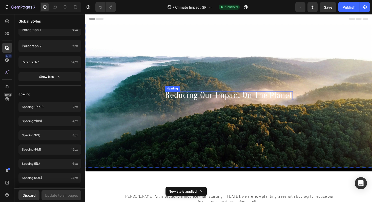
click at [199, 102] on span "Reducing Our Impact On The Planet" at bounding box center [237, 100] width 135 height 10
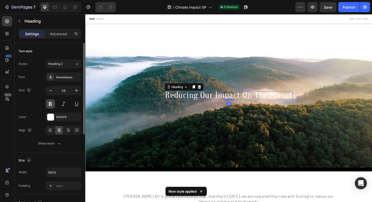
click at [49, 103] on button at bounding box center [50, 103] width 9 height 9
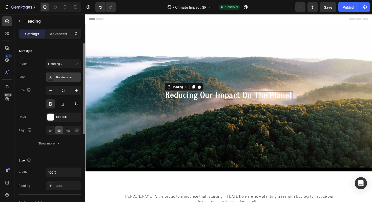
click at [56, 79] on div "Oranienbaum" at bounding box center [68, 77] width 24 height 5
click at [9, 35] on icon at bounding box center [7, 33] width 5 height 5
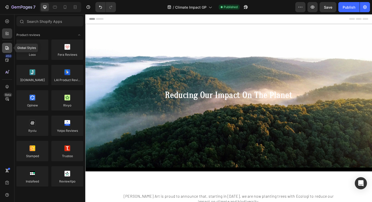
click at [8, 51] on div at bounding box center [7, 48] width 10 height 10
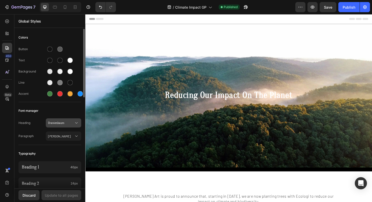
click at [52, 126] on button "Oranienbaum" at bounding box center [63, 122] width 35 height 9
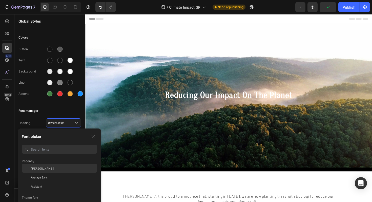
scroll to position [21, 0]
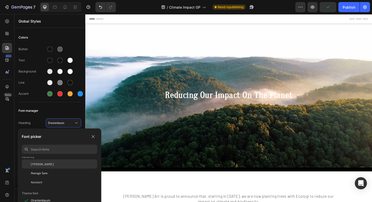
click at [56, 180] on div "Assistant" at bounding box center [64, 182] width 66 height 5
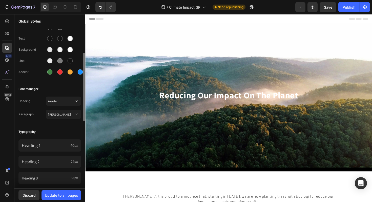
scroll to position [36, 0]
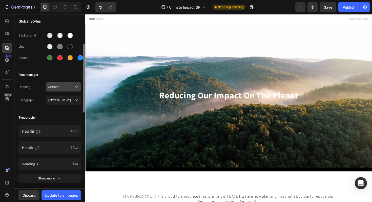
click at [59, 90] on button "Assistant" at bounding box center [63, 86] width 35 height 9
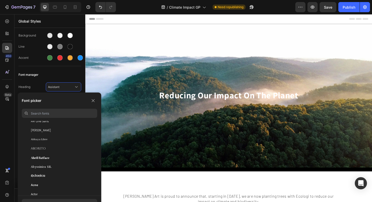
scroll to position [110, 0]
click at [51, 135] on div "Aboreto" at bounding box center [59, 139] width 75 height 9
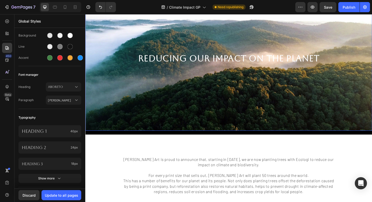
scroll to position [53, 0]
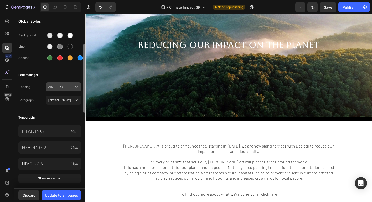
click at [65, 87] on span "Aboreto" at bounding box center [61, 87] width 26 height 5
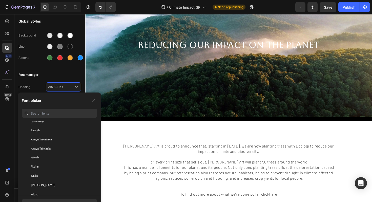
scroll to position [243, 0]
click at [57, 165] on div "Akshar" at bounding box center [59, 160] width 75 height 9
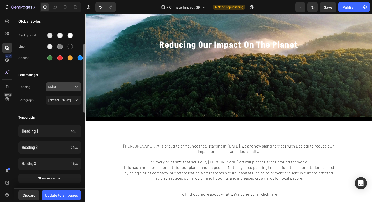
click at [53, 85] on span "Akshar" at bounding box center [61, 87] width 26 height 5
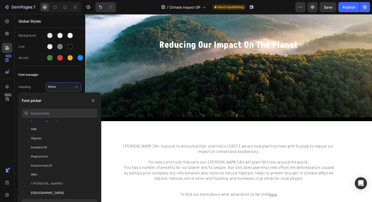
scroll to position [336, 0]
click at [54, 149] on div "Alegreya Sans" at bounding box center [64, 150] width 66 height 5
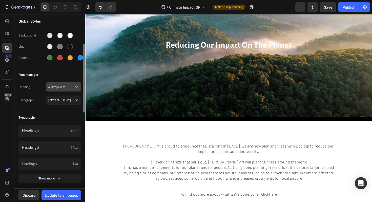
click at [56, 88] on span "Alegreya Sans" at bounding box center [61, 87] width 26 height 5
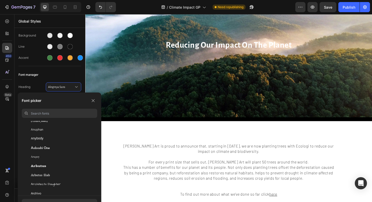
scroll to position [899, 0]
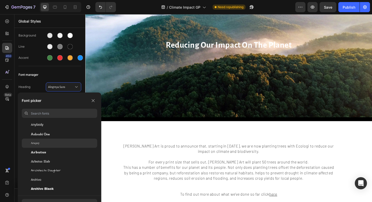
click at [42, 141] on div "Arapey" at bounding box center [59, 143] width 75 height 9
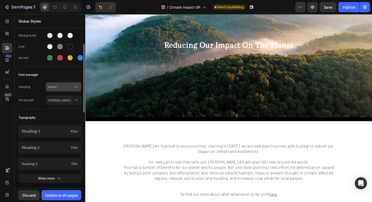
click at [52, 88] on span "Arapey" at bounding box center [61, 87] width 26 height 5
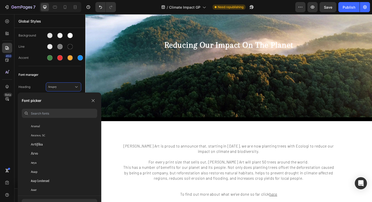
scroll to position [1046, 0]
click at [48, 124] on div "Arsenal" at bounding box center [64, 124] width 66 height 5
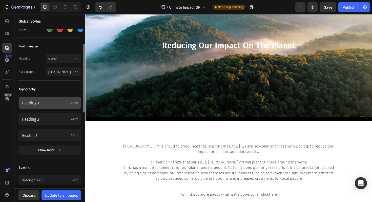
scroll to position [71, 0]
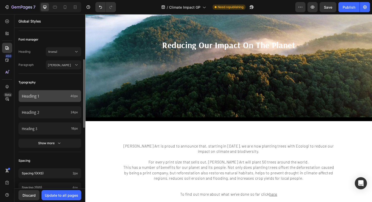
click at [52, 96] on p "Heading 1" at bounding box center [45, 96] width 47 height 6
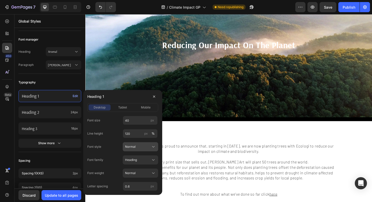
click at [140, 145] on div "Normal" at bounding box center [137, 146] width 25 height 5
click at [139, 145] on div "Normal" at bounding box center [137, 146] width 25 height 5
click at [138, 160] on div "Heading" at bounding box center [137, 160] width 25 height 5
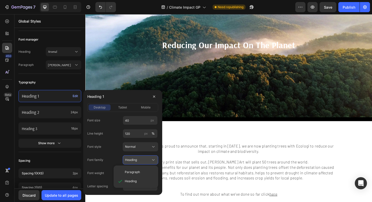
click at [138, 160] on div "Heading" at bounding box center [137, 160] width 25 height 5
click at [138, 173] on div "Normal" at bounding box center [137, 173] width 25 height 5
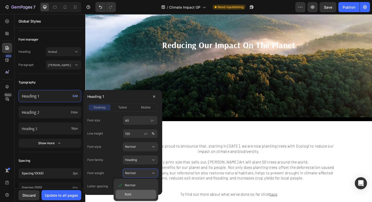
click at [135, 191] on div "Bold" at bounding box center [136, 194] width 41 height 9
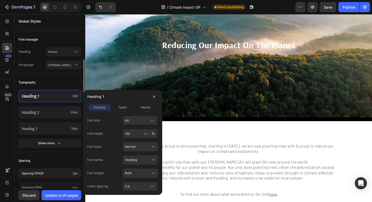
click at [61, 47] on div "Heading Arsenal Paragraph Barlow" at bounding box center [49, 58] width 63 height 29
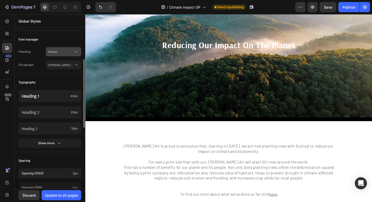
click at [61, 50] on span "Arsenal" at bounding box center [61, 51] width 26 height 5
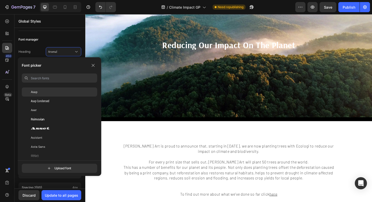
scroll to position [1096, 0]
click at [57, 133] on div "Assistant" at bounding box center [59, 129] width 75 height 9
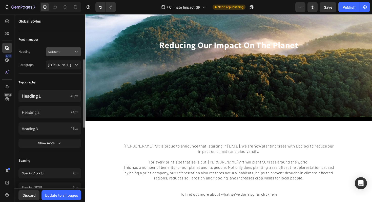
click at [54, 54] on span "Assistant" at bounding box center [61, 51] width 26 height 5
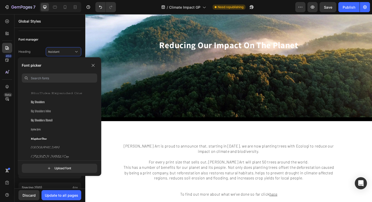
scroll to position [1839, 0]
click at [54, 118] on div "Big Shoulders Stencil" at bounding box center [59, 115] width 75 height 9
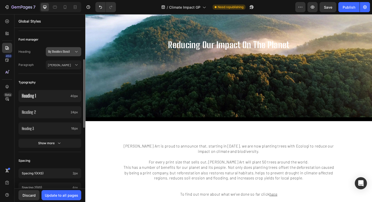
click at [54, 51] on span "Big Shoulders Stencil" at bounding box center [61, 51] width 26 height 5
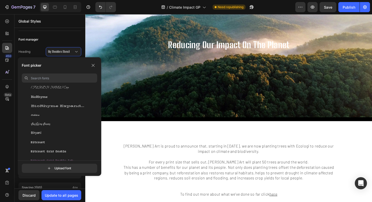
scroll to position [1907, 0]
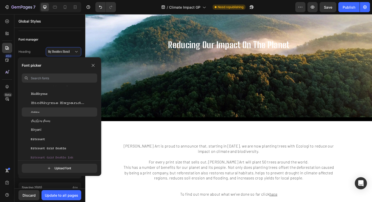
click at [53, 110] on div "Birthstone" at bounding box center [64, 112] width 66 height 5
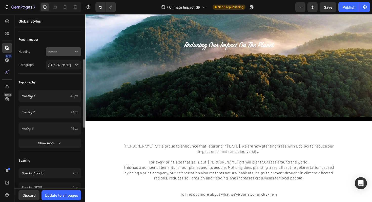
click at [59, 50] on span "Birthstone" at bounding box center [61, 51] width 26 height 5
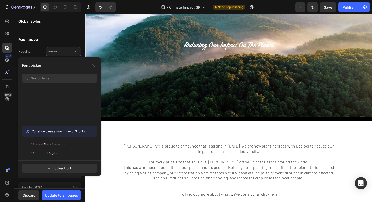
scroll to position [2154, 0]
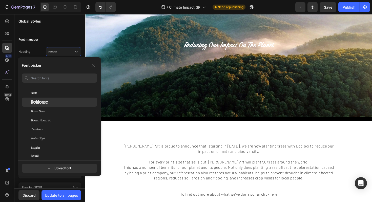
click at [51, 102] on div "Boldonse" at bounding box center [64, 102] width 66 height 5
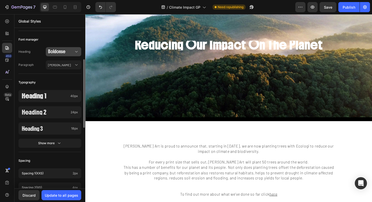
click at [61, 48] on button "Boldonse" at bounding box center [63, 51] width 35 height 9
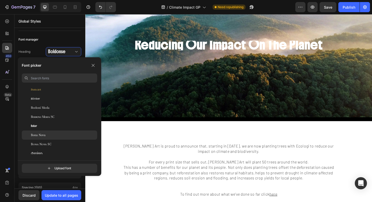
scroll to position [2129, 0]
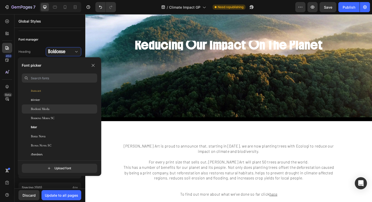
click at [50, 108] on div "Bodoni Moda" at bounding box center [64, 109] width 66 height 5
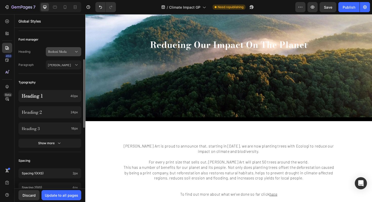
click at [66, 52] on span "Bodoni Moda" at bounding box center [61, 51] width 26 height 5
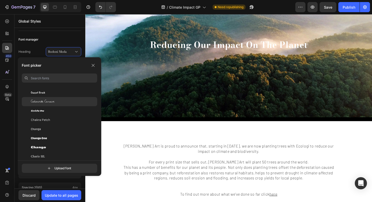
scroll to position [2756, 0]
click at [54, 101] on span "Cedarville Cursive" at bounding box center [43, 102] width 24 height 5
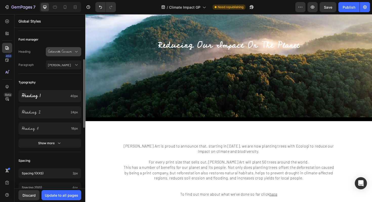
click at [52, 55] on button "Cedarville Cursive" at bounding box center [63, 51] width 35 height 9
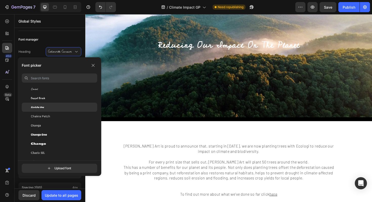
scroll to position [2760, 0]
click at [51, 107] on div "Ceviche One" at bounding box center [64, 106] width 66 height 5
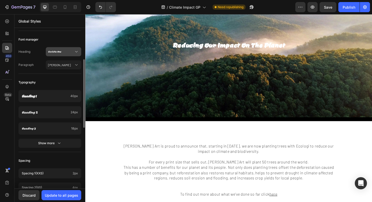
click at [56, 52] on span "Ceviche One" at bounding box center [61, 51] width 26 height 5
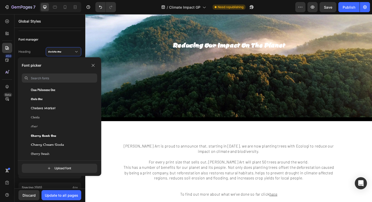
scroll to position [2859, 0]
click at [52, 126] on div "Cherish" at bounding box center [64, 125] width 66 height 5
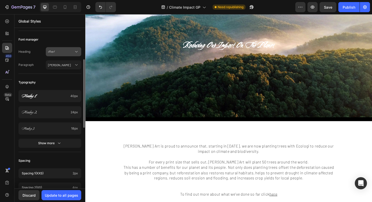
click at [50, 52] on span "Cherish" at bounding box center [61, 51] width 26 height 5
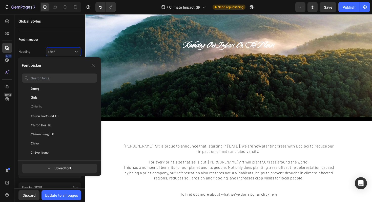
scroll to position [2934, 0]
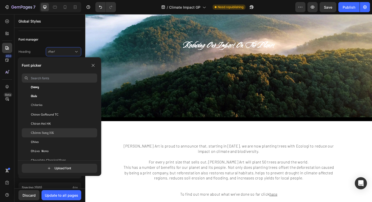
click at [52, 129] on div "Chiron Sung HK" at bounding box center [59, 132] width 75 height 9
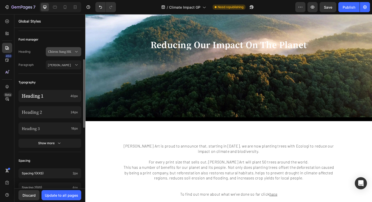
click at [61, 50] on span "Chiron Sung HK" at bounding box center [61, 51] width 26 height 5
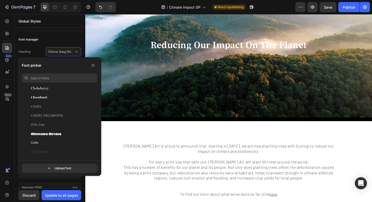
scroll to position [3015, 0]
click at [56, 98] on div "Chonburi" at bounding box center [64, 97] width 66 height 5
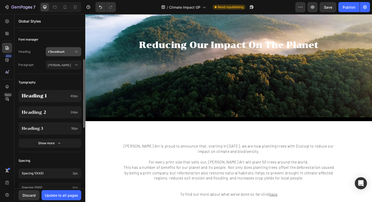
click at [54, 50] on span "Chonburi" at bounding box center [61, 51] width 26 height 5
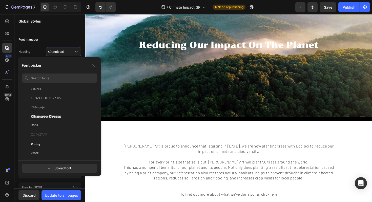
scroll to position [3033, 0]
click at [52, 121] on div "Coda" at bounding box center [59, 124] width 75 height 9
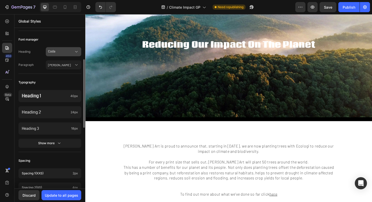
click at [49, 49] on span "Coda" at bounding box center [61, 51] width 26 height 5
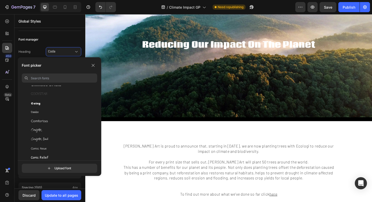
scroll to position [3074, 0]
click at [51, 108] on div "Combo" at bounding box center [59, 111] width 75 height 9
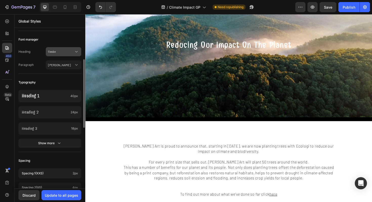
click at [54, 55] on button "Combo" at bounding box center [63, 51] width 35 height 9
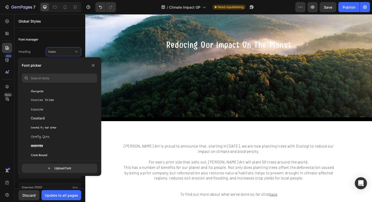
scroll to position [3341, 0]
click at [54, 113] on div "Cousine" at bounding box center [59, 108] width 75 height 9
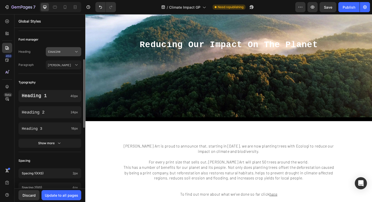
click at [54, 51] on span "Cousine" at bounding box center [61, 51] width 26 height 5
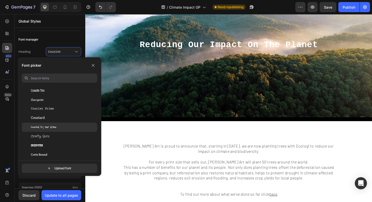
click at [54, 128] on span "Covered By Your Grace" at bounding box center [44, 127] width 26 height 5
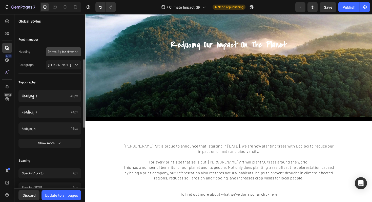
click at [55, 53] on span "Covered By Your Grace" at bounding box center [61, 51] width 26 height 5
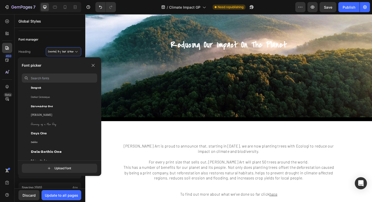
scroll to position [3566, 0]
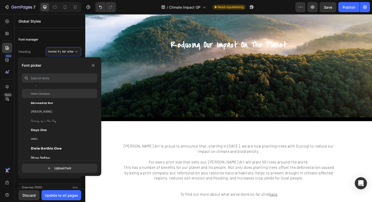
click at [51, 90] on div "Darker Grotesque" at bounding box center [59, 93] width 75 height 9
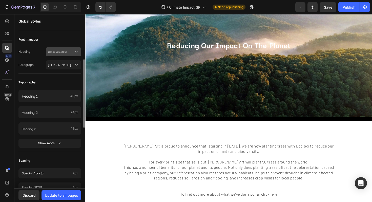
click at [58, 50] on span "Darker Grotesque" at bounding box center [61, 51] width 26 height 5
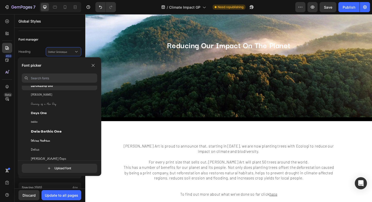
scroll to position [3584, 0]
click at [57, 101] on div "Dawning of a New Day" at bounding box center [64, 103] width 66 height 5
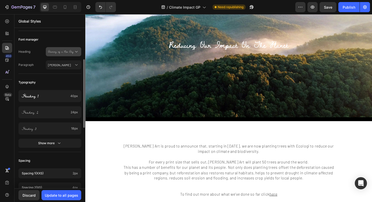
click at [64, 53] on span "Dawning of a New Day" at bounding box center [61, 51] width 26 height 5
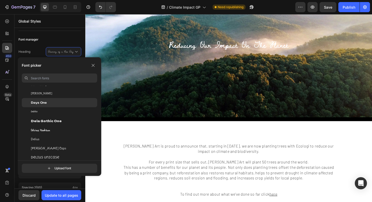
scroll to position [3594, 0]
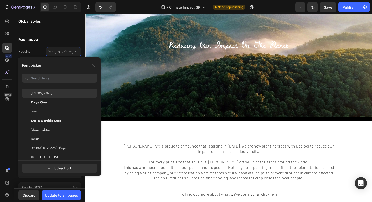
click at [53, 89] on div "David Libre" at bounding box center [59, 93] width 75 height 9
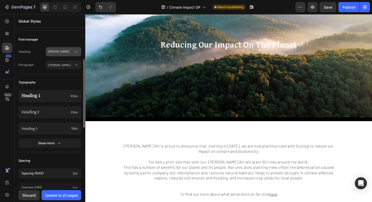
click at [56, 53] on span "David Libre" at bounding box center [61, 51] width 26 height 5
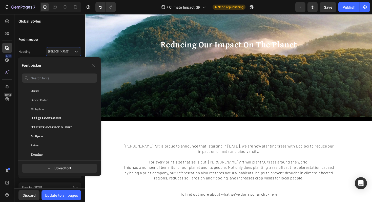
scroll to position [3703, 0]
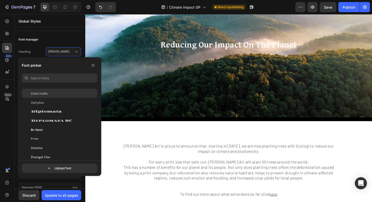
click at [54, 92] on div "Didact Gothic" at bounding box center [64, 93] width 66 height 5
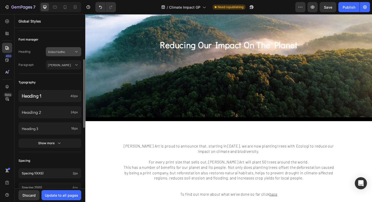
click at [56, 50] on span "Didact Gothic" at bounding box center [61, 51] width 26 height 5
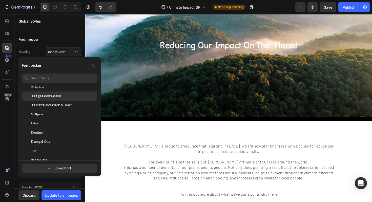
scroll to position [3723, 0]
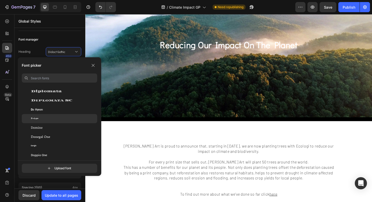
click at [55, 119] on div "Dokdo" at bounding box center [64, 118] width 66 height 5
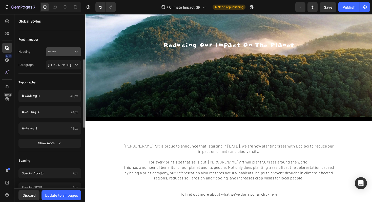
click at [57, 49] on span "Dokdo" at bounding box center [61, 51] width 26 height 5
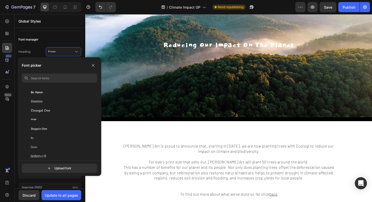
scroll to position [3753, 0]
click at [57, 104] on div "Donegal One" at bounding box center [59, 107] width 75 height 9
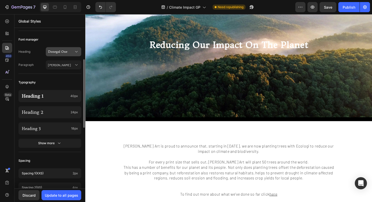
click at [53, 56] on button "Donegal One" at bounding box center [63, 51] width 35 height 9
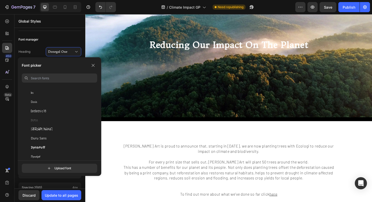
scroll to position [3800, 0]
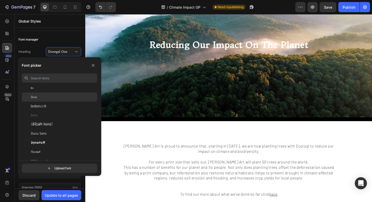
click at [51, 93] on div "Dosis" at bounding box center [59, 96] width 75 height 9
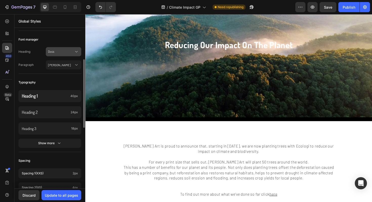
click at [55, 50] on span "Dosis" at bounding box center [61, 51] width 26 height 5
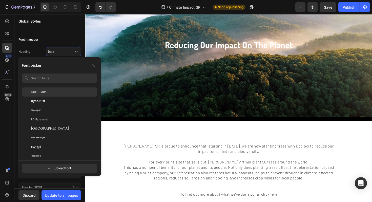
scroll to position [3844, 0]
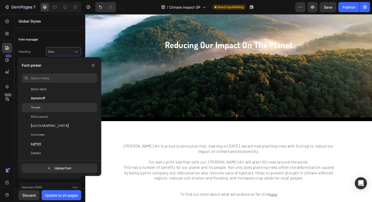
click at [51, 112] on div "Dynalight" at bounding box center [59, 107] width 75 height 9
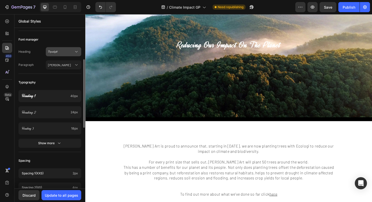
click at [58, 54] on button "Dynalight" at bounding box center [63, 51] width 35 height 9
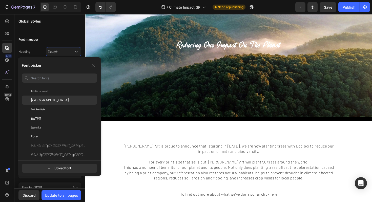
scroll to position [3867, 0]
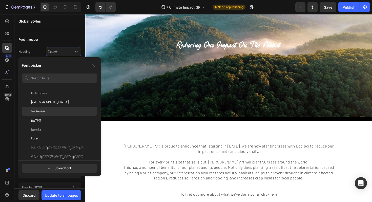
click at [50, 107] on div "East Sea Dokdo" at bounding box center [59, 111] width 75 height 9
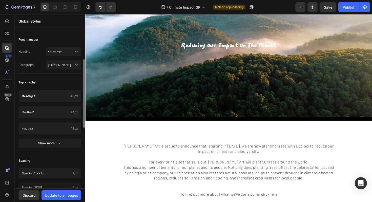
click at [54, 56] on div "Heading East Sea Dokdo Paragraph Barlow" at bounding box center [49, 58] width 63 height 29
click at [54, 56] on button "East Sea Dokdo" at bounding box center [63, 51] width 35 height 9
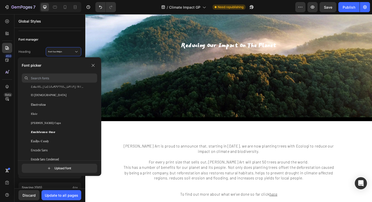
scroll to position [4066, 0]
click at [54, 113] on div "Elsie" at bounding box center [64, 113] width 66 height 5
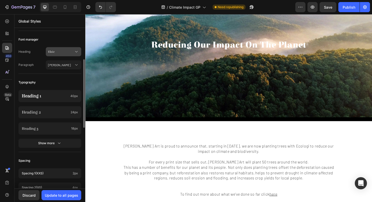
click at [56, 51] on span "Elsie" at bounding box center [61, 51] width 26 height 5
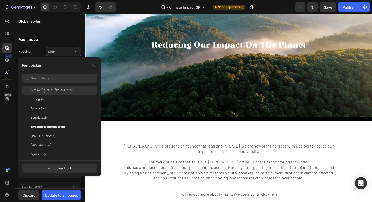
scroll to position [4212, 0]
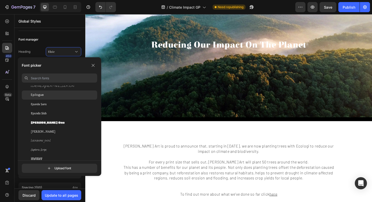
click at [46, 97] on div "Epilogue" at bounding box center [59, 94] width 75 height 9
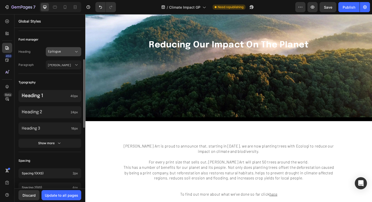
click at [51, 52] on span "Epilogue" at bounding box center [61, 51] width 26 height 5
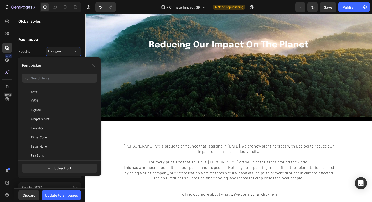
scroll to position [4470, 0]
click at [50, 111] on div "Figtree" at bounding box center [64, 110] width 66 height 5
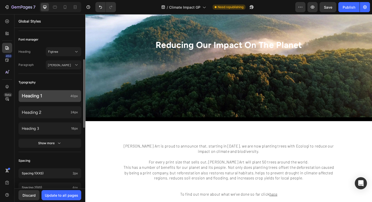
click at [47, 94] on p "Heading 1" at bounding box center [45, 96] width 47 height 6
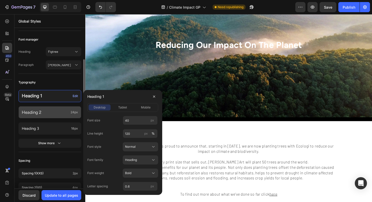
click at [43, 113] on p "Heading 2" at bounding box center [45, 112] width 47 height 5
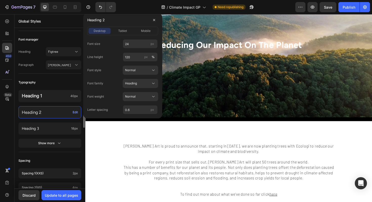
click at [52, 76] on div "Colors Button Text Background Line Accent Font manager Heading Figtree Paragrap…" at bounding box center [49, 143] width 71 height 371
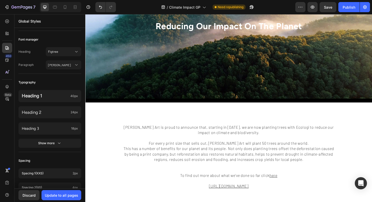
scroll to position [36, 0]
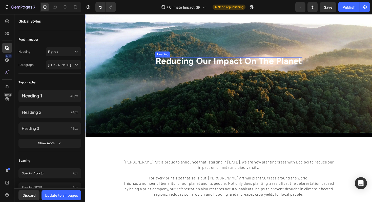
click at [181, 64] on span "Reducing Our Impact On The Planet" at bounding box center [237, 63] width 155 height 11
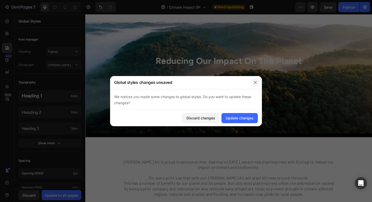
click at [254, 82] on icon "button" at bounding box center [255, 82] width 4 height 4
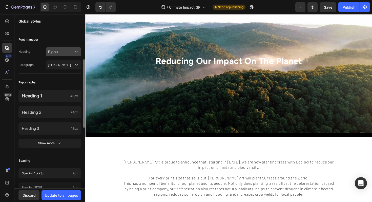
click at [52, 55] on button "Figtree" at bounding box center [63, 51] width 35 height 9
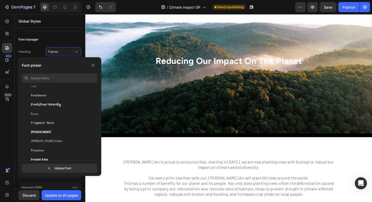
scroll to position [4642, 0]
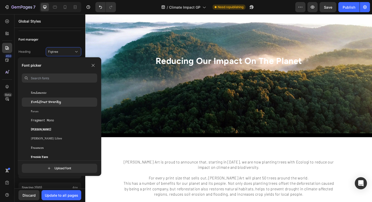
click at [47, 105] on div "Fontdiner Swanky" at bounding box center [59, 101] width 75 height 9
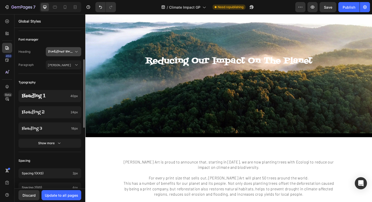
click at [52, 55] on button "Fontdiner Swanky" at bounding box center [63, 51] width 35 height 9
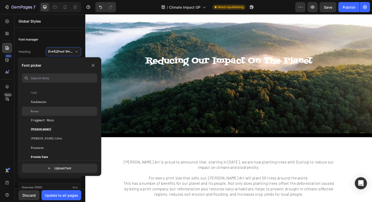
click at [46, 110] on div "Forum" at bounding box center [64, 111] width 66 height 5
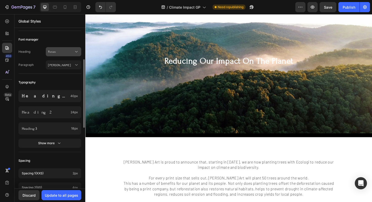
click at [55, 50] on span "Forum" at bounding box center [61, 51] width 26 height 5
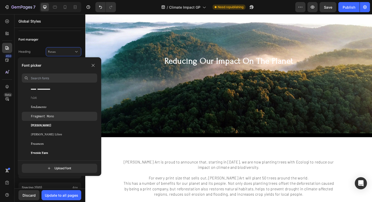
scroll to position [4647, 0]
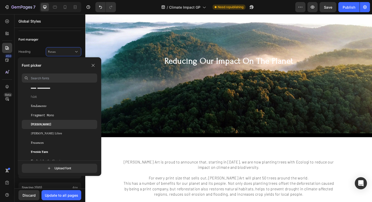
click at [52, 123] on div "Francois One" at bounding box center [64, 124] width 66 height 5
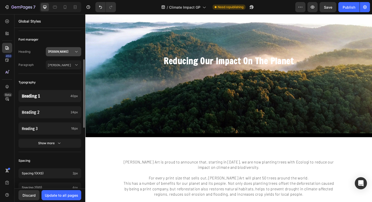
click at [56, 54] on button "Francois One" at bounding box center [63, 51] width 35 height 9
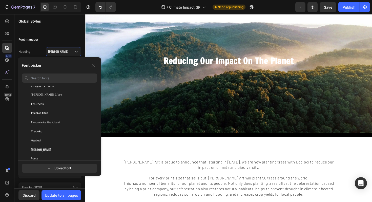
scroll to position [4690, 0]
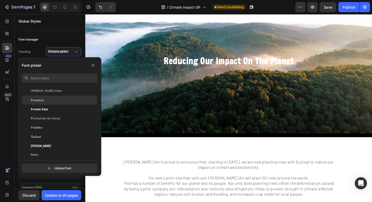
click at [51, 98] on div "Fraunces" at bounding box center [64, 100] width 66 height 5
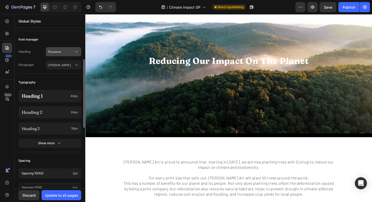
click at [55, 51] on span "Fraunces" at bounding box center [61, 51] width 26 height 5
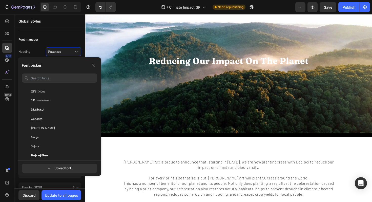
scroll to position [4837, 0]
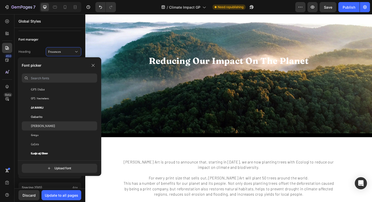
click at [53, 126] on div "Gabriela" at bounding box center [64, 126] width 66 height 5
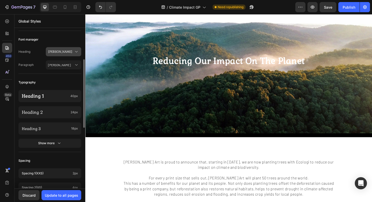
click at [51, 51] on span "Gabriela" at bounding box center [61, 51] width 26 height 5
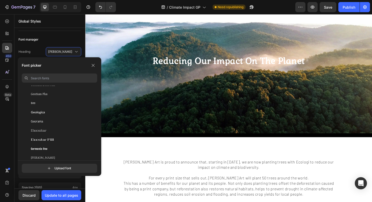
scroll to position [5028, 0]
click at [49, 116] on div "Georama" at bounding box center [64, 117] width 66 height 5
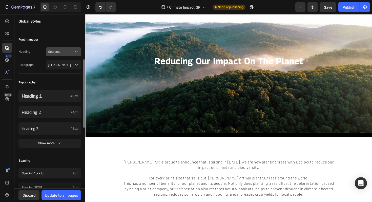
click at [50, 52] on span "Georama" at bounding box center [61, 51] width 26 height 5
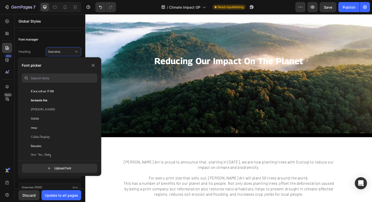
scroll to position [5079, 0]
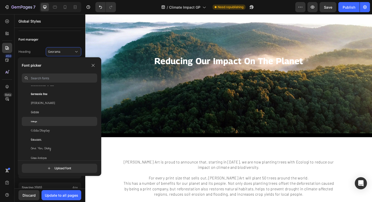
click at [45, 119] on div "Gidugu" at bounding box center [64, 121] width 66 height 5
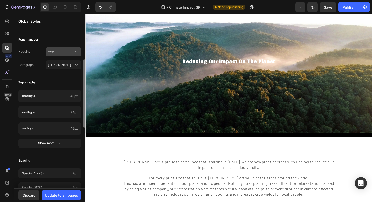
click at [53, 51] on span "Gidugu" at bounding box center [61, 51] width 26 height 5
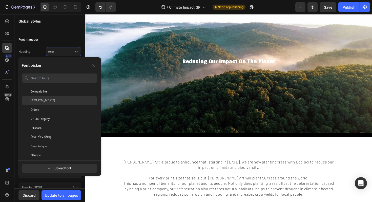
scroll to position [5091, 0]
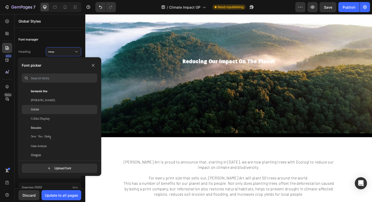
click at [52, 108] on div "Gidole" at bounding box center [64, 109] width 66 height 5
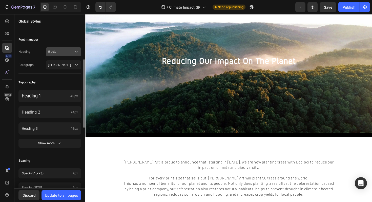
click at [57, 53] on span "Gidole" at bounding box center [61, 51] width 26 height 5
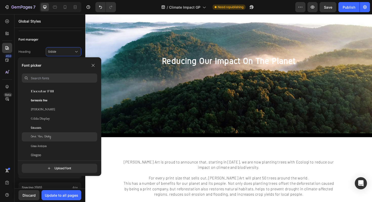
scroll to position [5094, 0]
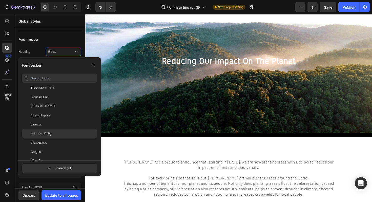
click at [51, 134] on div "Give You Glory" at bounding box center [64, 133] width 66 height 5
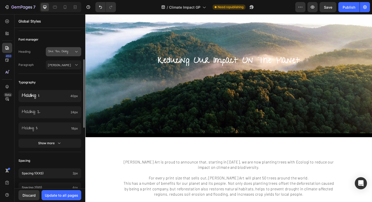
click at [55, 54] on button "Give You Glory" at bounding box center [63, 51] width 35 height 9
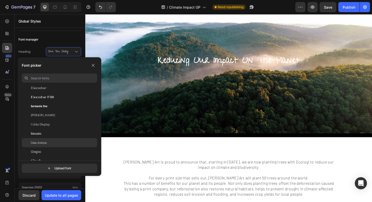
click at [52, 144] on div "Glass Antiqua" at bounding box center [64, 142] width 66 height 5
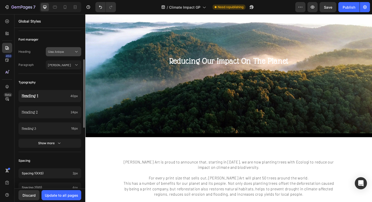
click at [59, 53] on span "Glass Antiqua" at bounding box center [61, 51] width 26 height 5
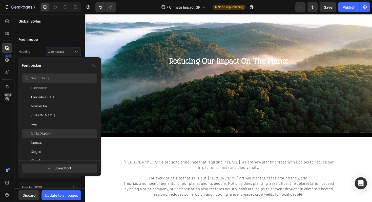
scroll to position [5106, 0]
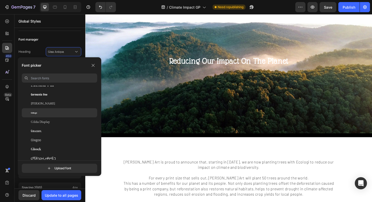
click at [56, 117] on div "Gidugu" at bounding box center [59, 112] width 75 height 9
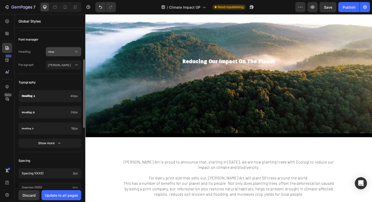
click at [49, 51] on span "Gidugu" at bounding box center [61, 51] width 26 height 5
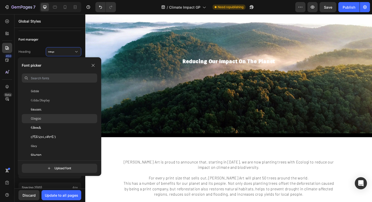
scroll to position [5134, 0]
click at [44, 119] on div "Gloock" at bounding box center [64, 121] width 66 height 5
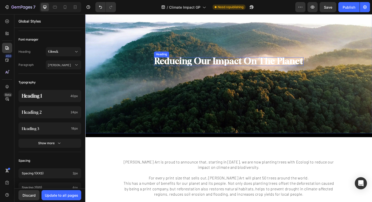
click at [206, 65] on span "Reducing Our Impact On The Planet" at bounding box center [238, 63] width 158 height 11
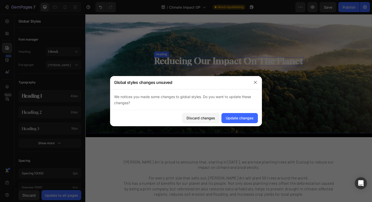
click at [199, 62] on div at bounding box center [186, 101] width 372 height 202
click at [206, 65] on span "Reducing Our Impact On The Planet" at bounding box center [238, 63] width 158 height 11
click at [255, 82] on icon "button" at bounding box center [255, 82] width 3 height 3
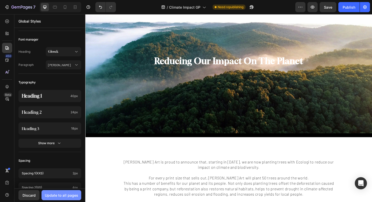
click at [48, 192] on div "Update to all pages" at bounding box center [61, 194] width 33 height 5
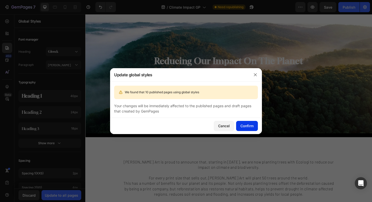
click at [243, 126] on div "Confirm" at bounding box center [247, 125] width 13 height 5
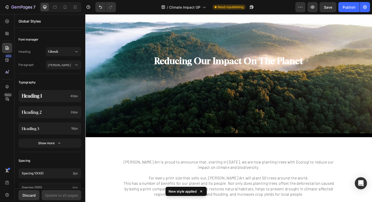
click at [233, 67] on span "Reducing Our Impact On The Planet" at bounding box center [238, 63] width 158 height 11
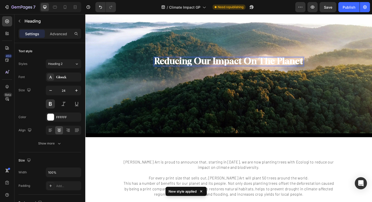
click at [246, 63] on span "Reducing Our Impact On The Planet" at bounding box center [238, 63] width 158 height 11
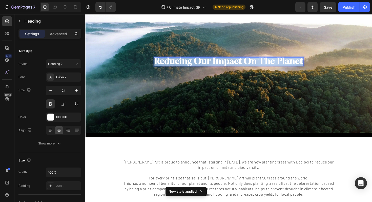
click at [246, 63] on span "Reducing Our Impact On The Planet" at bounding box center [238, 63] width 158 height 11
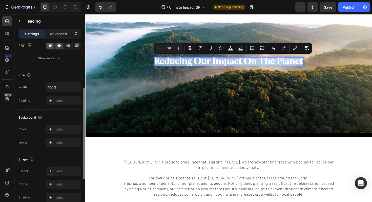
scroll to position [0, 0]
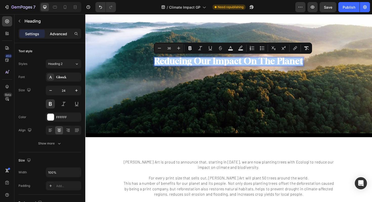
click at [60, 31] on p "Advanced" at bounding box center [58, 33] width 17 height 5
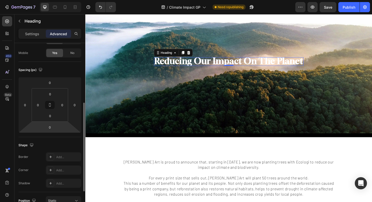
scroll to position [91, 0]
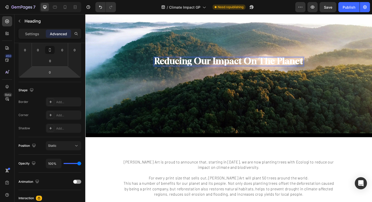
click at [199, 66] on span "Reducing Our Impact On The Planet" at bounding box center [238, 63] width 158 height 11
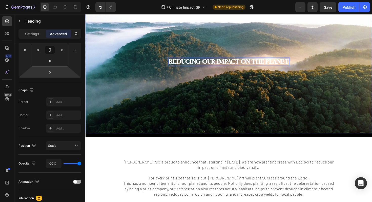
scroll to position [0, 0]
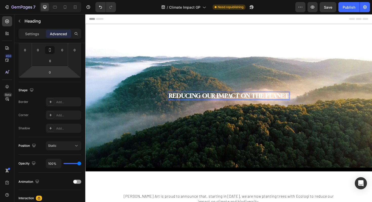
click at [251, 98] on p "REDUCING OUR IMPACT ON THE PLANET" at bounding box center [237, 100] width 127 height 7
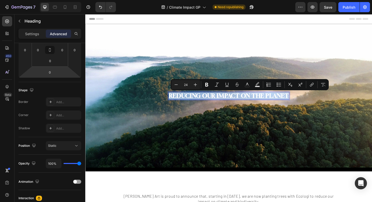
click at [251, 98] on p "REDUCING OUR IMPACT ON THE PLANET" at bounding box center [237, 100] width 127 height 7
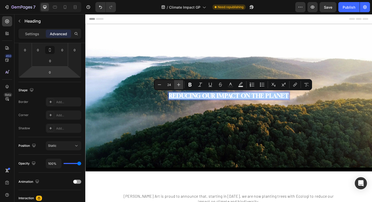
click at [179, 83] on icon "Editor contextual toolbar" at bounding box center [178, 84] width 3 height 3
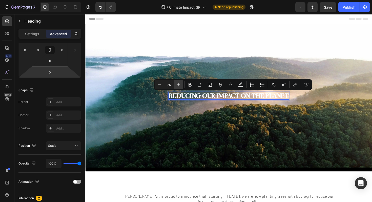
click at [179, 83] on icon "Editor contextual toolbar" at bounding box center [178, 84] width 3 height 3
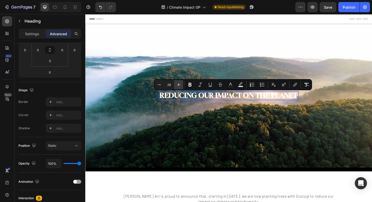
click at [179, 83] on icon "Editor contextual toolbar" at bounding box center [178, 84] width 5 height 5
drag, startPoint x: 179, startPoint y: 83, endPoint x: 101, endPoint y: 81, distance: 77.5
click at [179, 83] on icon "Editor contextual toolbar" at bounding box center [178, 84] width 5 height 5
type input "30"
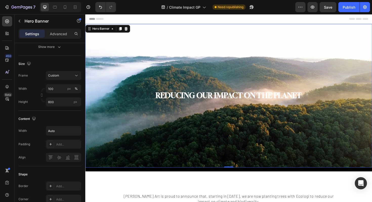
click at [193, 131] on div "Background Image" at bounding box center [237, 101] width 304 height 152
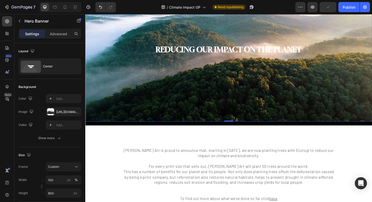
scroll to position [49, 0]
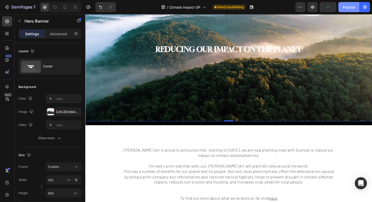
click at [355, 7] on div "Publish" at bounding box center [349, 7] width 13 height 5
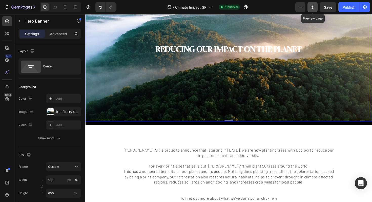
click at [316, 7] on button "button" at bounding box center [313, 7] width 10 height 10
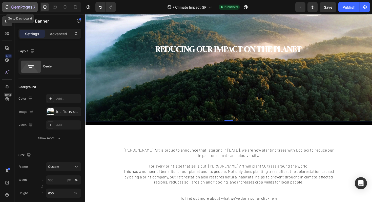
click at [6, 3] on button "7" at bounding box center [20, 7] width 36 height 10
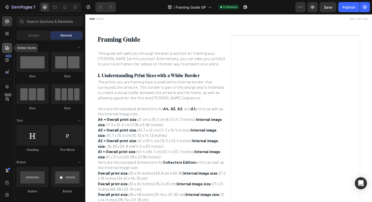
click at [5, 48] on icon at bounding box center [7, 48] width 4 height 4
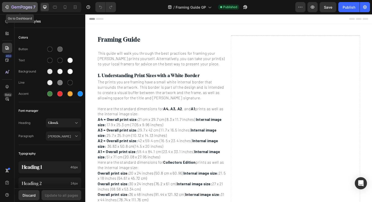
click at [10, 6] on div "7" at bounding box center [19, 7] width 31 height 6
